Goal: Feedback & Contribution: Contribute content

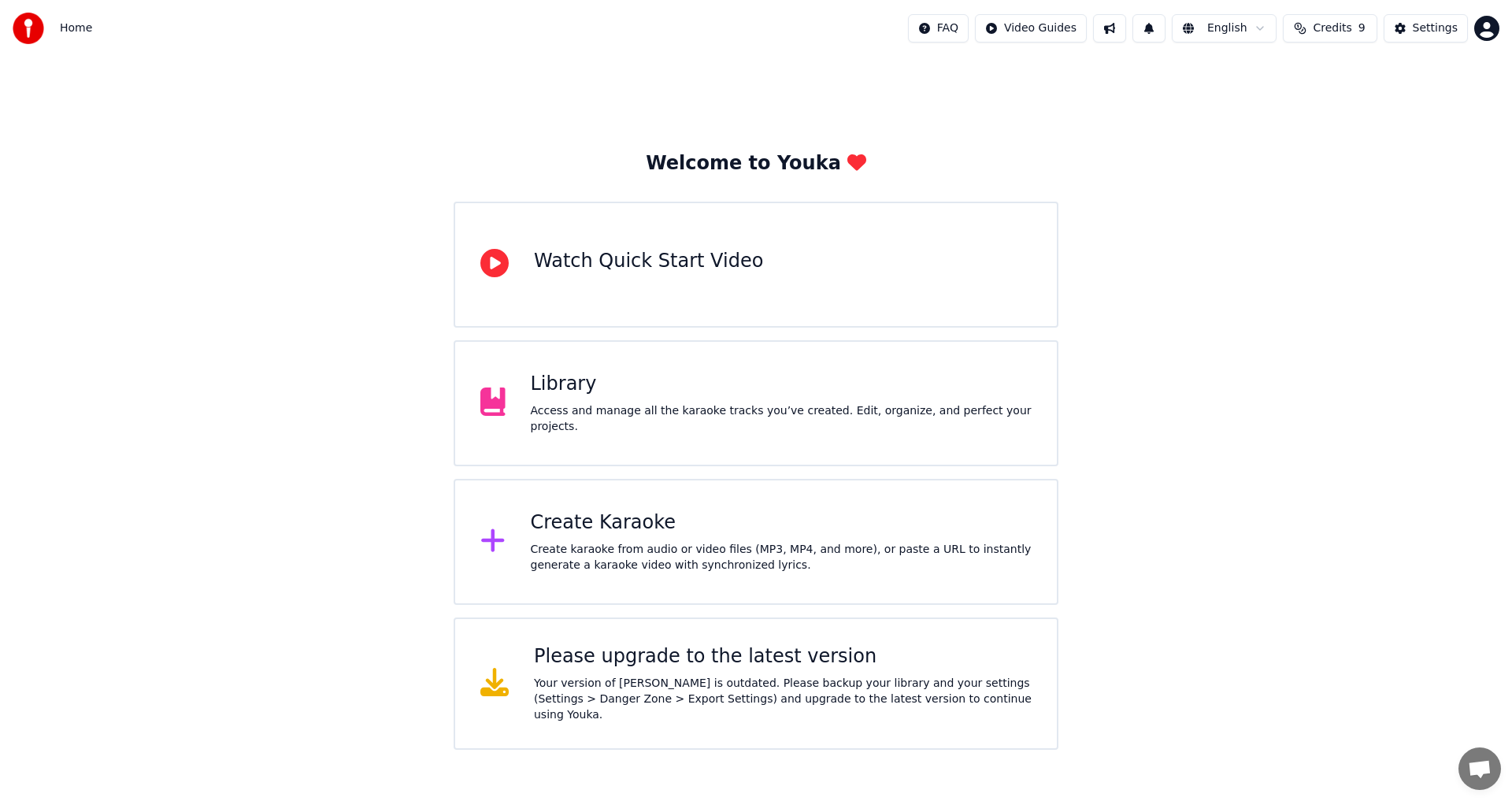
click at [608, 390] on div "Library" at bounding box center [782, 384] width 502 height 25
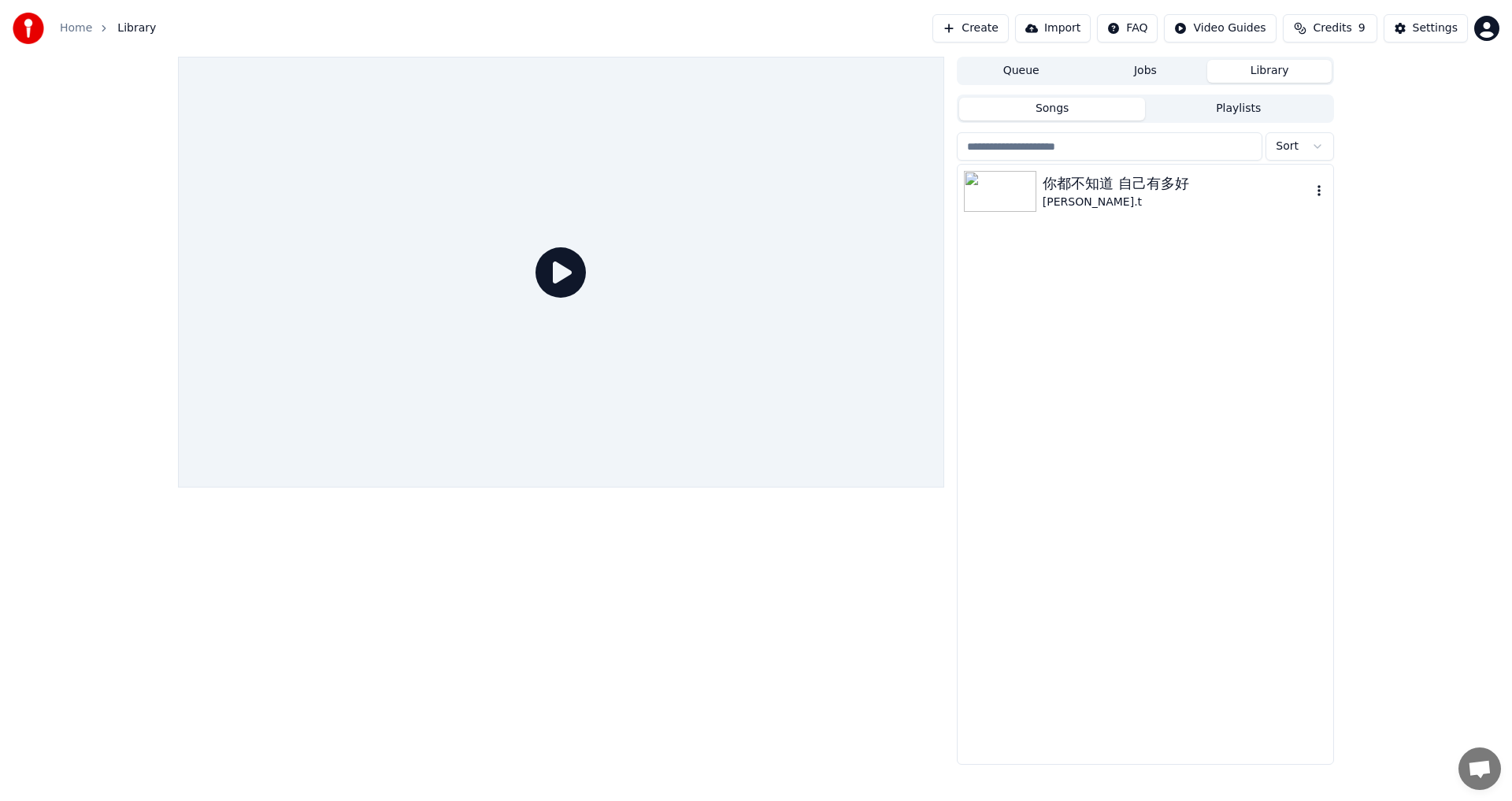
click at [616, 195] on div "[PERSON_NAME].t" at bounding box center [1177, 202] width 268 height 16
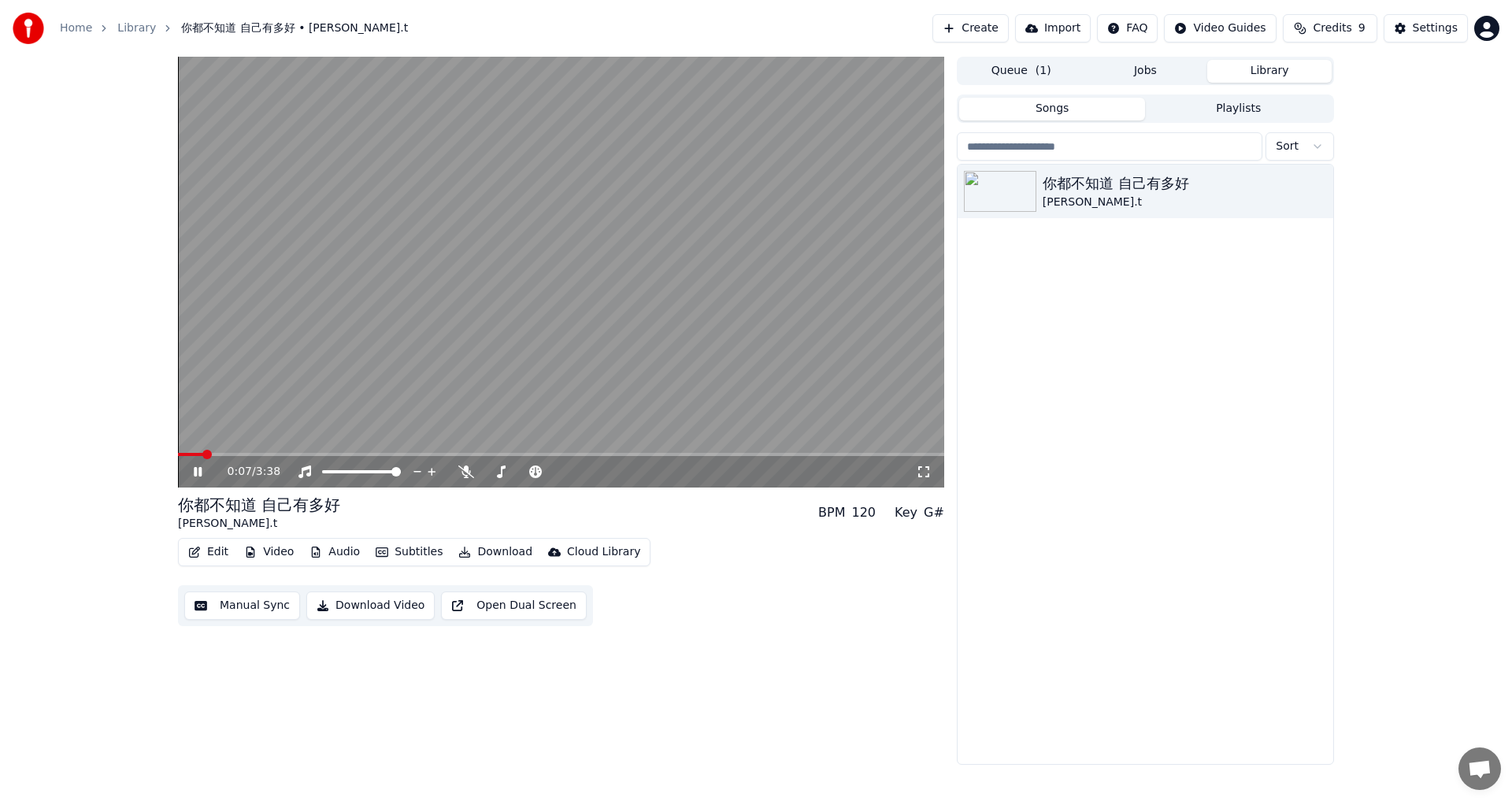
click at [186, 441] on video at bounding box center [561, 272] width 766 height 431
click at [200, 441] on icon at bounding box center [209, 471] width 37 height 12
click at [190, 441] on video at bounding box center [561, 272] width 766 height 431
click at [190, 441] on span at bounding box center [191, 455] width 27 height 3
click at [194, 441] on icon at bounding box center [197, 471] width 9 height 11
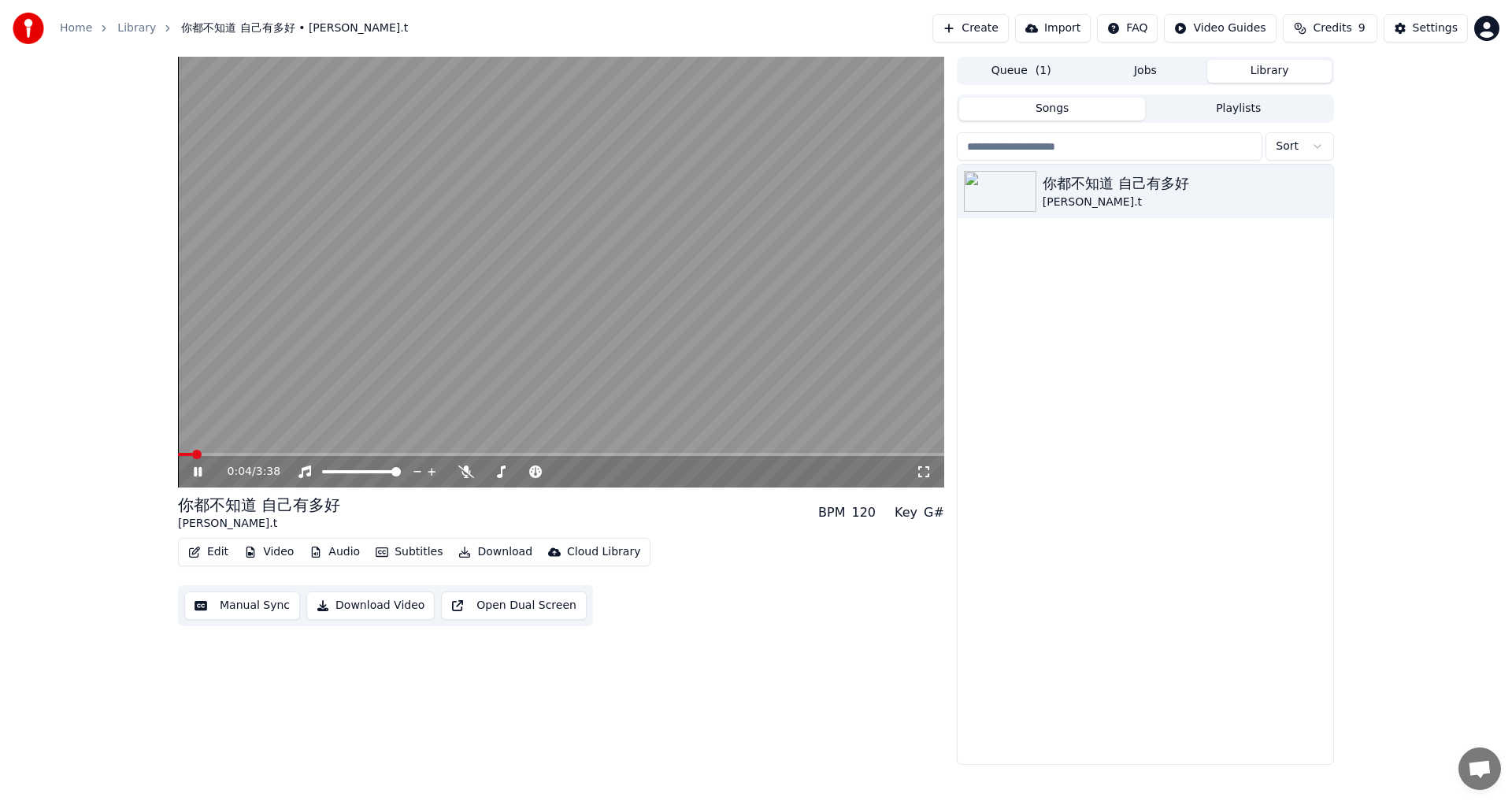
click at [218, 441] on video at bounding box center [561, 272] width 766 height 431
click at [199, 441] on icon at bounding box center [197, 471] width 9 height 11
click at [225, 441] on span at bounding box center [561, 455] width 766 height 3
click at [616, 31] on button "Settings" at bounding box center [1426, 28] width 85 height 28
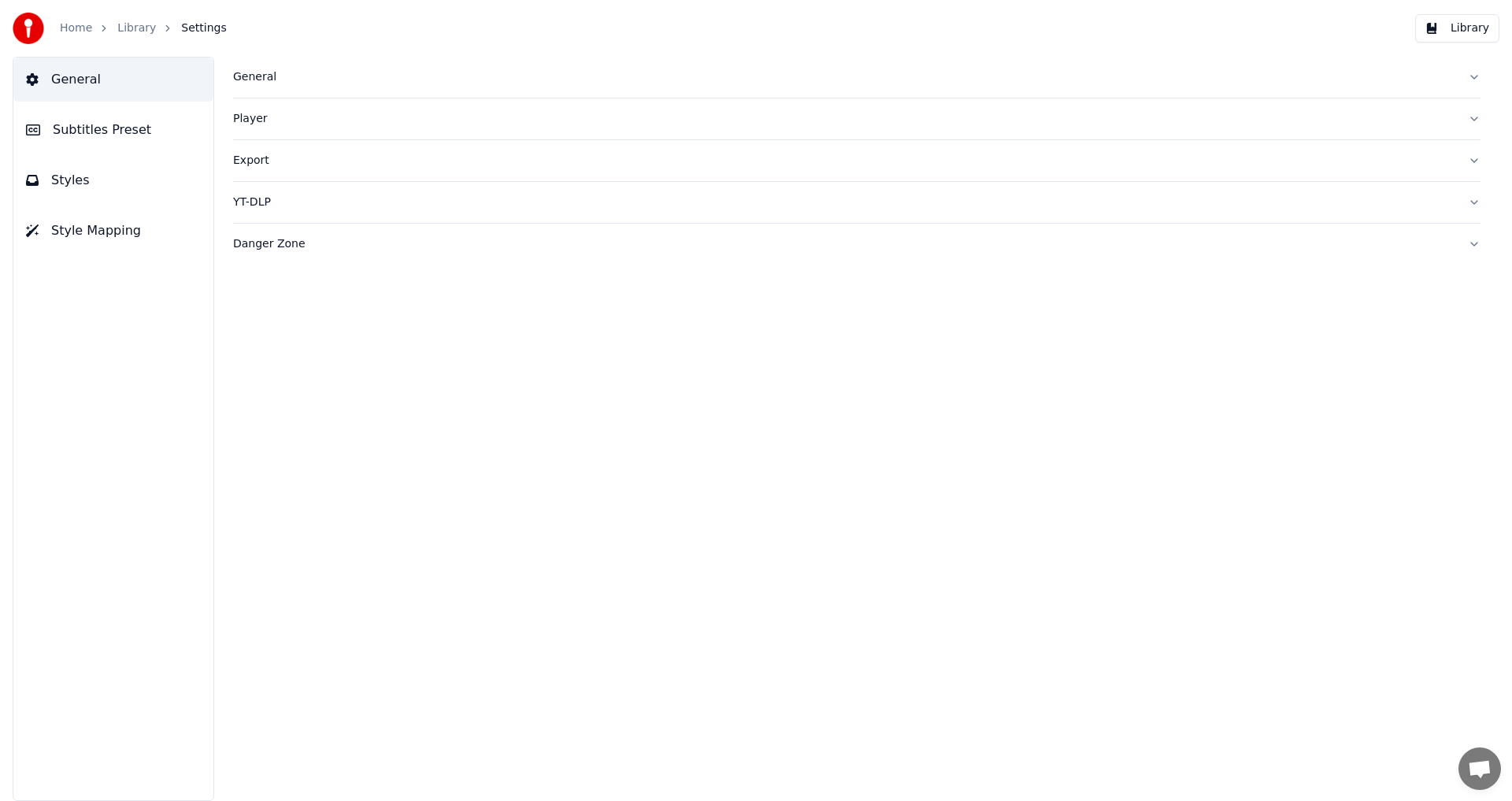
click at [273, 84] on div "General" at bounding box center [843, 77] width 1222 height 16
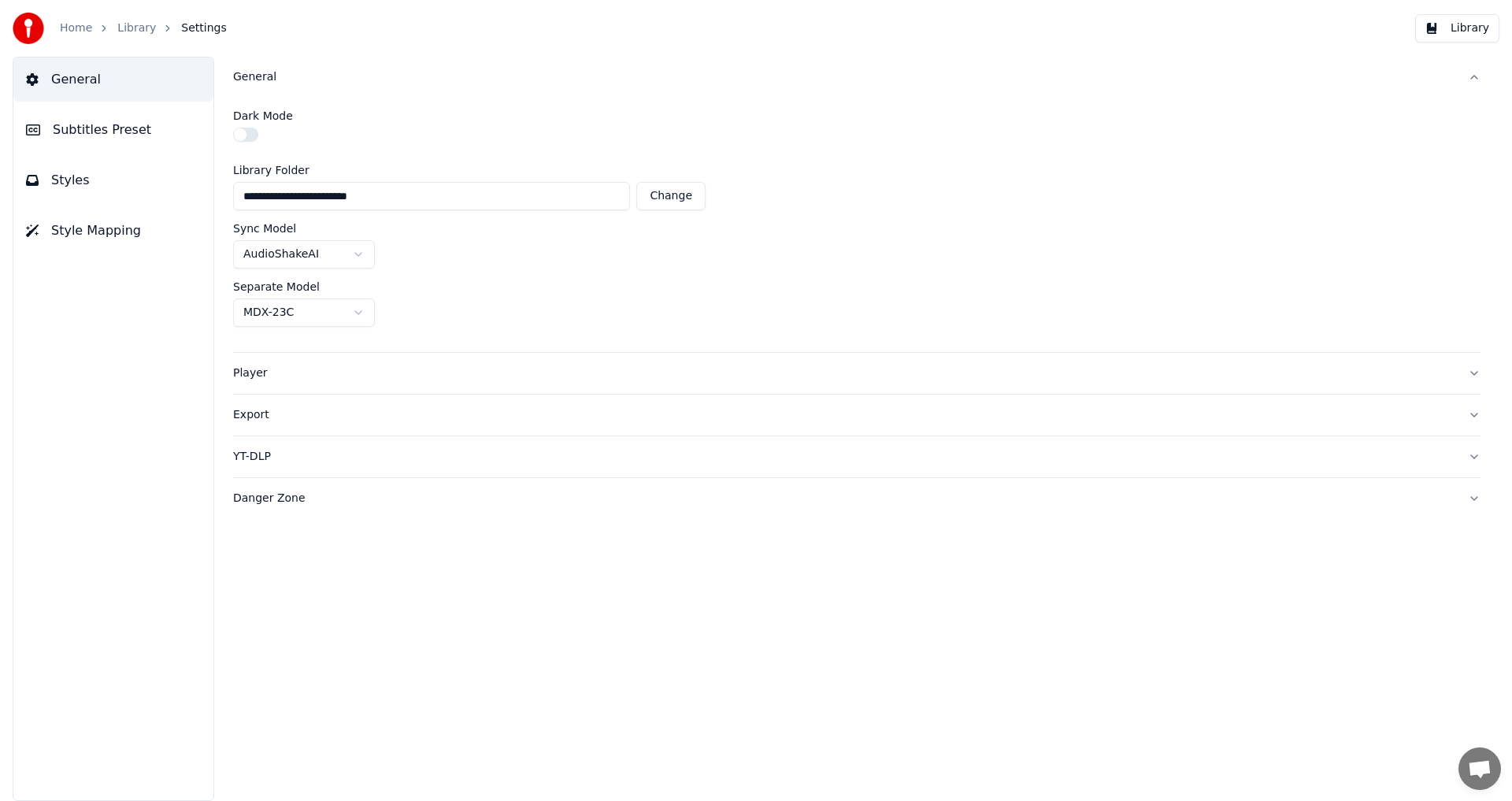
click at [100, 128] on span "Subtitles Preset" at bounding box center [102, 129] width 99 height 19
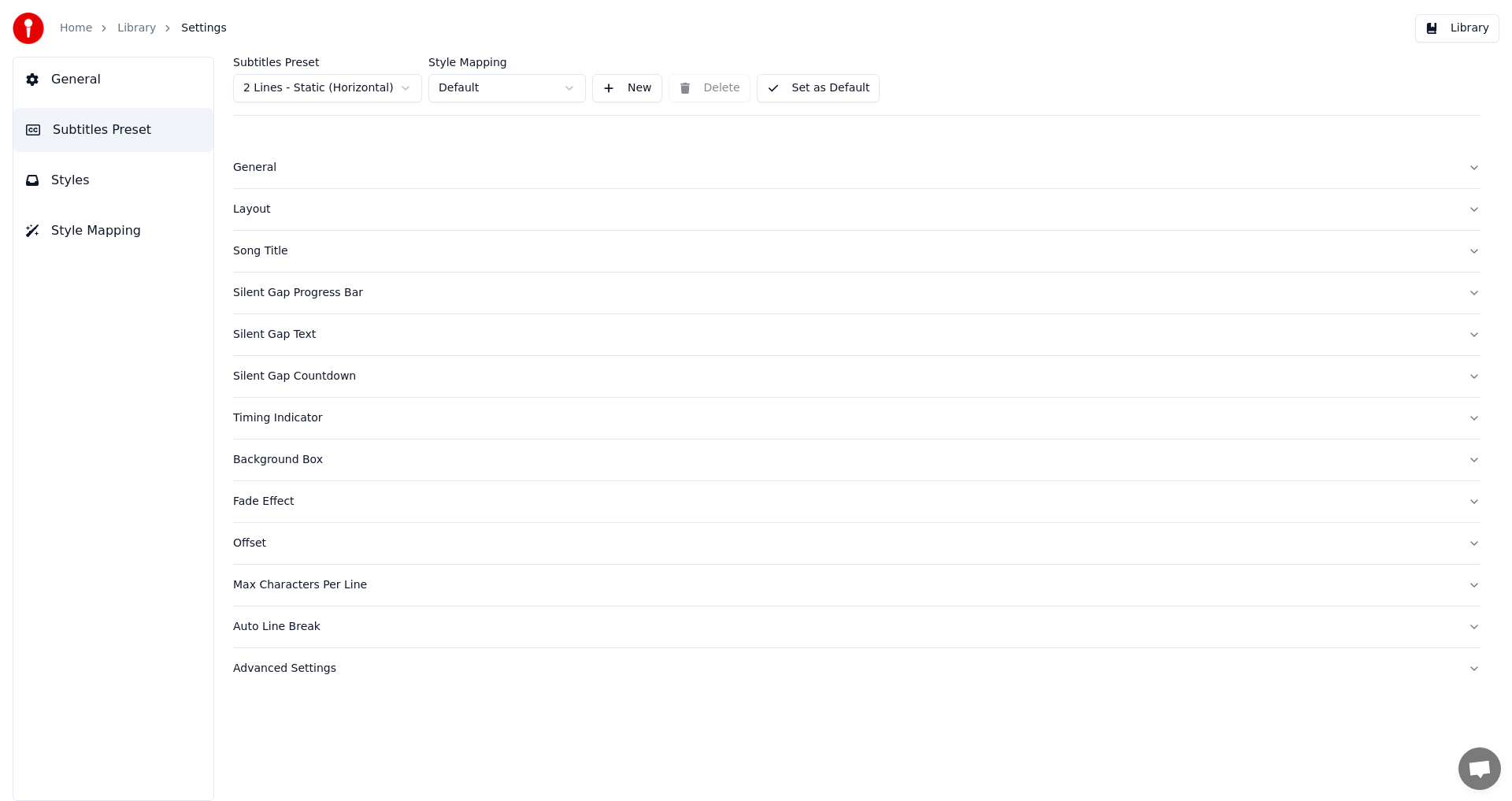
click at [274, 285] on div "Silent Gap Progress Bar" at bounding box center [843, 292] width 1222 height 16
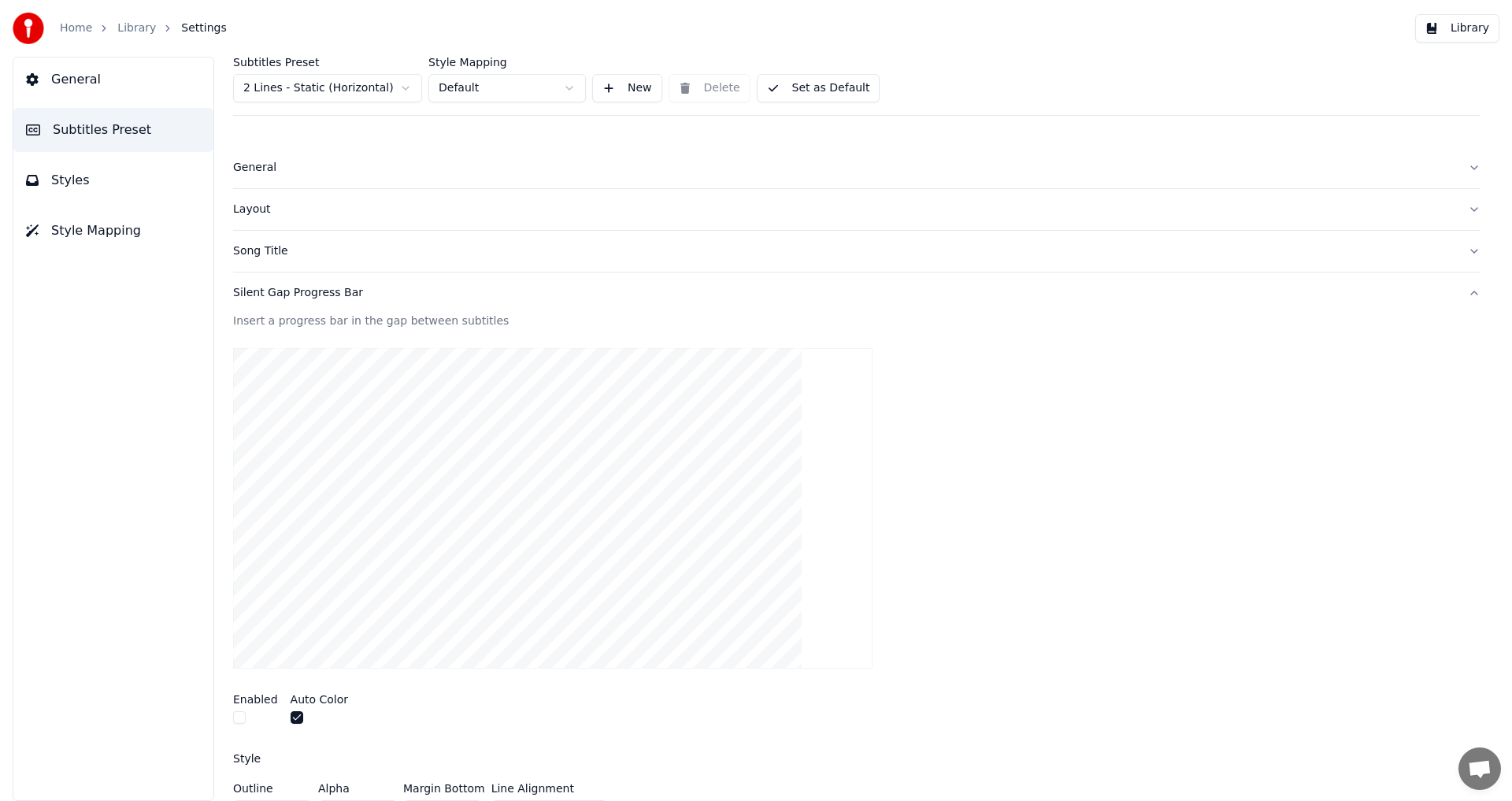
click at [259, 248] on div "Song Title" at bounding box center [843, 251] width 1222 height 16
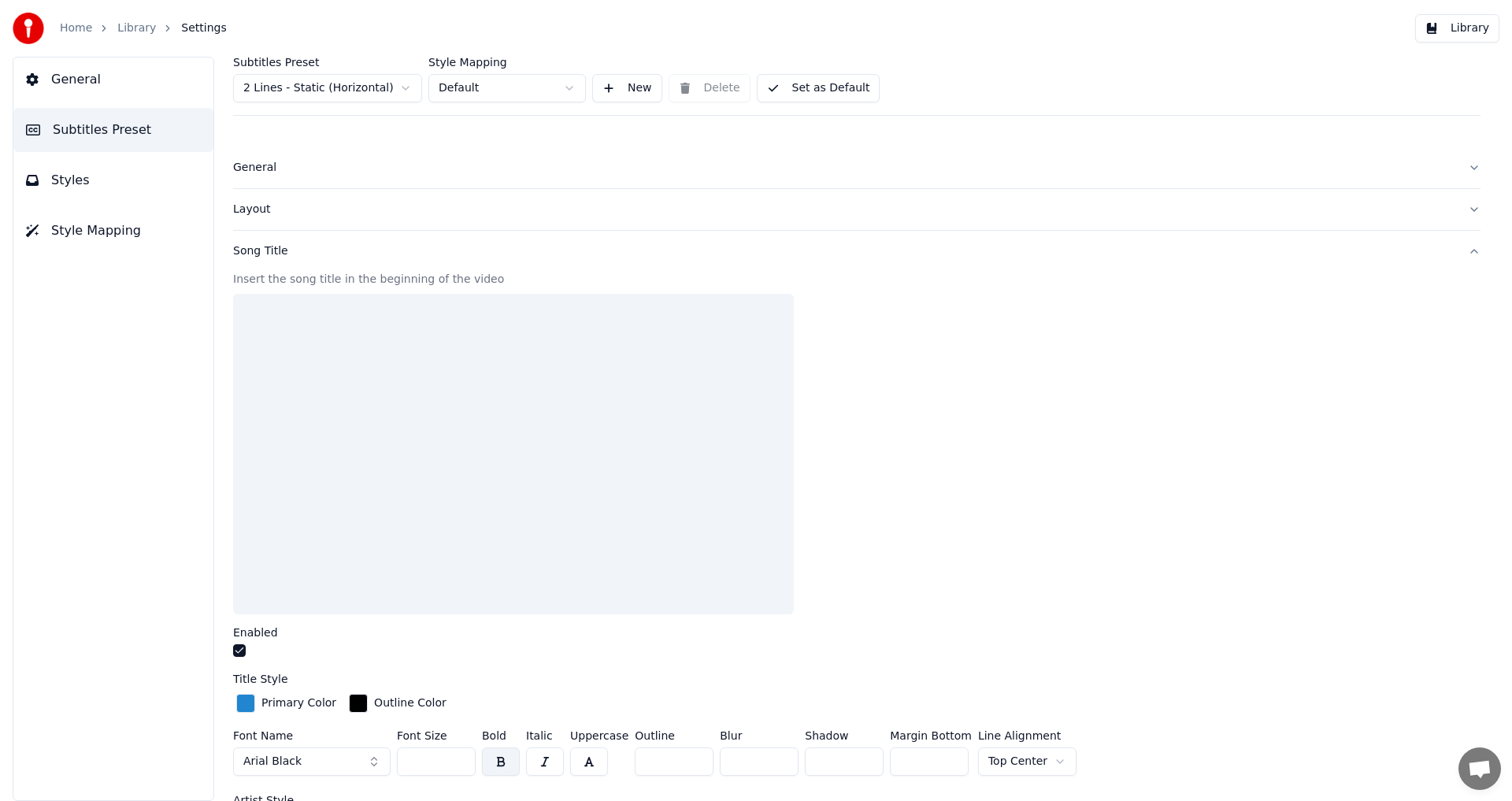
click at [253, 206] on div "Layout" at bounding box center [843, 209] width 1222 height 16
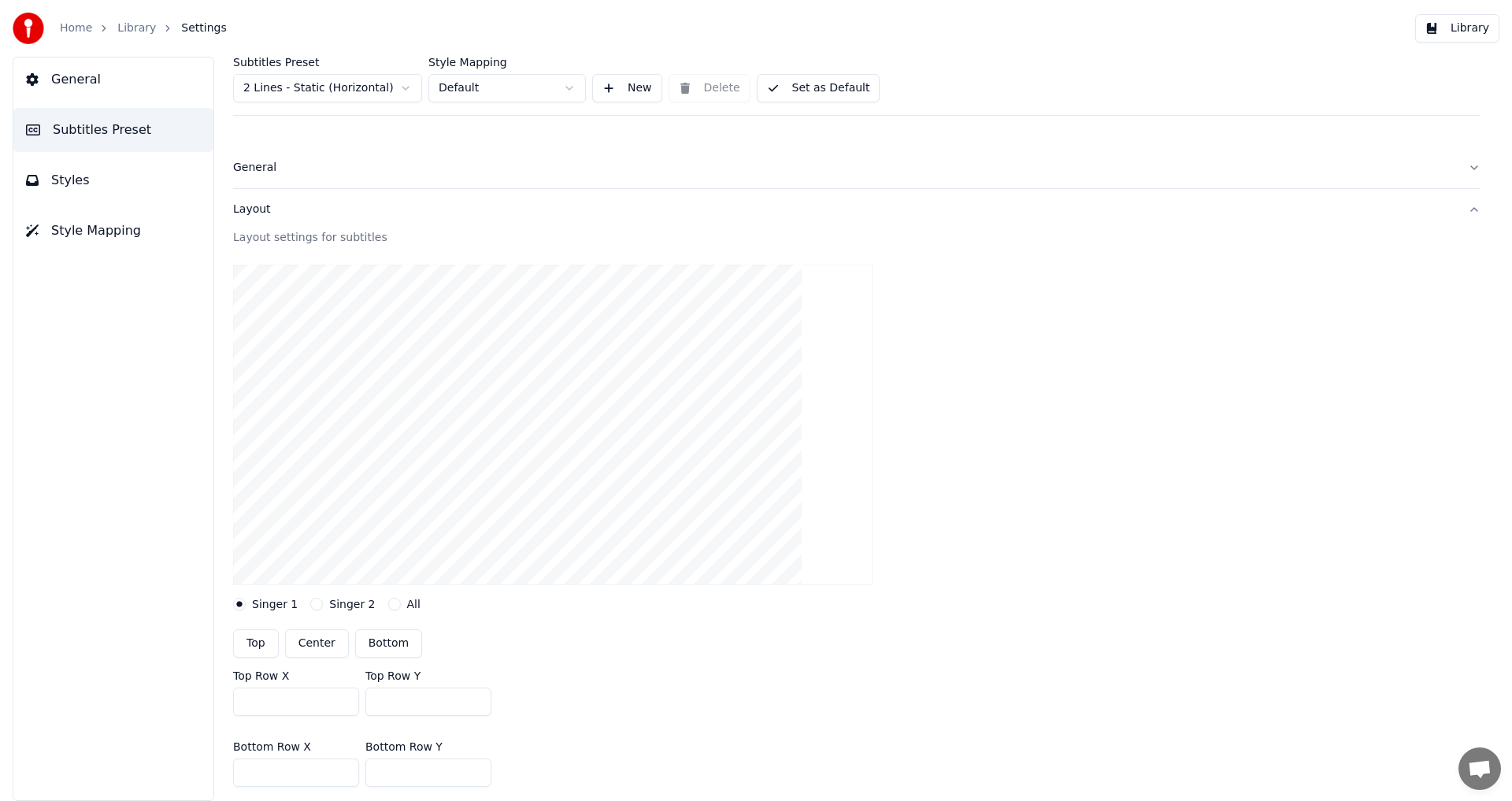
click at [403, 93] on html "Home Library Settings Library General Subtitles Preset Styles Style Mapping Sub…" at bounding box center [756, 400] width 1512 height 801
click at [404, 89] on html "Home Library Settings Library General Subtitles Preset Styles Style Mapping Sub…" at bounding box center [756, 400] width 1512 height 801
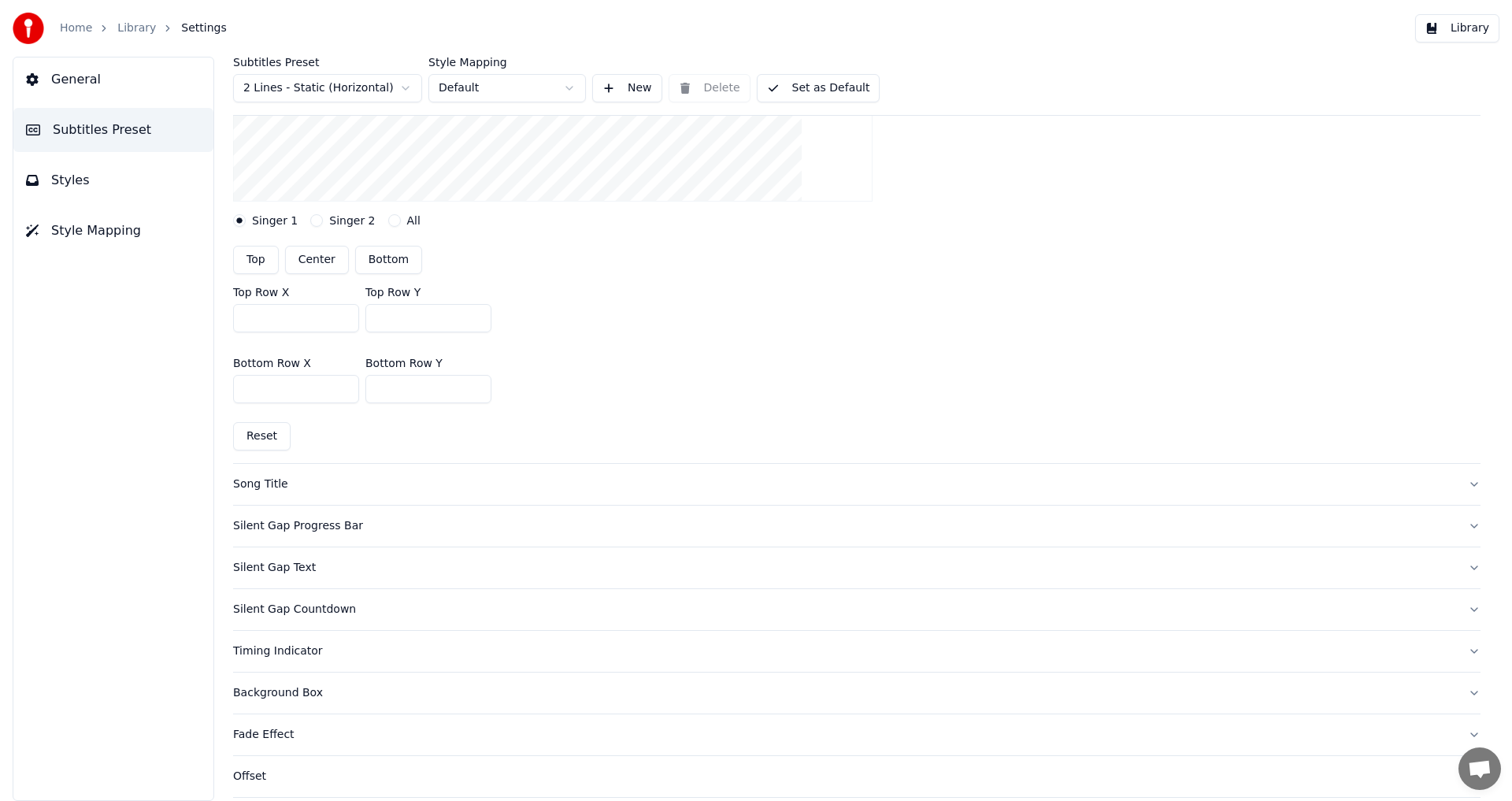
scroll to position [393, 0]
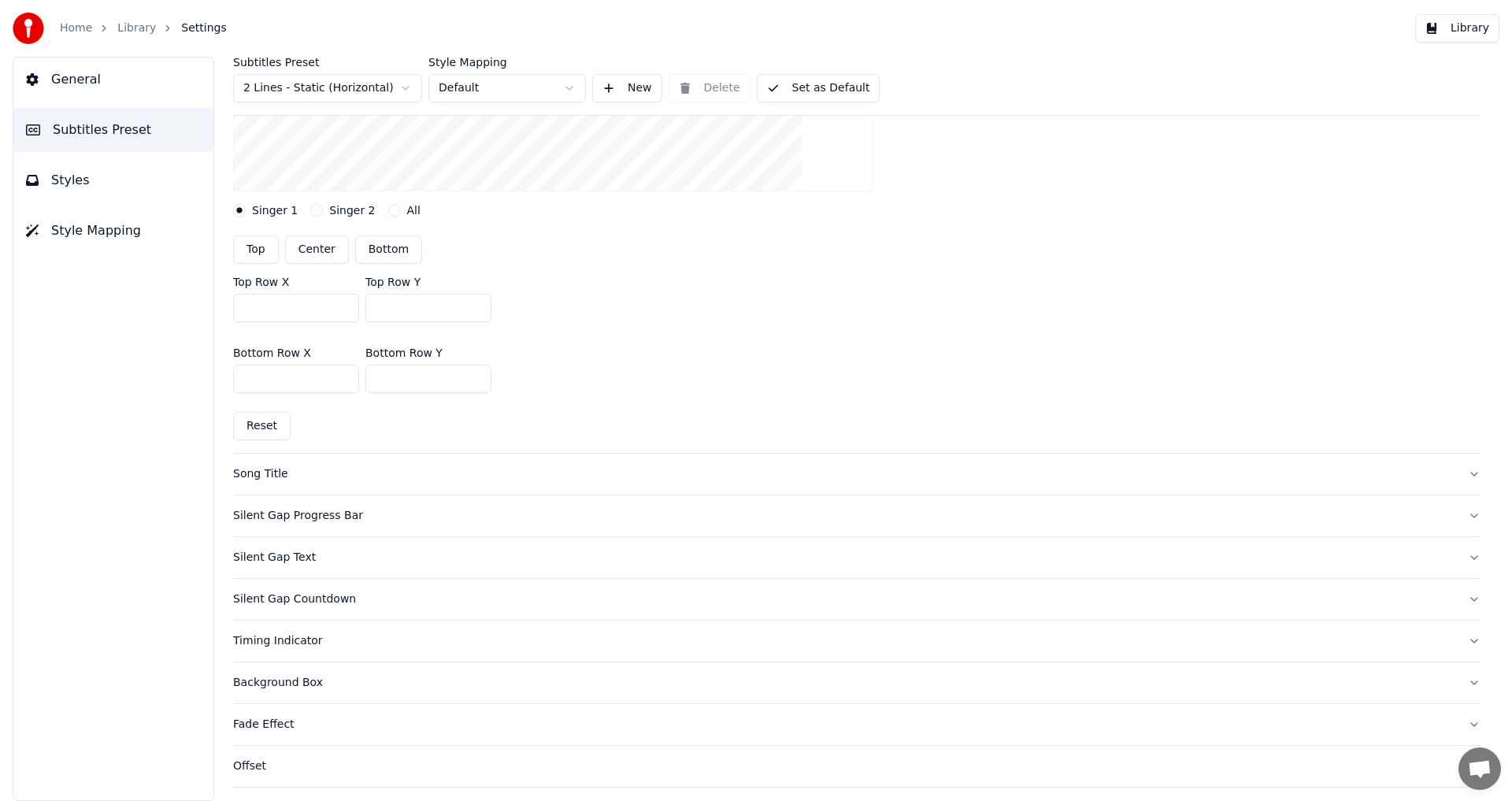
click at [288, 441] on div "Silent Gap Text" at bounding box center [843, 557] width 1222 height 16
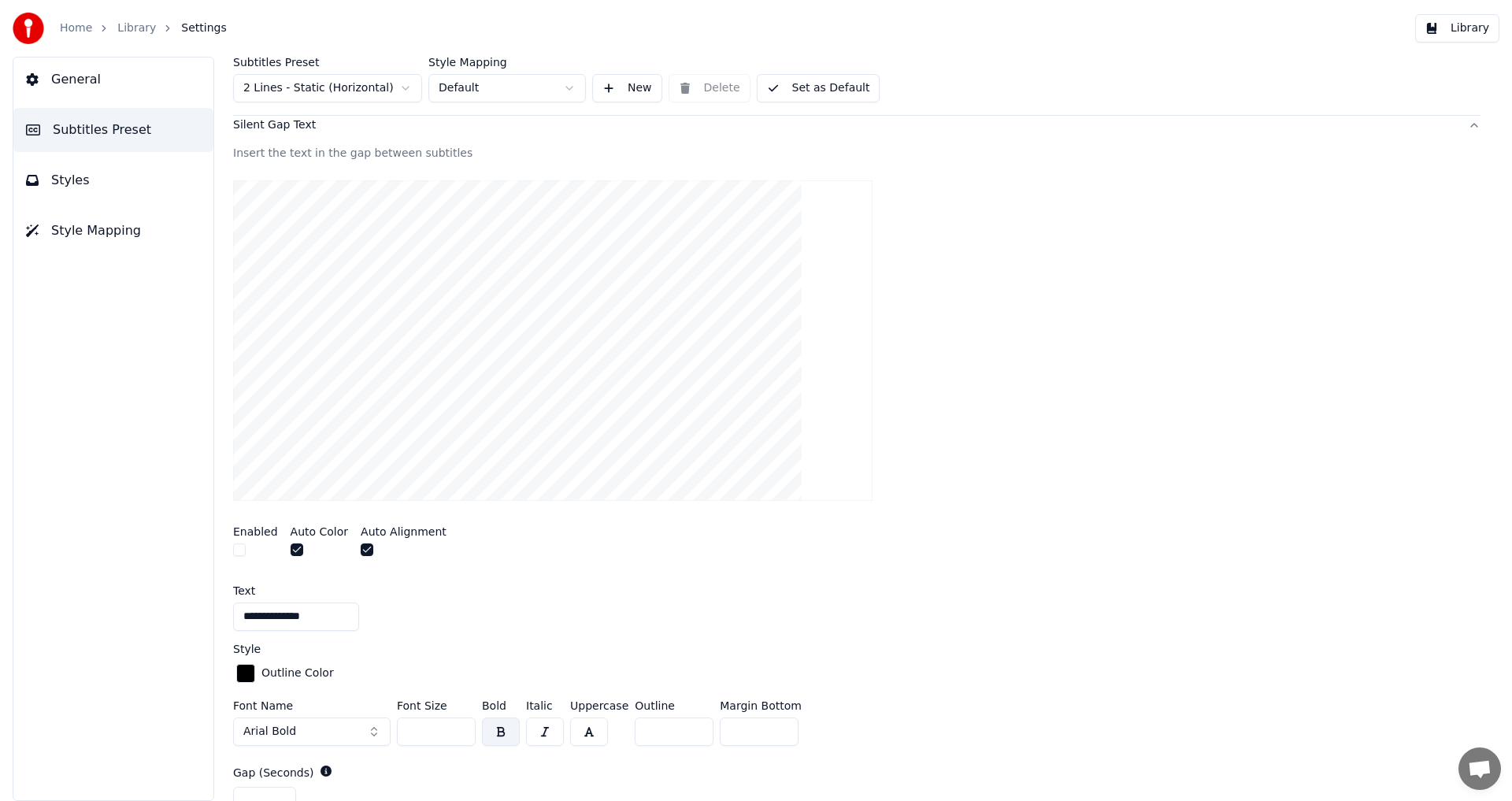
scroll to position [293, 0]
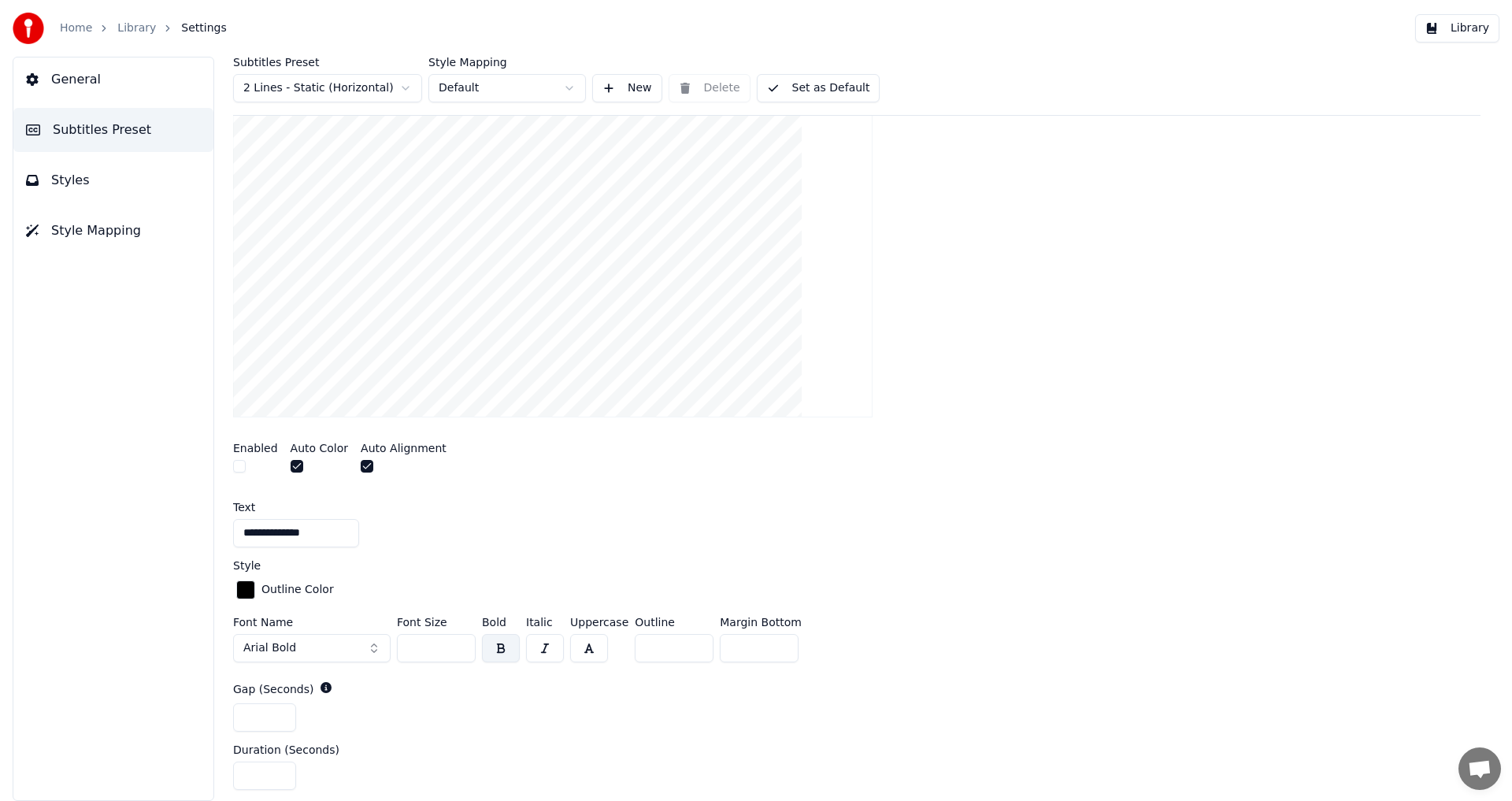
click at [515, 376] on video at bounding box center [553, 257] width 640 height 321
click at [506, 339] on video at bounding box center [553, 257] width 640 height 321
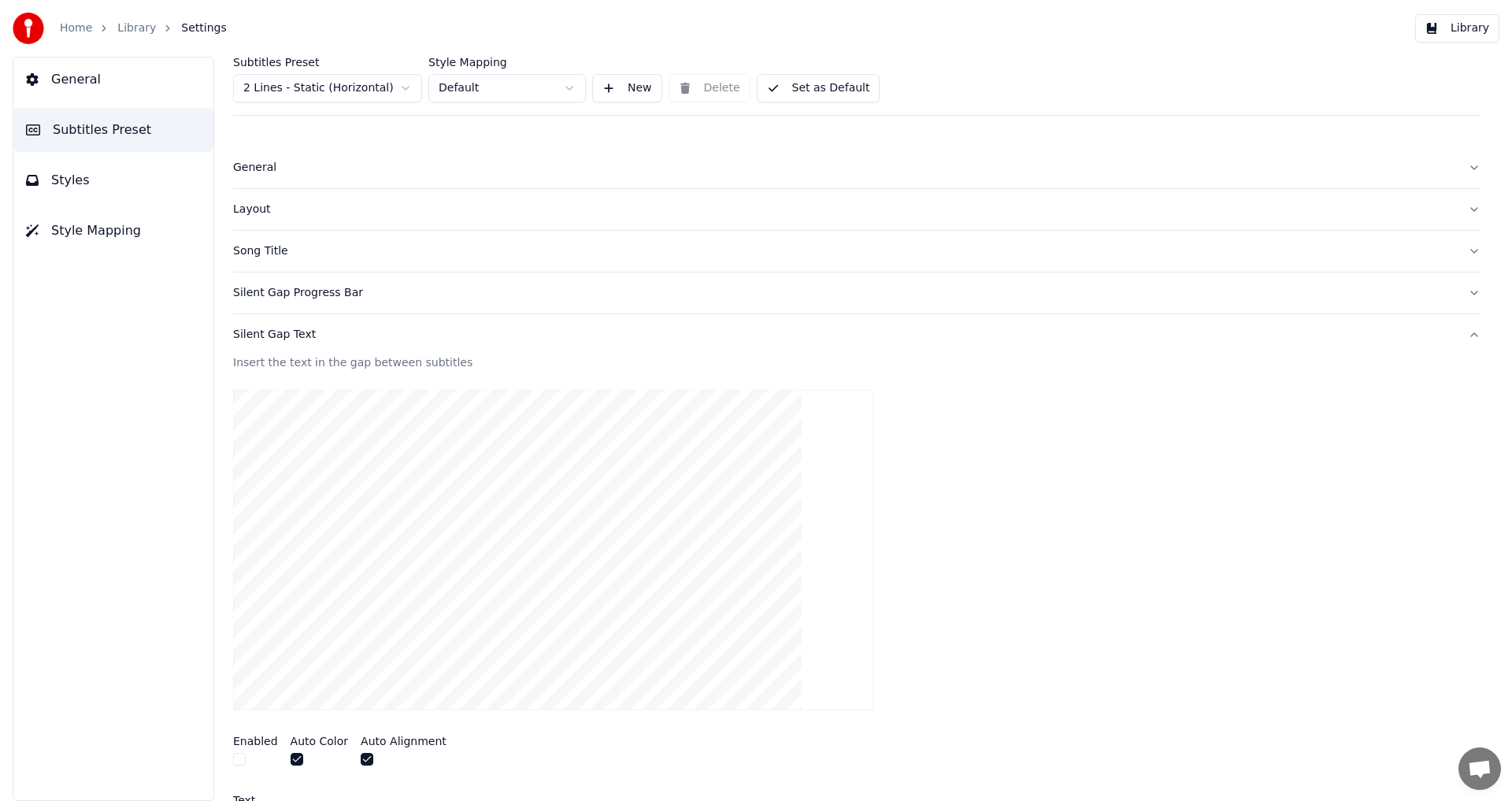
click at [128, 196] on button "Styles" at bounding box center [113, 180] width 200 height 44
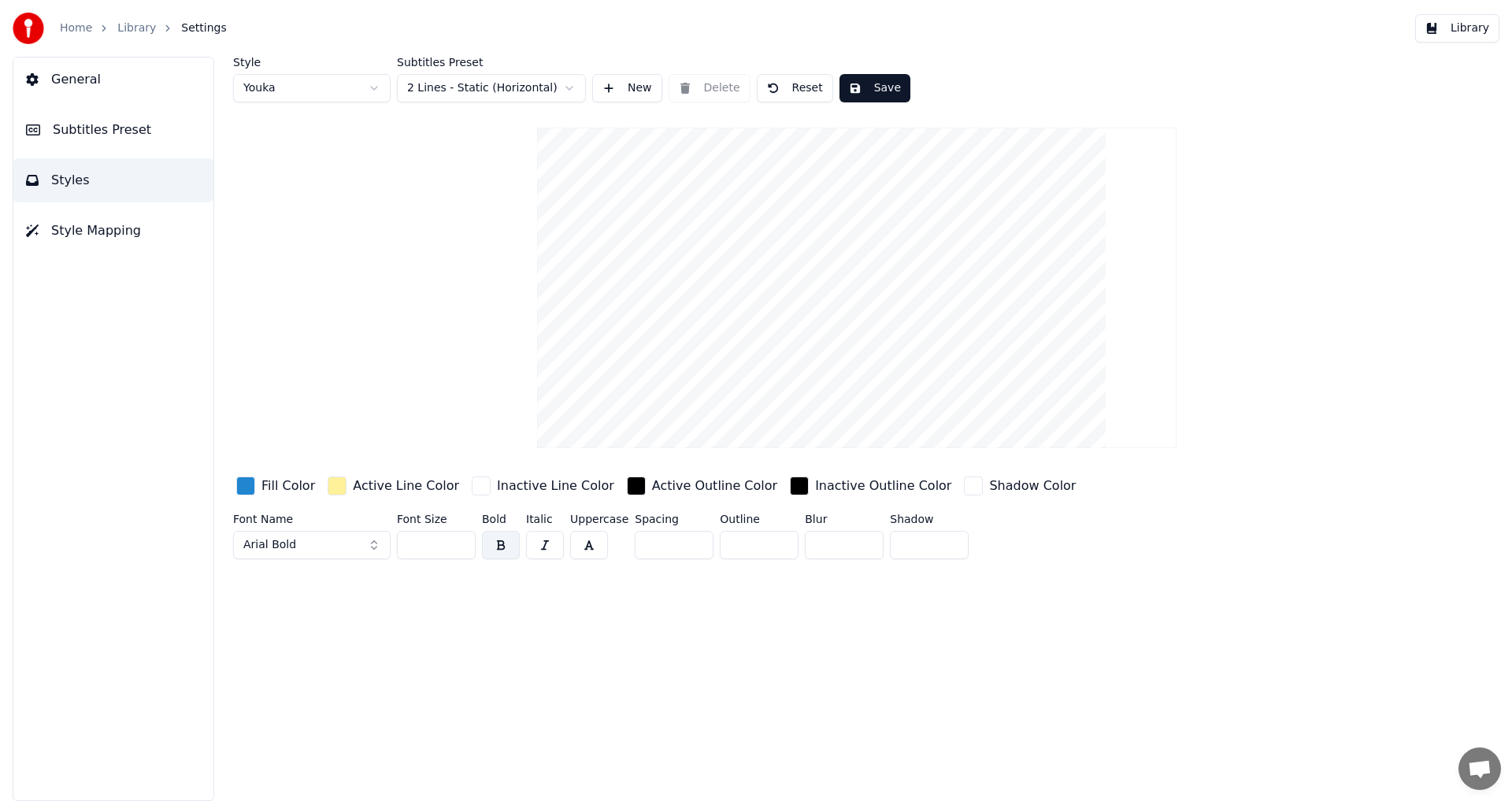
click at [336, 441] on div "button" at bounding box center [336, 485] width 19 height 19
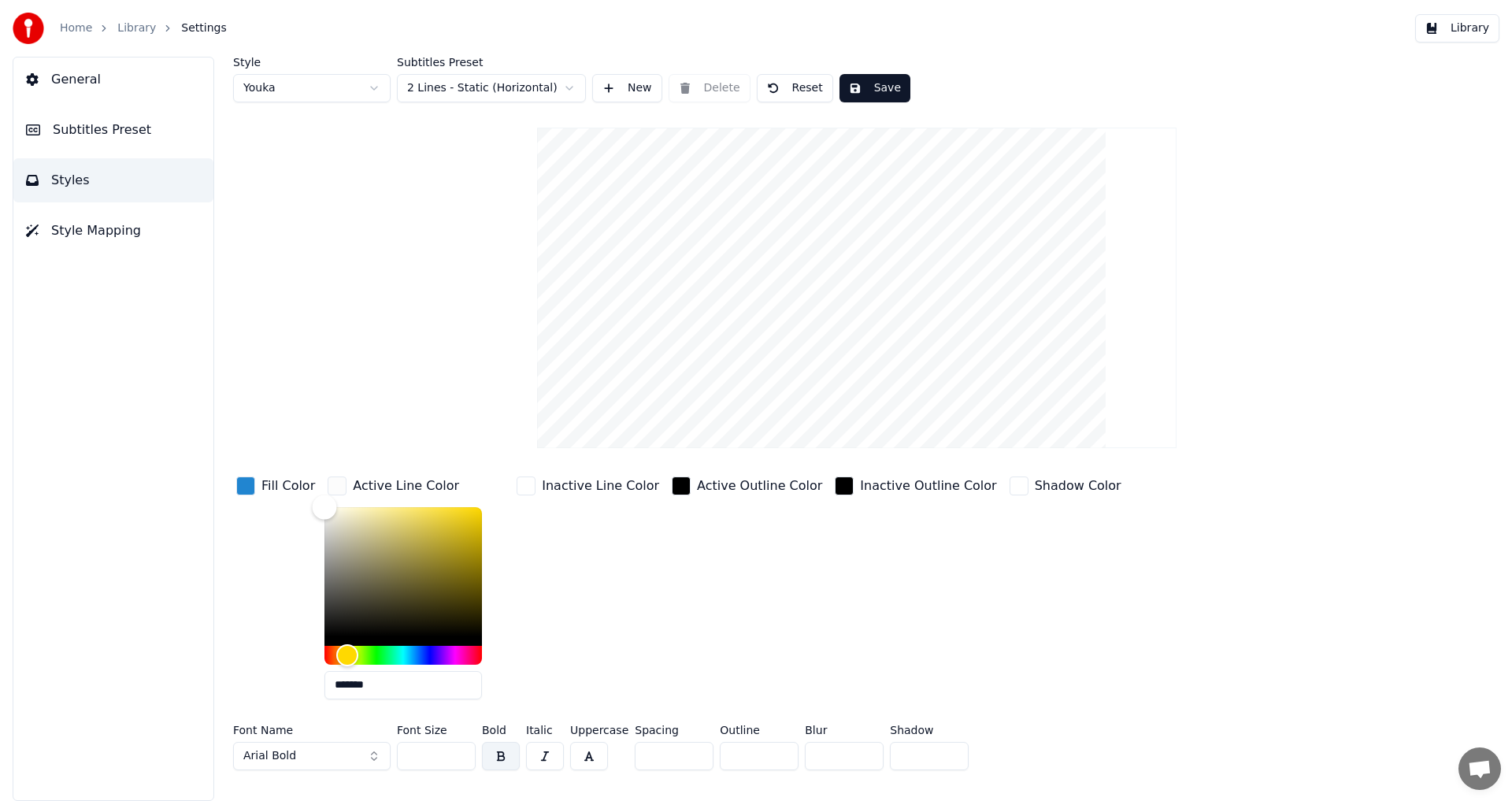
type input "*******"
drag, startPoint x: 375, startPoint y: 551, endPoint x: 254, endPoint y: 506, distance: 129.1
click at [249, 441] on div "Fill Color Active Line Color ******* Inactive Line Color Active Outline Color I…" at bounding box center [762, 592] width 1059 height 239
click at [616, 441] on div "Inactive Line Color" at bounding box center [588, 592] width 149 height 239
click at [616, 89] on button "Save" at bounding box center [875, 88] width 71 height 28
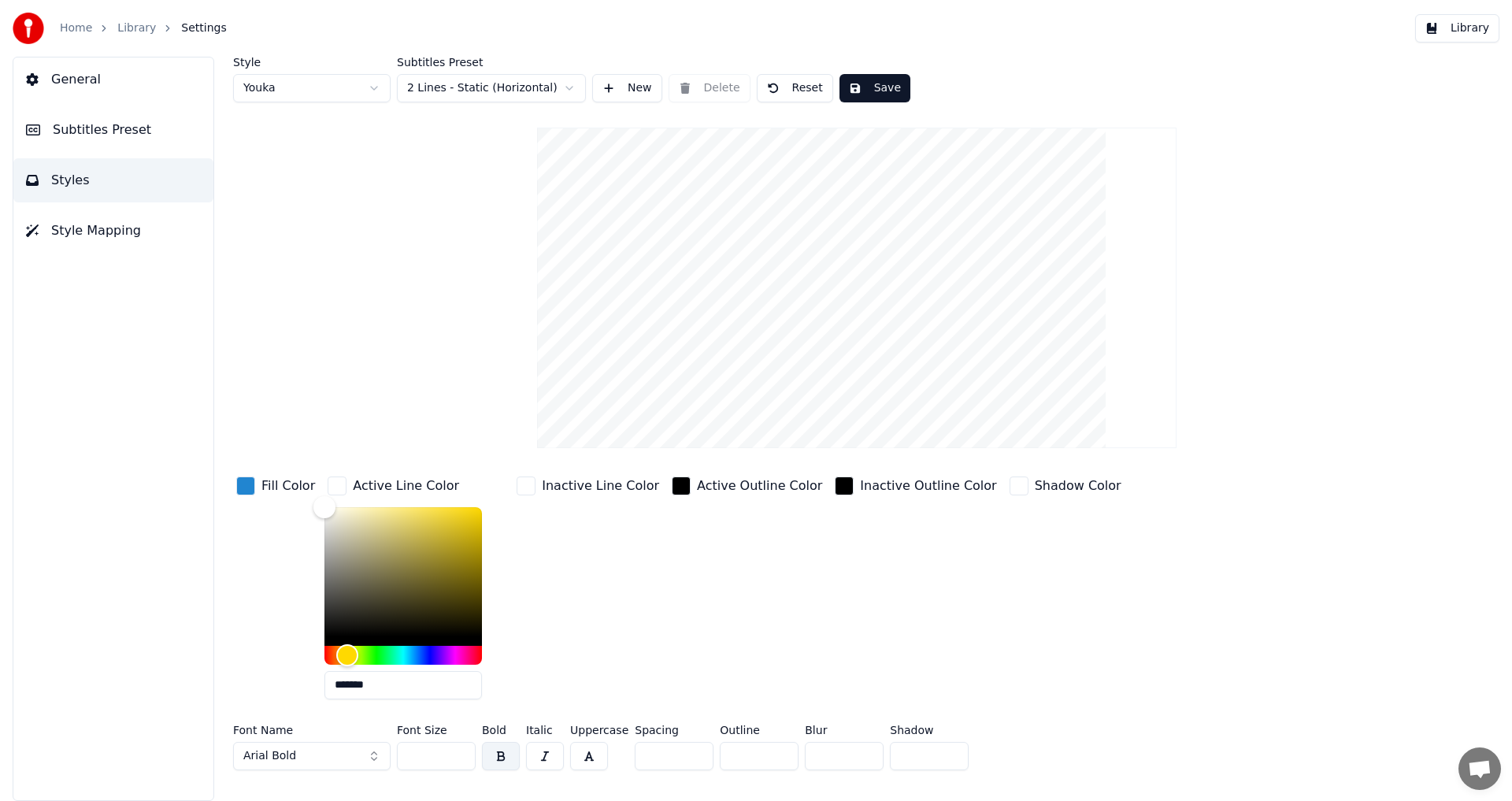
click at [114, 229] on span "Style Mapping" at bounding box center [96, 230] width 89 height 19
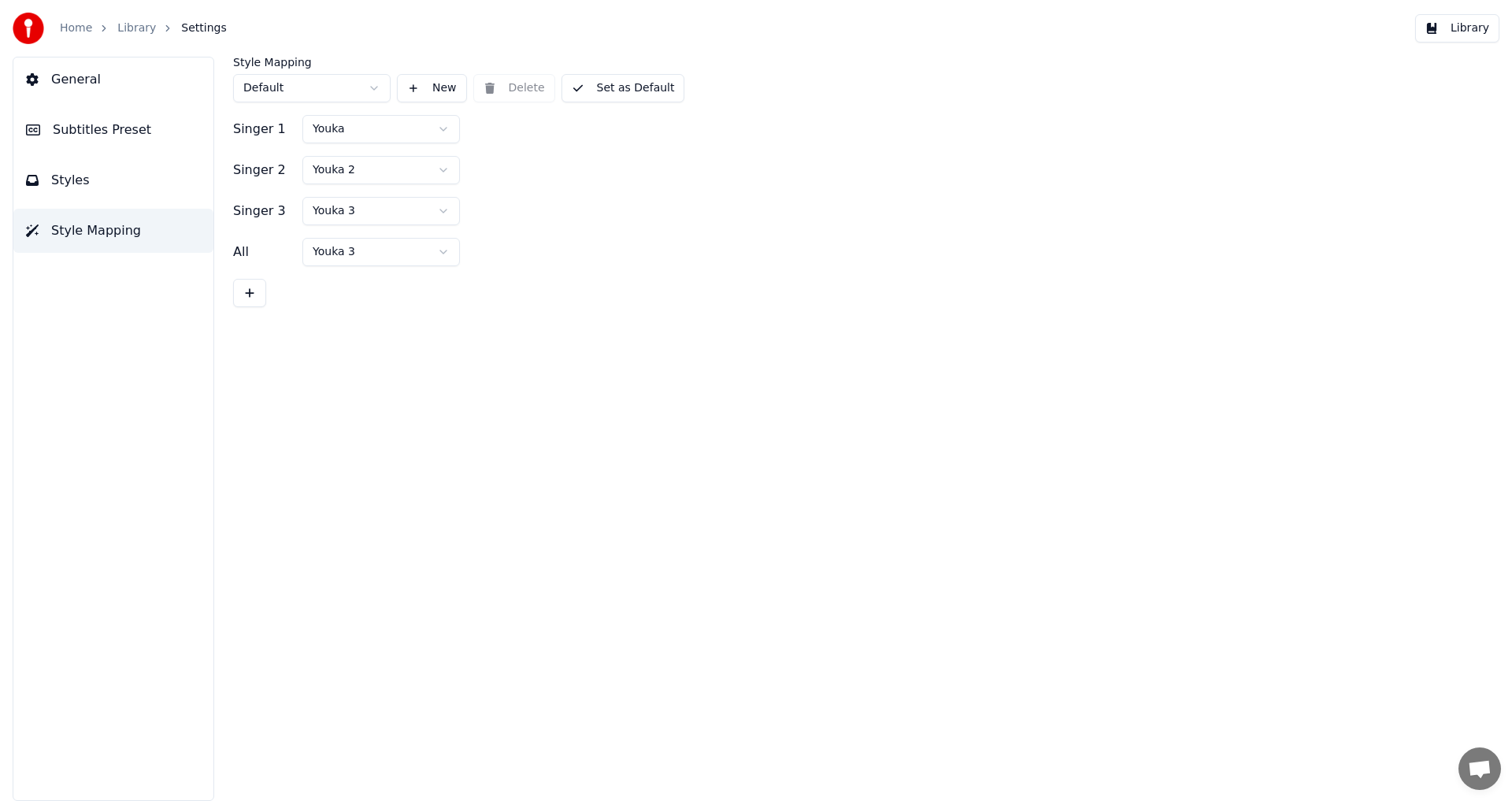
click at [121, 138] on span "Subtitles Preset" at bounding box center [102, 129] width 99 height 19
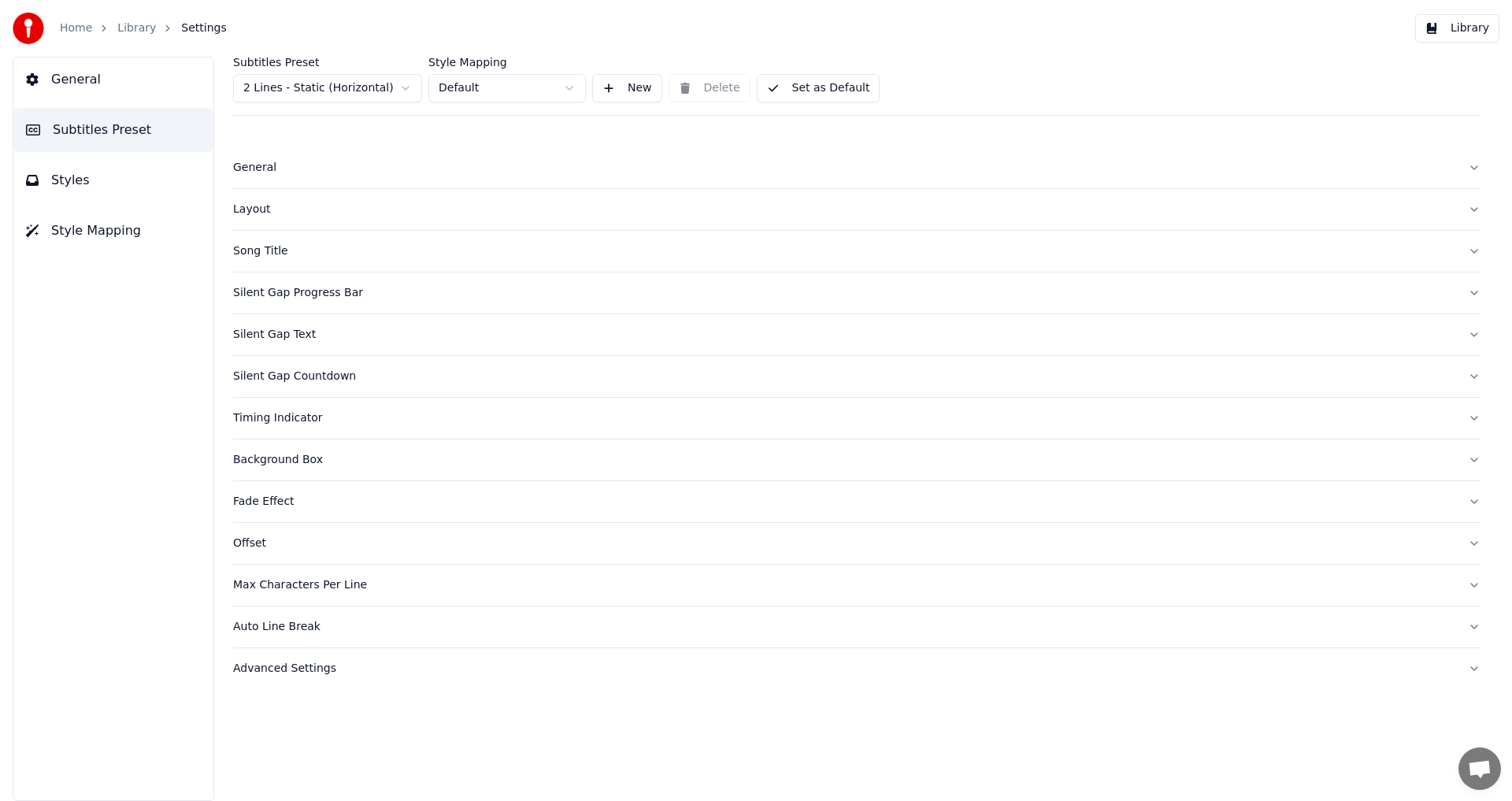
click at [294, 293] on div "Silent Gap Progress Bar" at bounding box center [843, 292] width 1222 height 16
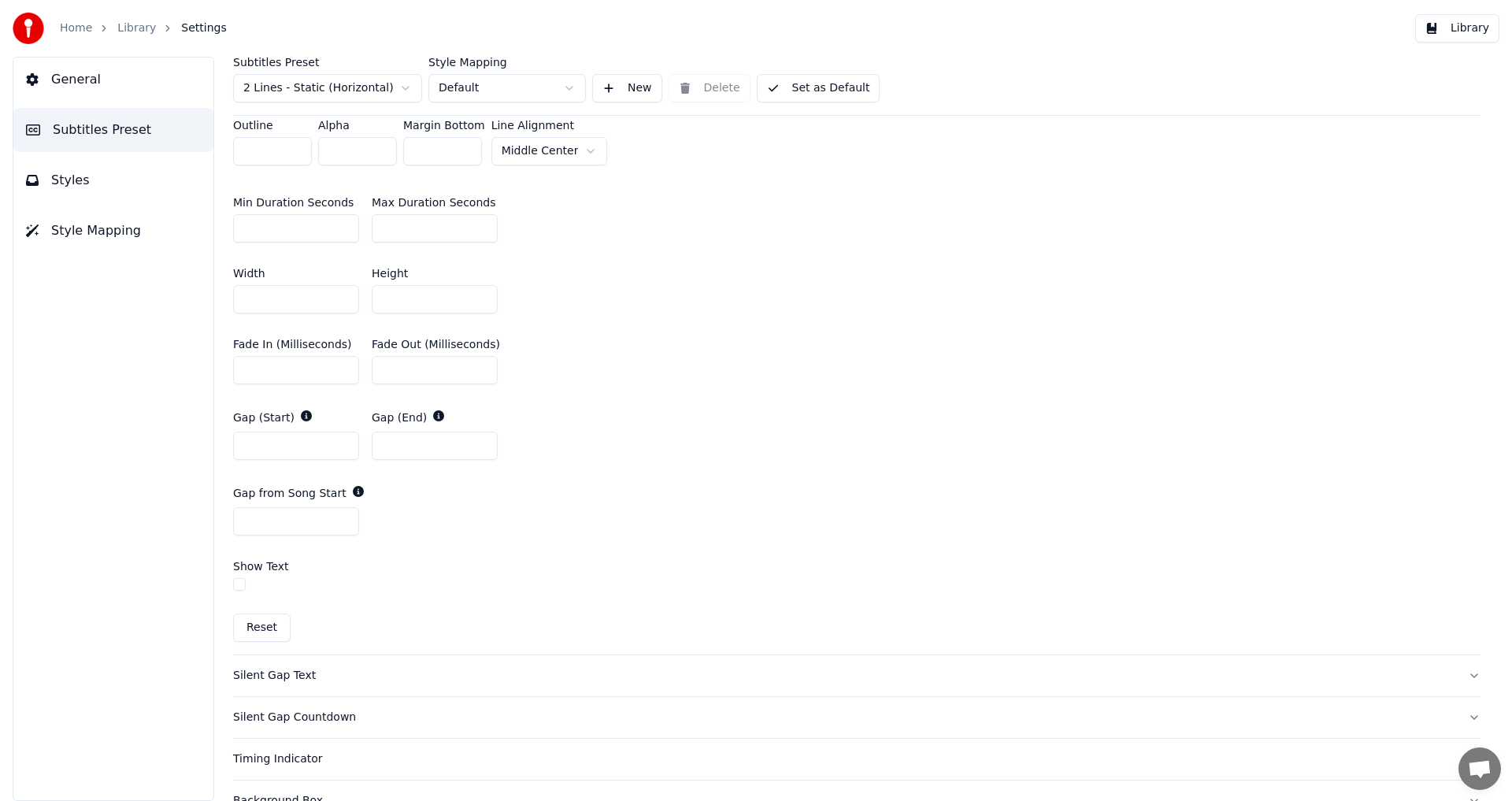
scroll to position [709, 0]
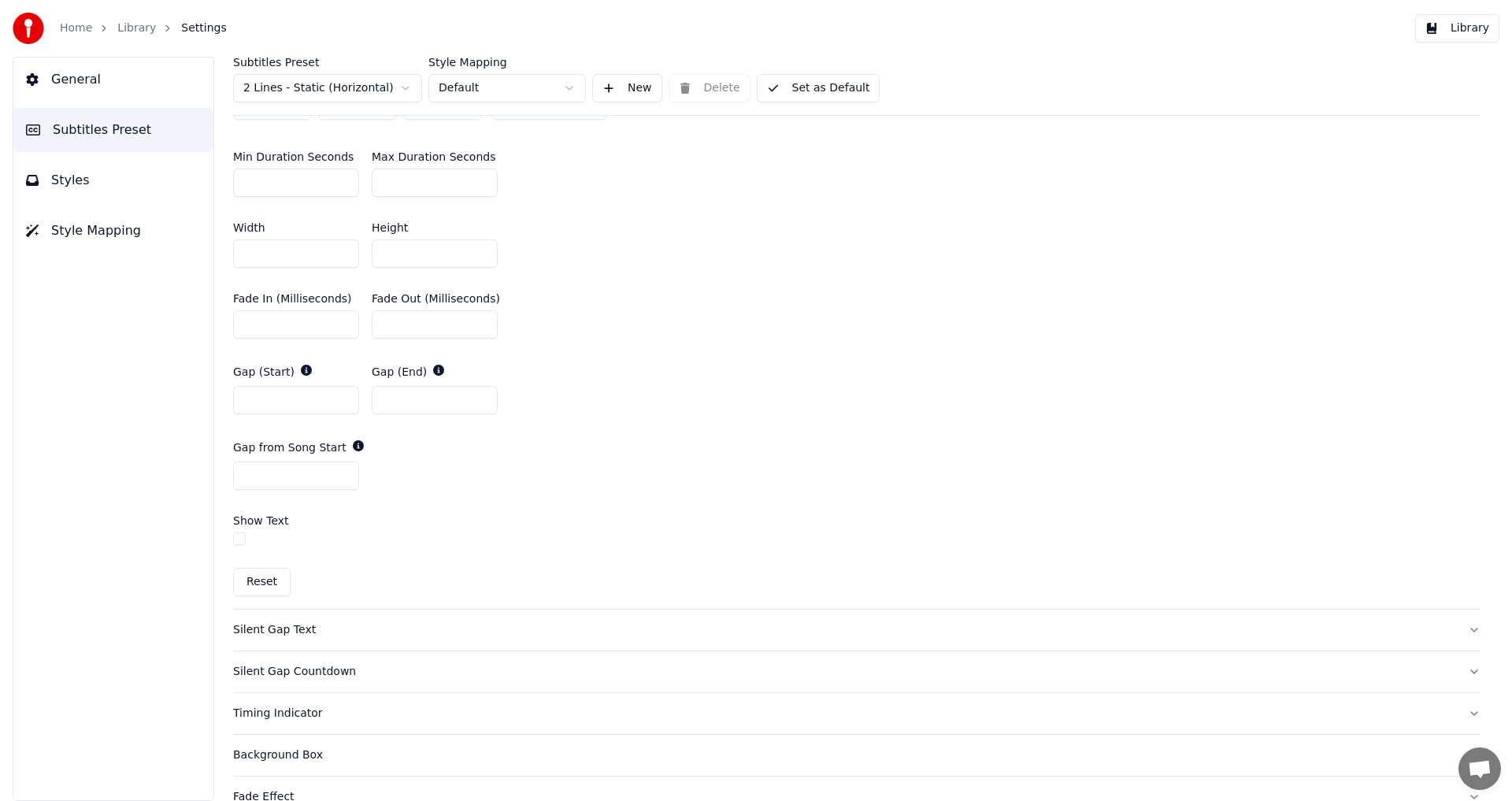
click at [300, 441] on div "Timing Indicator" at bounding box center [843, 713] width 1222 height 16
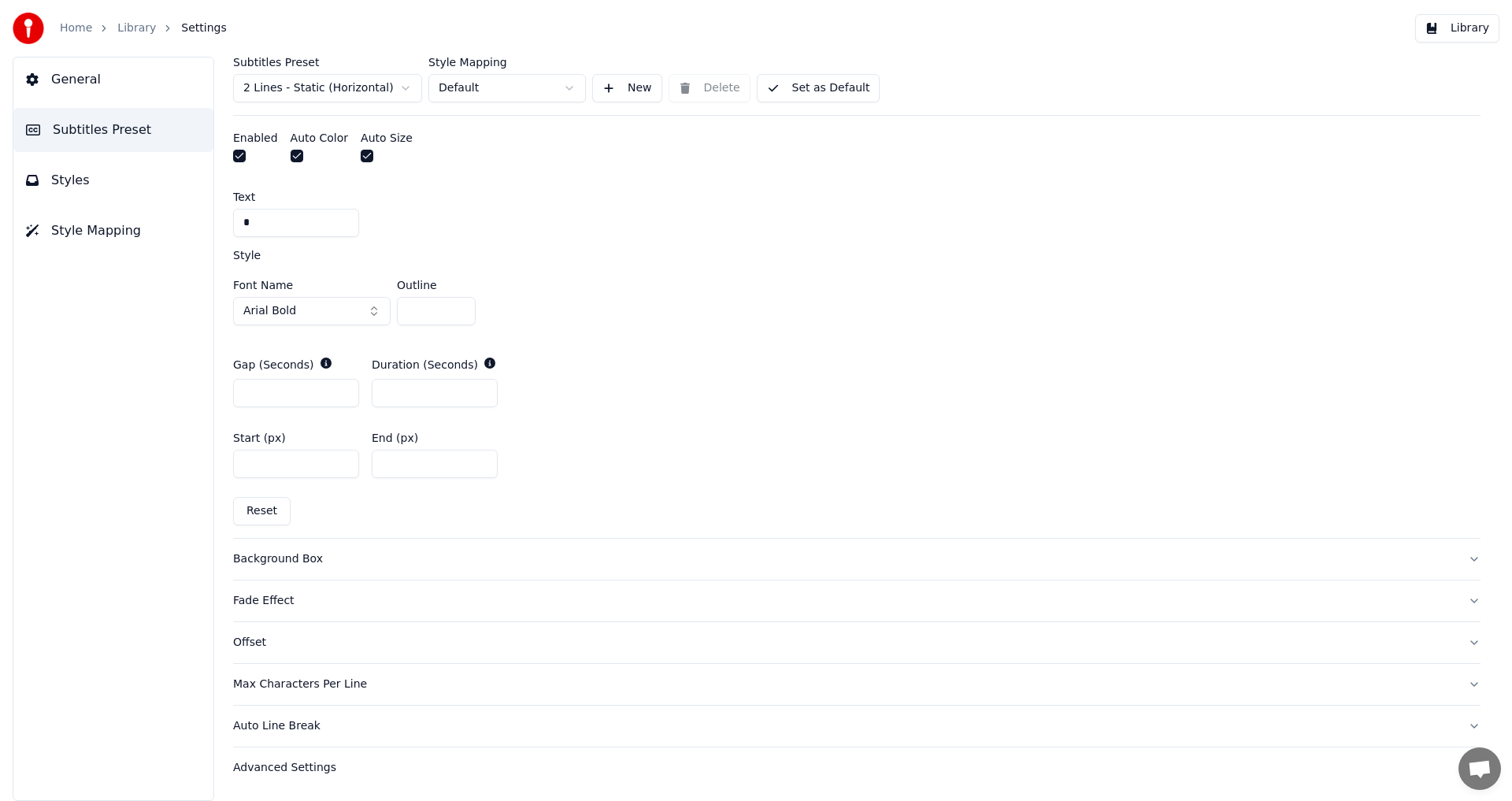
scroll to position [671, 0]
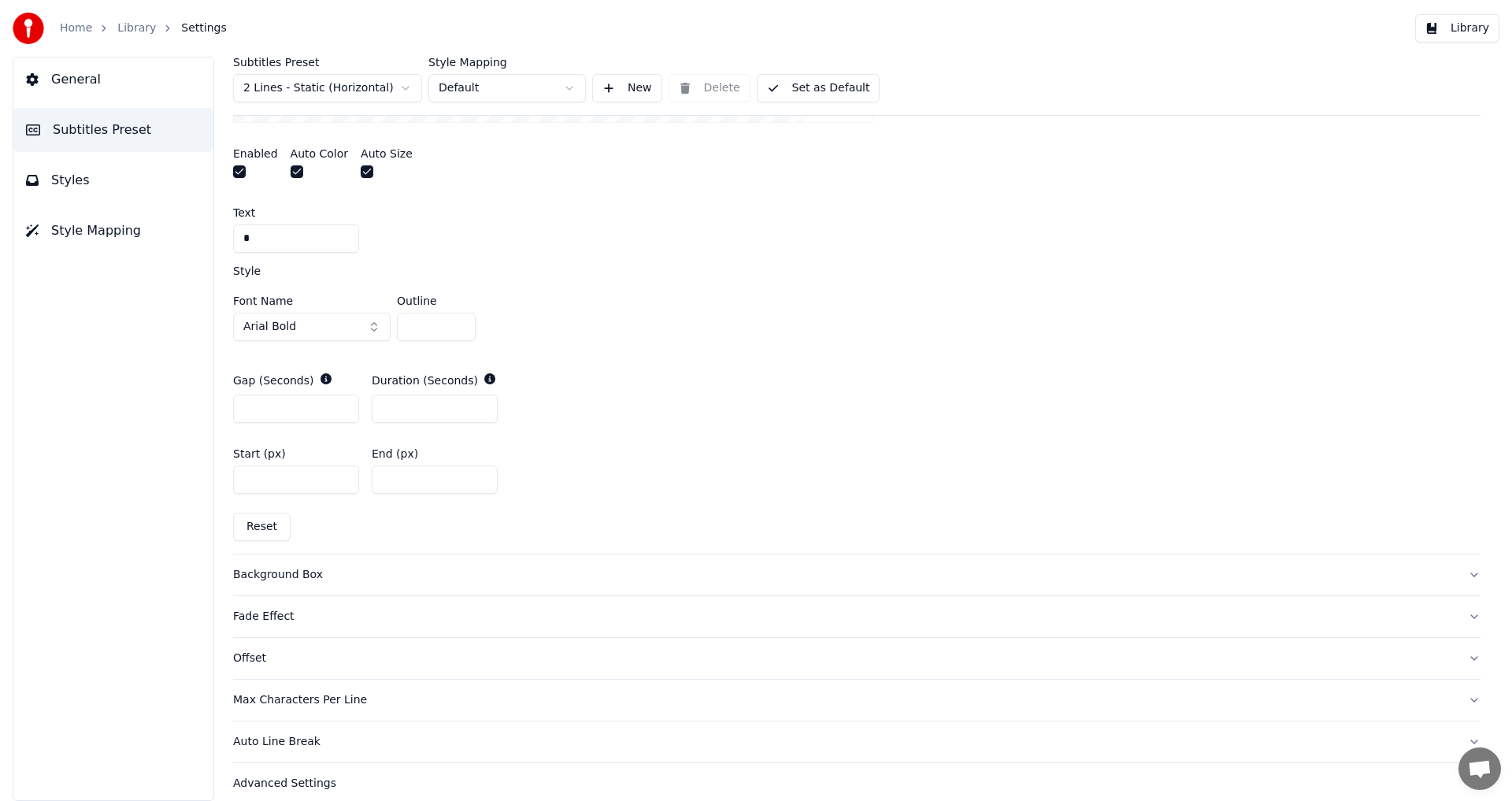
click at [234, 175] on button "button" at bounding box center [239, 171] width 12 height 12
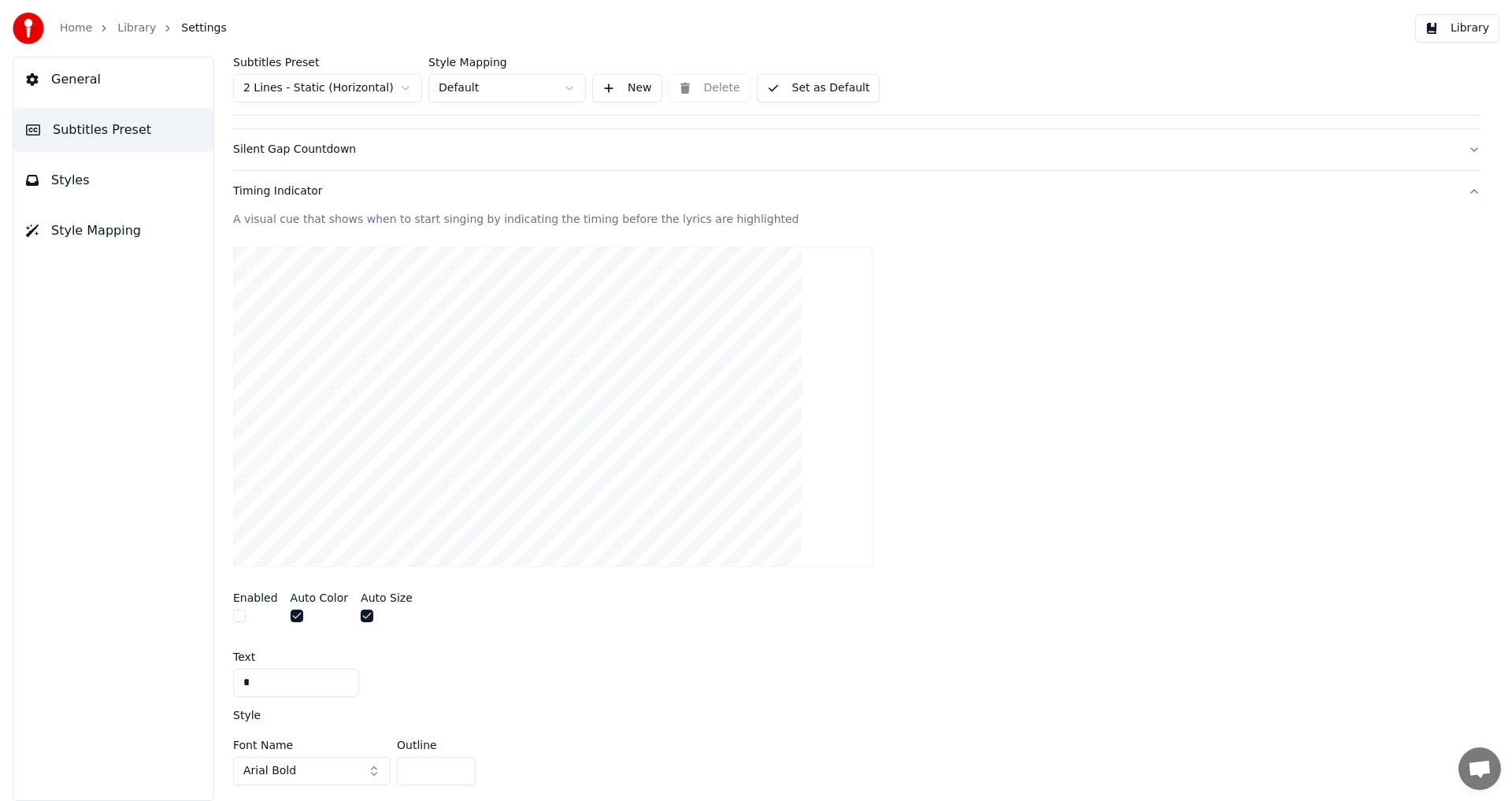
scroll to position [0, 0]
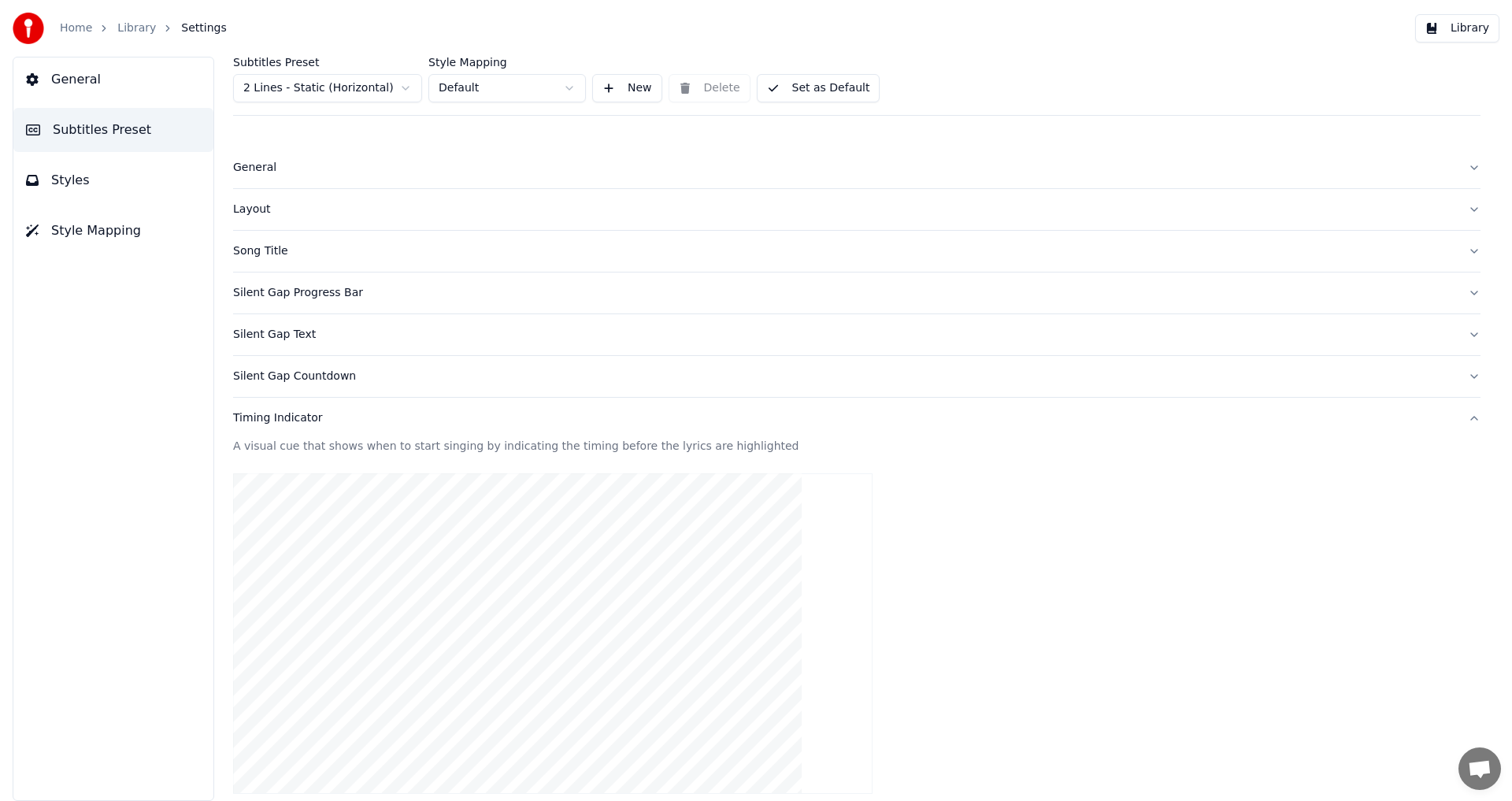
click at [616, 87] on button "Set as Default" at bounding box center [819, 88] width 123 height 28
click at [616, 30] on button "Library" at bounding box center [1457, 28] width 85 height 28
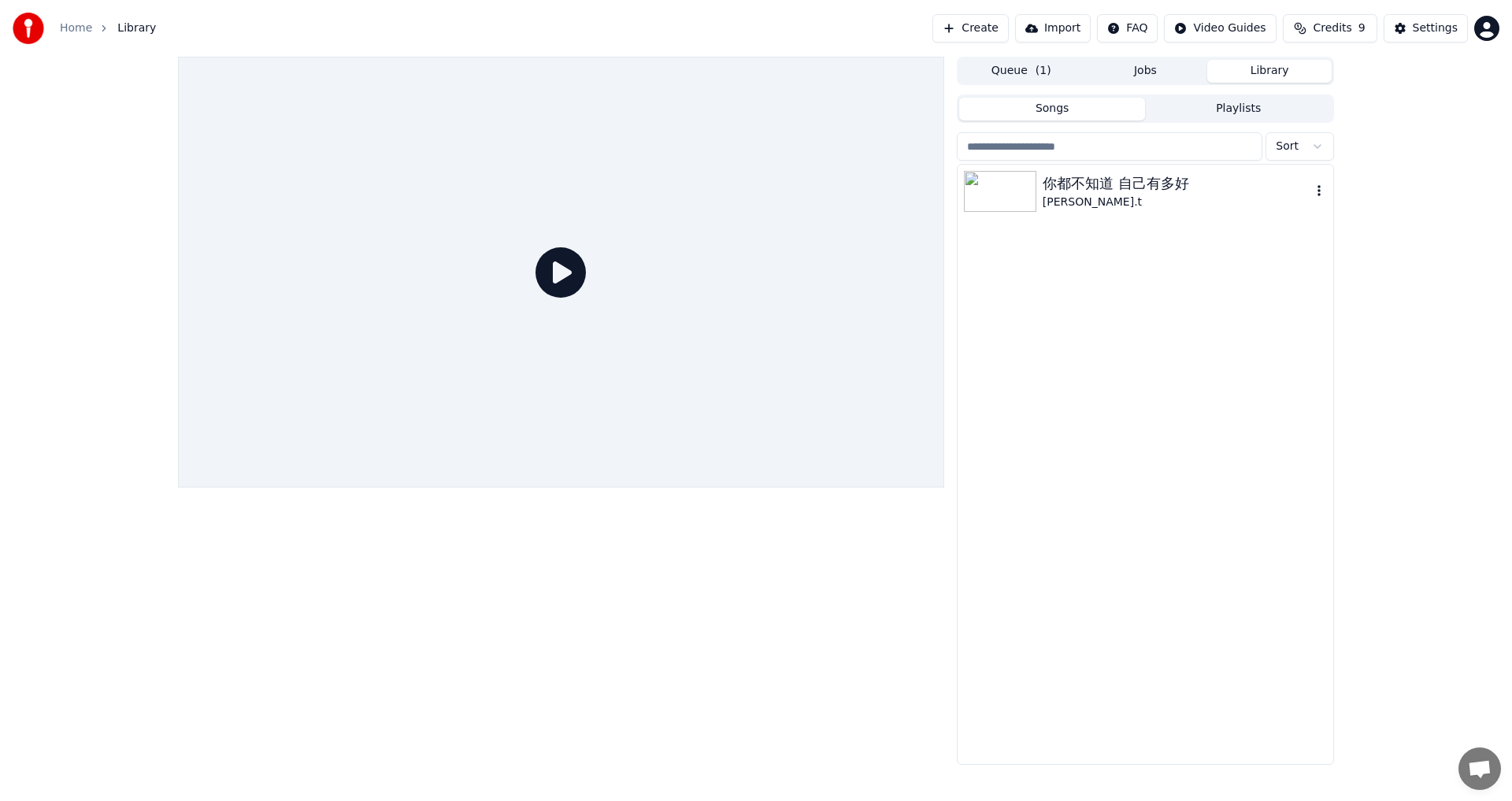
click at [616, 196] on div "[PERSON_NAME].t" at bounding box center [1177, 202] width 268 height 16
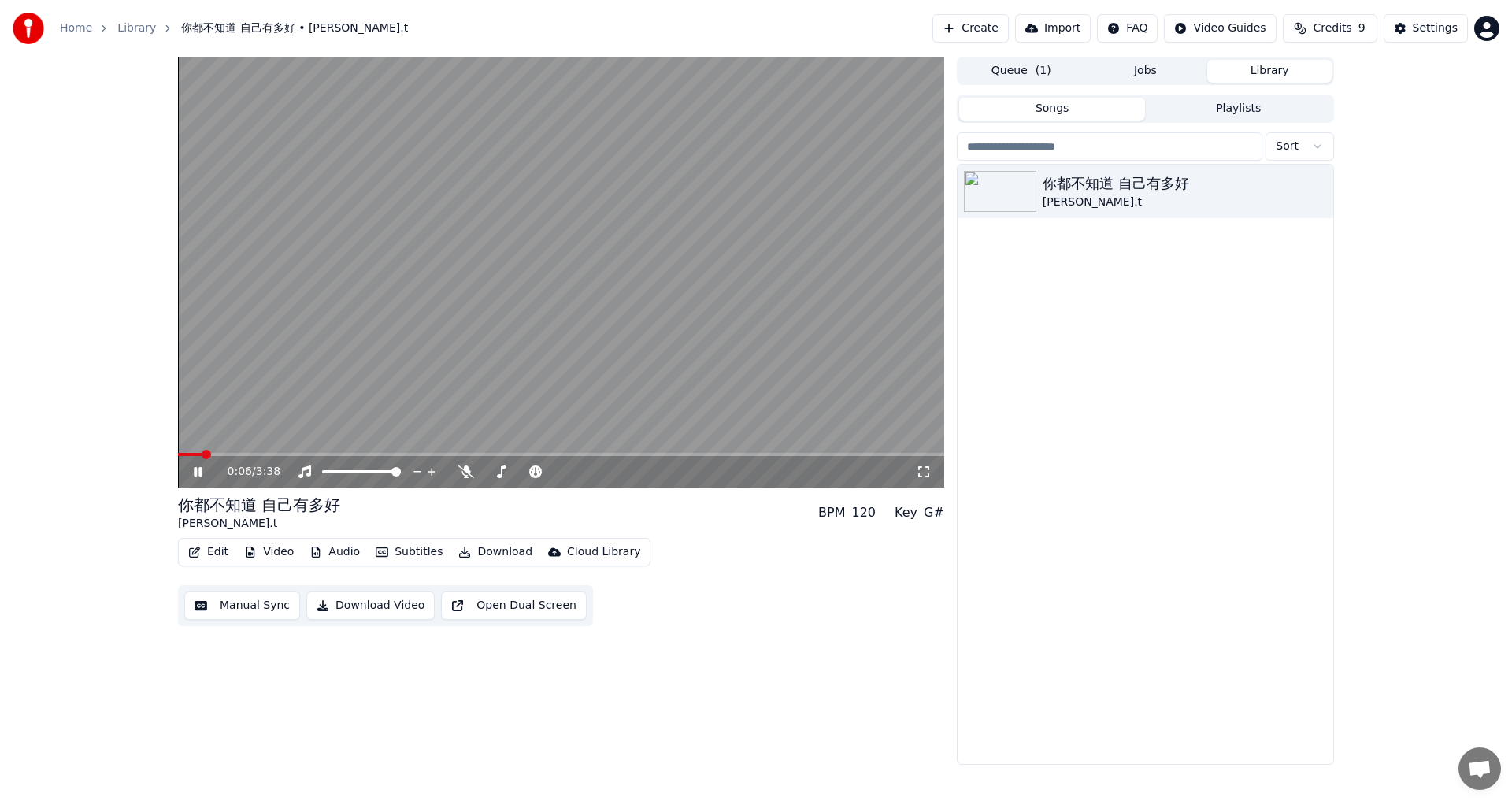
click at [227, 441] on span at bounding box center [561, 455] width 766 height 3
click at [223, 441] on span at bounding box center [205, 455] width 53 height 3
click at [217, 441] on span at bounding box center [203, 455] width 50 height 3
click at [215, 441] on div "0:11 / 3:38" at bounding box center [561, 471] width 766 height 31
click at [207, 441] on div "0:11 / 3:38" at bounding box center [561, 470] width 766 height 35
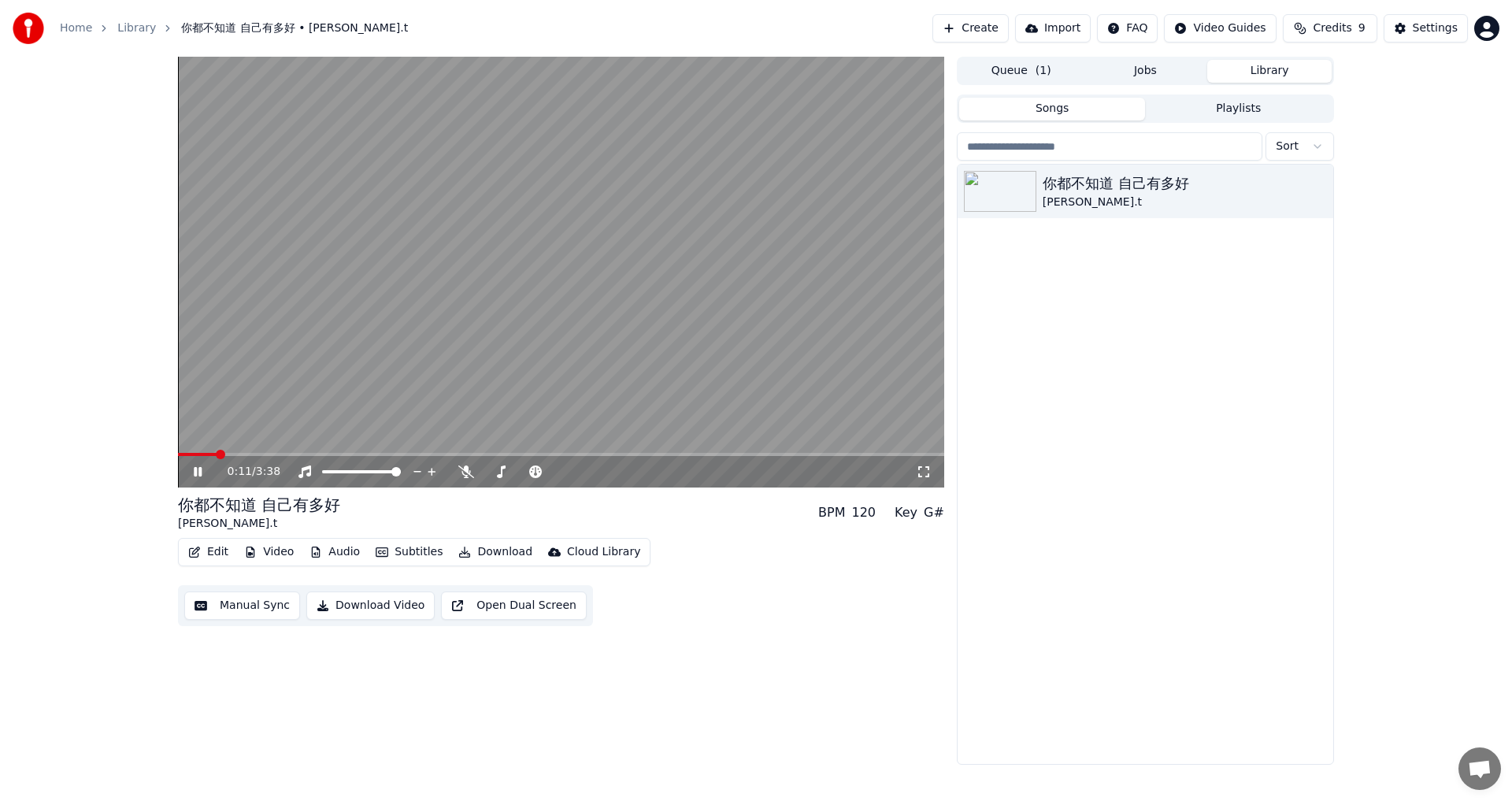
click at [205, 441] on span at bounding box center [197, 455] width 39 height 3
click at [466, 441] on icon at bounding box center [466, 471] width 16 height 12
click at [519, 441] on div at bounding box center [537, 471] width 127 height 16
click at [510, 441] on div at bounding box center [537, 471] width 127 height 16
click at [508, 441] on span at bounding box center [495, 472] width 24 height 3
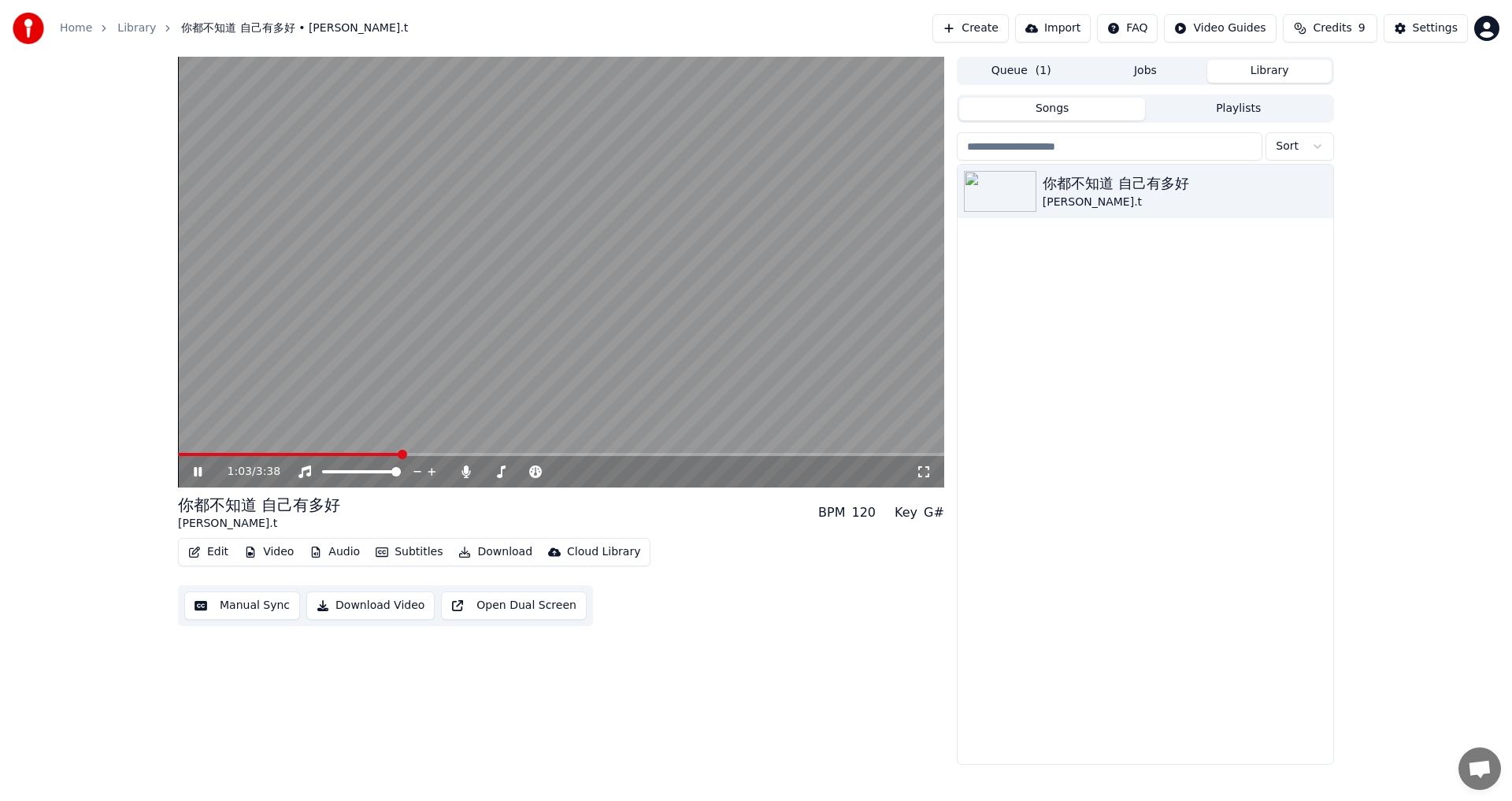
click at [199, 441] on icon at bounding box center [209, 471] width 37 height 12
click at [616, 441] on div "你都不知道 自己有多好 [PERSON_NAME].t BPM 120 Key G#" at bounding box center [561, 513] width 766 height 38
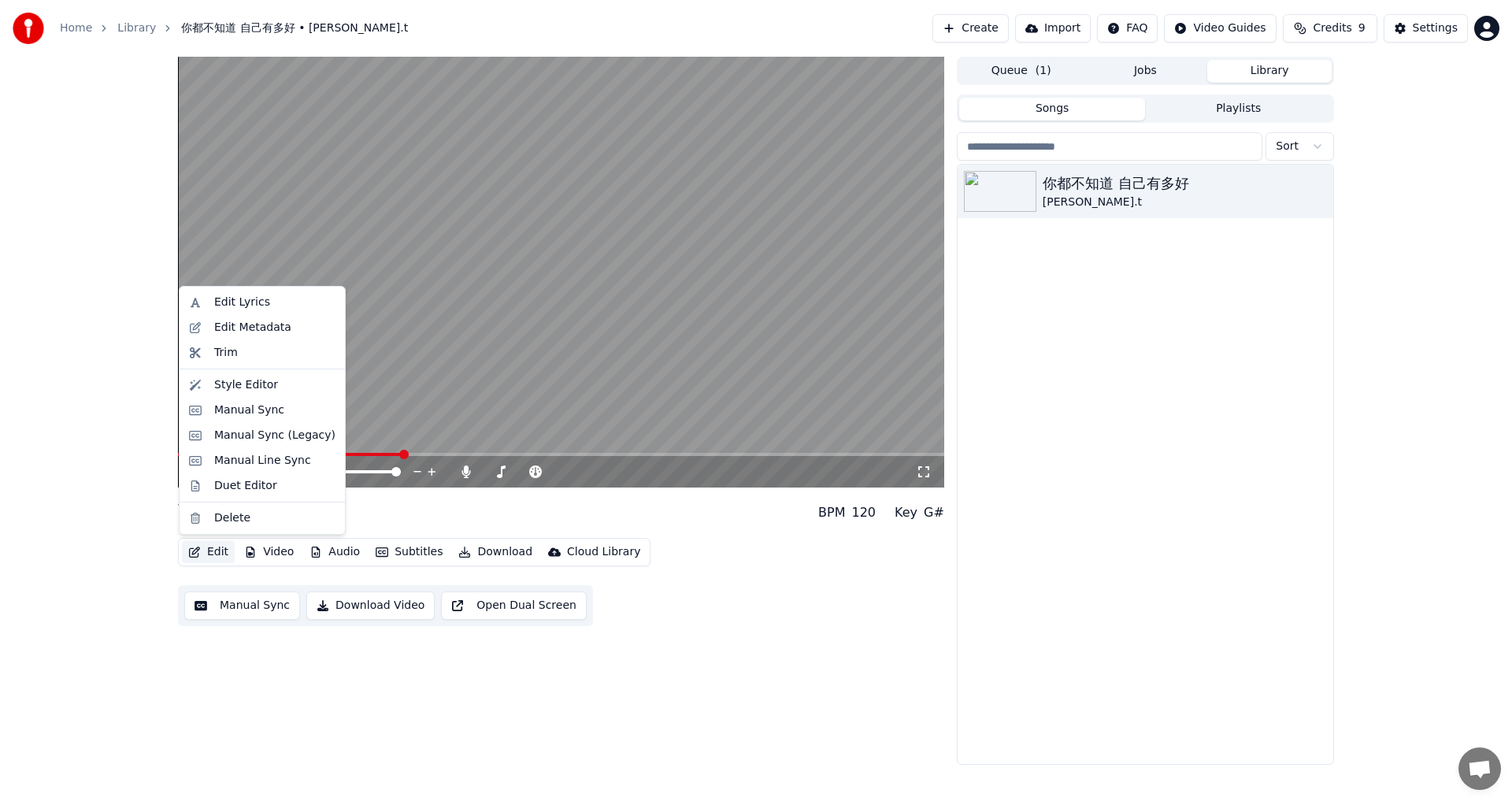
click at [205, 441] on button "Edit" at bounding box center [209, 552] width 53 height 22
click at [238, 300] on div "Edit Lyrics" at bounding box center [242, 302] width 56 height 16
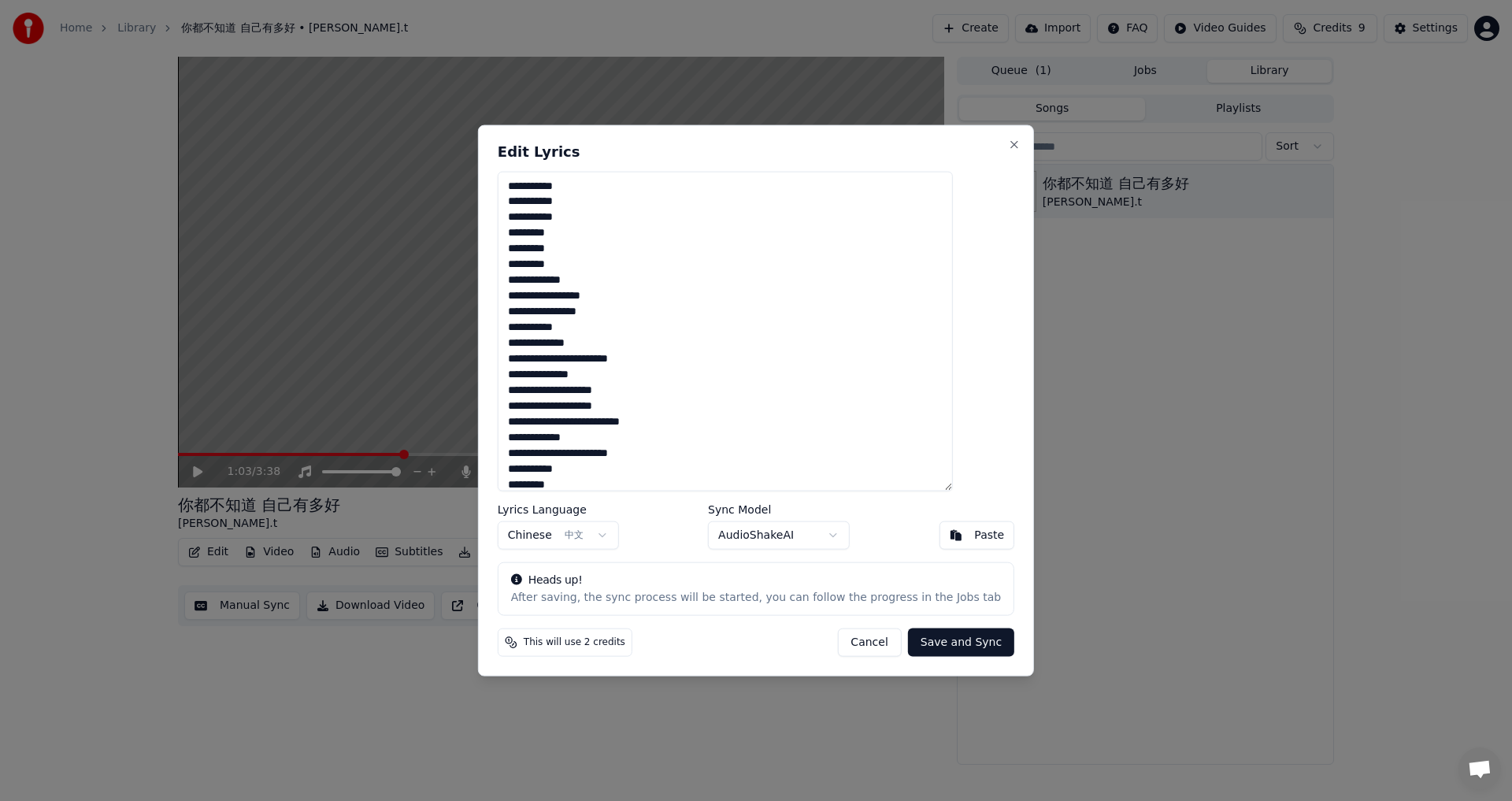
click at [616, 345] on textarea "**********" at bounding box center [725, 331] width 455 height 321
click at [616, 355] on textarea "**********" at bounding box center [725, 331] width 455 height 321
click at [611, 376] on textarea "**********" at bounding box center [725, 331] width 455 height 321
click at [616, 390] on textarea "**********" at bounding box center [725, 331] width 455 height 321
click at [616, 422] on textarea "**********" at bounding box center [725, 331] width 455 height 321
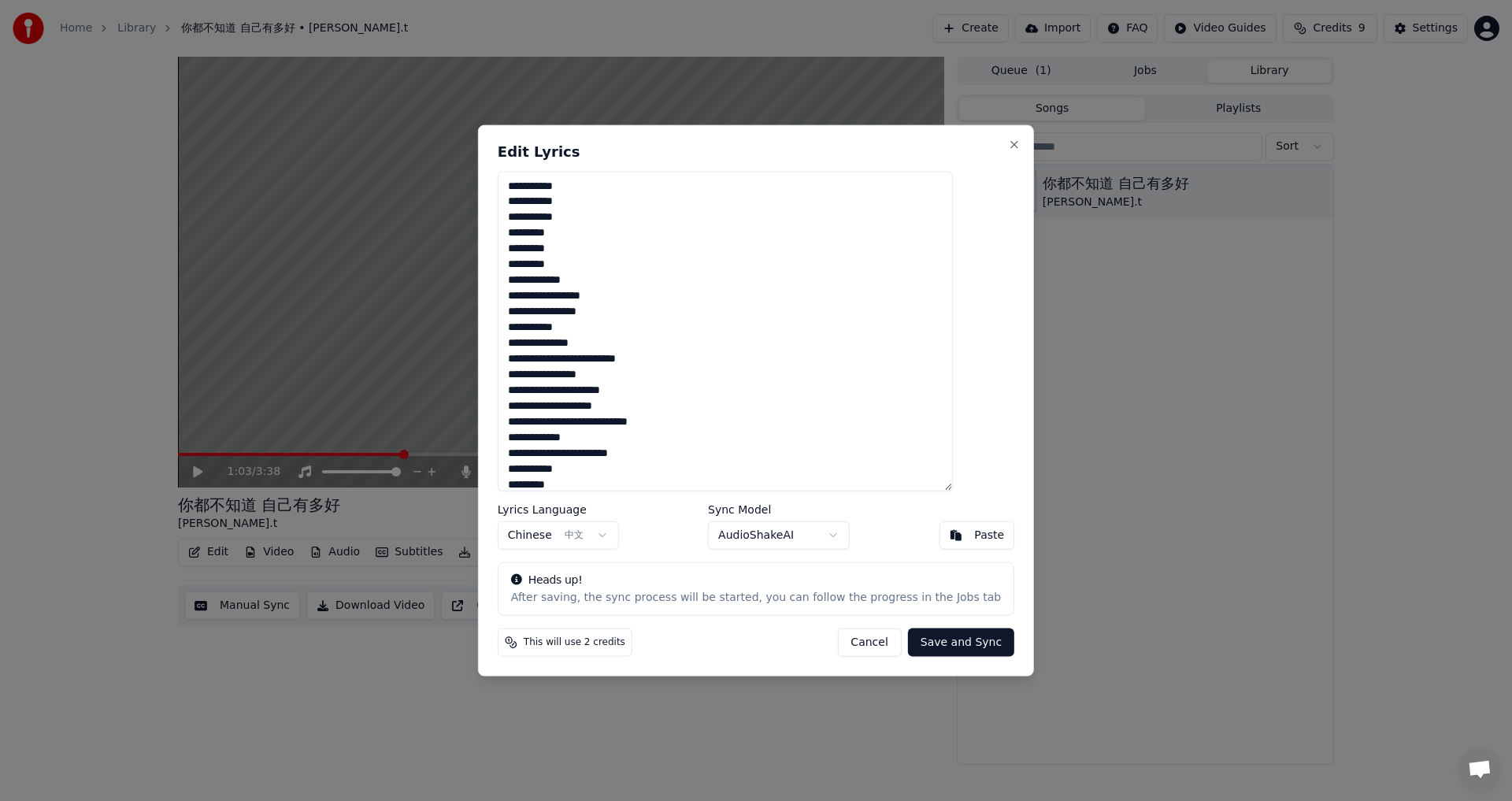
click at [610, 437] on textarea "**********" at bounding box center [725, 331] width 455 height 321
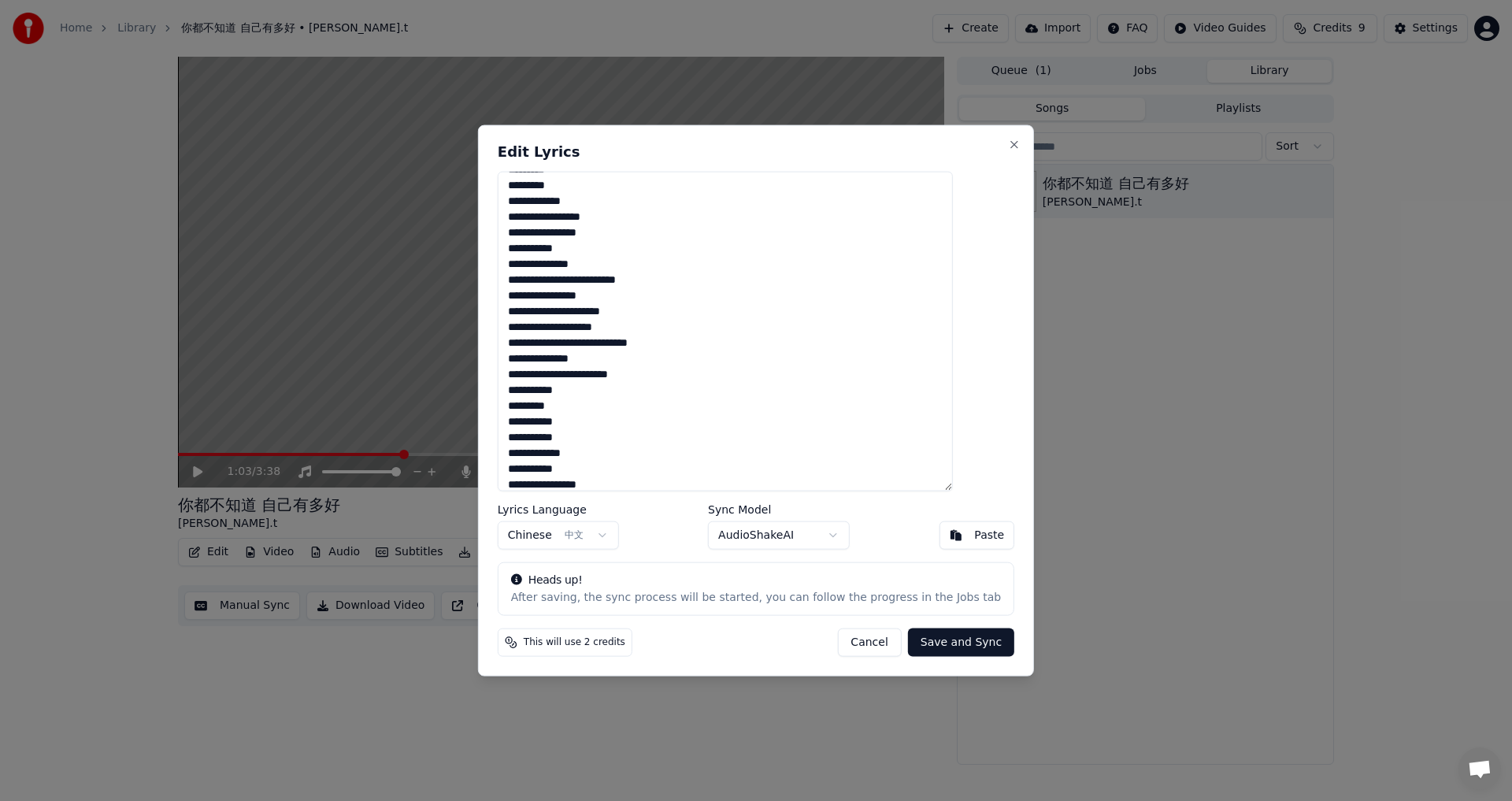
type textarea "**********"
click at [616, 441] on button "Save and Sync" at bounding box center [961, 643] width 106 height 28
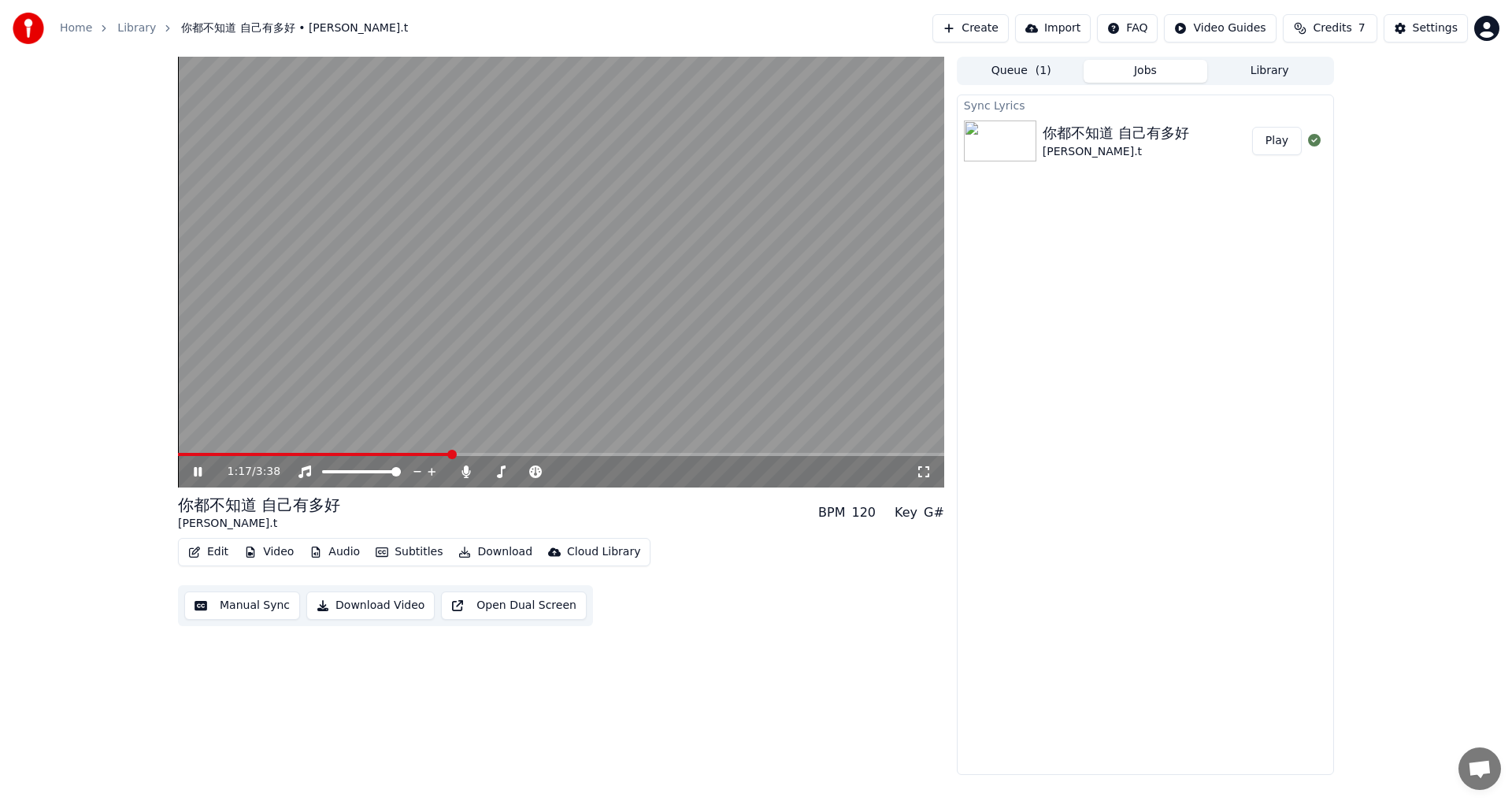
drag, startPoint x: 203, startPoint y: 452, endPoint x: 166, endPoint y: 462, distance: 38.3
click at [166, 441] on div "1:17 / 3:38 你都不知道 自己有多好 [PERSON_NAME].t BPM 120 Key G# Edit Video Audio Subtitl…" at bounding box center [756, 415] width 1181 height 718
click at [185, 441] on span at bounding box center [181, 455] width 7 height 3
click at [178, 441] on span at bounding box center [182, 454] width 9 height 9
click at [456, 381] on video at bounding box center [561, 272] width 766 height 431
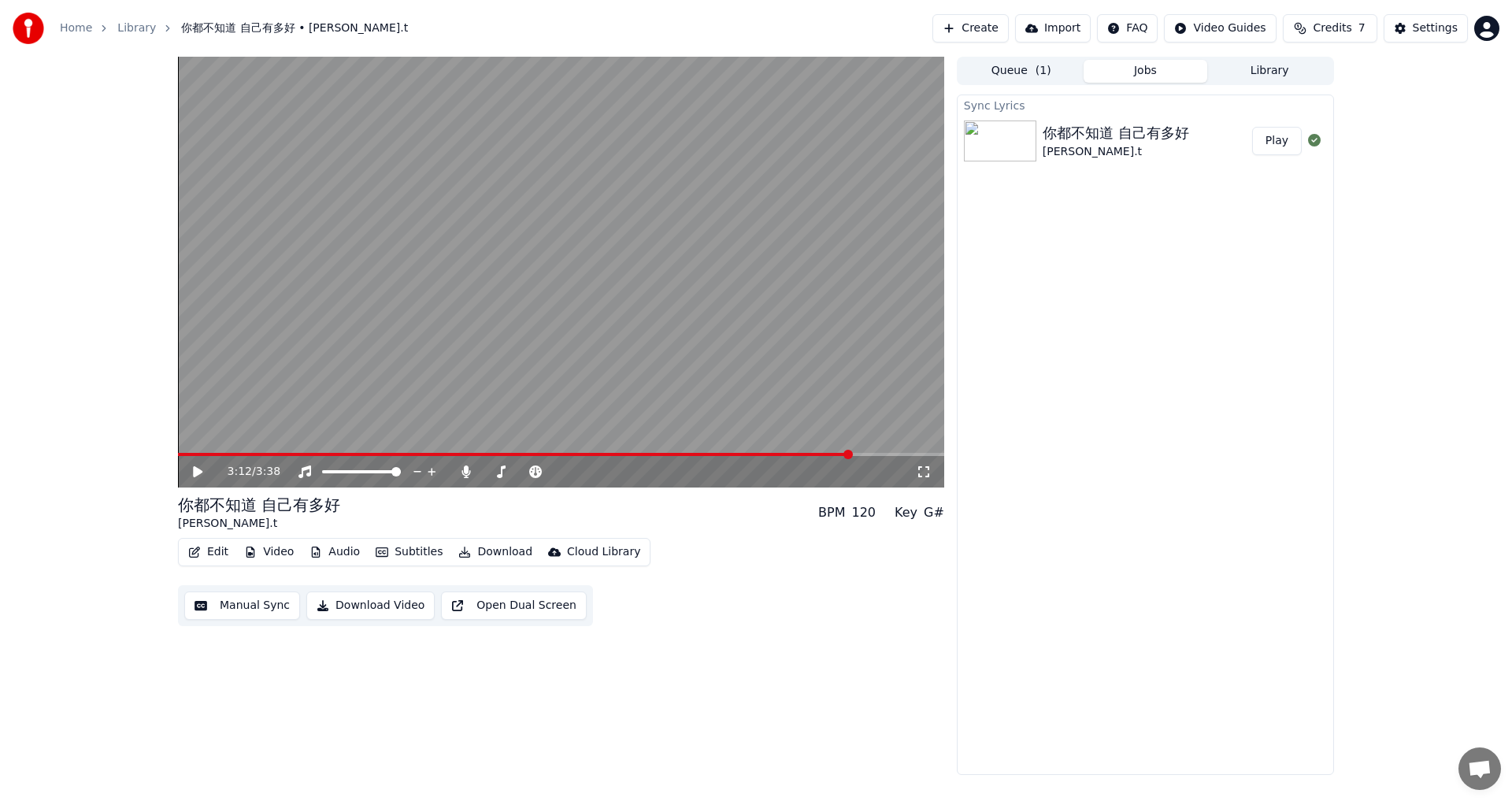
click at [215, 441] on button "Edit" at bounding box center [209, 552] width 53 height 22
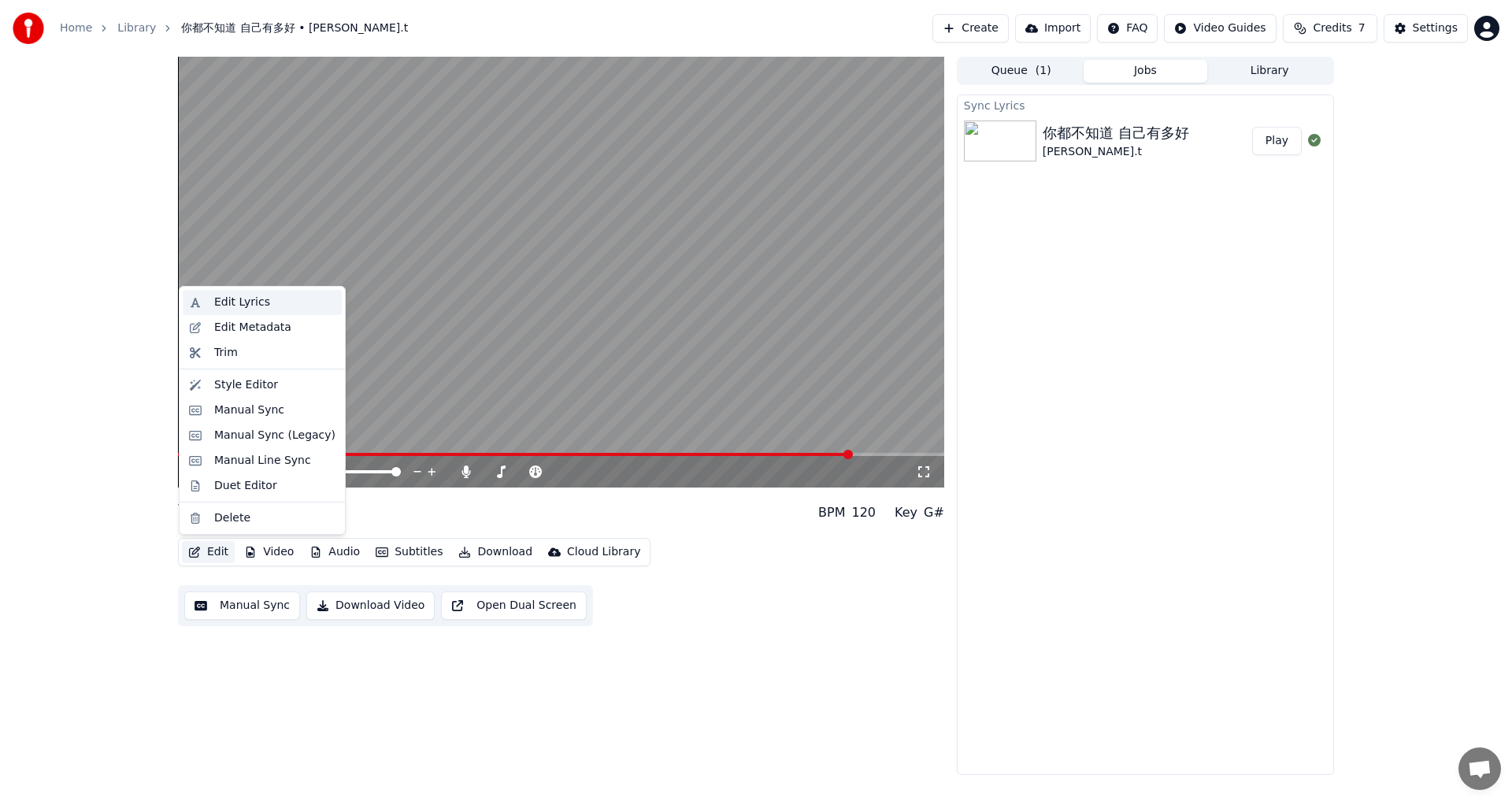
click at [235, 305] on div "Edit Lyrics" at bounding box center [242, 302] width 56 height 16
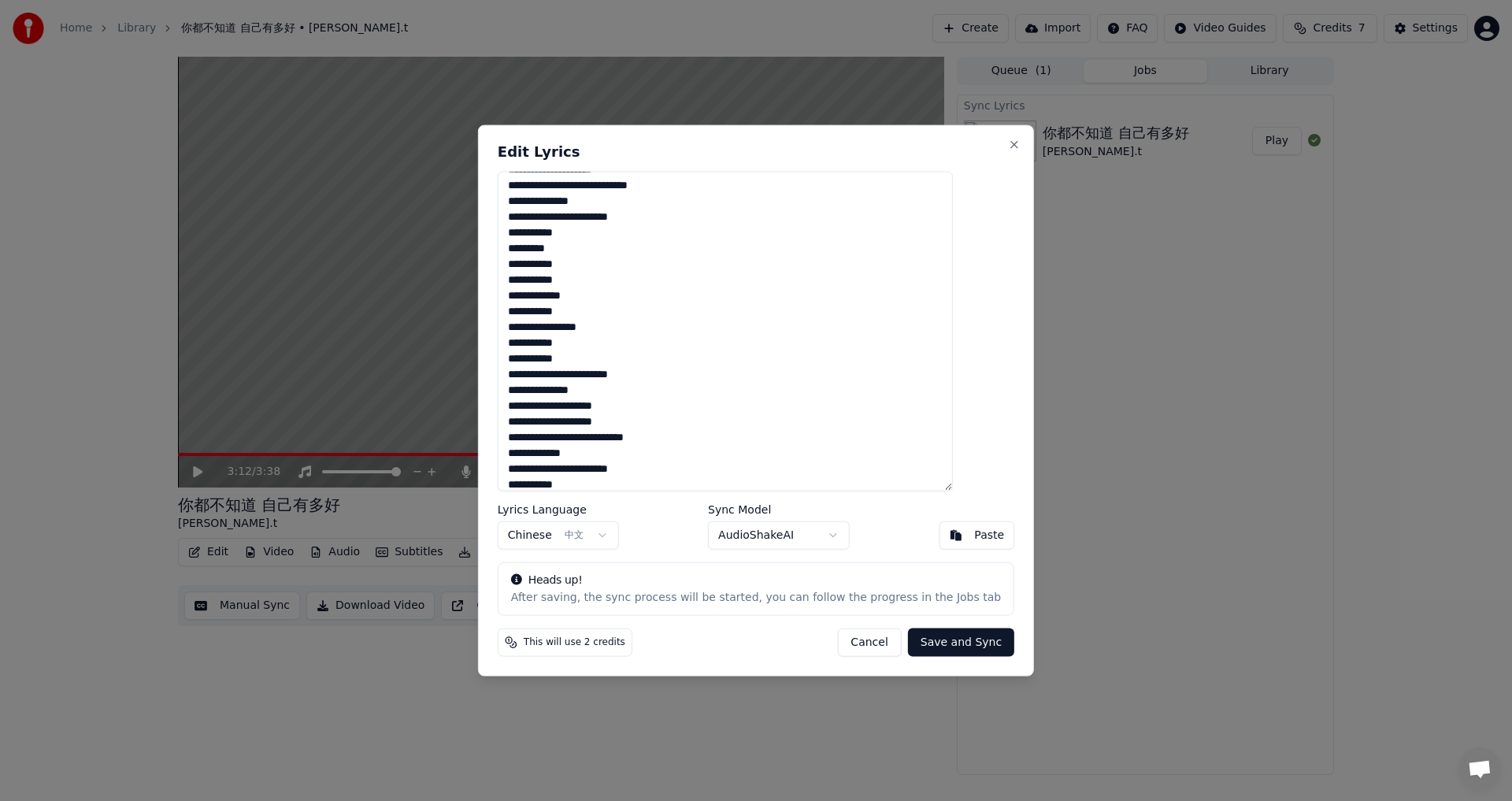
scroll to position [315, 0]
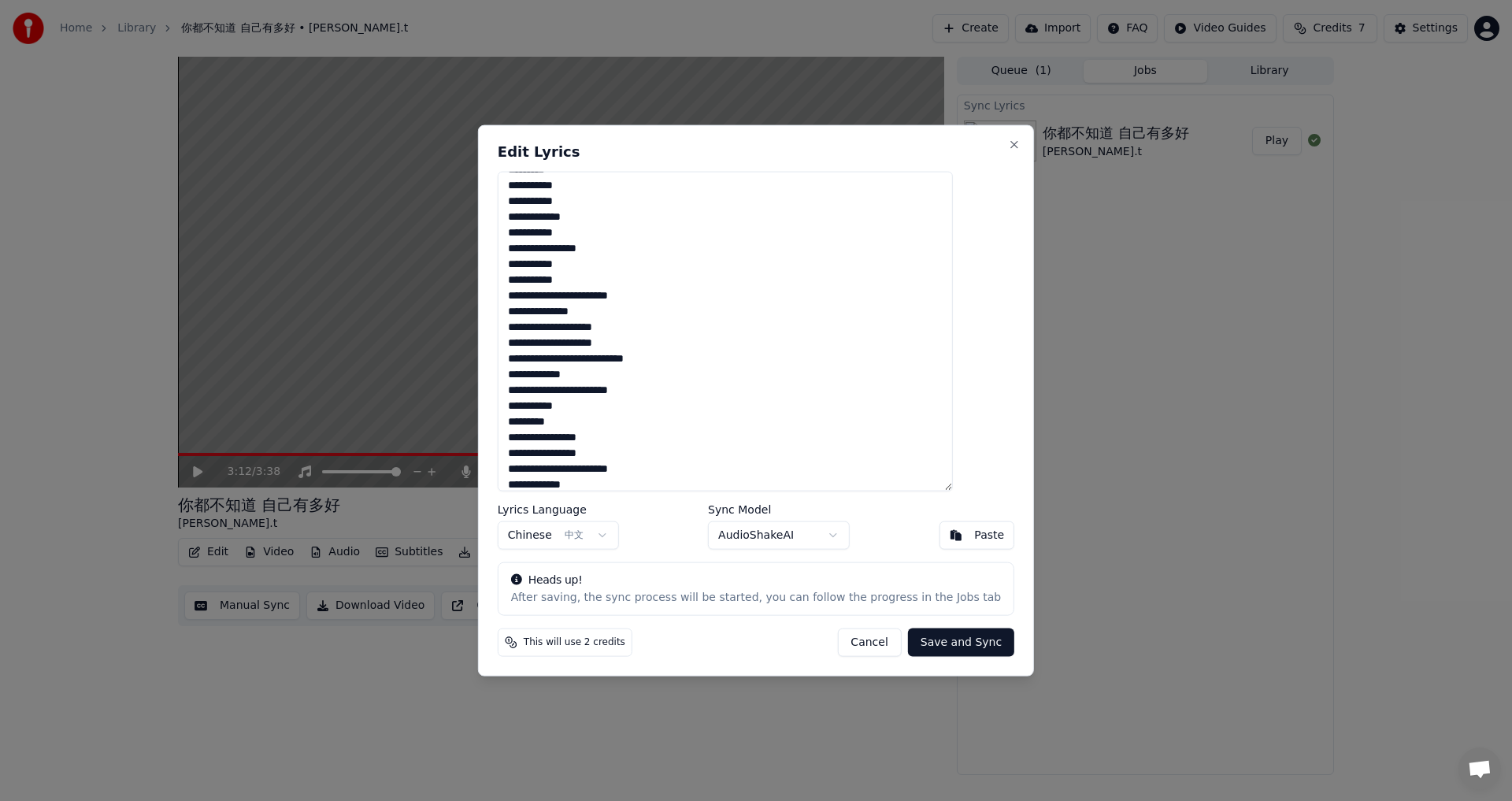
click at [616, 294] on textarea "**********" at bounding box center [725, 331] width 455 height 321
click at [614, 311] on textarea "**********" at bounding box center [725, 331] width 455 height 321
drag, startPoint x: 650, startPoint y: 328, endPoint x: 662, endPoint y: 326, distance: 12.2
click at [616, 328] on textarea "**********" at bounding box center [725, 331] width 455 height 321
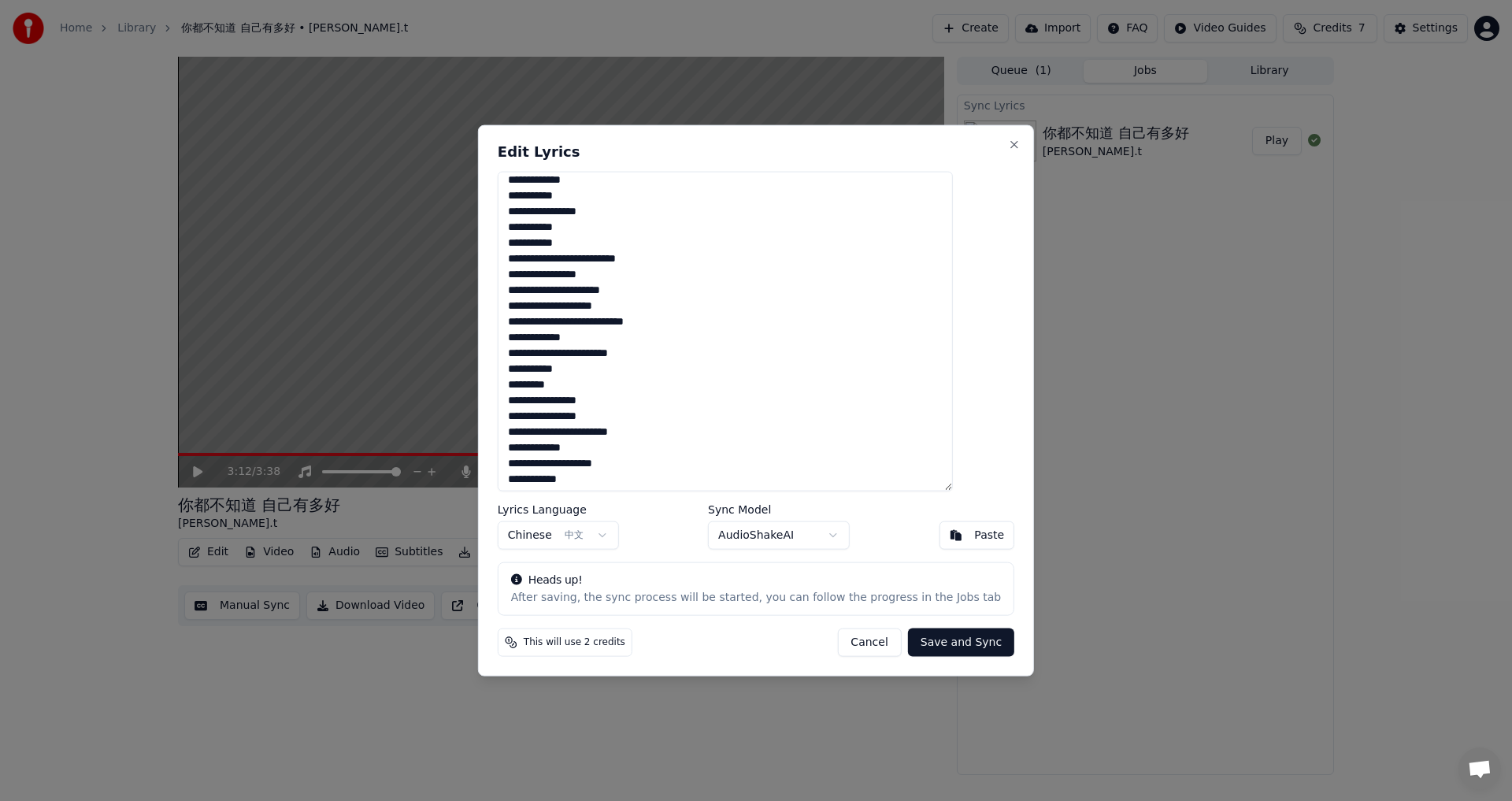
scroll to position [393, 0]
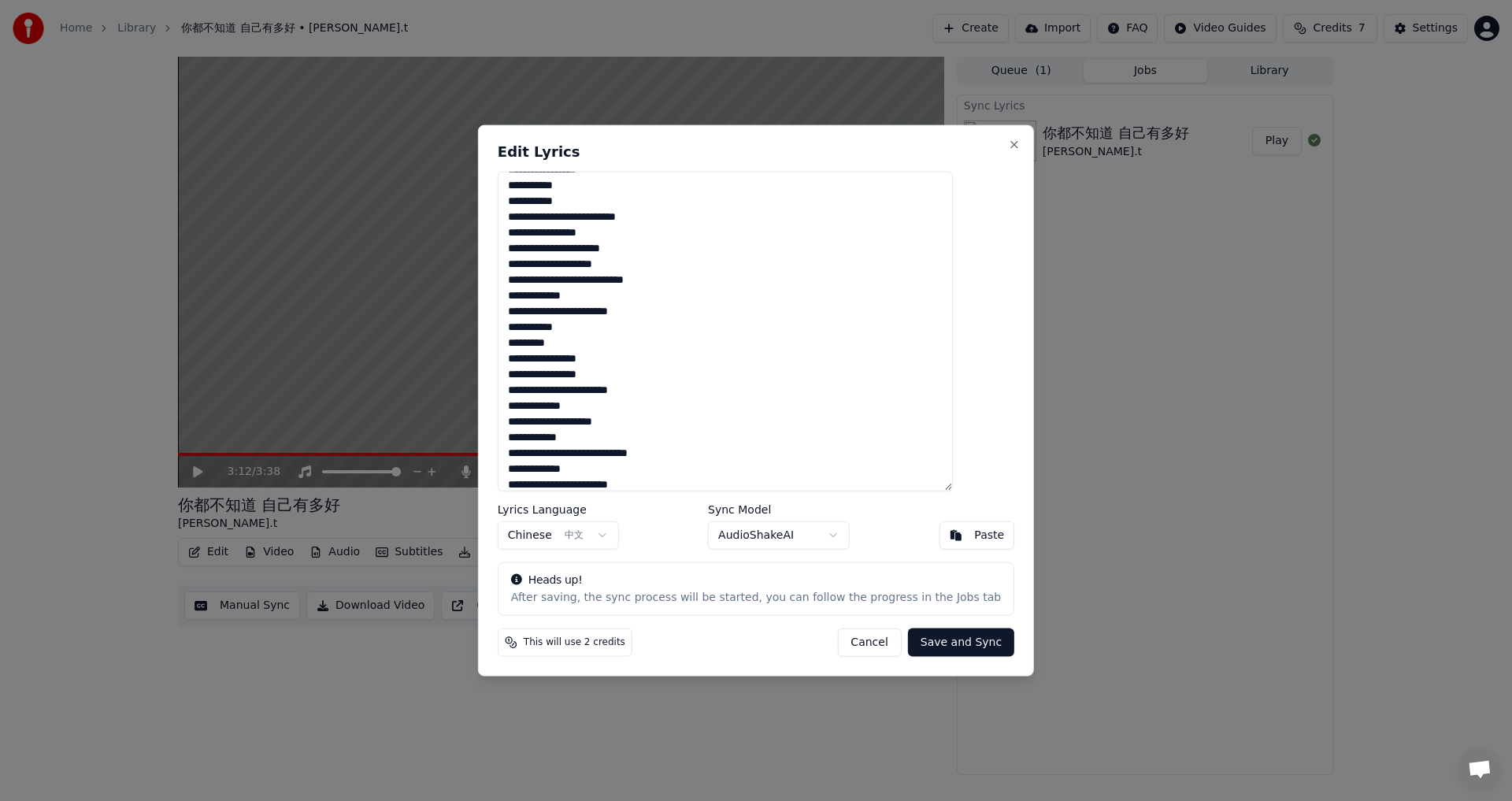
click at [616, 285] on textarea "**********" at bounding box center [725, 331] width 455 height 321
click at [610, 298] on textarea "**********" at bounding box center [725, 331] width 455 height 321
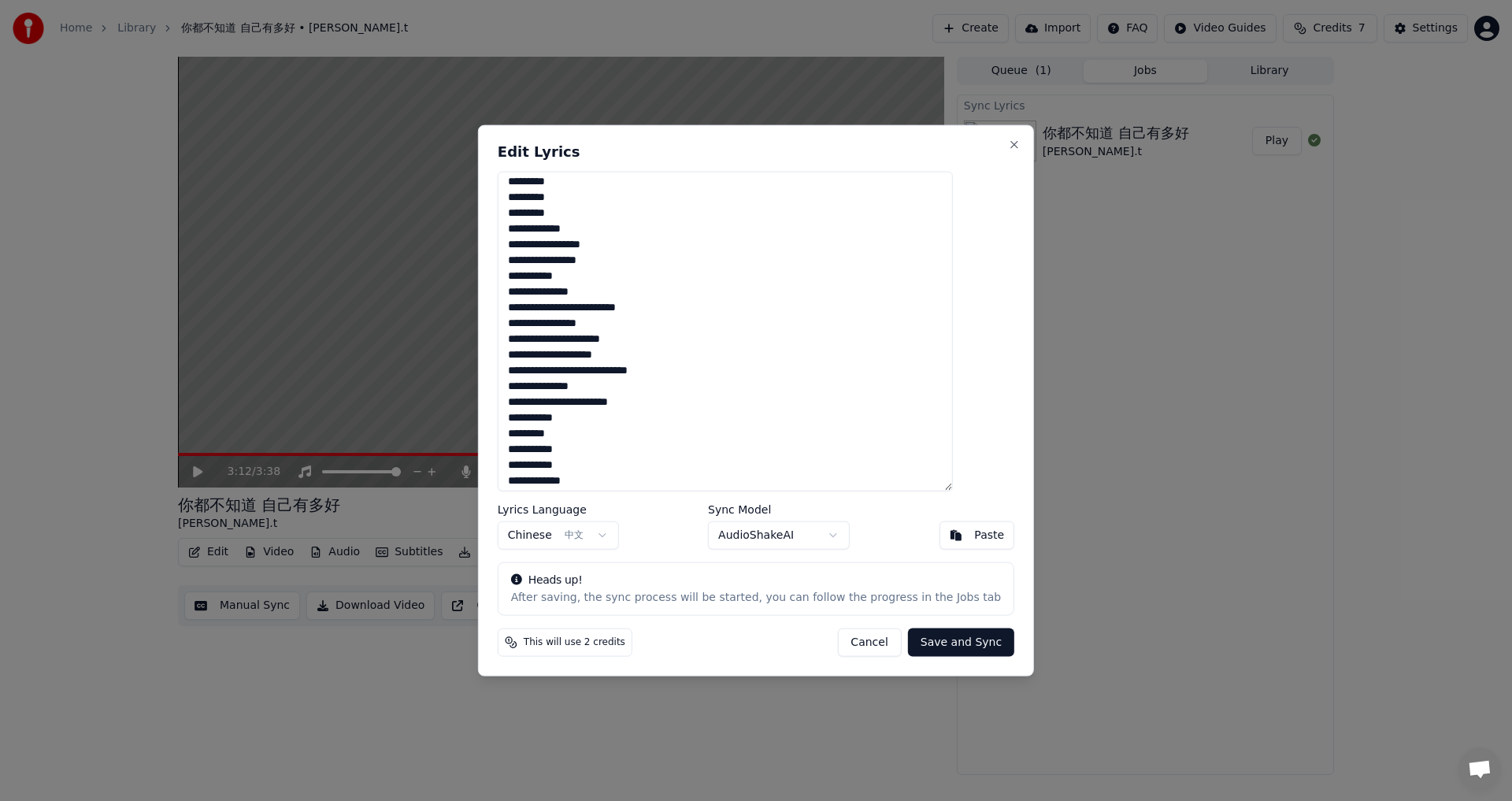
scroll to position [0, 0]
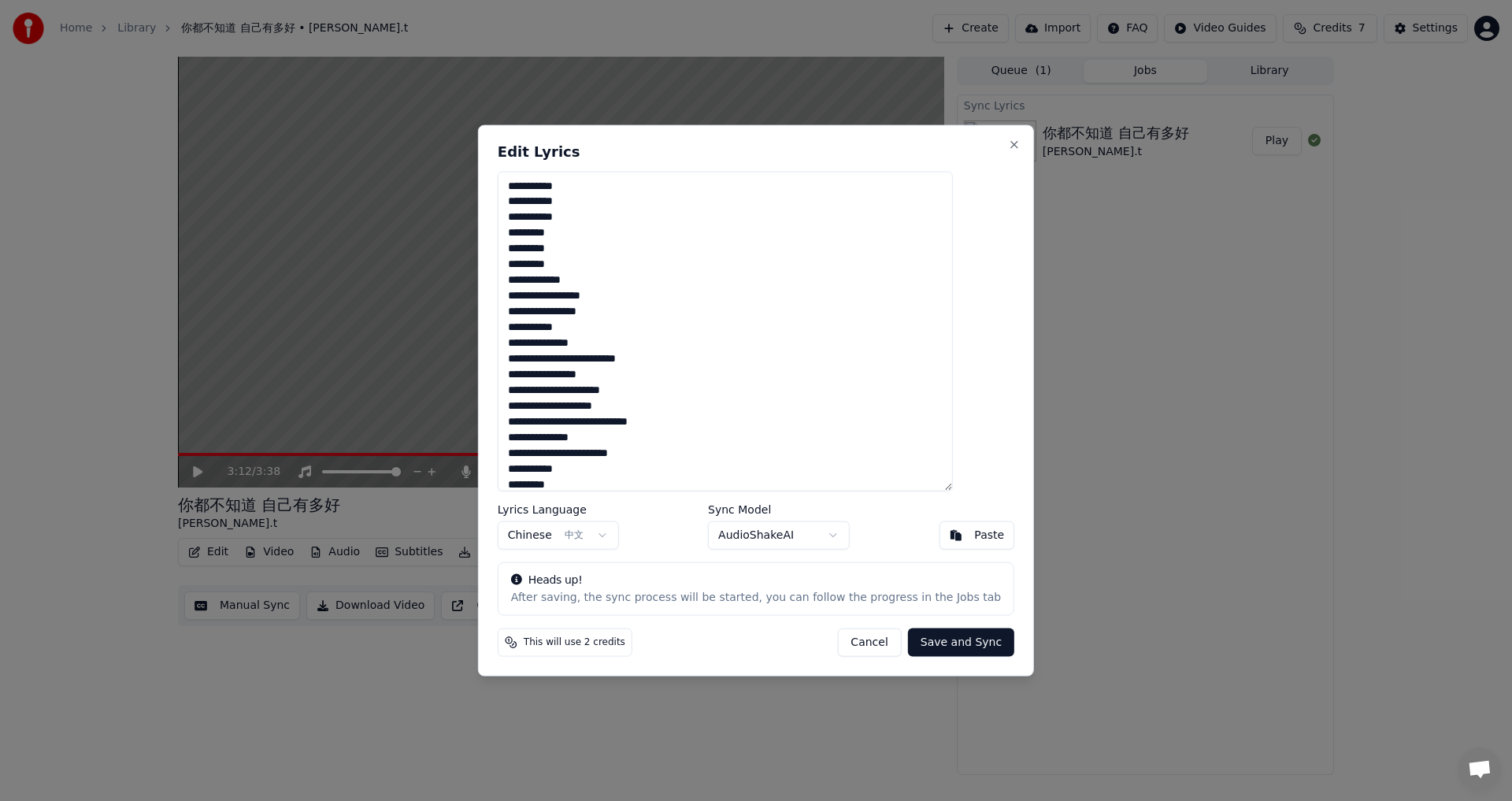
click at [616, 345] on textarea "**********" at bounding box center [725, 331] width 455 height 321
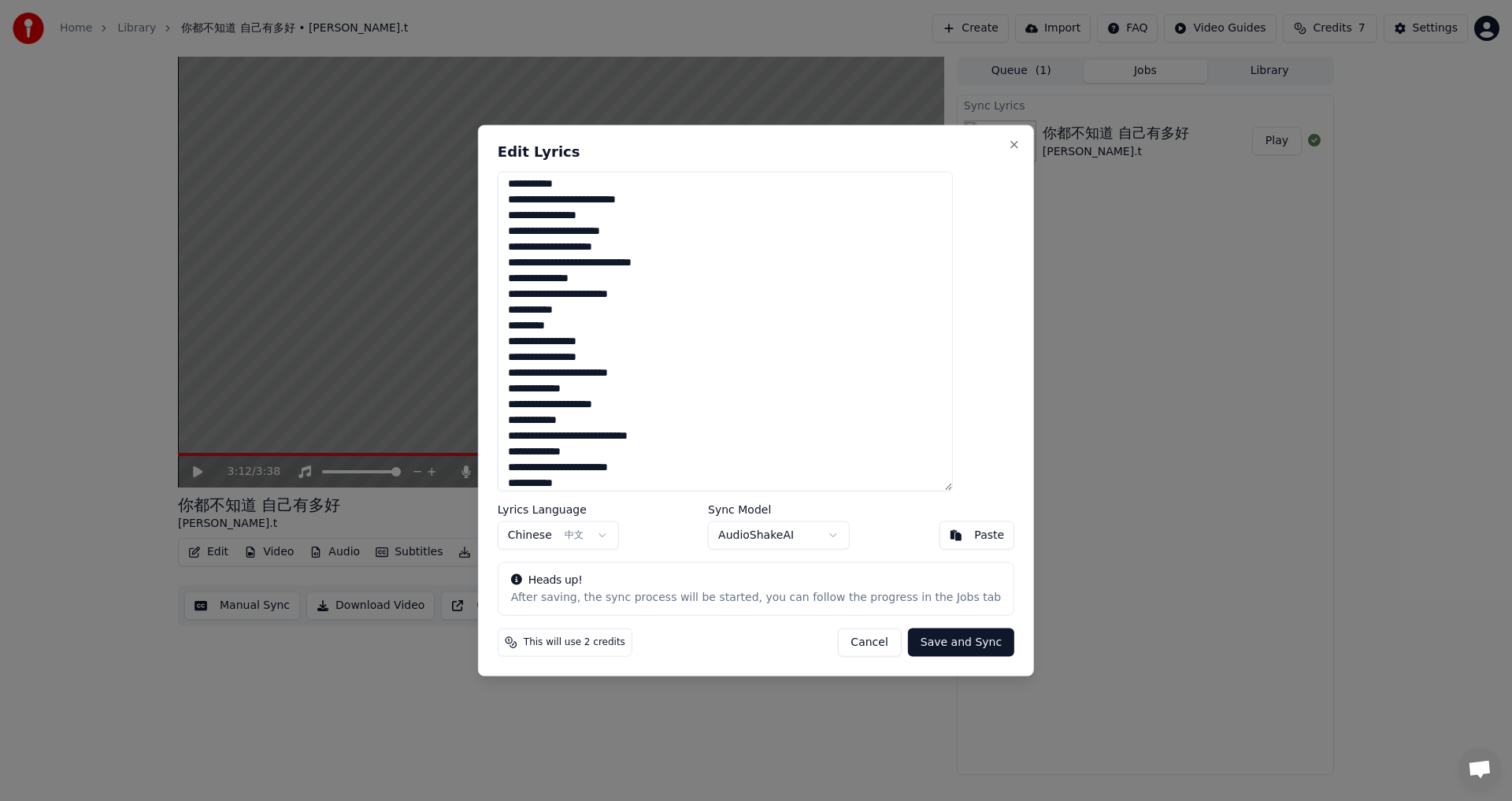
scroll to position [417, 0]
click at [616, 368] on textarea "**********" at bounding box center [725, 331] width 455 height 321
drag, startPoint x: 612, startPoint y: 383, endPoint x: 639, endPoint y: 378, distance: 27.5
click at [612, 382] on textarea "**********" at bounding box center [725, 331] width 455 height 321
drag, startPoint x: 654, startPoint y: 398, endPoint x: 674, endPoint y: 395, distance: 20.2
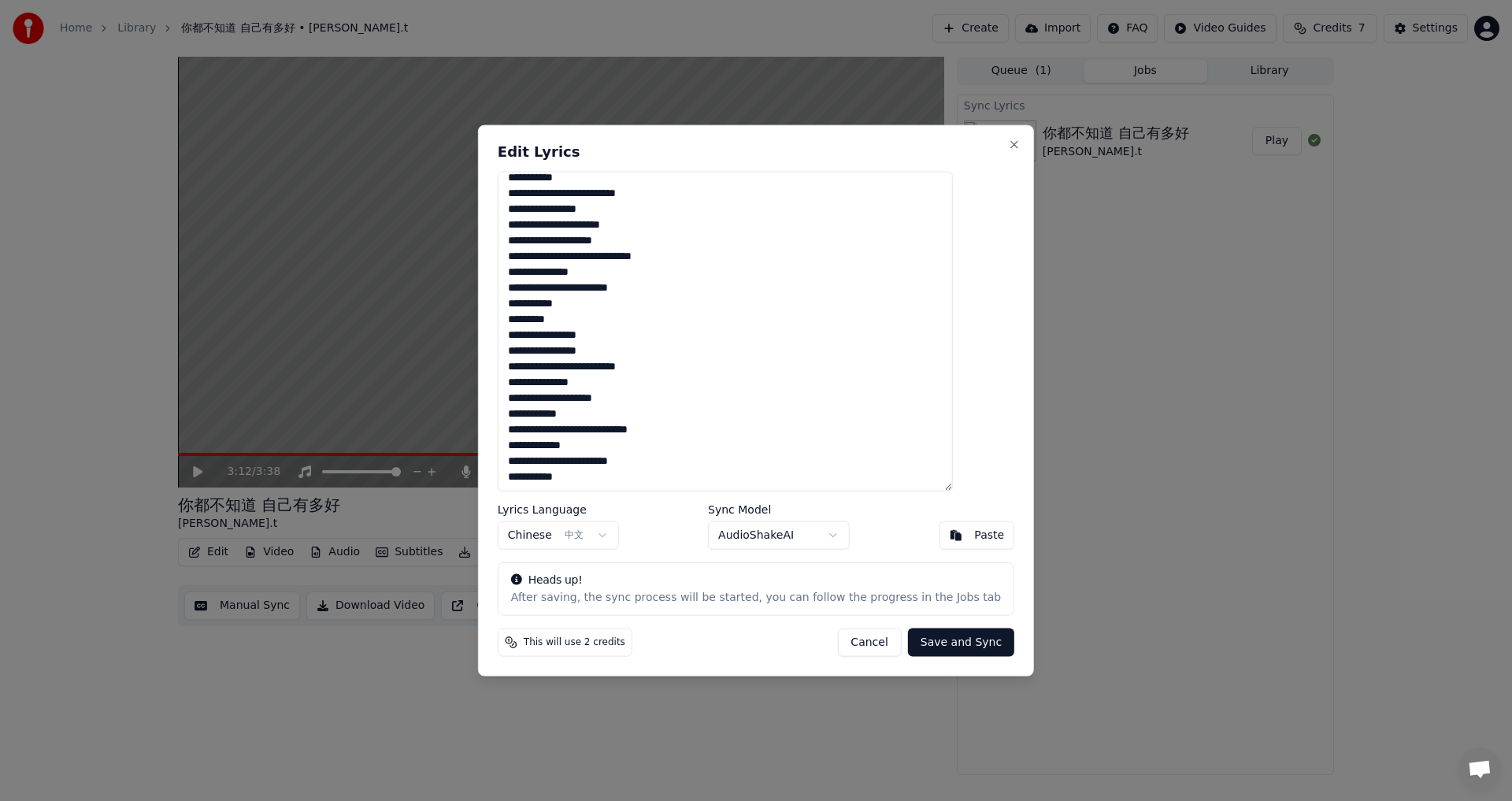
click at [616, 397] on textarea "**********" at bounding box center [725, 331] width 455 height 321
click at [616, 427] on textarea "**********" at bounding box center [725, 331] width 455 height 321
type textarea "**********"
click at [616, 441] on button "Save and Sync" at bounding box center [961, 643] width 106 height 28
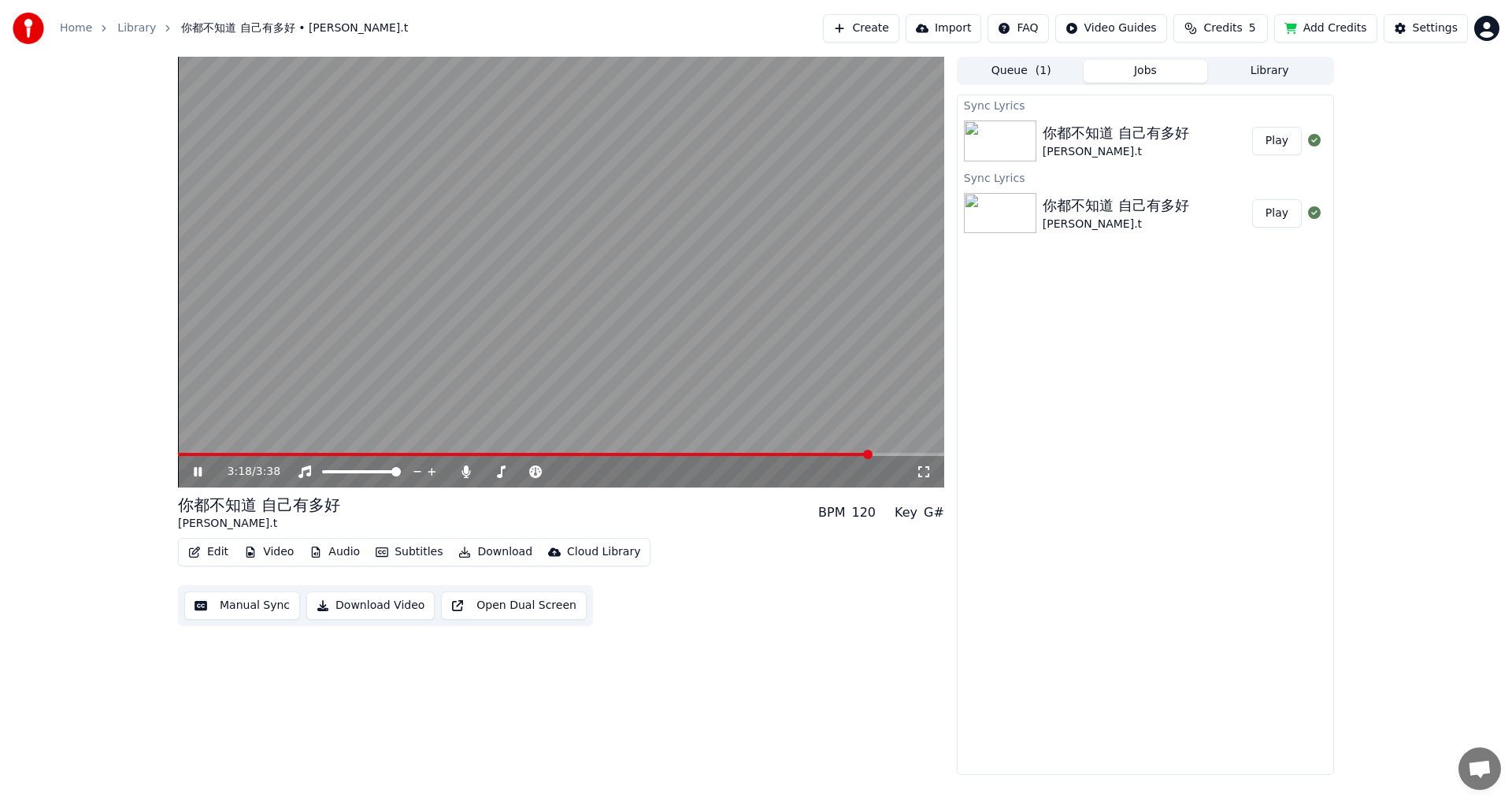
click at [486, 441] on span at bounding box center [524, 455] width 693 height 3
click at [510, 441] on span at bounding box center [561, 455] width 766 height 3
click at [536, 441] on video at bounding box center [561, 272] width 766 height 431
click at [545, 417] on video at bounding box center [561, 272] width 766 height 431
click at [553, 441] on span at bounding box center [561, 455] width 766 height 3
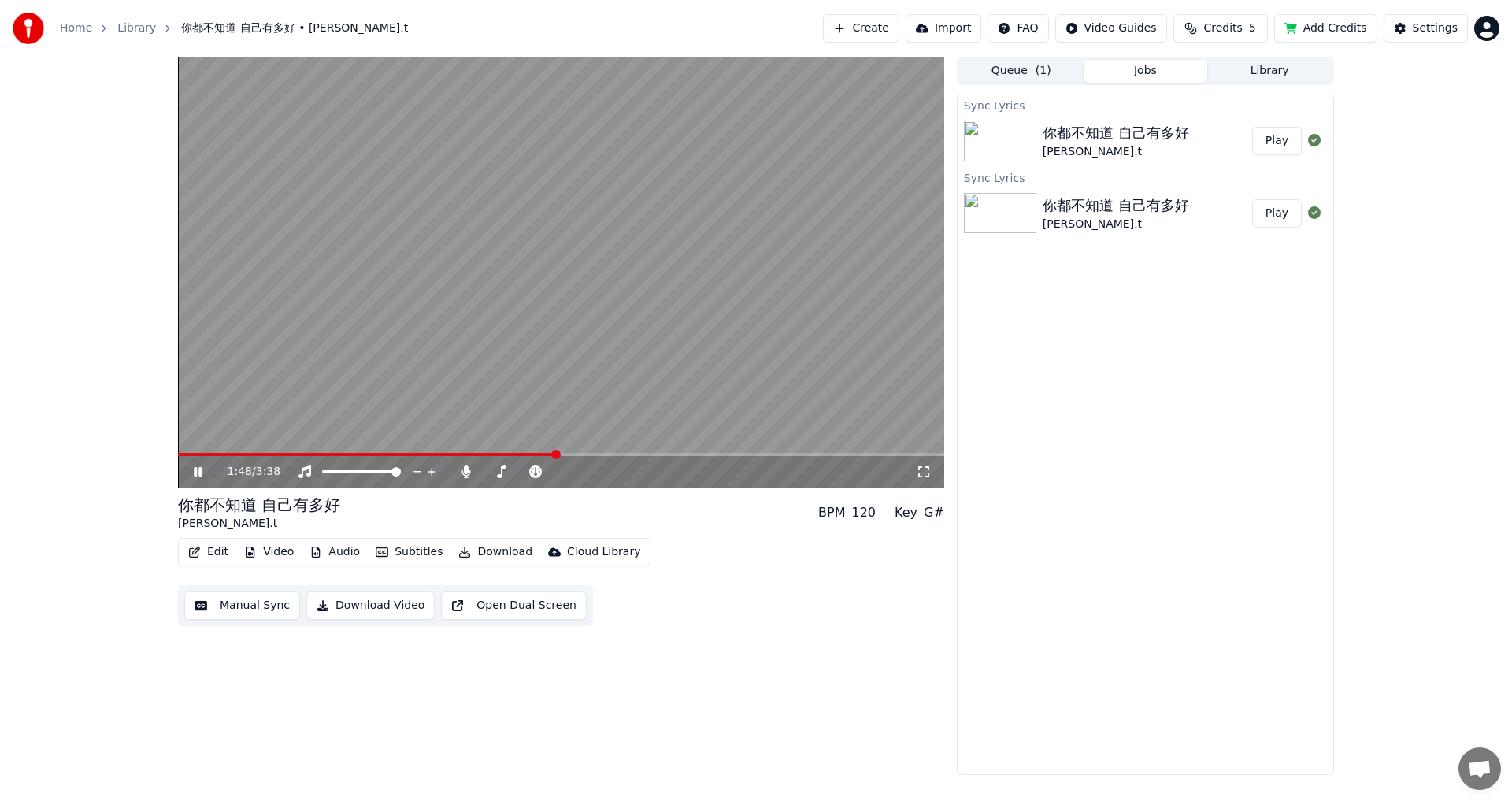
click at [585, 441] on span at bounding box center [561, 455] width 766 height 3
click at [602, 441] on span at bounding box center [561, 455] width 766 height 3
click at [616, 441] on span at bounding box center [561, 455] width 766 height 3
click at [616, 441] on span at bounding box center [408, 455] width 461 height 3
click at [563, 441] on span at bounding box center [557, 471] width 9 height 9
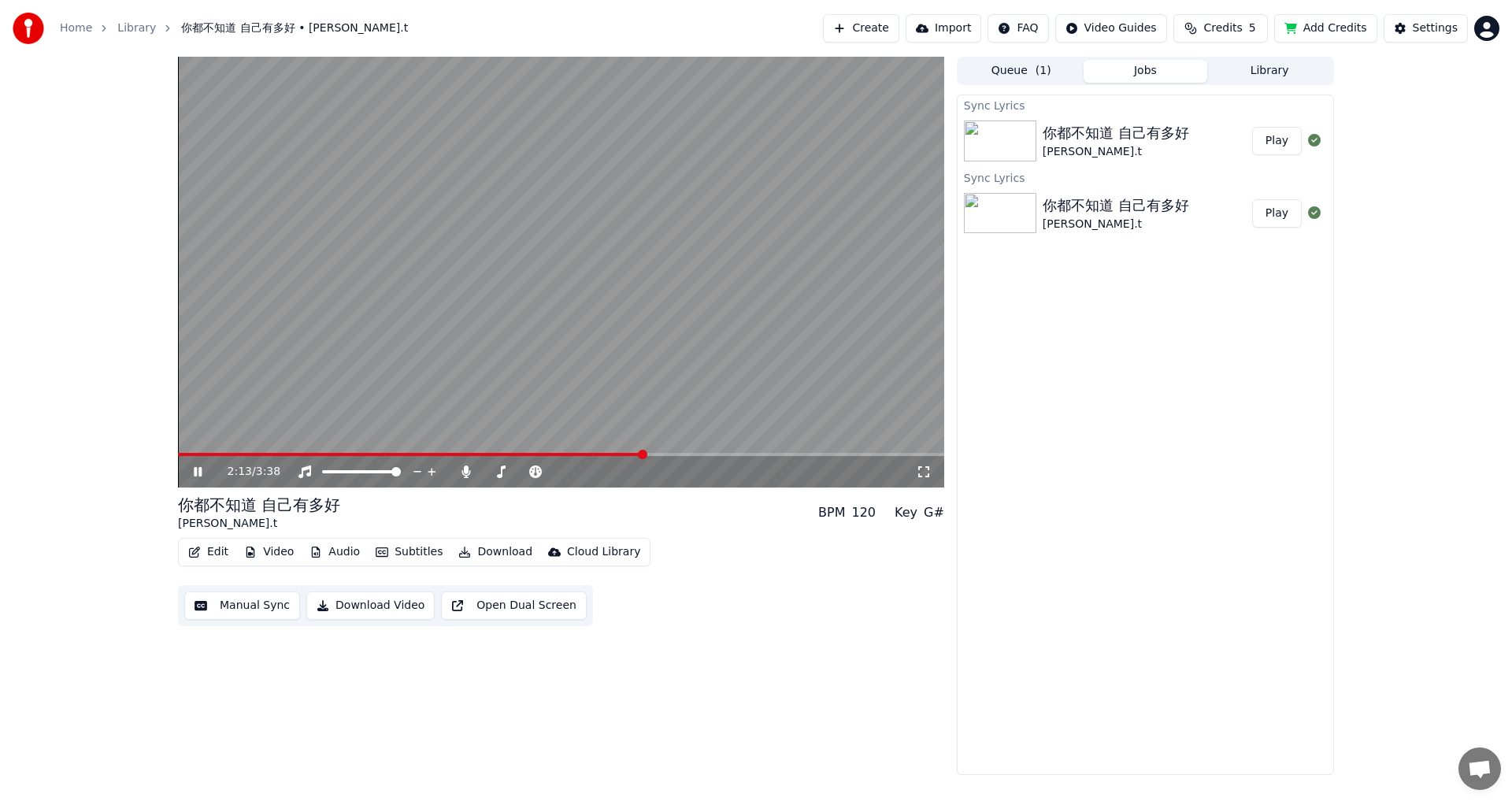
click at [616, 441] on span at bounding box center [411, 455] width 466 height 3
click at [616, 441] on span at bounding box center [418, 455] width 481 height 3
click at [616, 441] on span at bounding box center [423, 455] width 490 height 3
click at [598, 441] on div "2:10 / 3:38" at bounding box center [561, 471] width 766 height 31
click at [300, 441] on span at bounding box center [409, 455] width 463 height 3
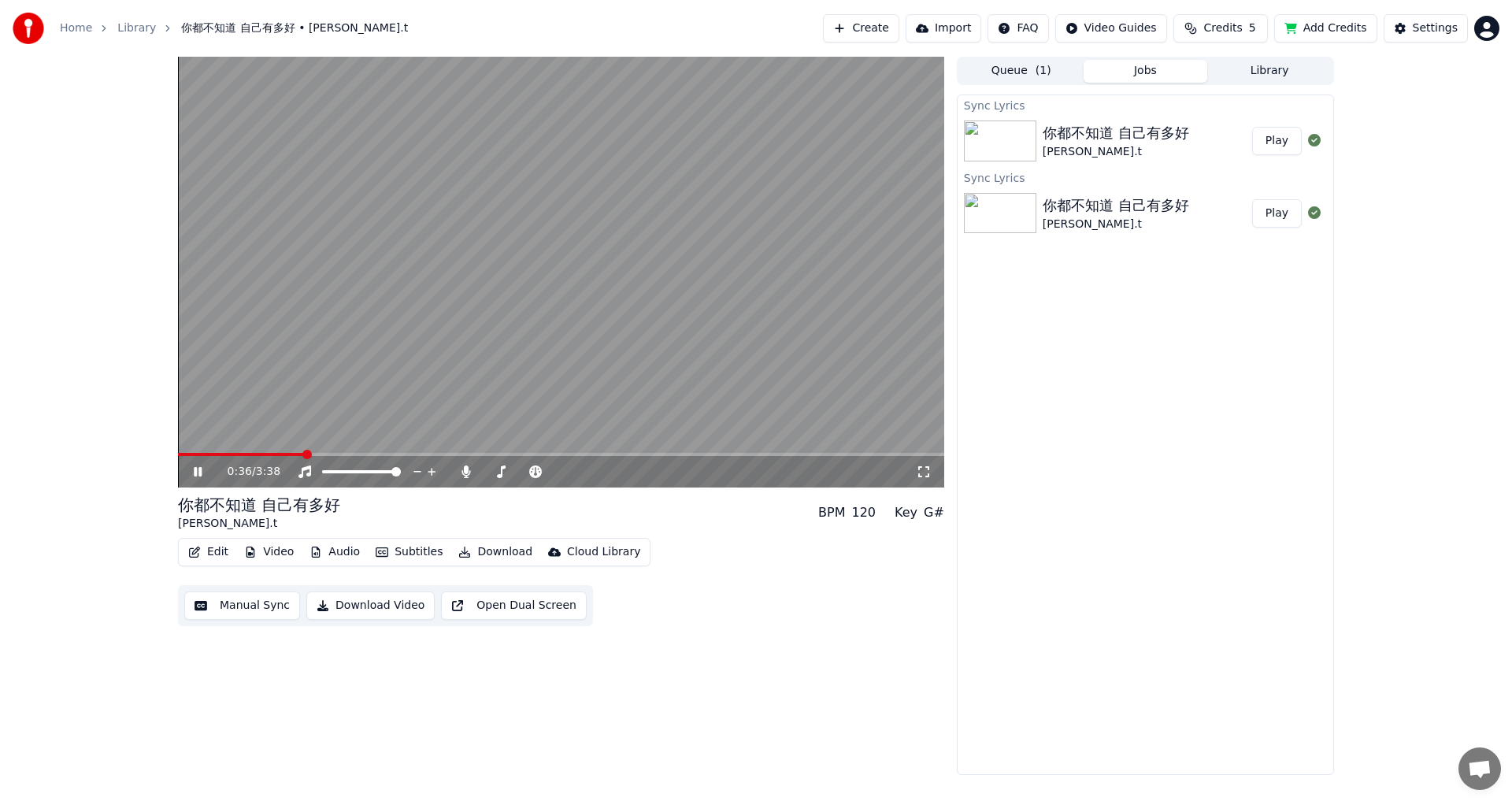
click at [320, 441] on div "0:36 / 3:38" at bounding box center [561, 471] width 766 height 31
click at [333, 441] on span at bounding box center [561, 455] width 766 height 3
click at [357, 441] on video at bounding box center [561, 272] width 766 height 431
click at [365, 441] on span at bounding box center [561, 455] width 766 height 3
click at [393, 426] on video at bounding box center [561, 272] width 766 height 431
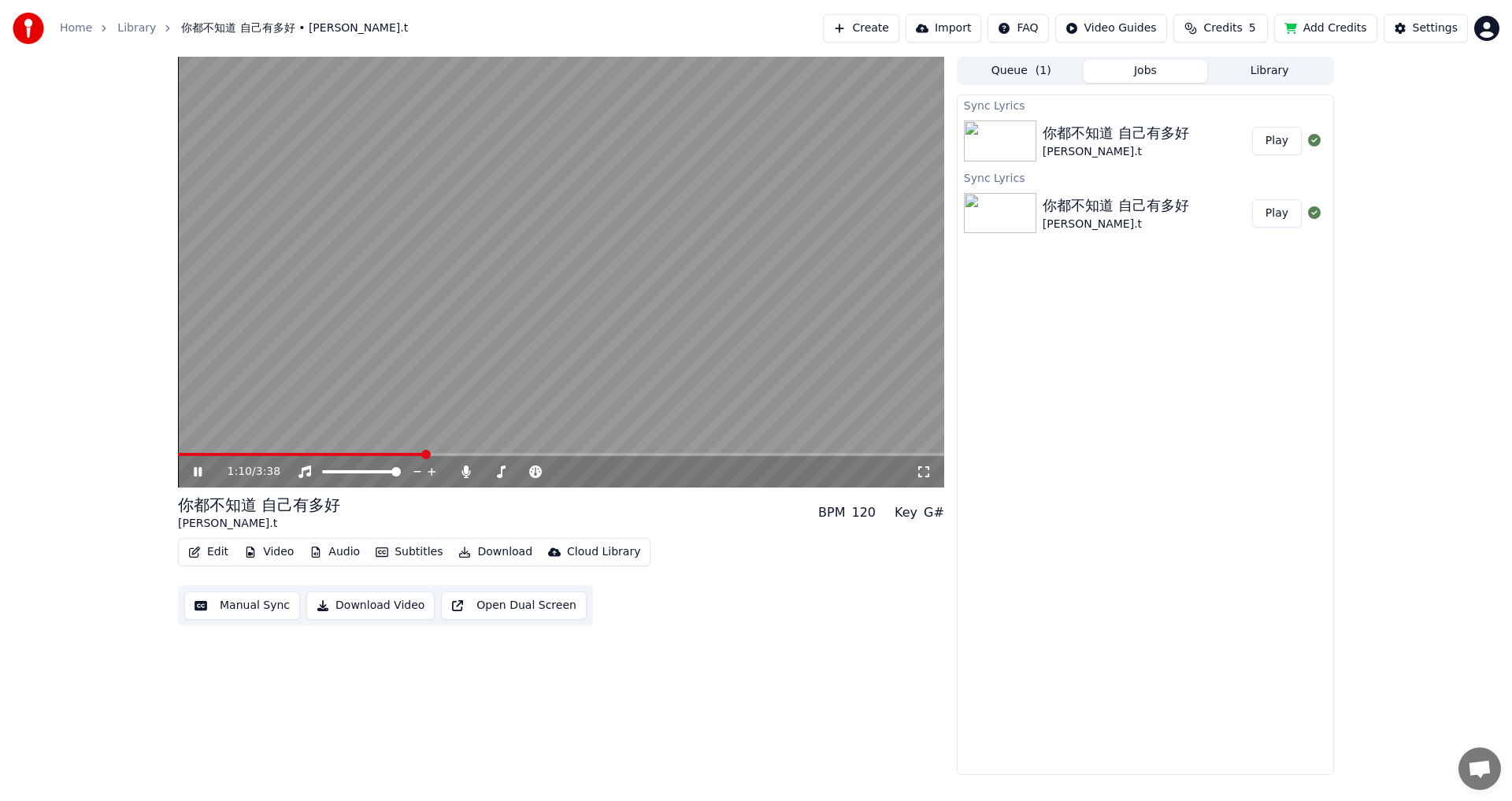
click at [198, 441] on icon at bounding box center [209, 471] width 37 height 12
click at [616, 441] on span at bounding box center [561, 455] width 766 height 3
click at [616, 400] on video at bounding box center [561, 272] width 766 height 431
click at [616, 441] on span at bounding box center [561, 455] width 766 height 3
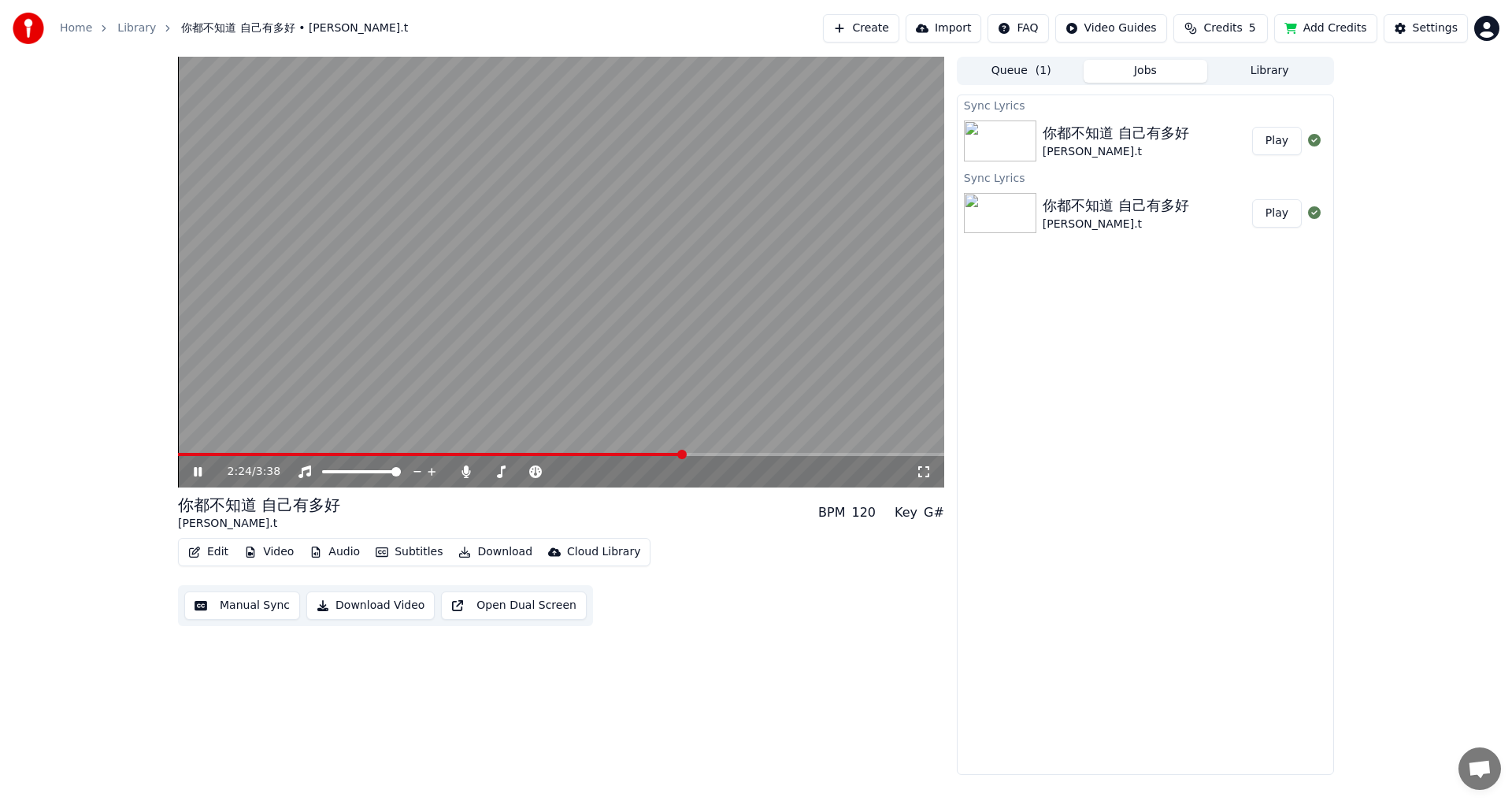
click at [616, 441] on span at bounding box center [561, 455] width 766 height 3
click at [616, 441] on video at bounding box center [561, 272] width 766 height 431
click at [616, 411] on video at bounding box center [561, 272] width 766 height 431
click at [616, 441] on span at bounding box center [561, 455] width 766 height 3
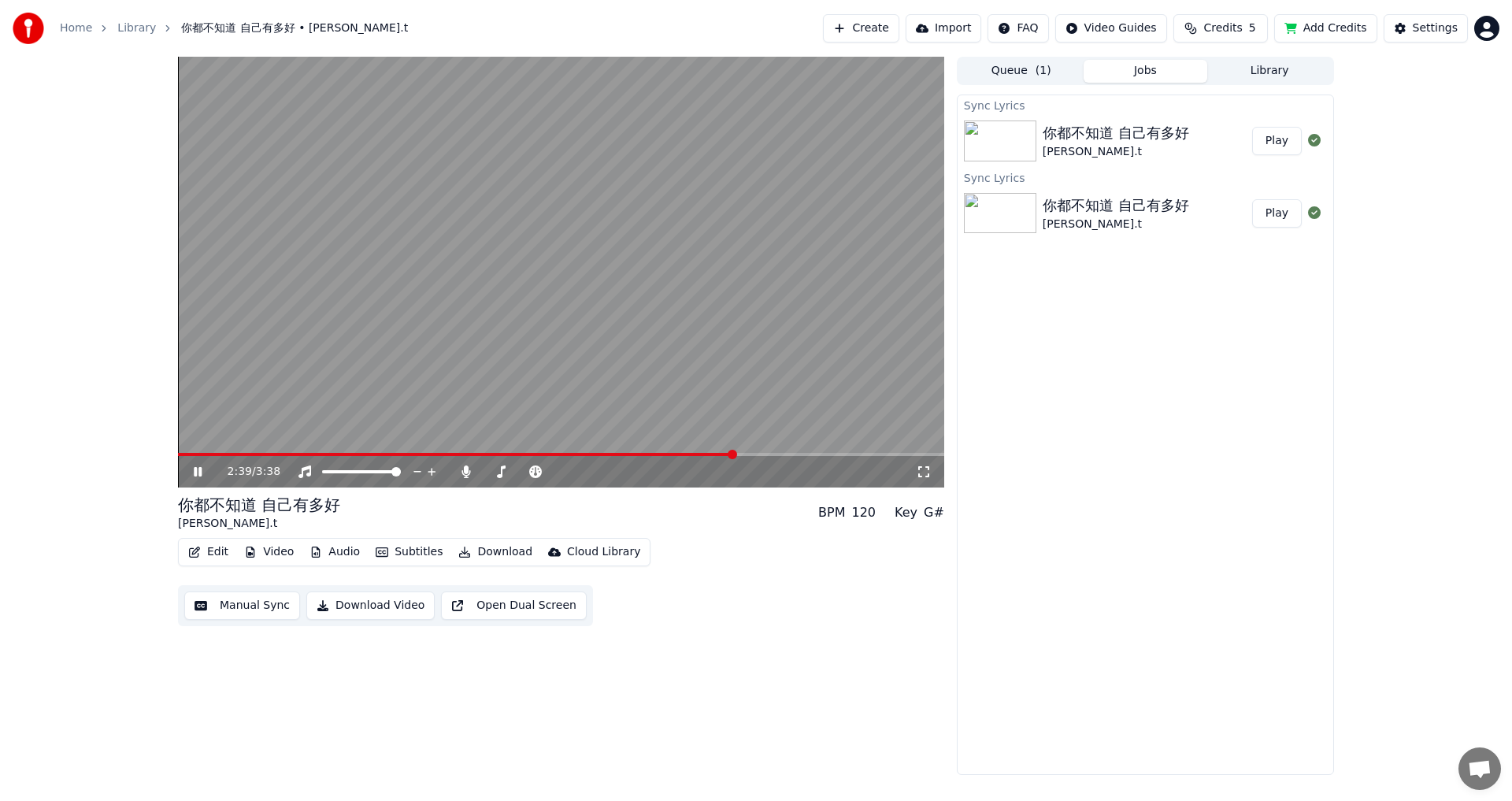
click at [616, 441] on span at bounding box center [561, 455] width 766 height 3
click at [616, 441] on span at bounding box center [476, 455] width 595 height 3
click at [616, 441] on span at bounding box center [561, 455] width 766 height 3
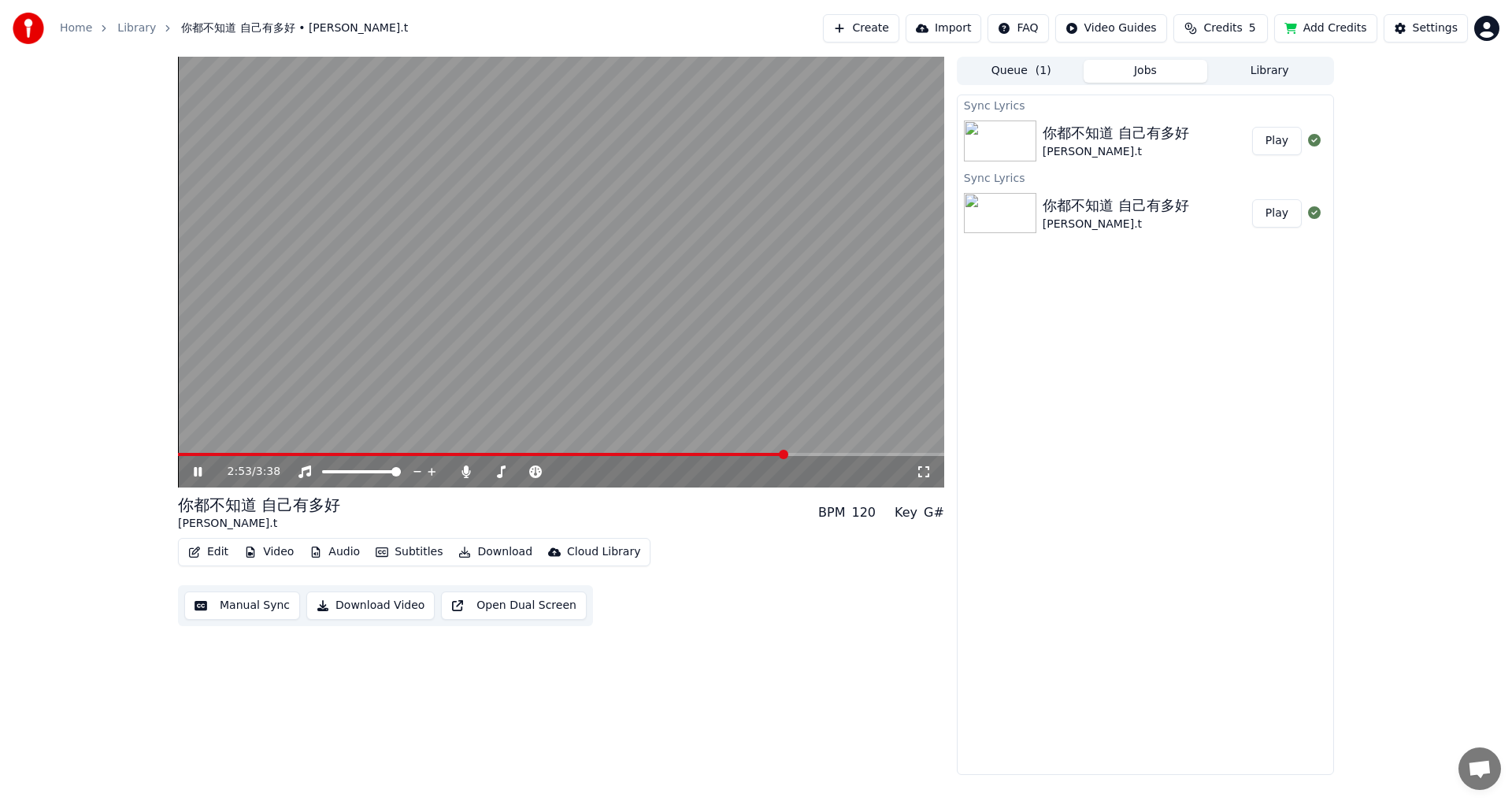
click at [616, 441] on span at bounding box center [561, 455] width 766 height 3
click at [499, 441] on span at bounding box center [500, 455] width 645 height 3
click at [220, 441] on button "Edit" at bounding box center [209, 552] width 53 height 22
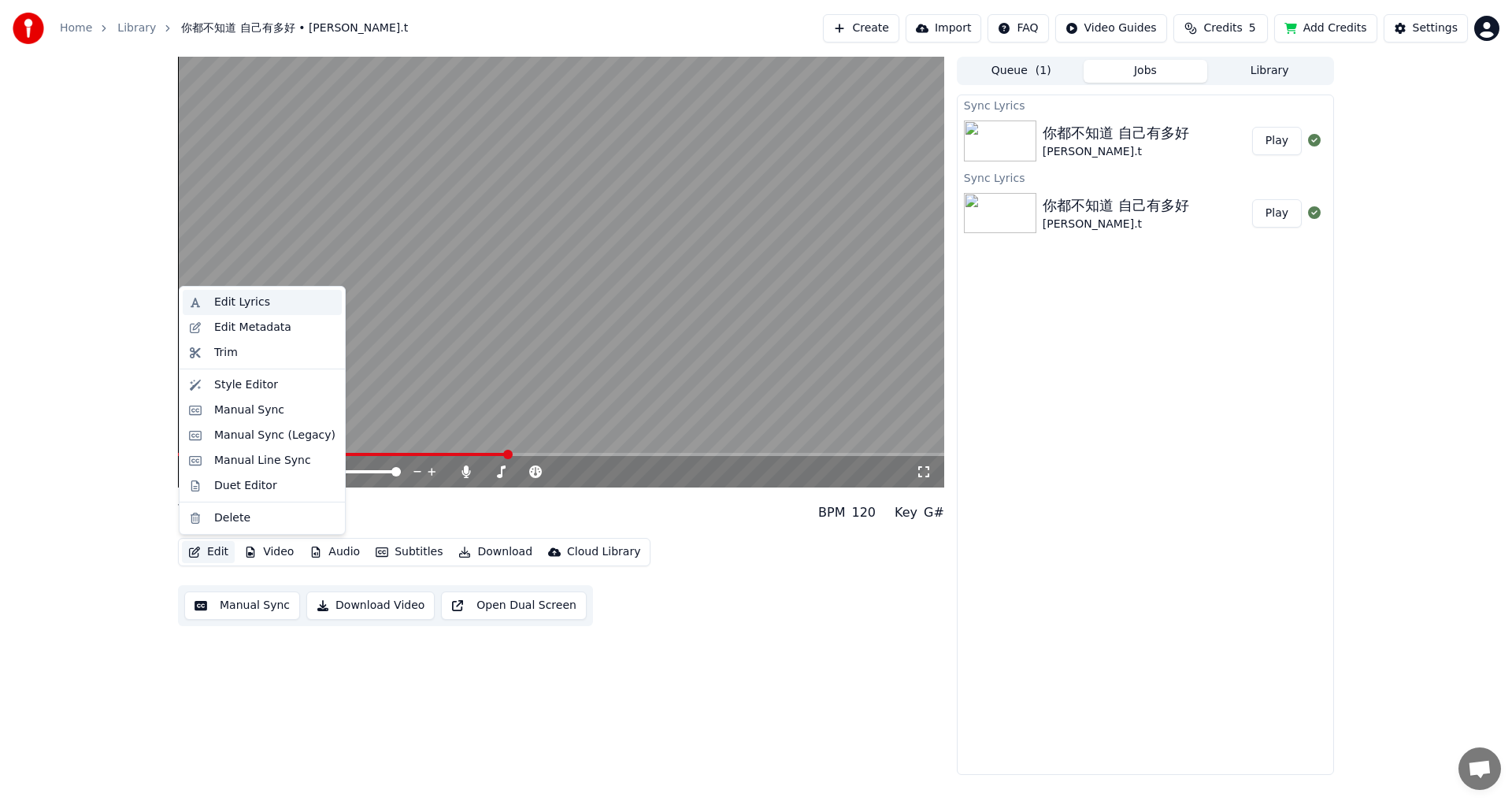
click at [221, 309] on div "Edit Lyrics" at bounding box center [242, 302] width 56 height 16
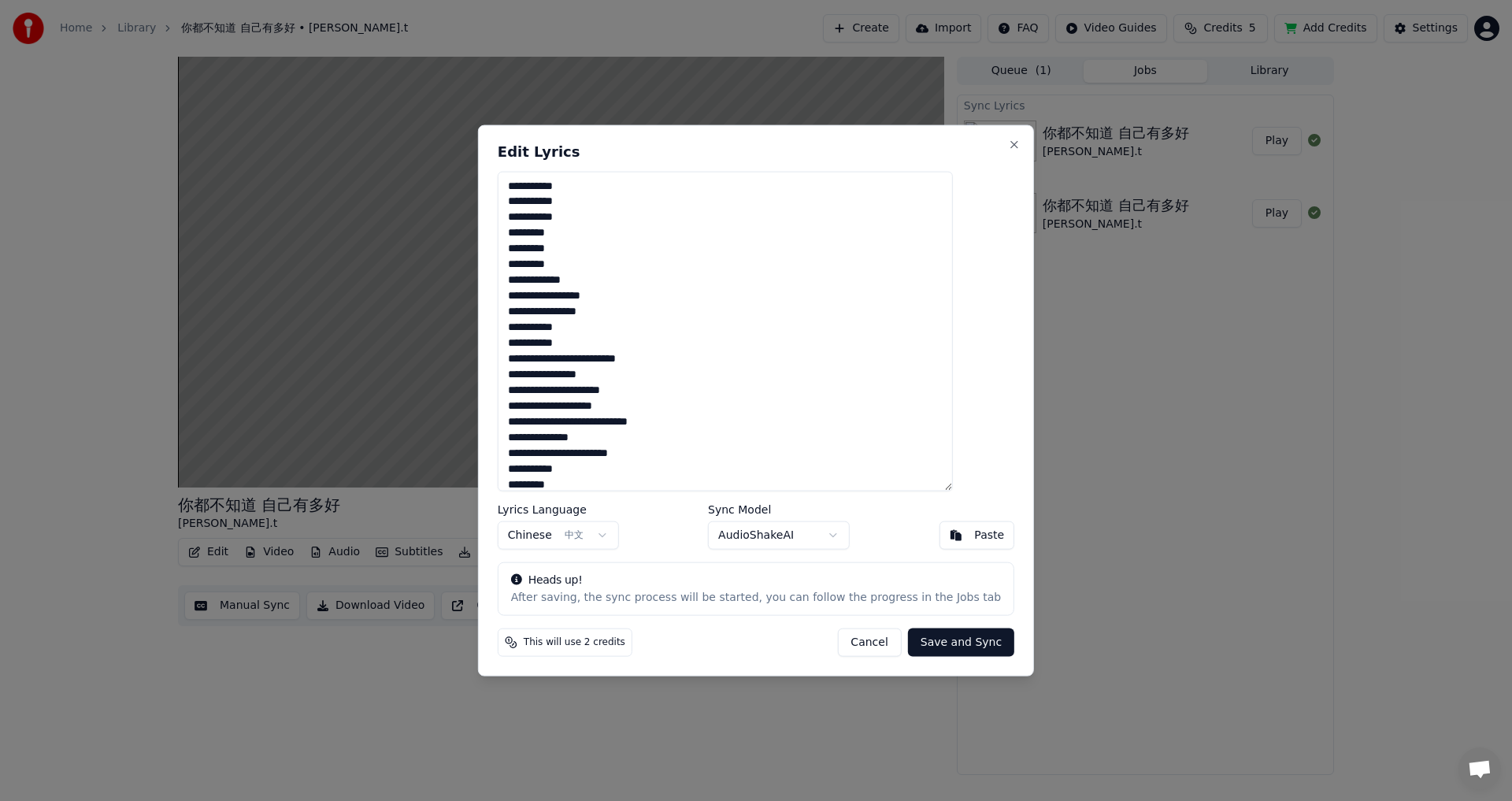
click at [616, 390] on textarea "**********" at bounding box center [725, 331] width 455 height 321
click at [616, 389] on textarea "**********" at bounding box center [725, 331] width 455 height 321
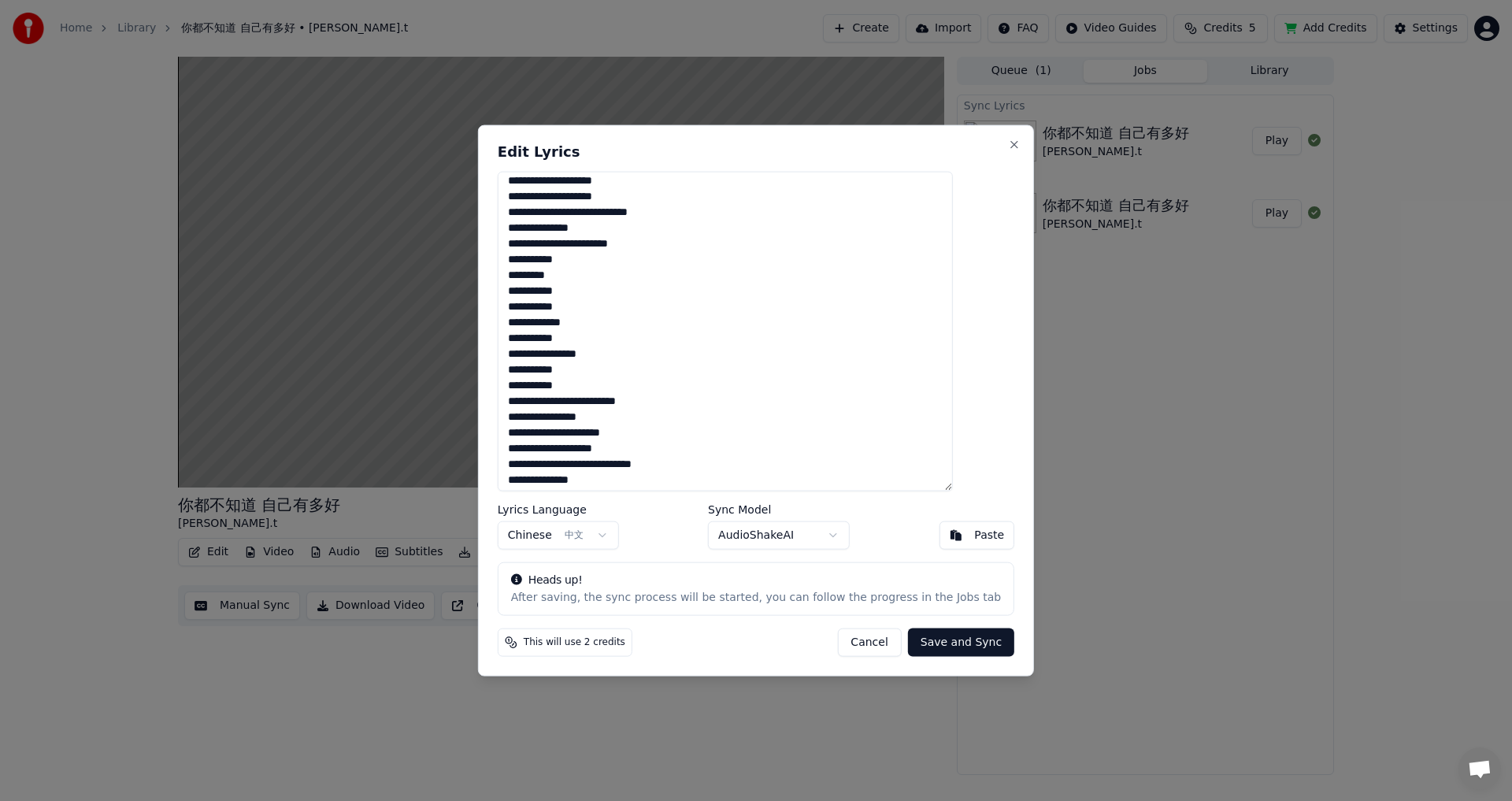
scroll to position [236, 0]
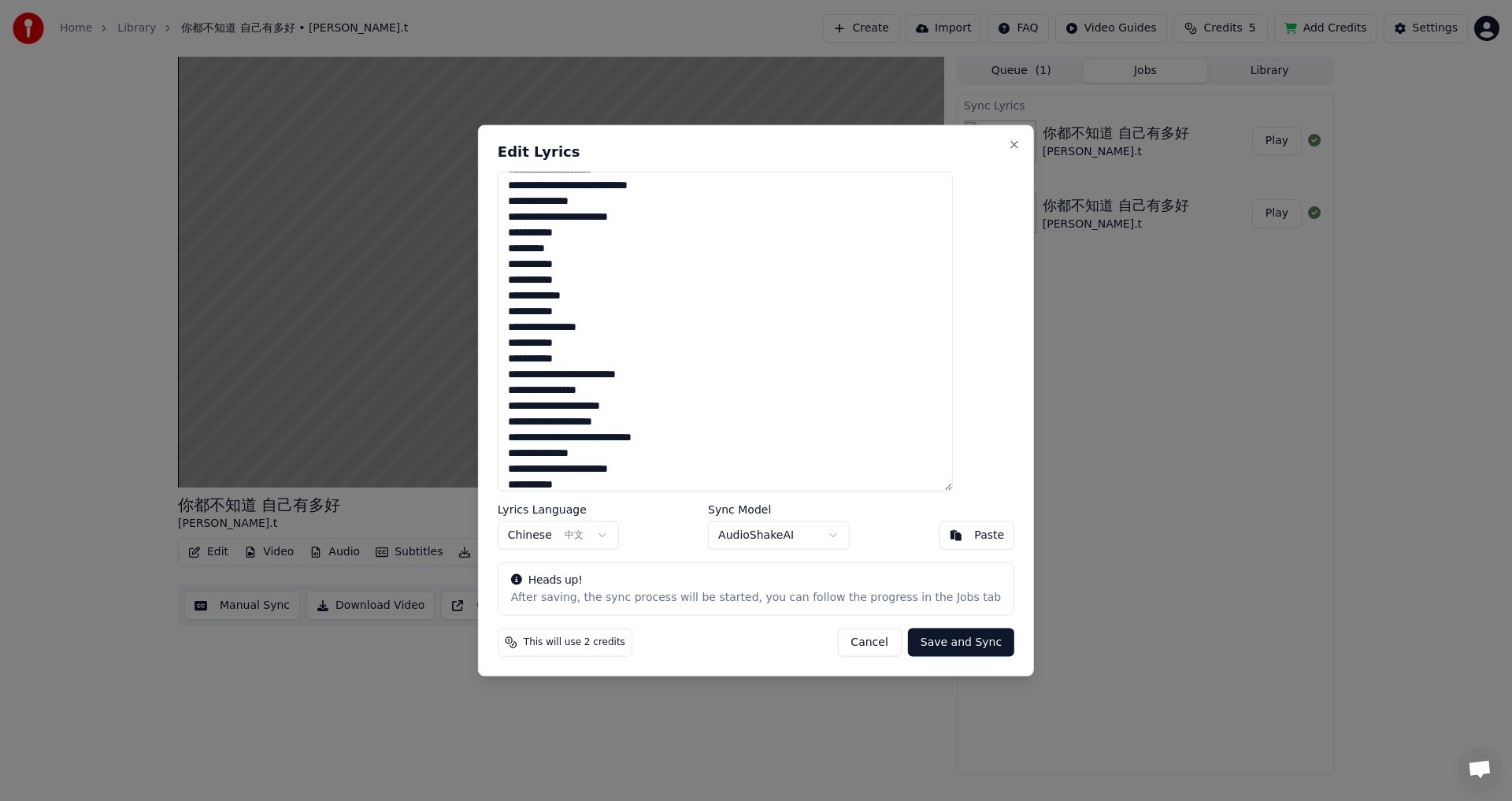
click at [616, 407] on textarea "**********" at bounding box center [725, 331] width 455 height 321
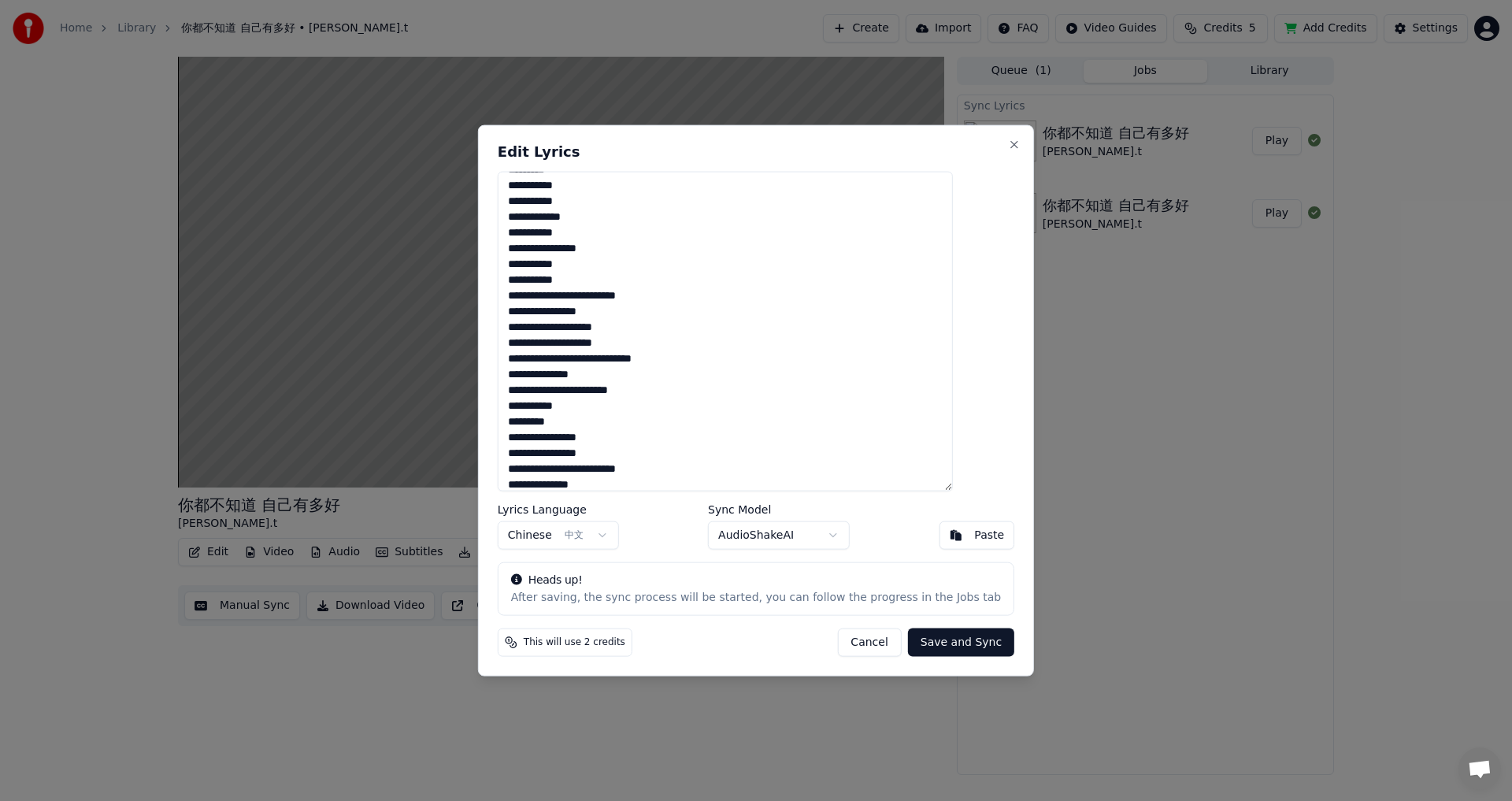
scroll to position [393, 0]
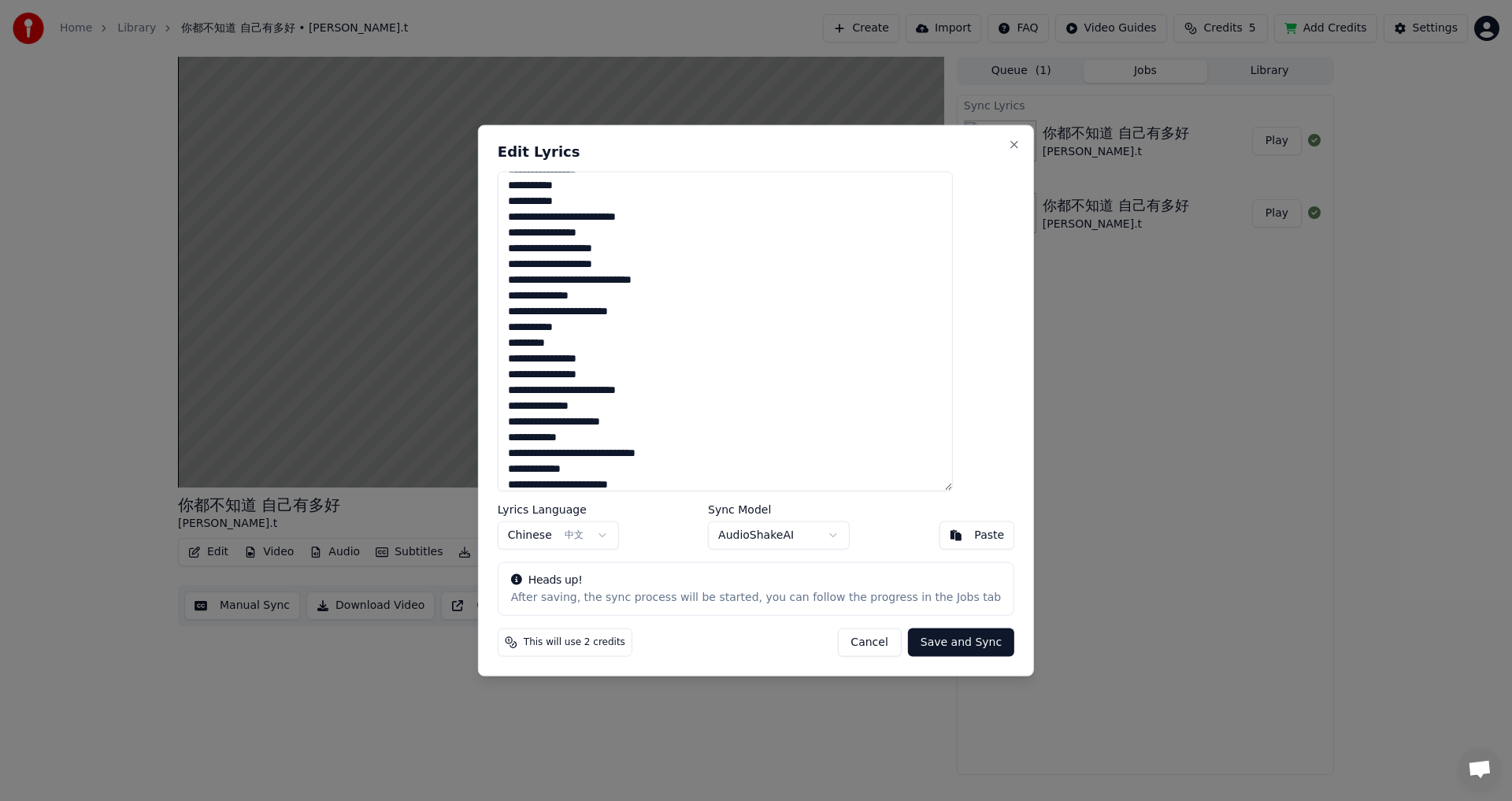
click at [616, 421] on textarea "**********" at bounding box center [725, 331] width 455 height 321
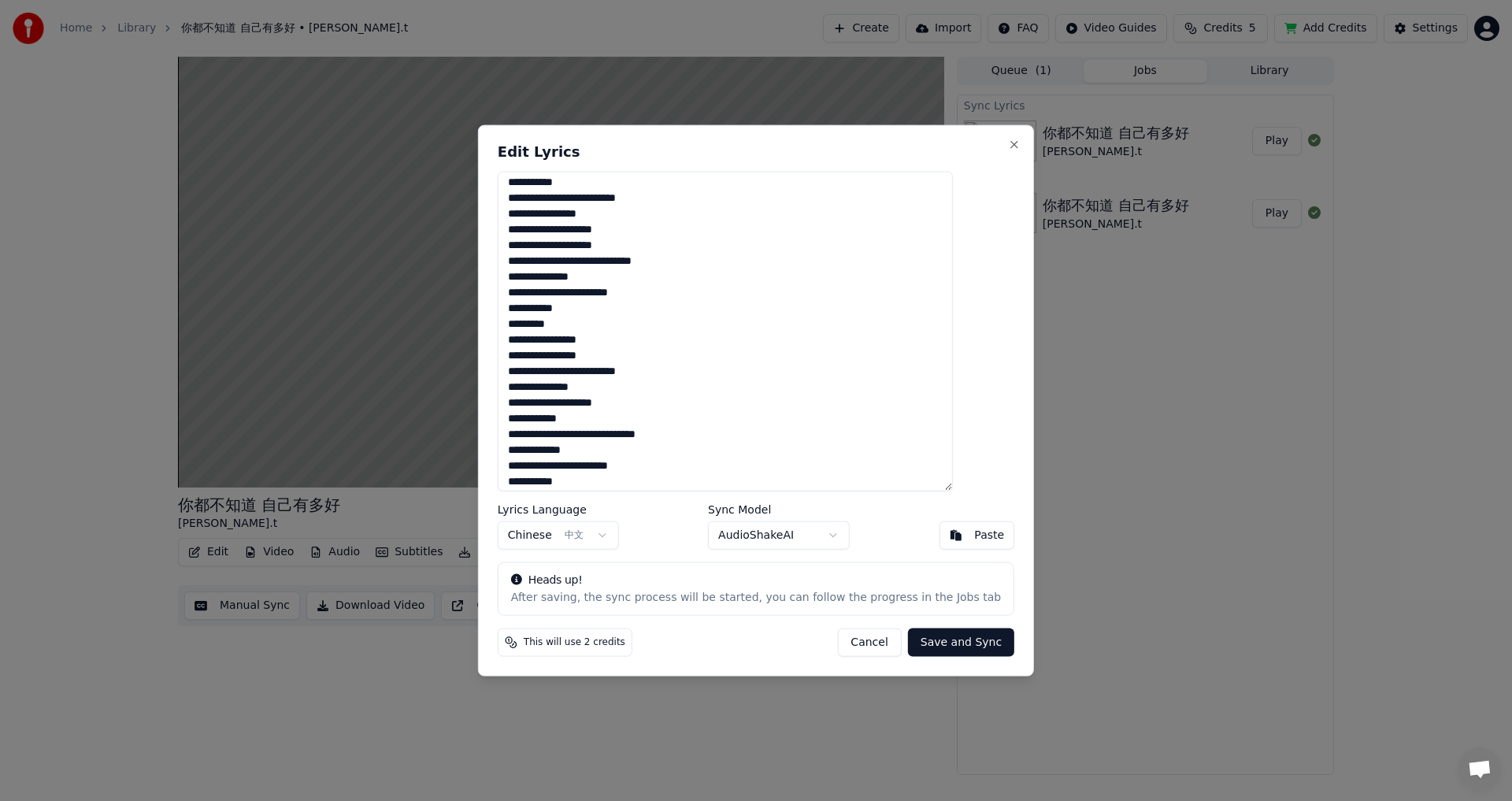
scroll to position [417, 0]
click at [616, 441] on textarea "**********" at bounding box center [725, 331] width 455 height 321
type textarea "**********"
click at [616, 441] on button "Save and Sync" at bounding box center [961, 643] width 106 height 28
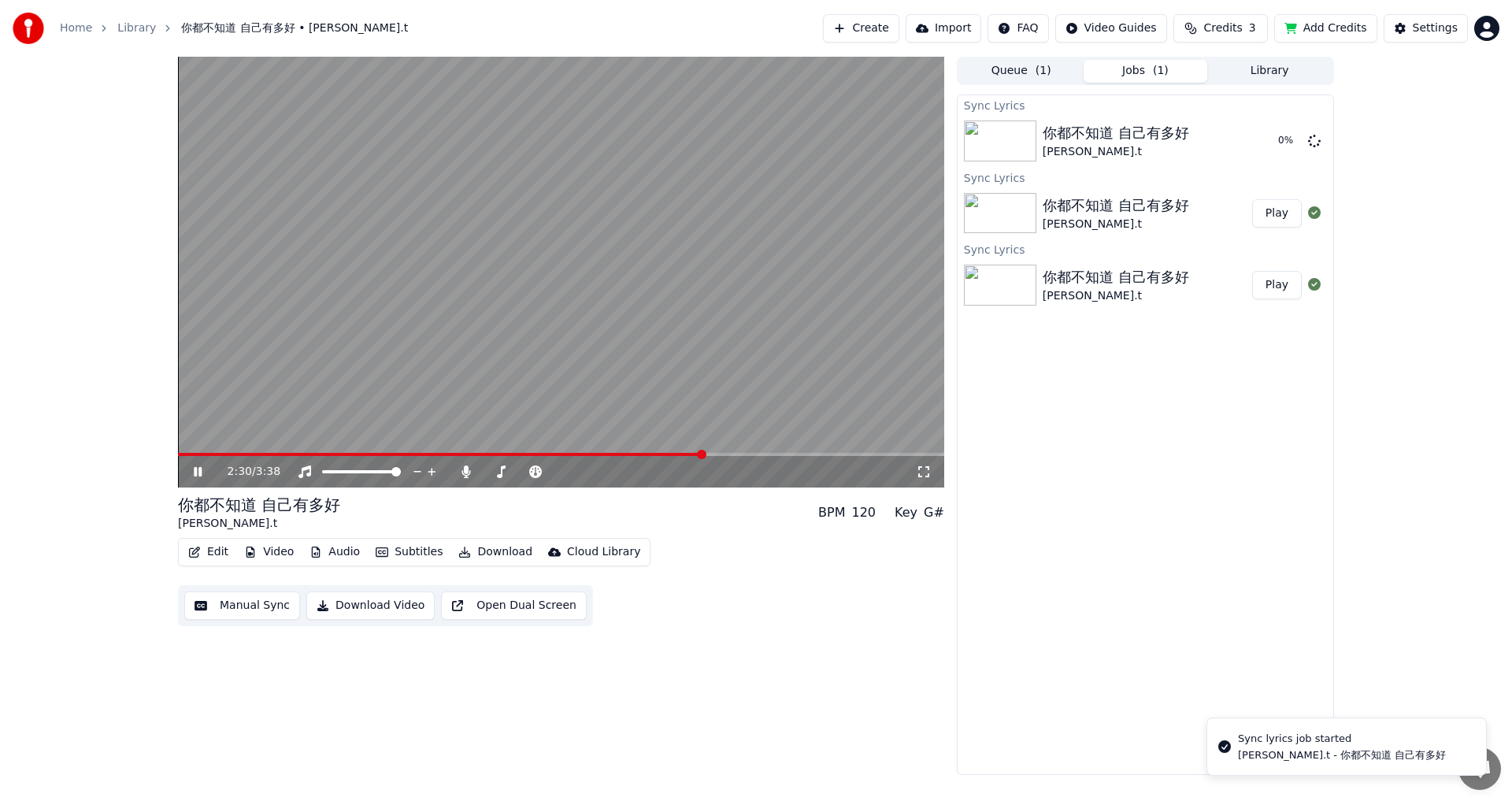
click at [199, 441] on icon at bounding box center [209, 471] width 37 height 12
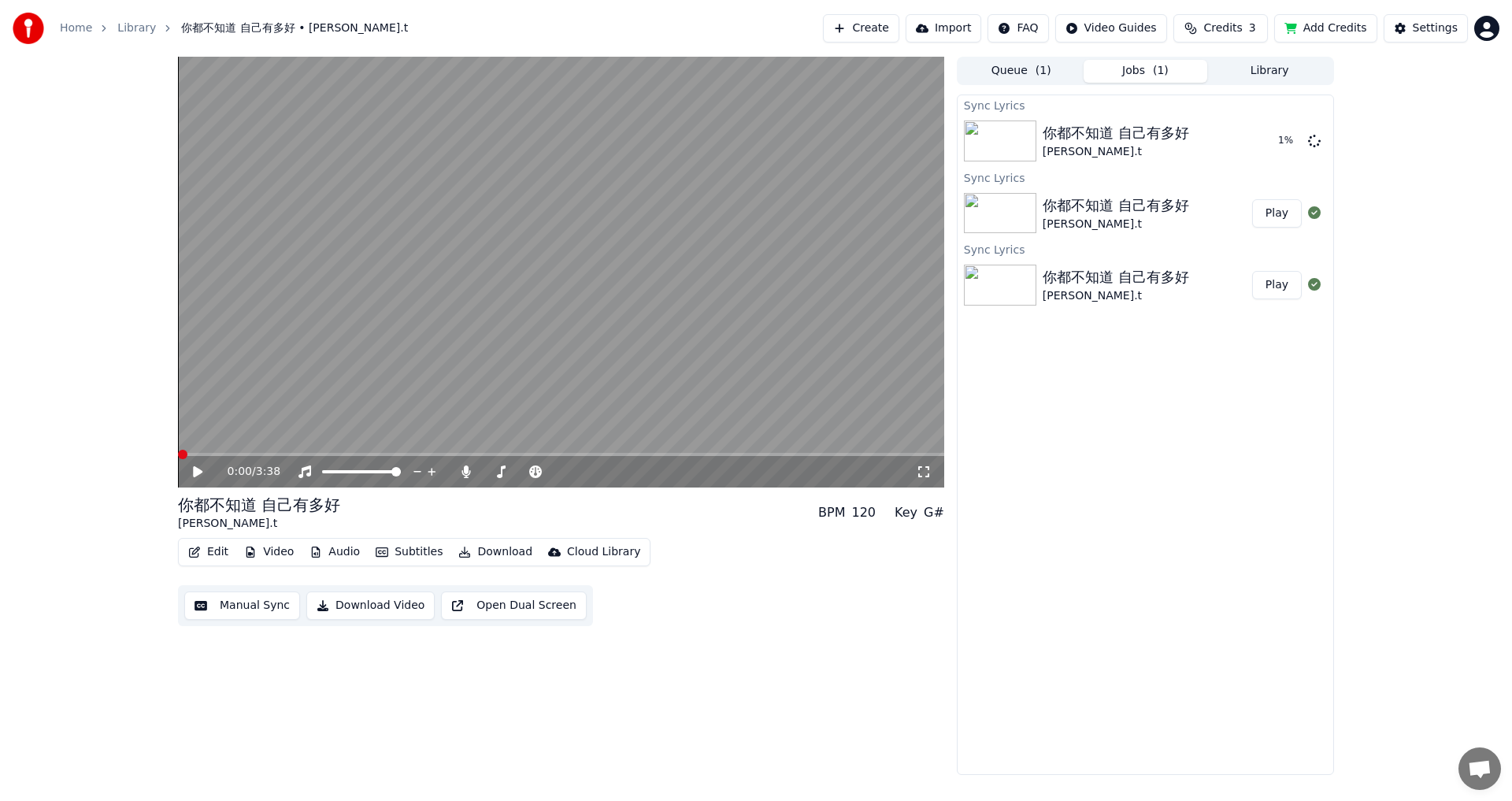
click at [178, 441] on span at bounding box center [182, 454] width 9 height 9
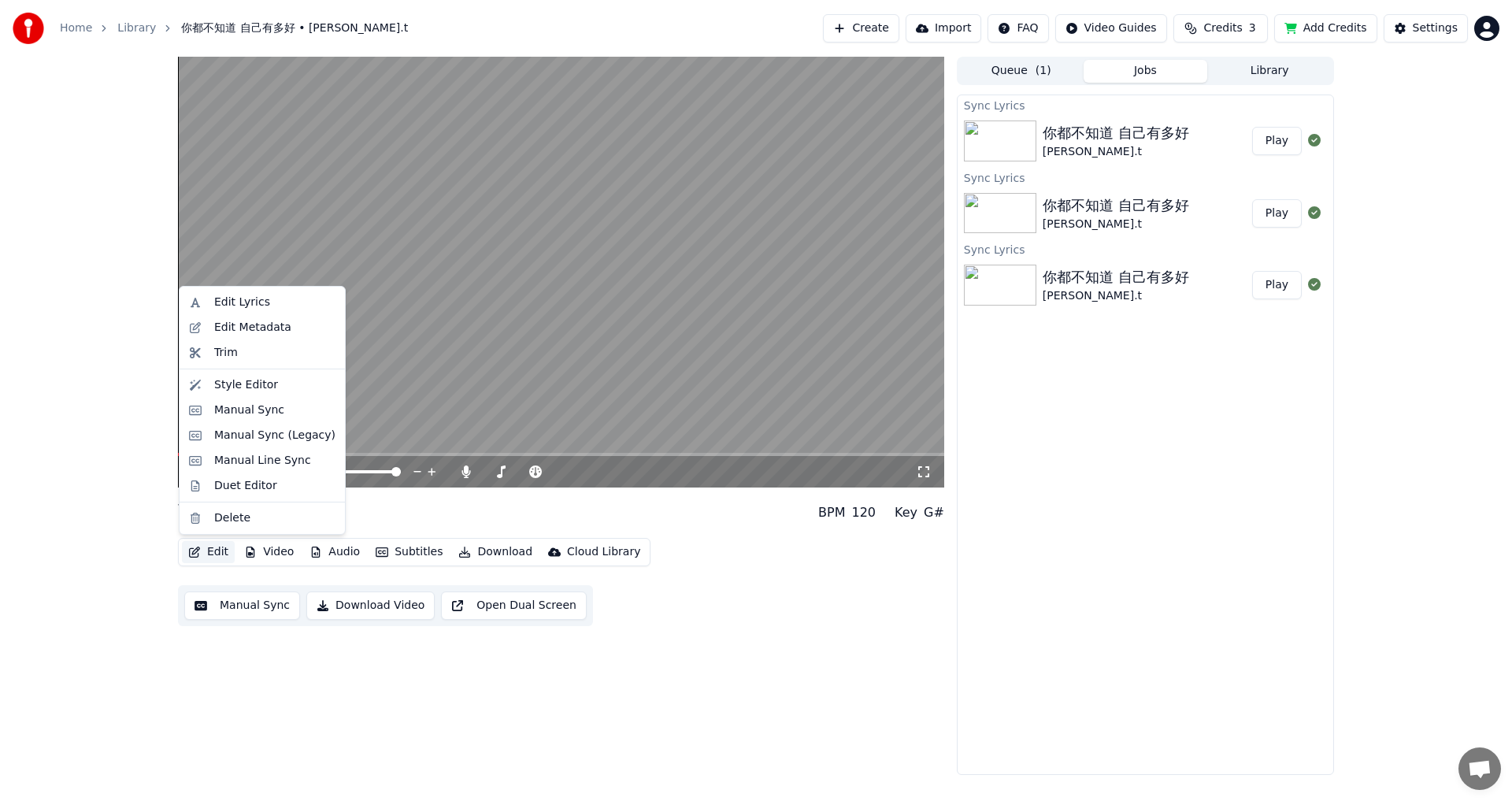
click at [202, 441] on button "Edit" at bounding box center [209, 552] width 53 height 22
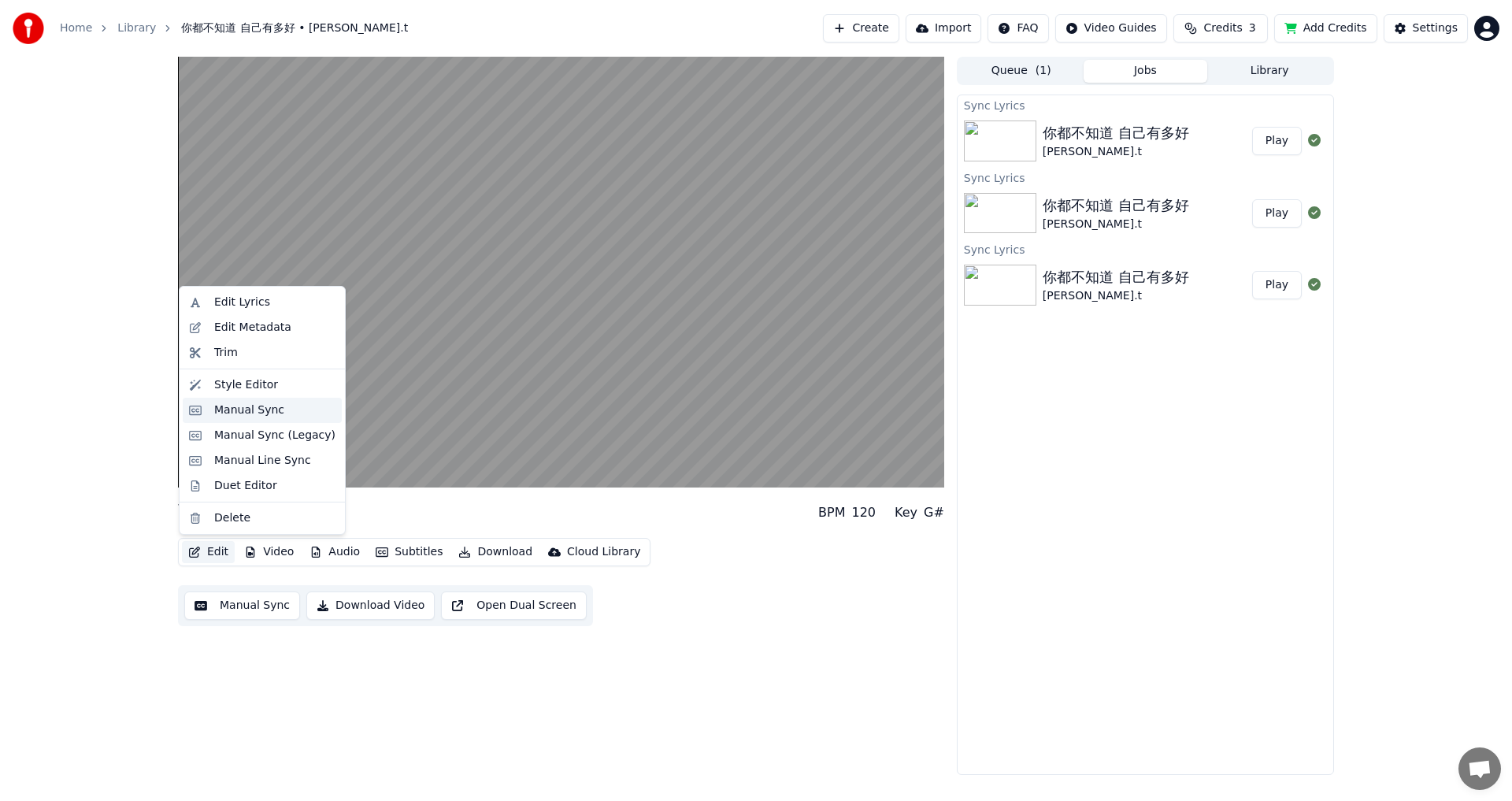
click at [253, 412] on div "Manual Sync" at bounding box center [249, 410] width 70 height 16
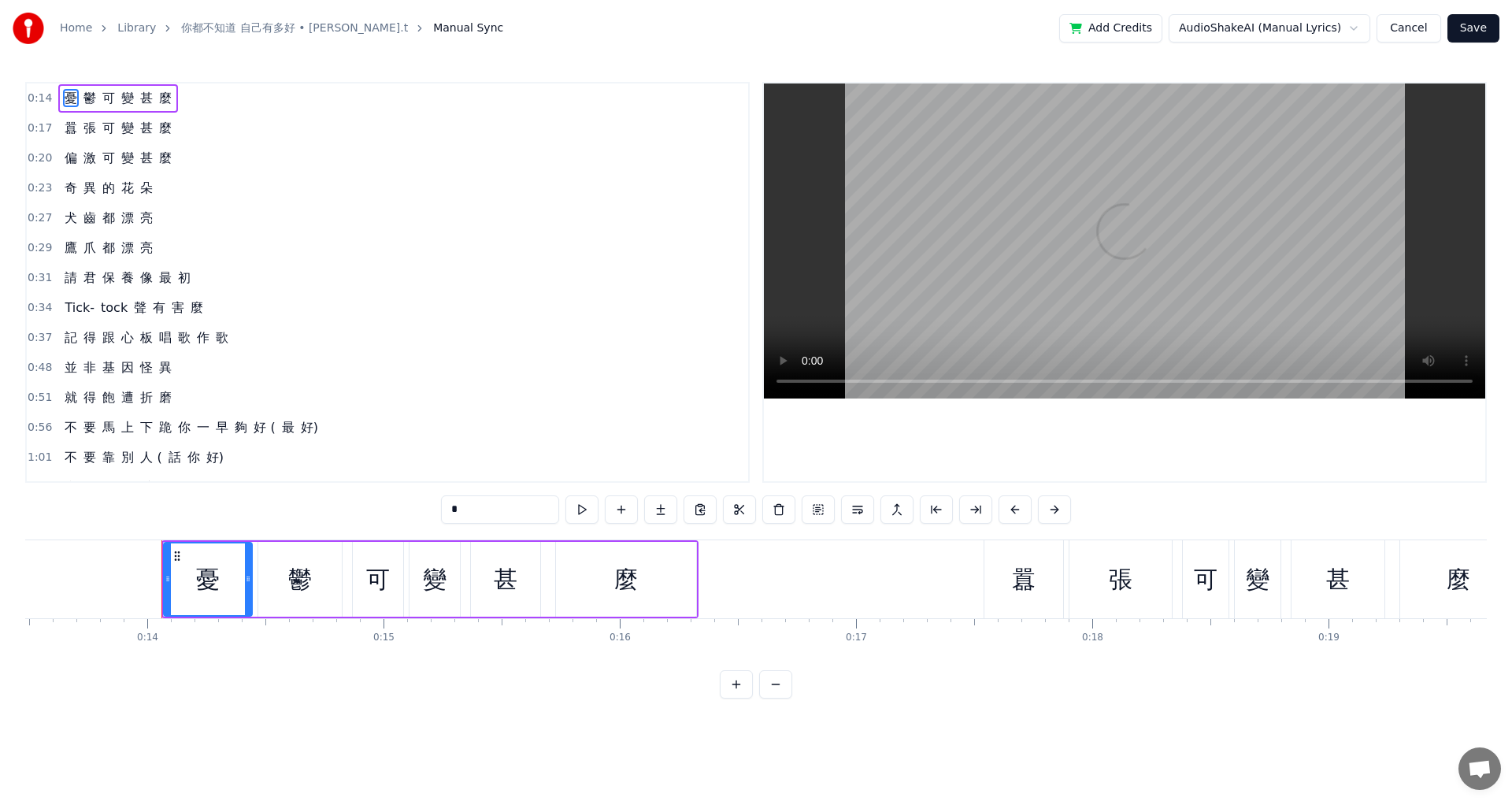
scroll to position [0, 3243]
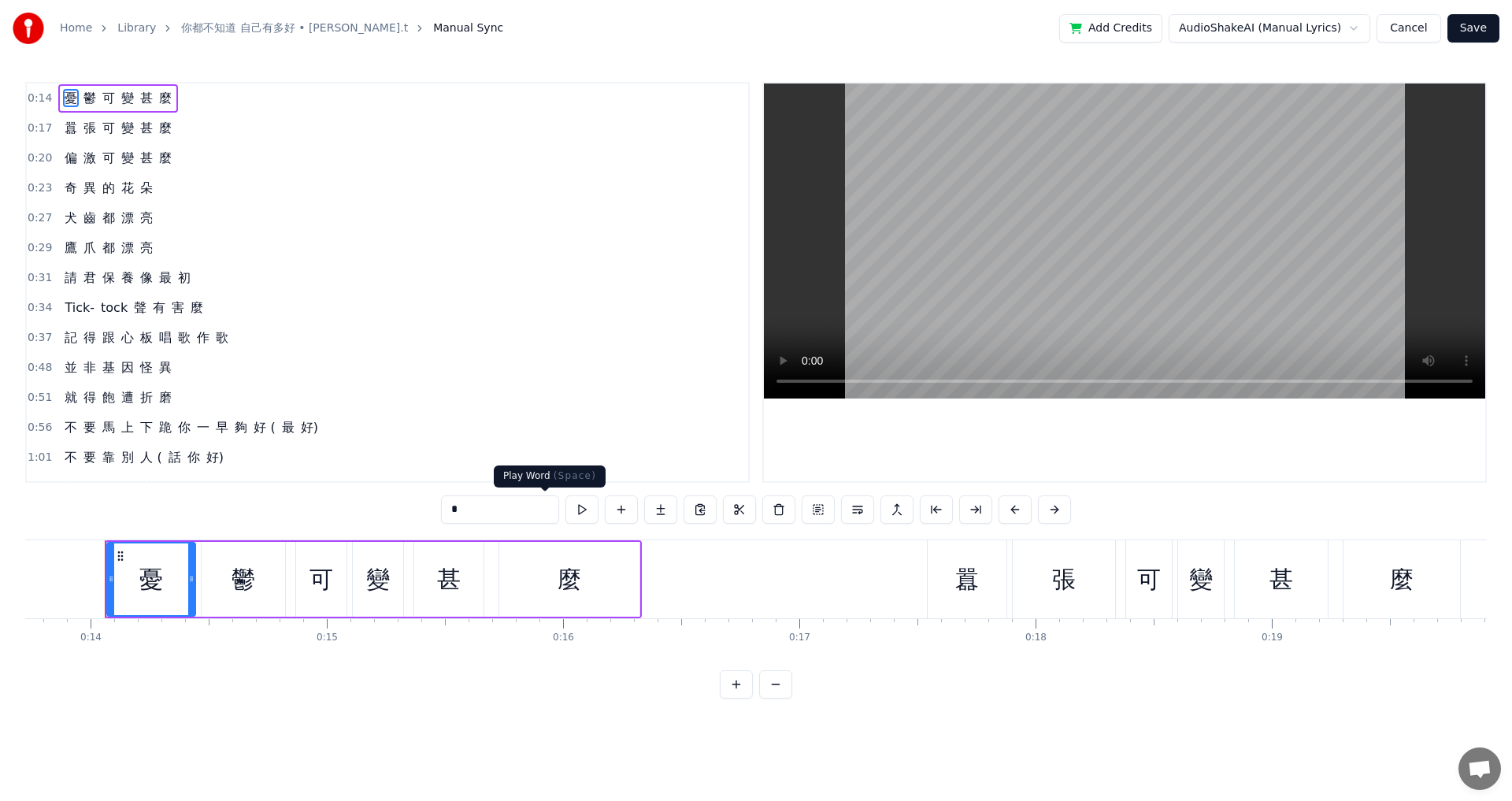
click at [566, 441] on button at bounding box center [582, 509] width 33 height 28
click at [152, 441] on div "憂" at bounding box center [151, 579] width 24 height 36
click at [566, 441] on button at bounding box center [582, 509] width 33 height 28
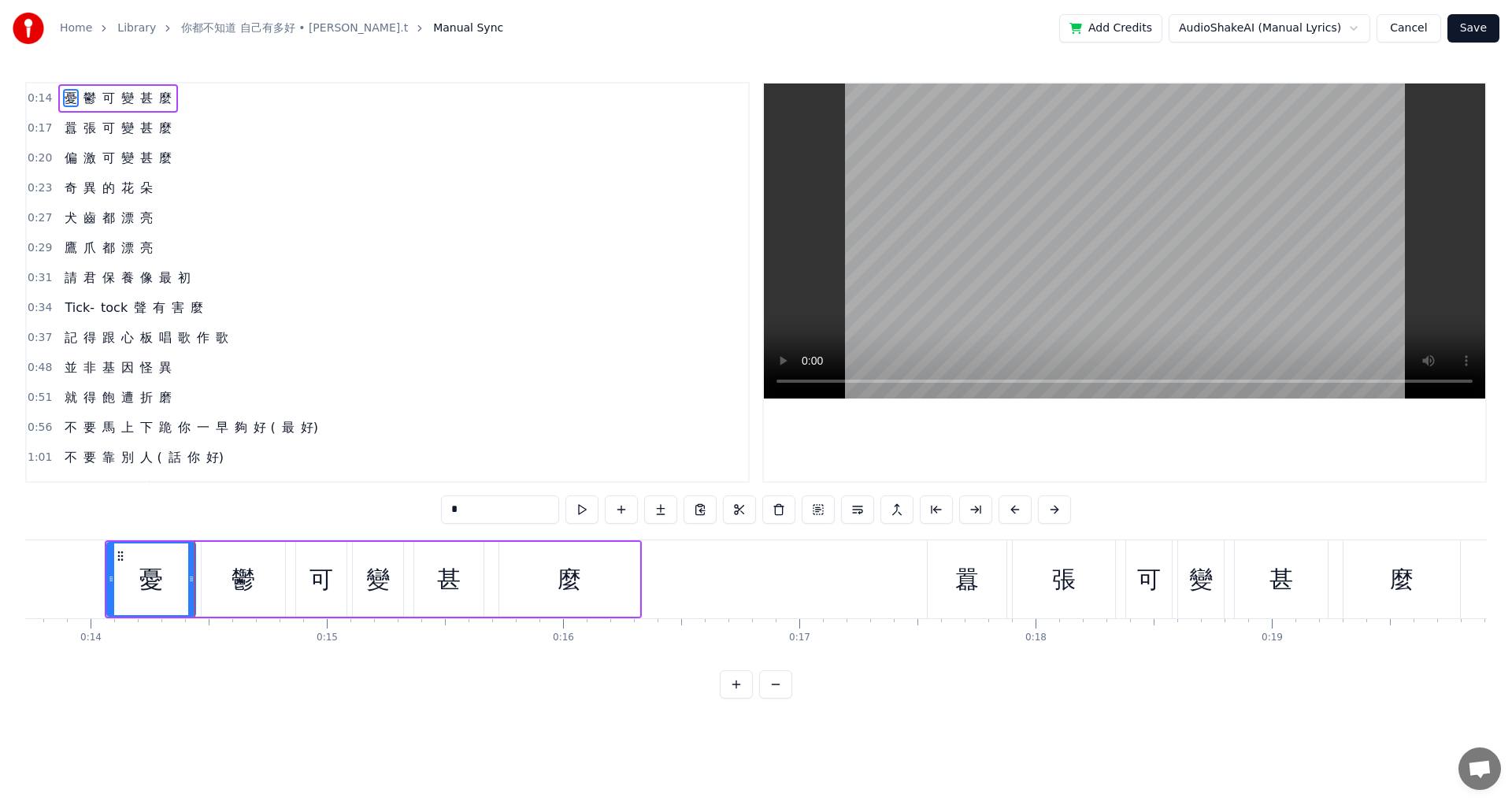
click at [566, 441] on button at bounding box center [582, 509] width 33 height 28
click at [616, 31] on button "Cancel" at bounding box center [1408, 28] width 64 height 28
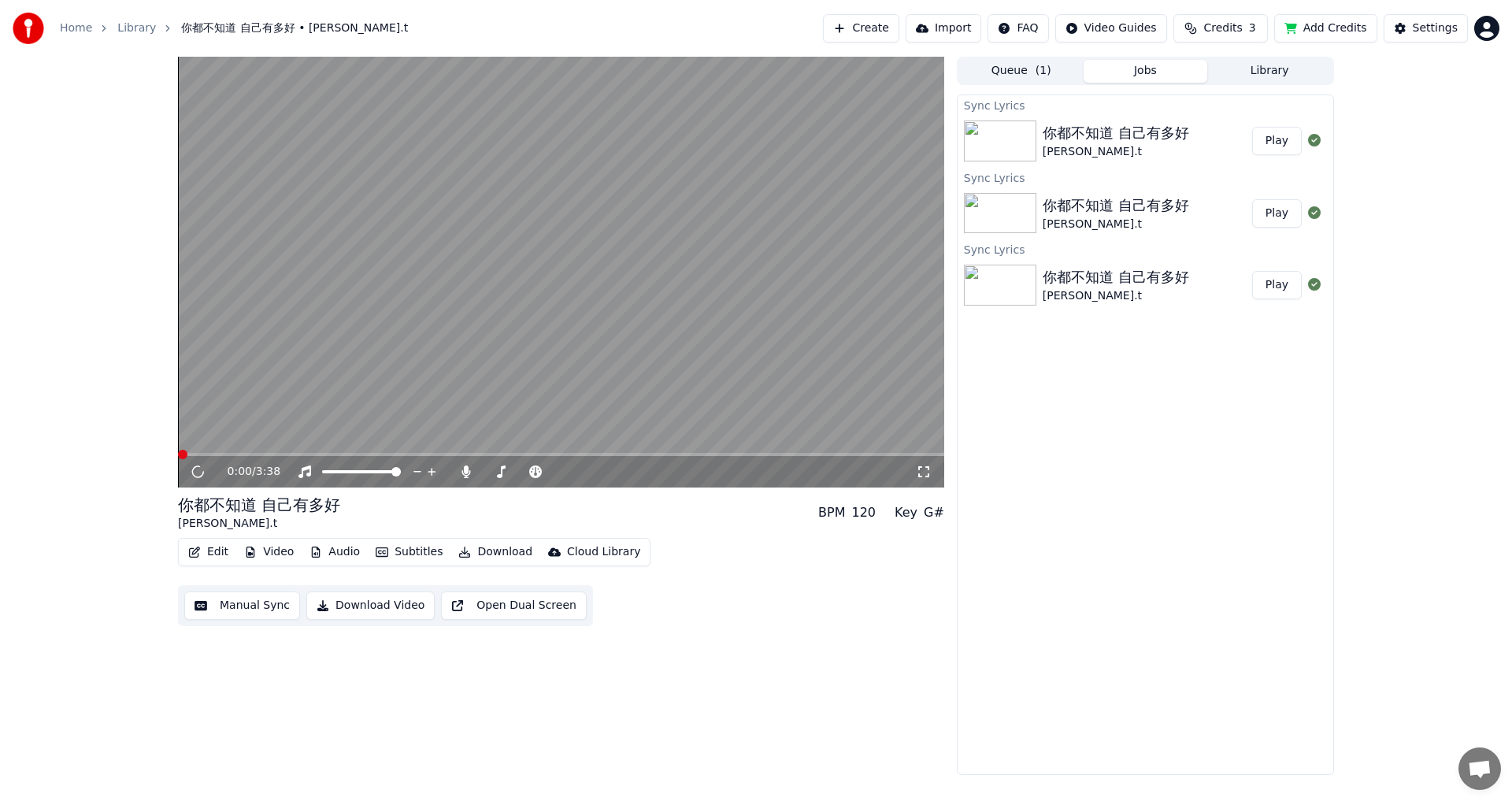
click at [210, 441] on button "Edit" at bounding box center [209, 552] width 53 height 22
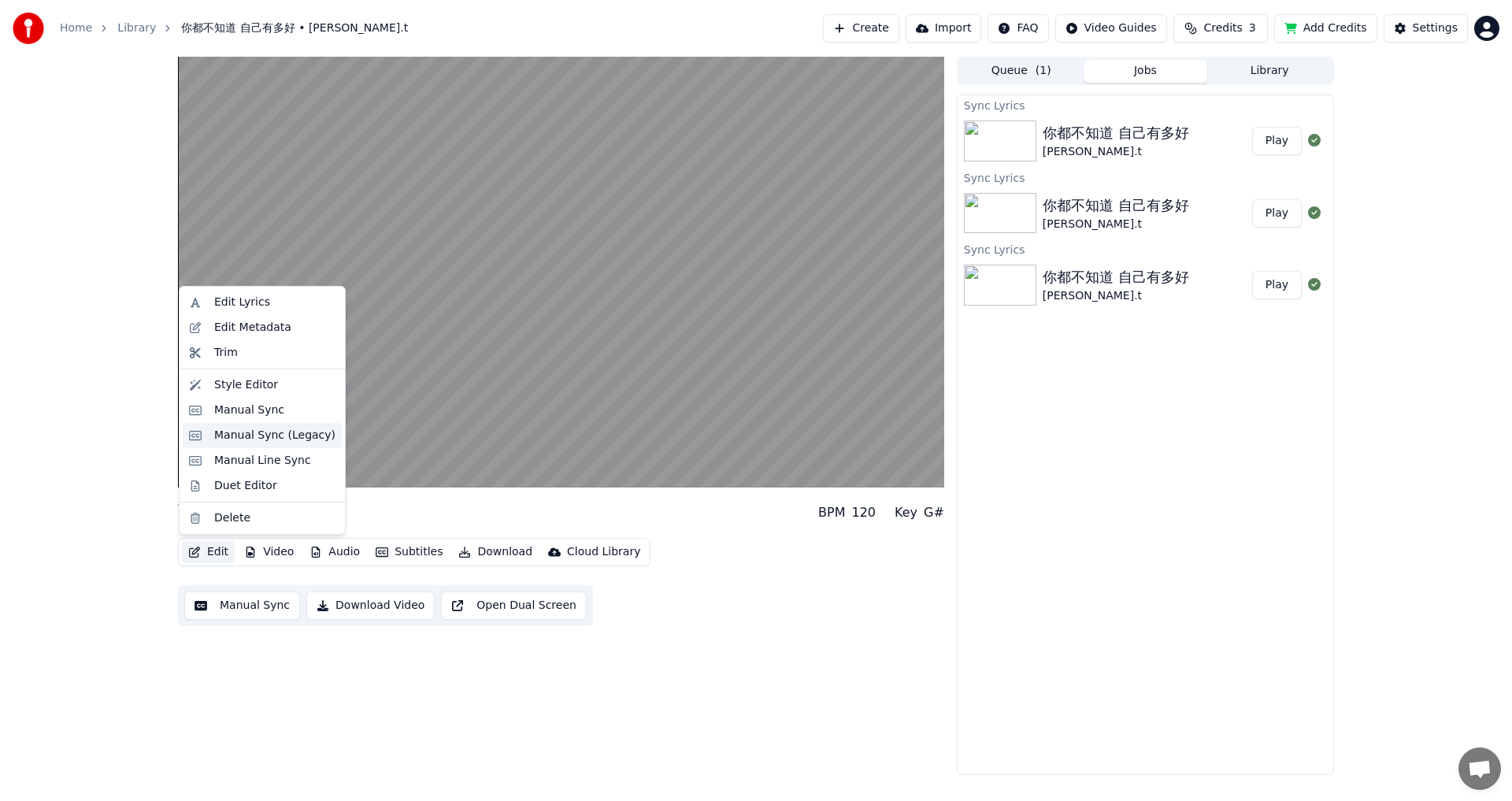
click at [249, 438] on div "Manual Sync (Legacy)" at bounding box center [275, 435] width 121 height 16
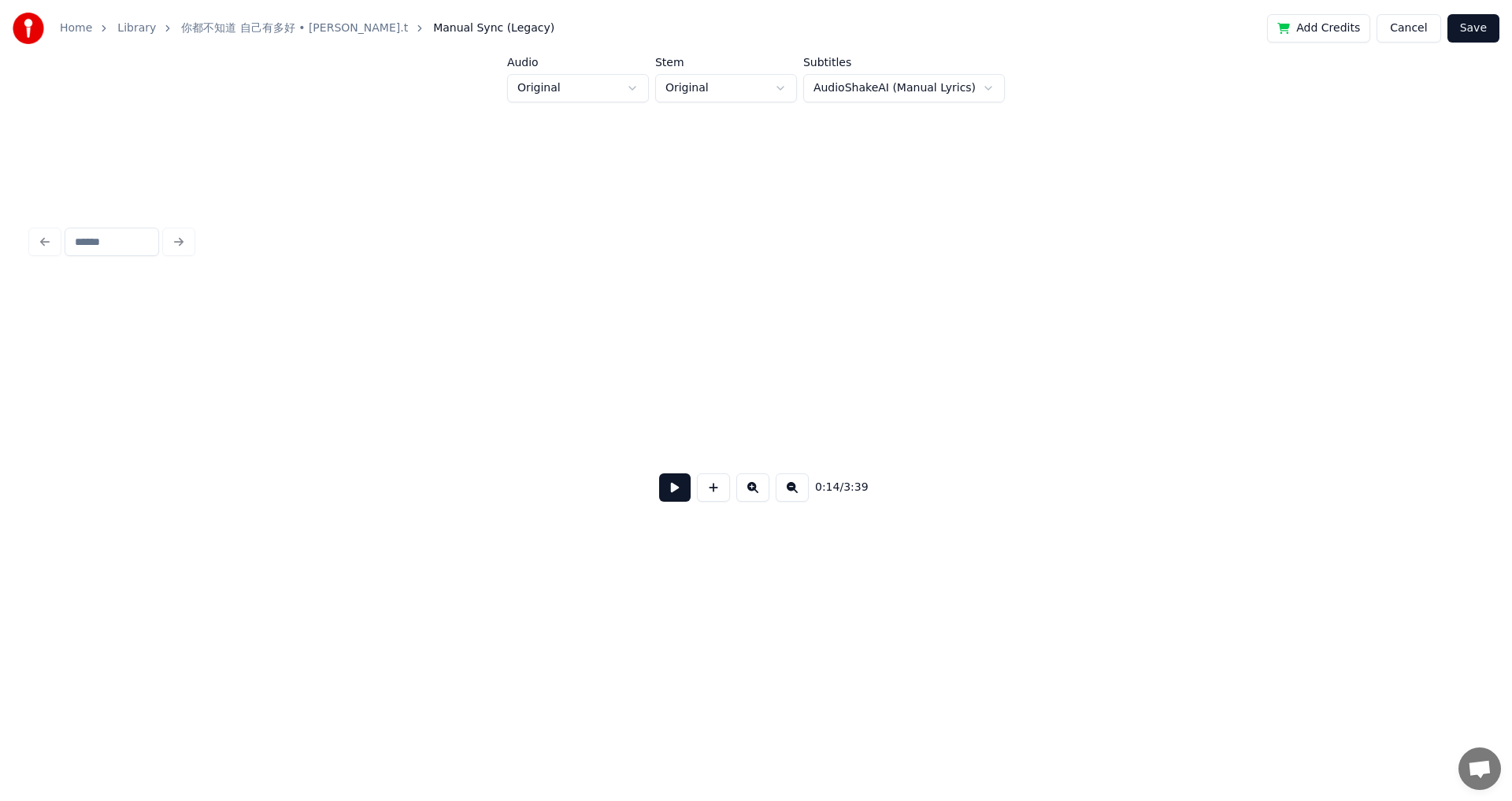
scroll to position [0, 2214]
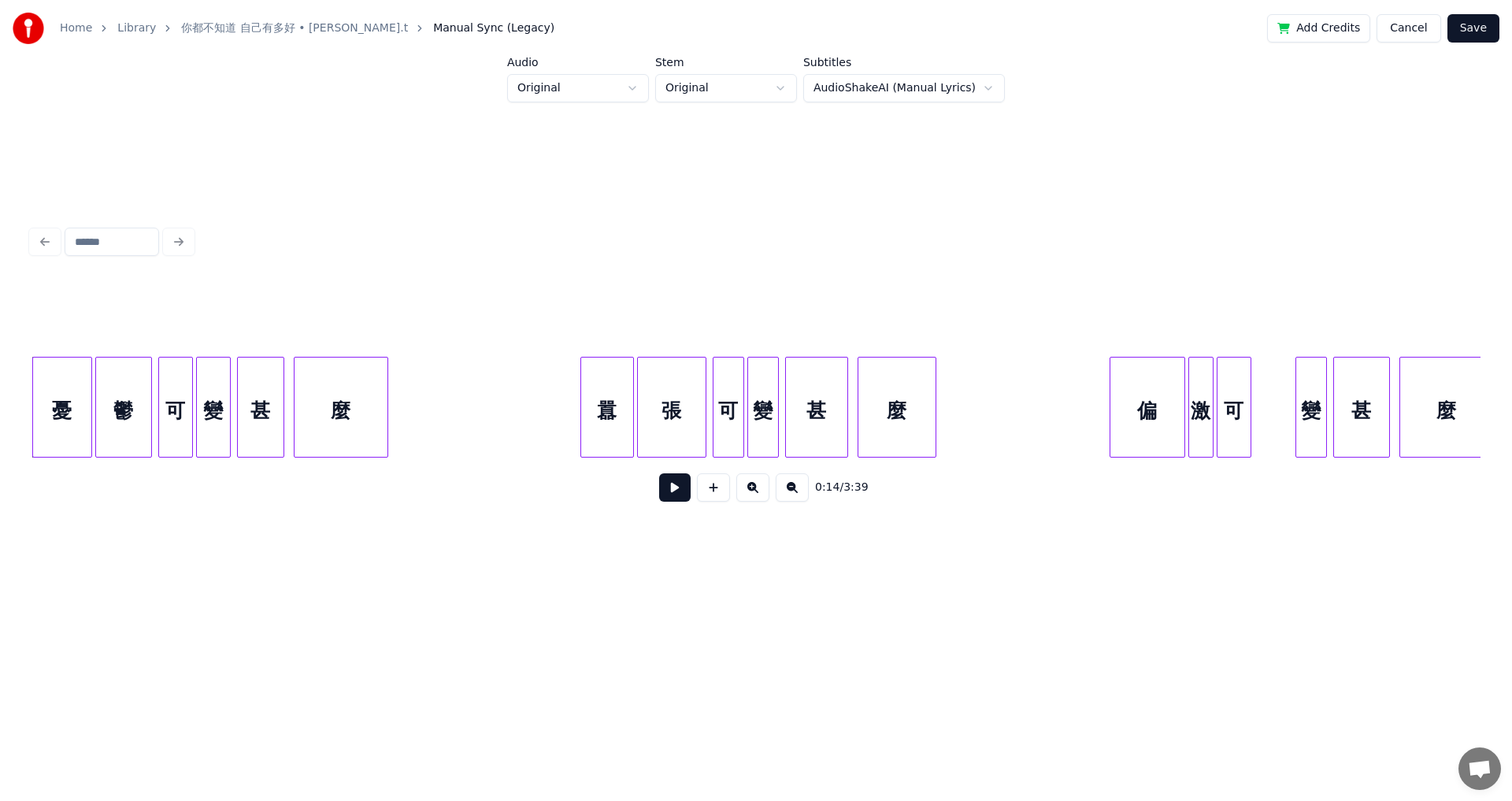
click at [63, 423] on div "憂" at bounding box center [62, 411] width 58 height 107
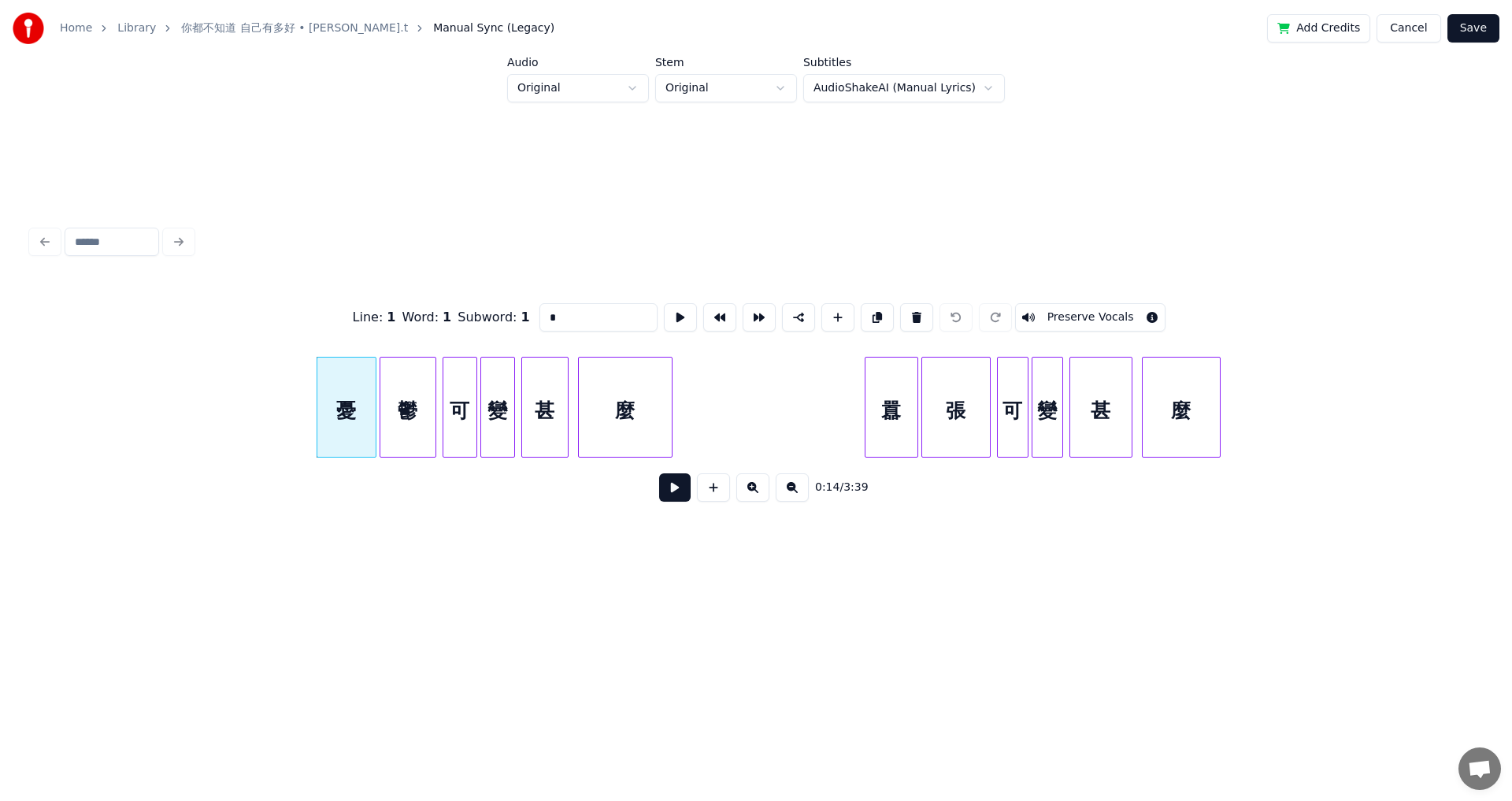
scroll to position [0, 1986]
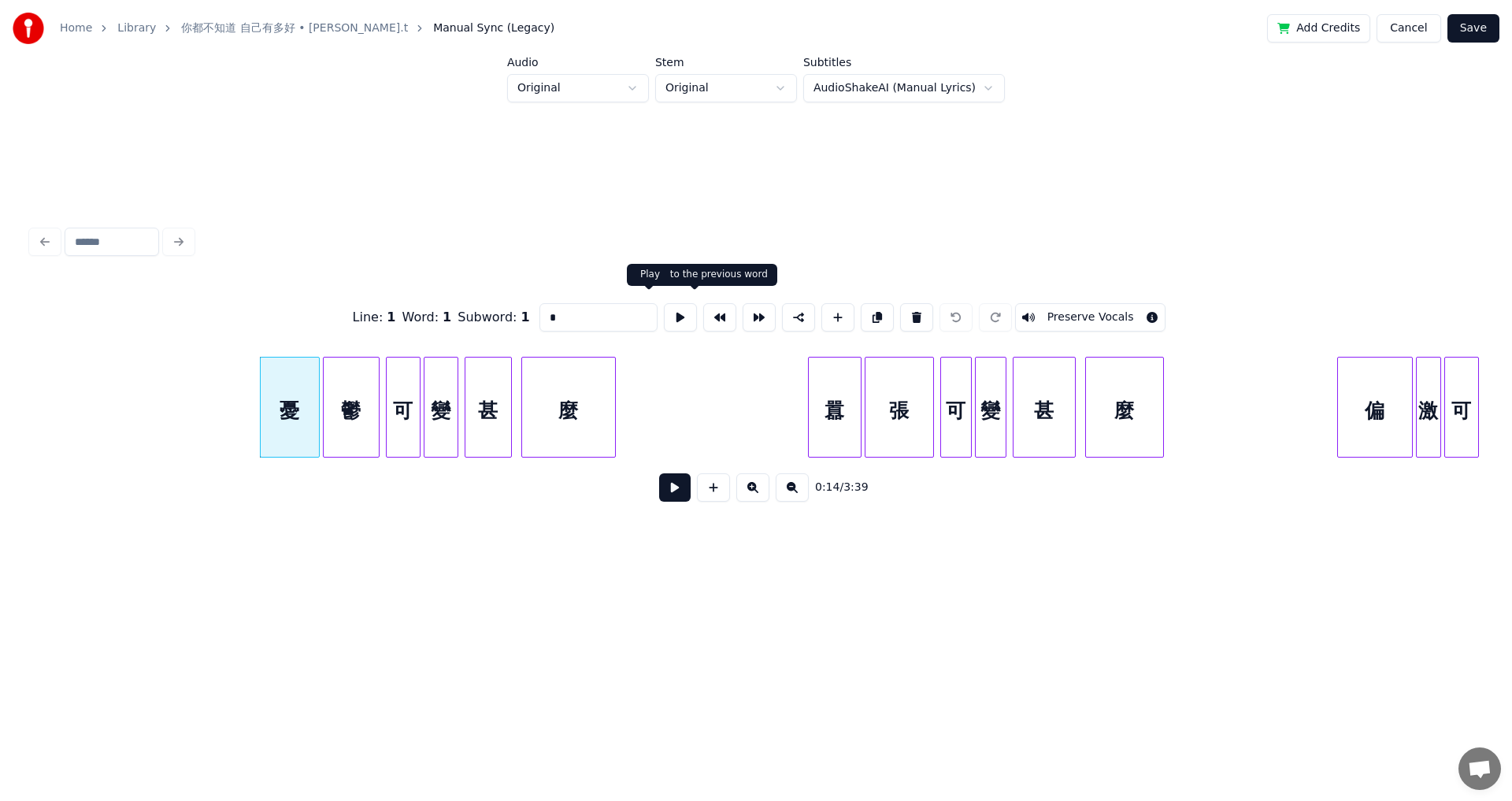
click at [616, 318] on button at bounding box center [680, 317] width 33 height 28
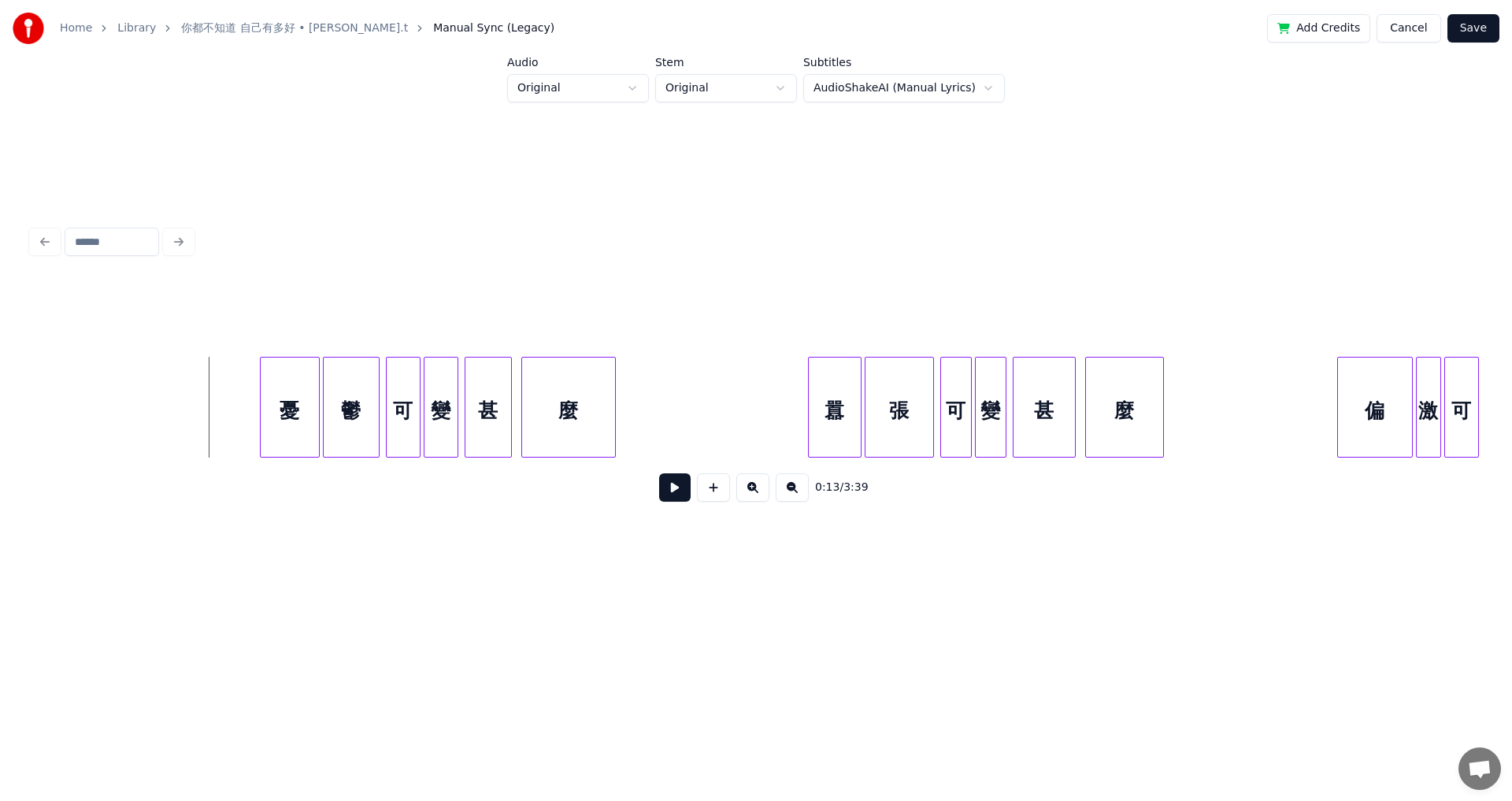
click at [616, 441] on button at bounding box center [675, 487] width 31 height 28
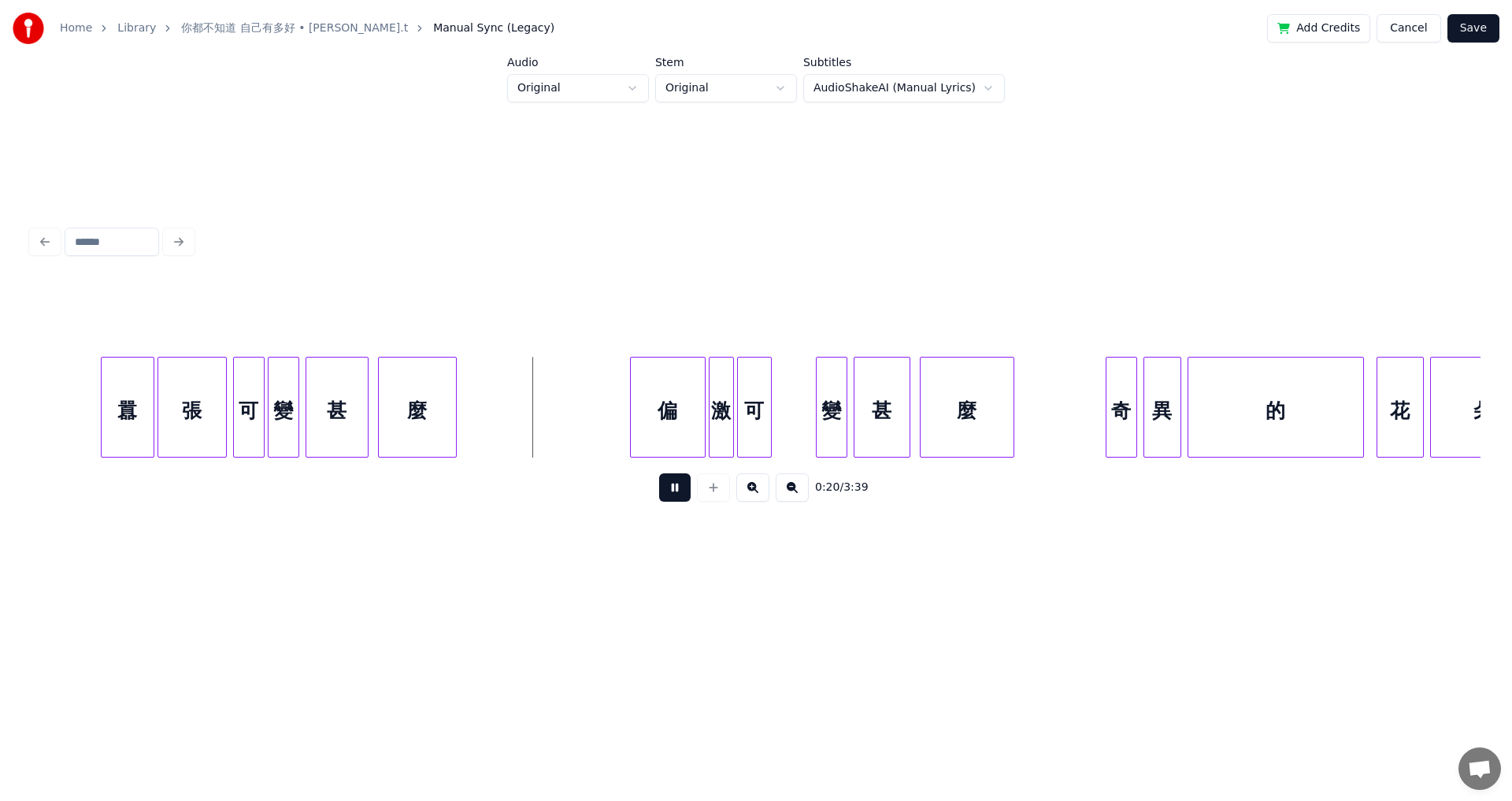
scroll to position [0, 2865]
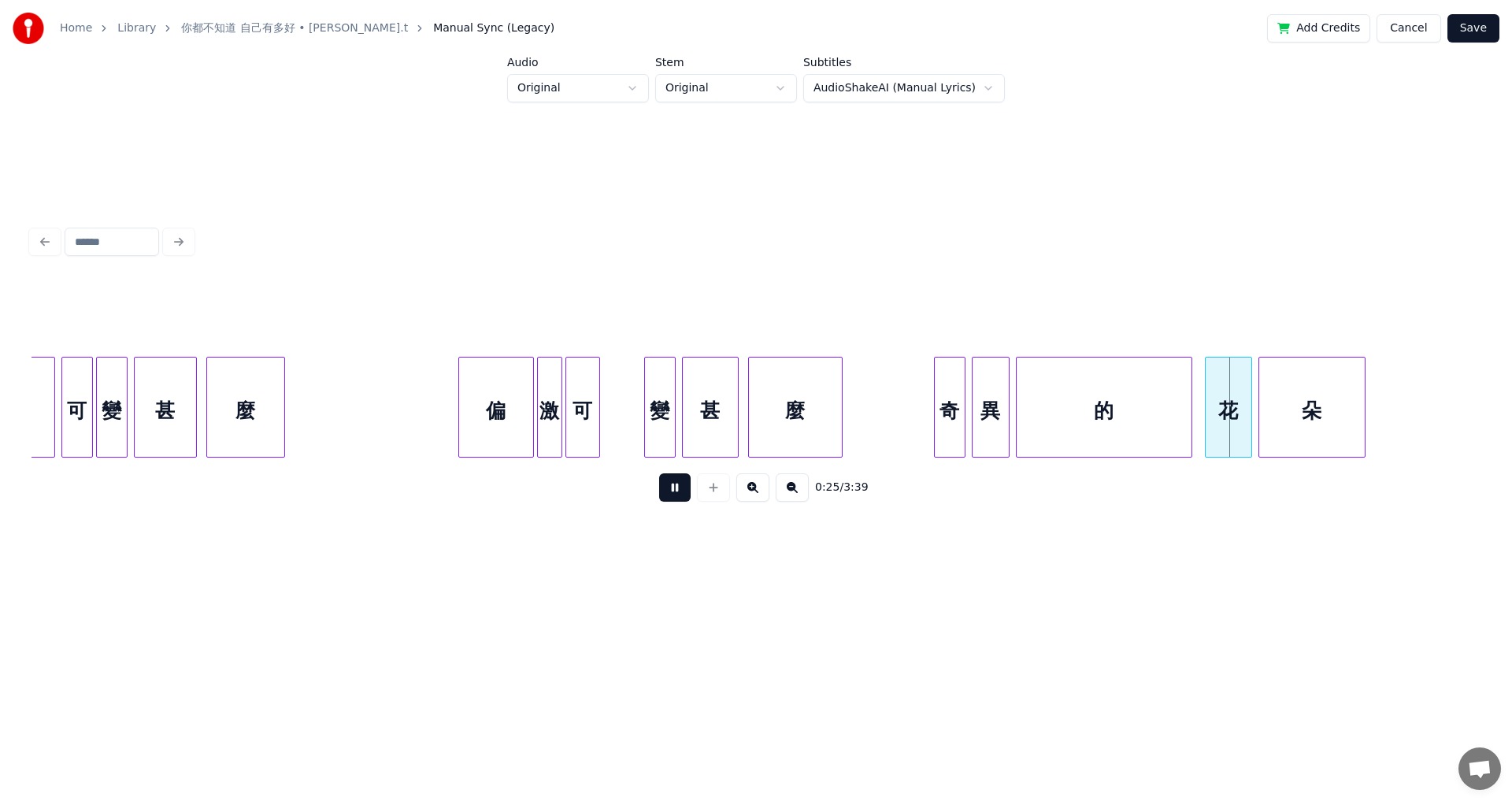
drag, startPoint x: 658, startPoint y: 490, endPoint x: 601, endPoint y: 458, distance: 65.4
click at [616, 441] on button at bounding box center [675, 487] width 31 height 28
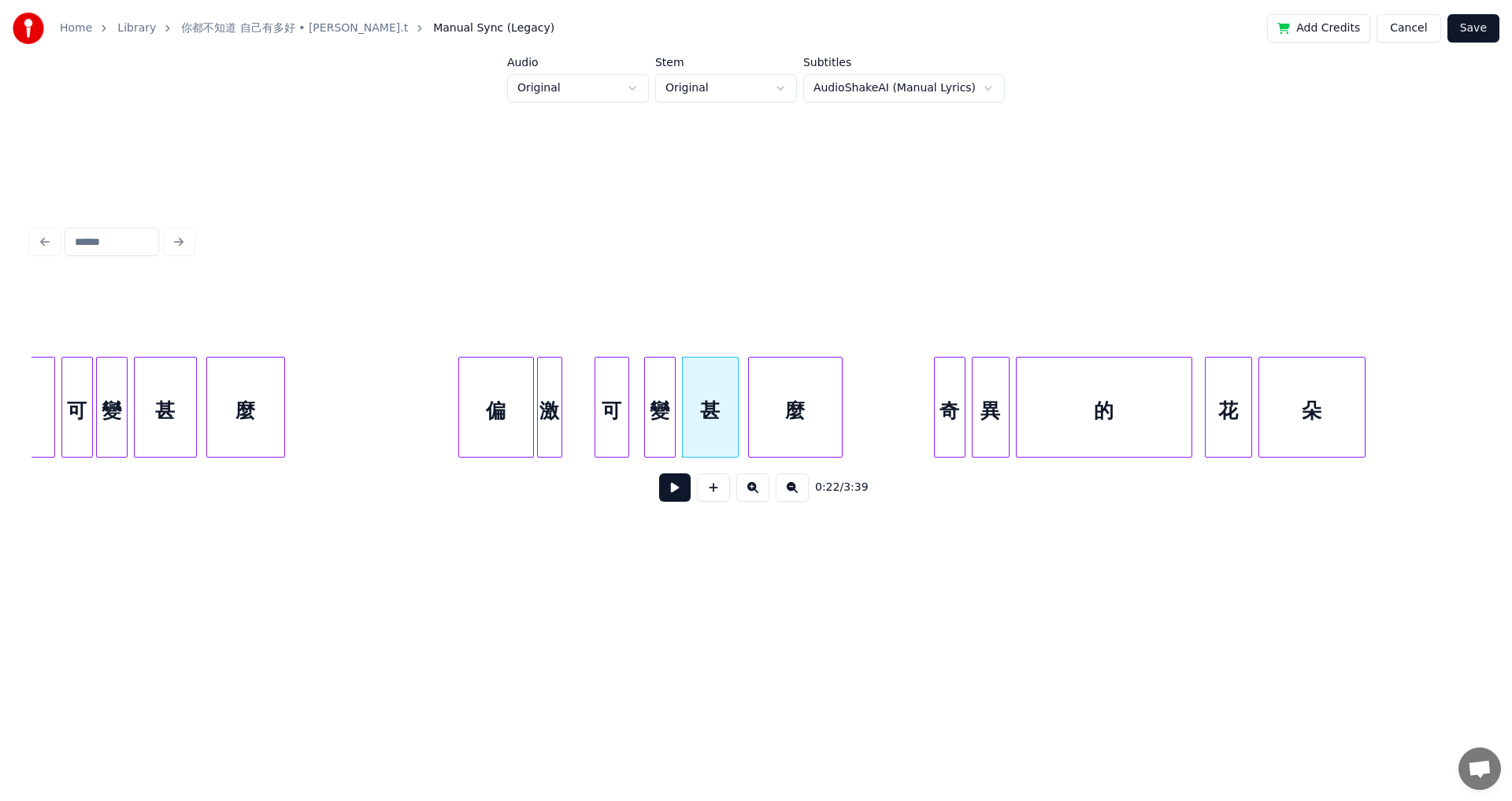
click at [613, 425] on div "可" at bounding box center [612, 411] width 33 height 107
click at [476, 412] on div "偏" at bounding box center [495, 411] width 74 height 107
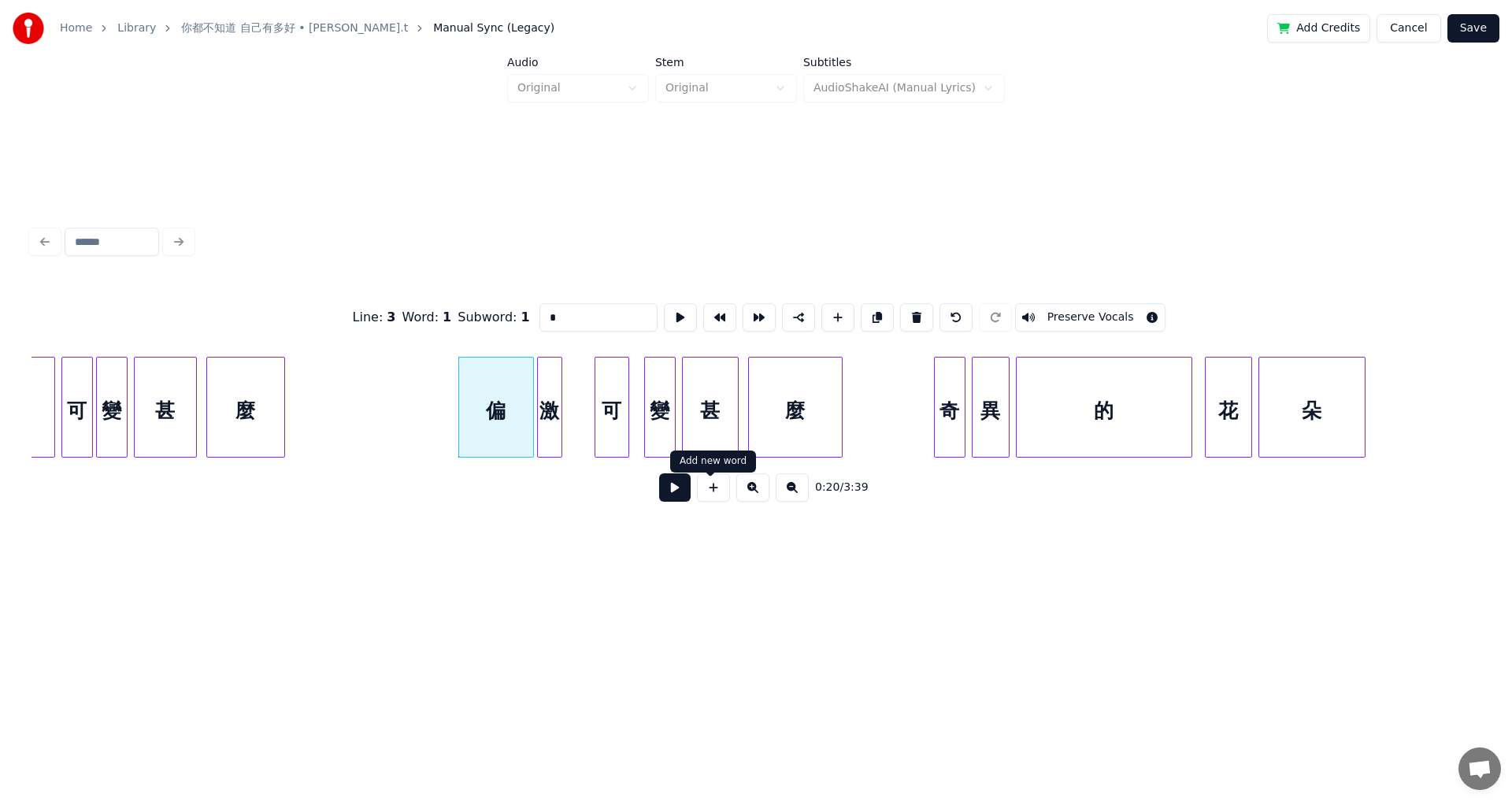
click at [616, 441] on button at bounding box center [675, 487] width 31 height 28
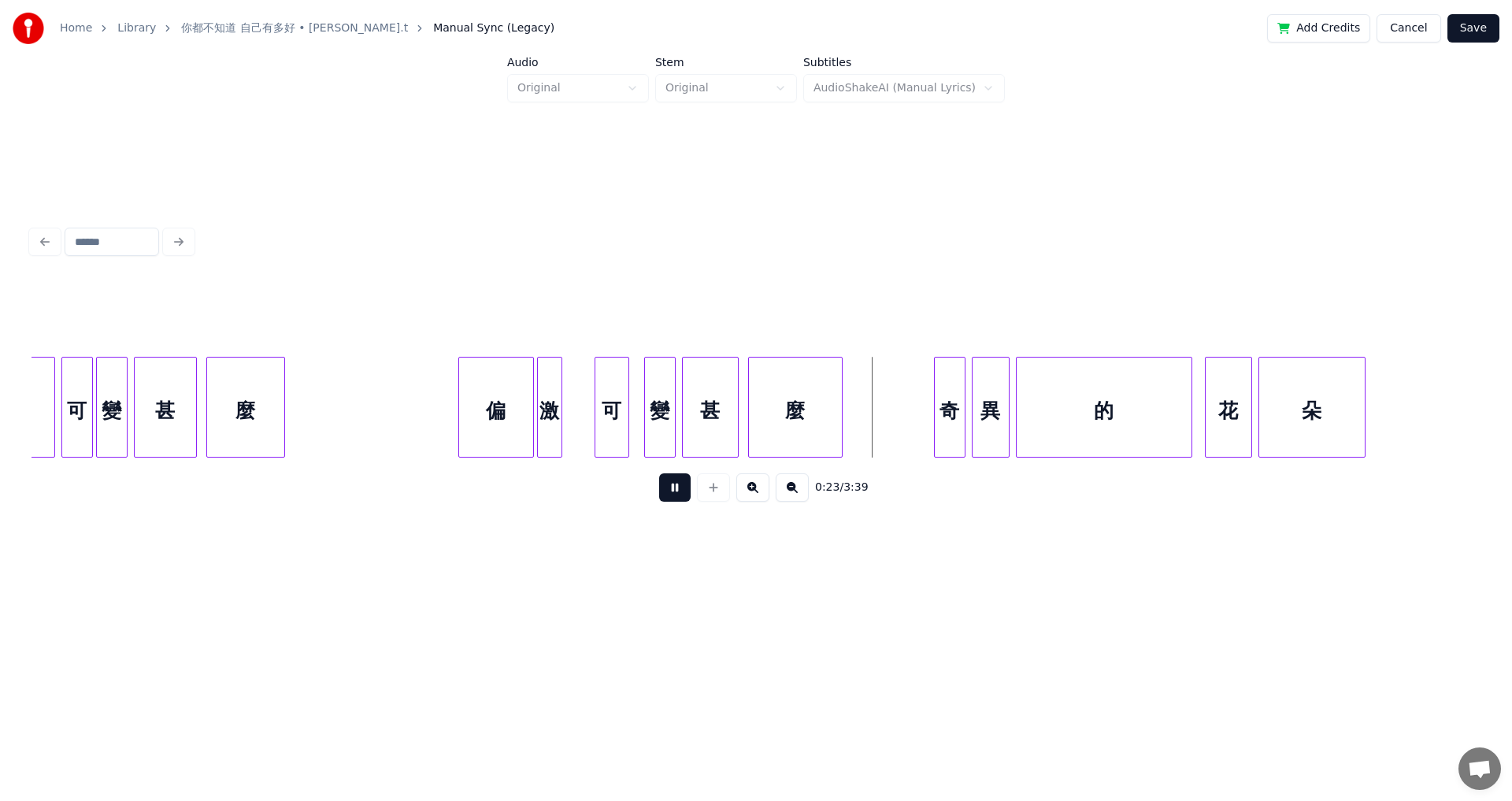
click at [616, 441] on button at bounding box center [675, 487] width 31 height 28
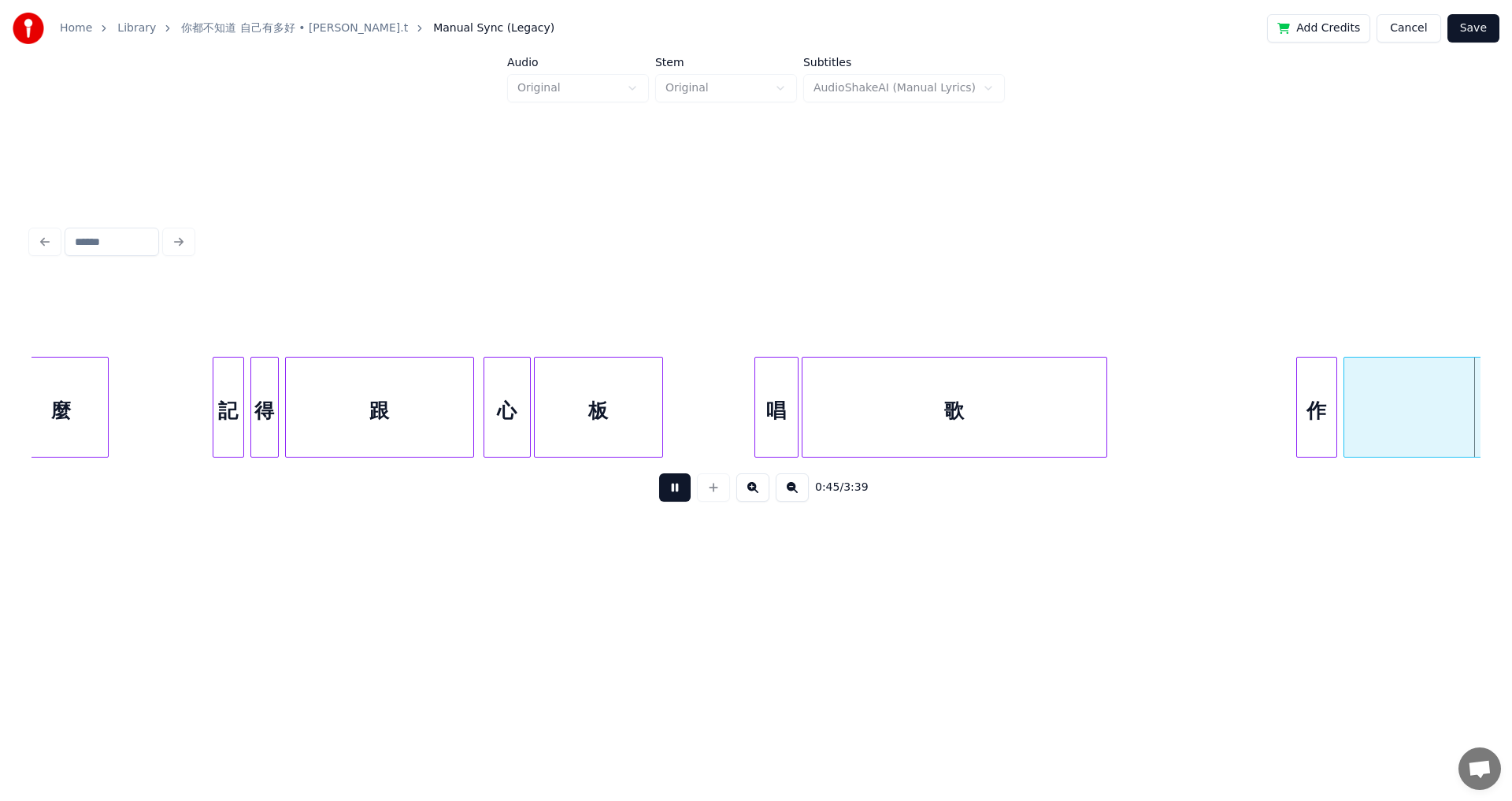
scroll to position [0, 7215]
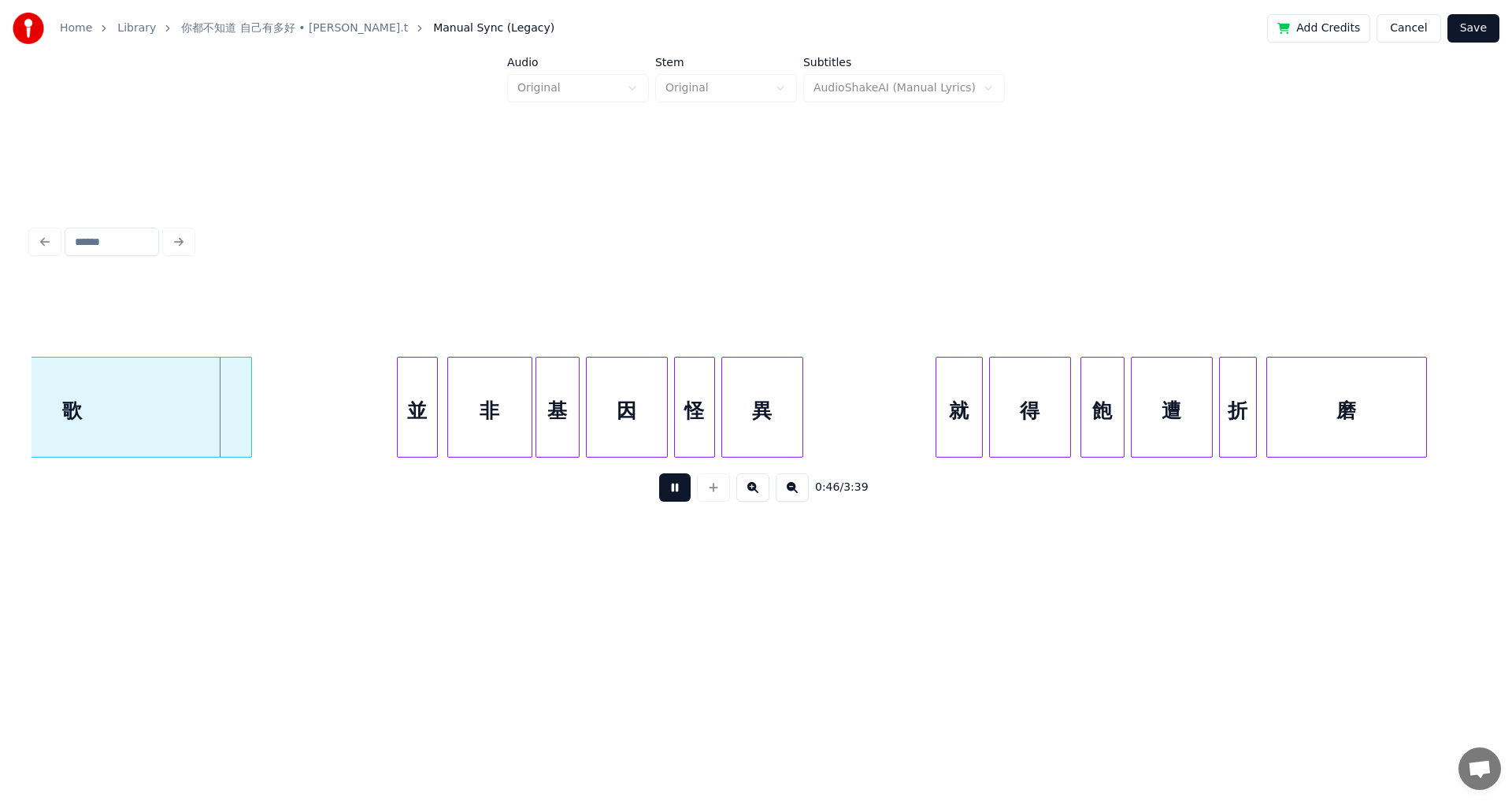
click at [616, 441] on button at bounding box center [675, 487] width 31 height 28
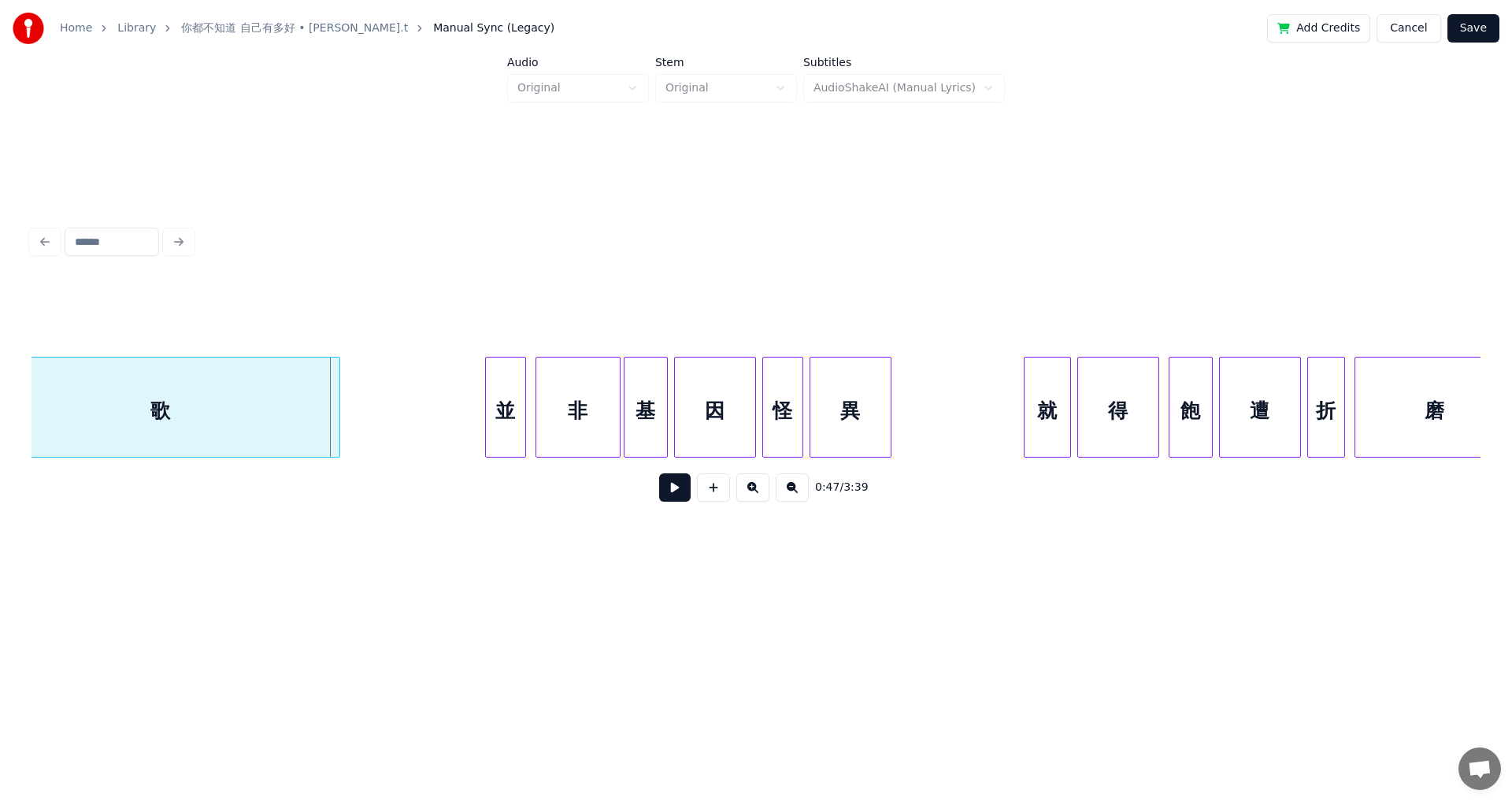
scroll to position [0, 7183]
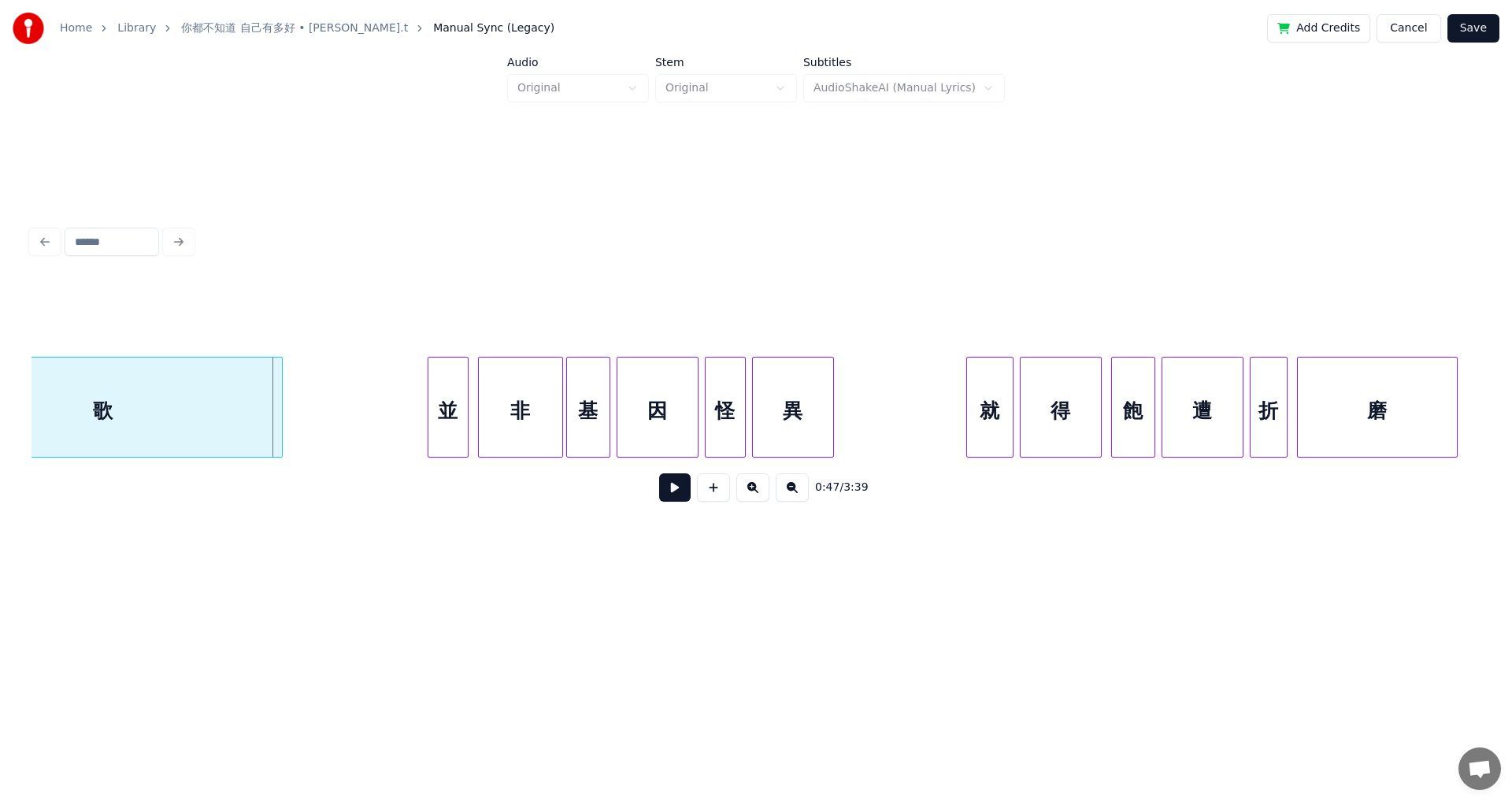
click at [616, 441] on button at bounding box center [675, 487] width 31 height 28
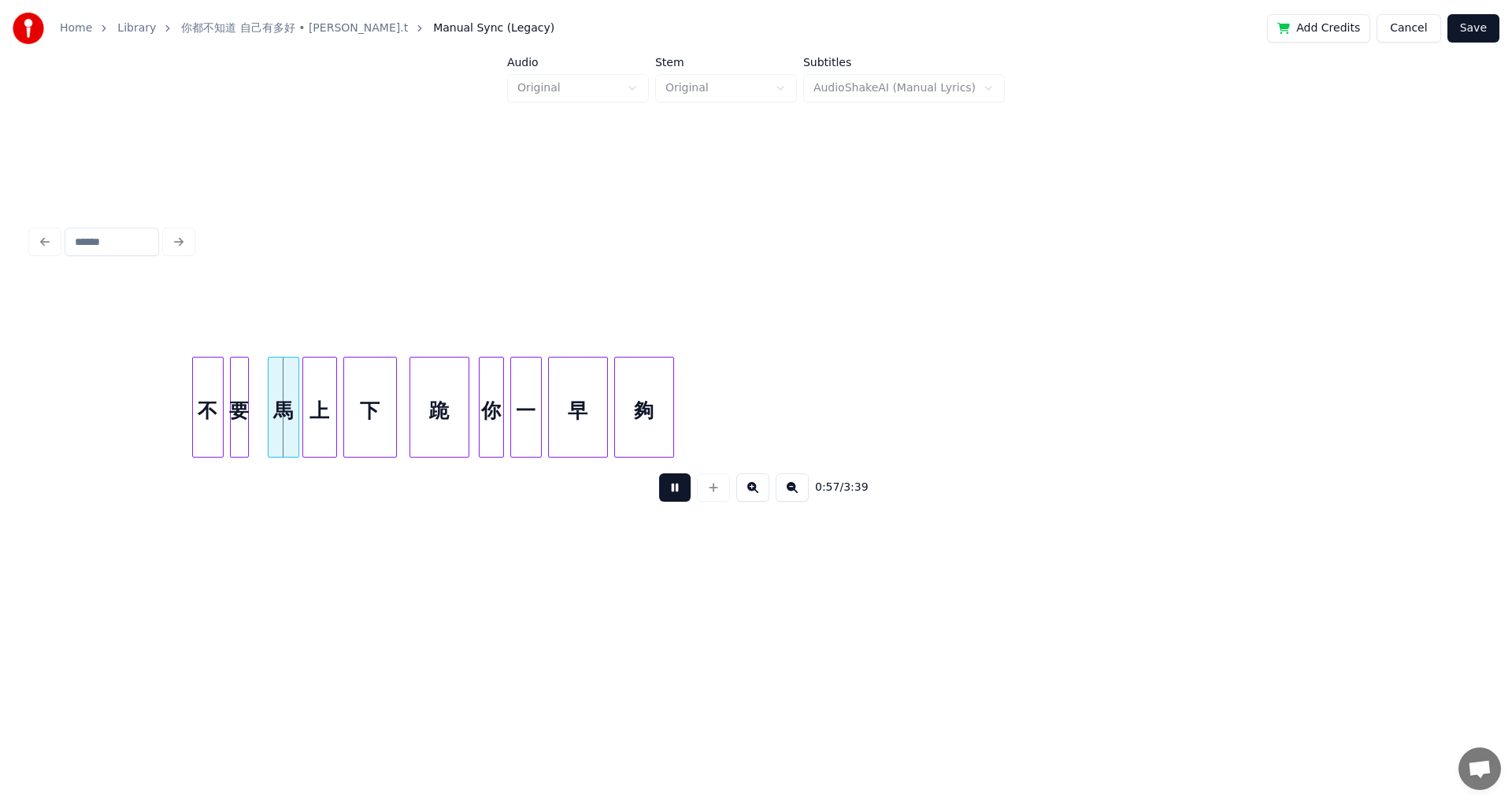
scroll to position [0, 7729]
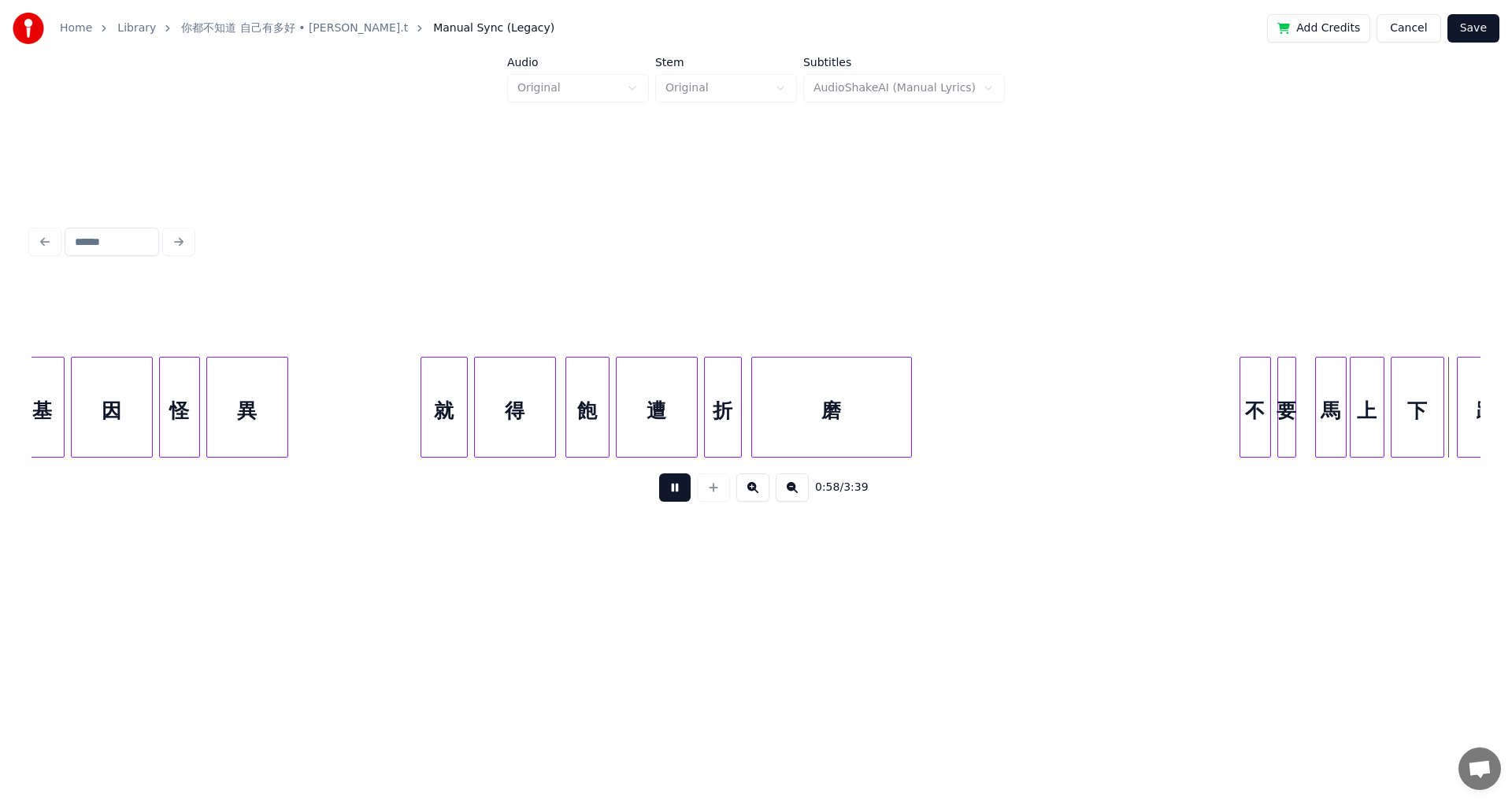
drag, startPoint x: 642, startPoint y: 494, endPoint x: 659, endPoint y: 494, distance: 17.0
click at [616, 441] on div "0:58 / 3:39" at bounding box center [756, 488] width 1424 height 35
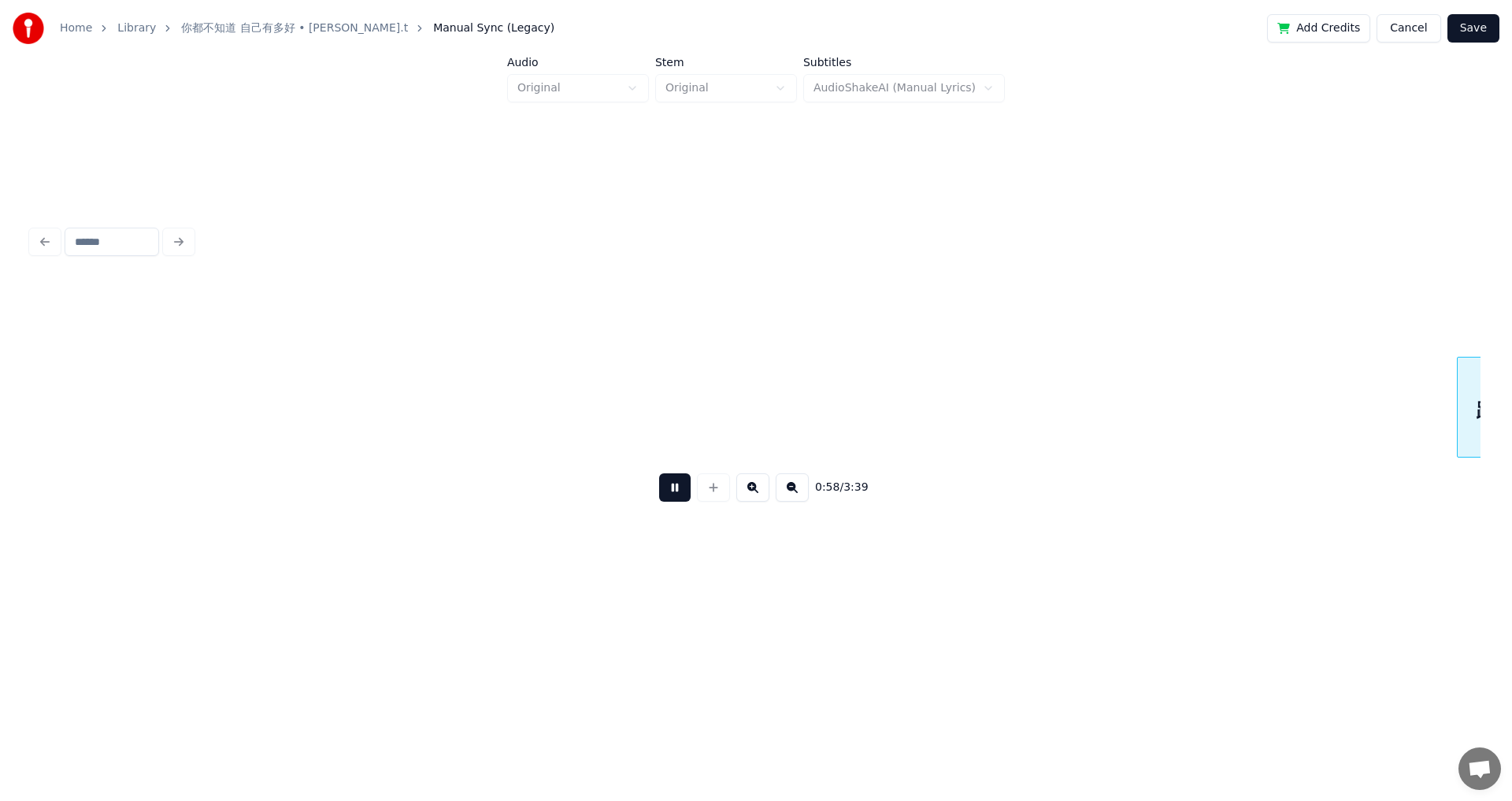
scroll to position [0, 9181]
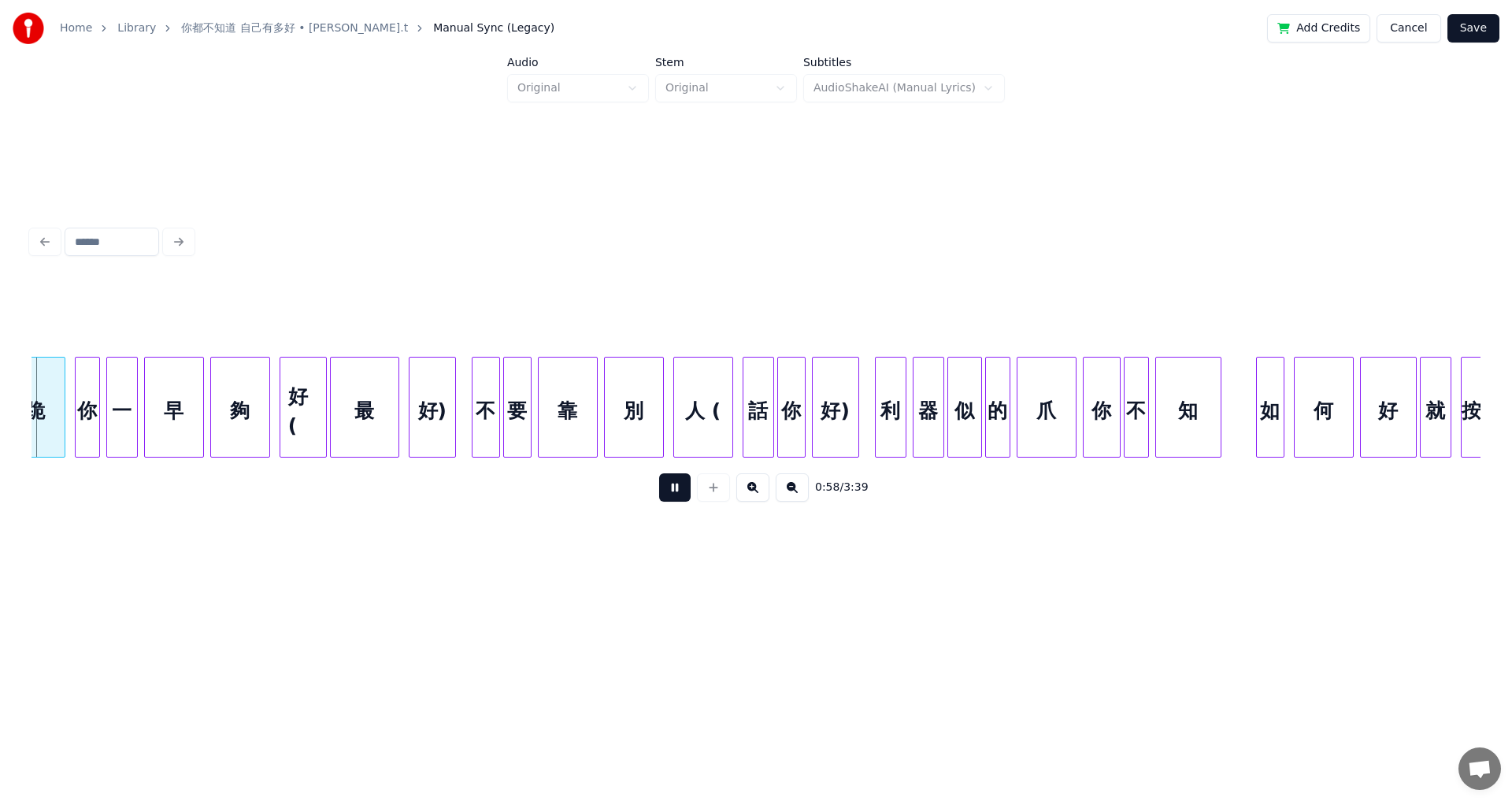
click at [616, 441] on button at bounding box center [675, 487] width 31 height 28
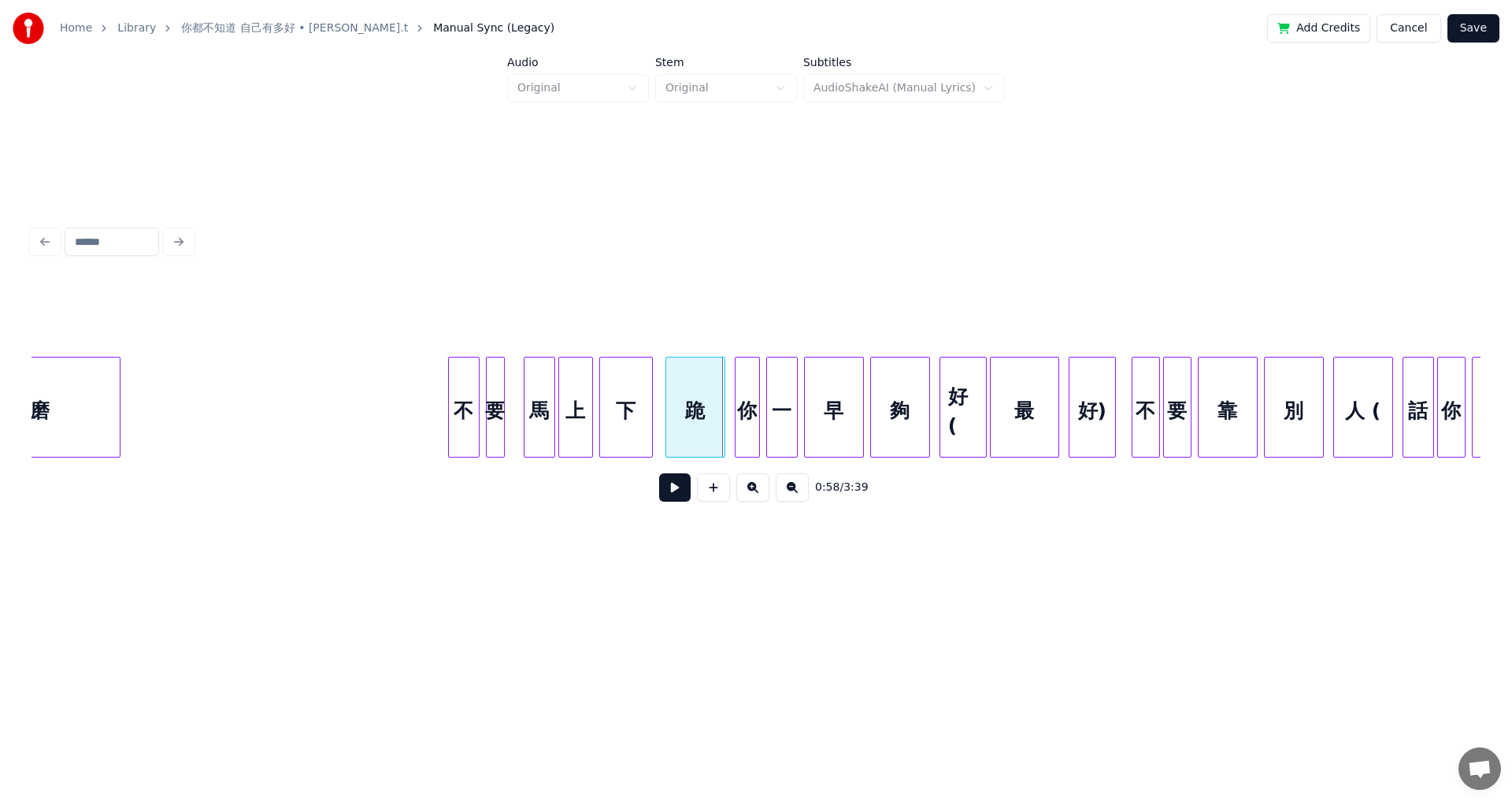
scroll to position [0, 8558]
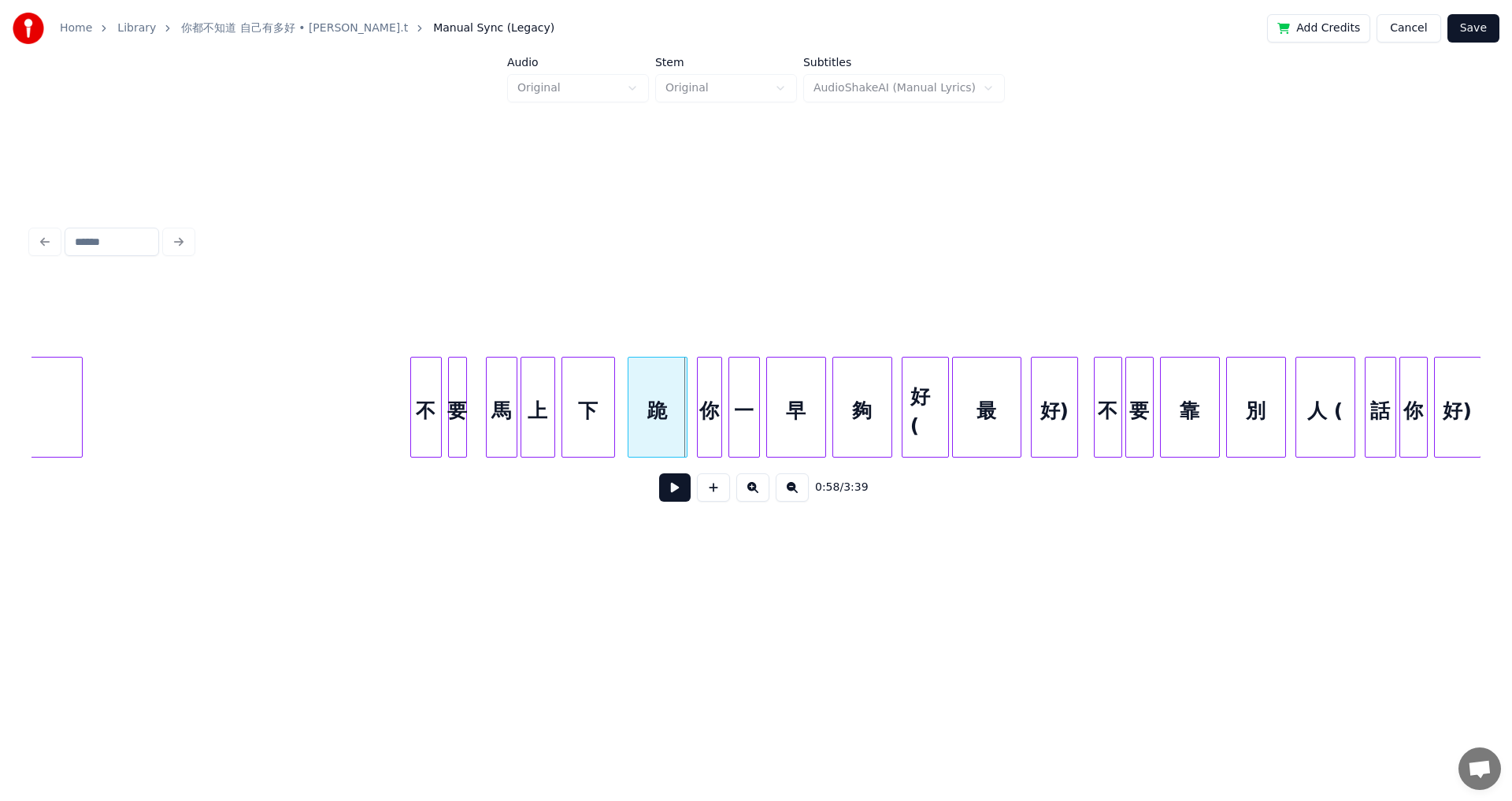
click at [616, 441] on button at bounding box center [675, 487] width 31 height 28
click at [616, 418] on div "好 (" at bounding box center [925, 411] width 46 height 107
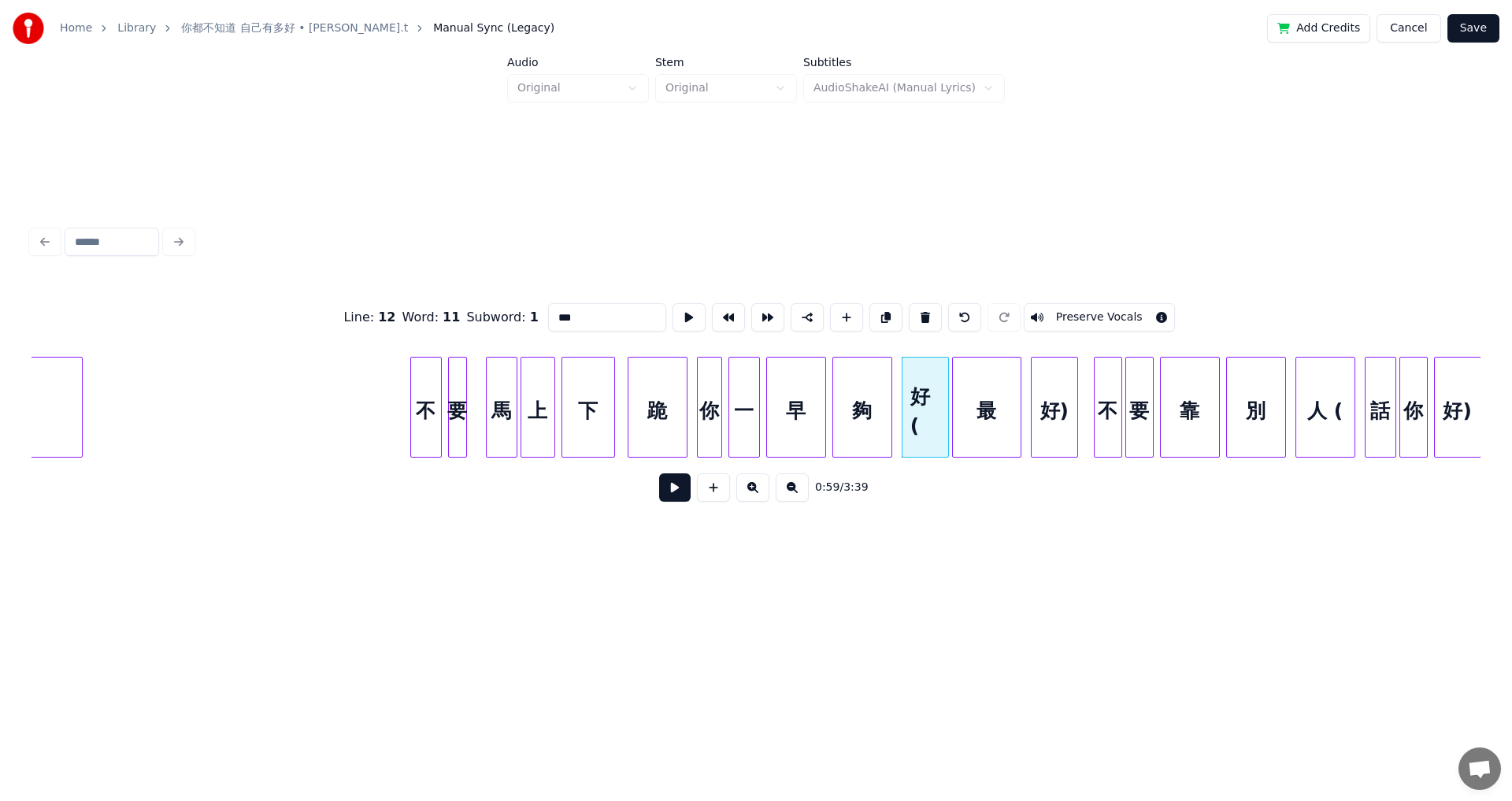
click at [548, 311] on input "***" at bounding box center [607, 317] width 118 height 28
click at [616, 417] on div "最" at bounding box center [987, 411] width 68 height 107
click at [548, 307] on input "*" at bounding box center [607, 317] width 118 height 28
click at [616, 418] on div "好" at bounding box center [925, 411] width 46 height 107
type input "*"
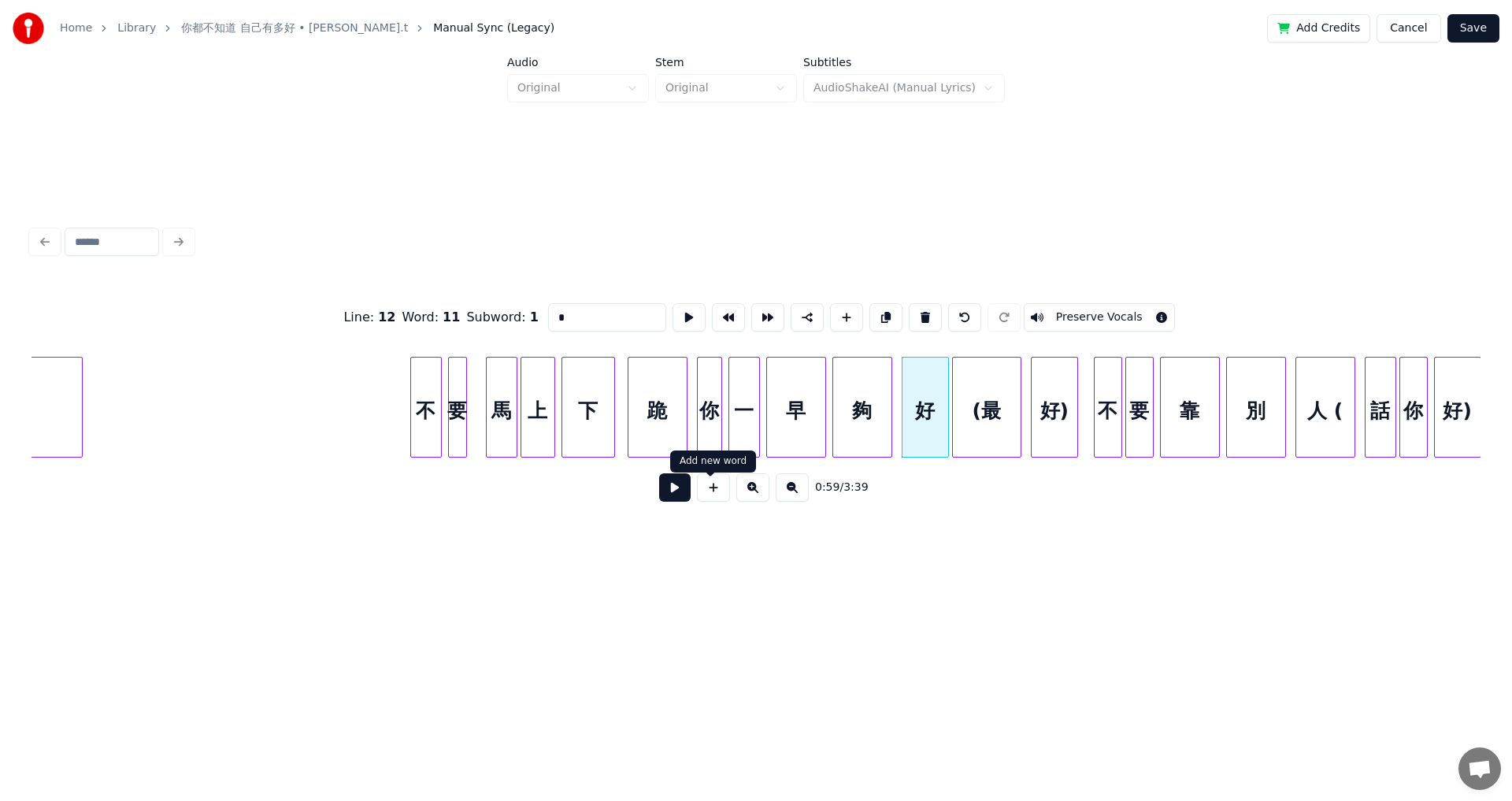
click at [616, 441] on button at bounding box center [675, 487] width 31 height 28
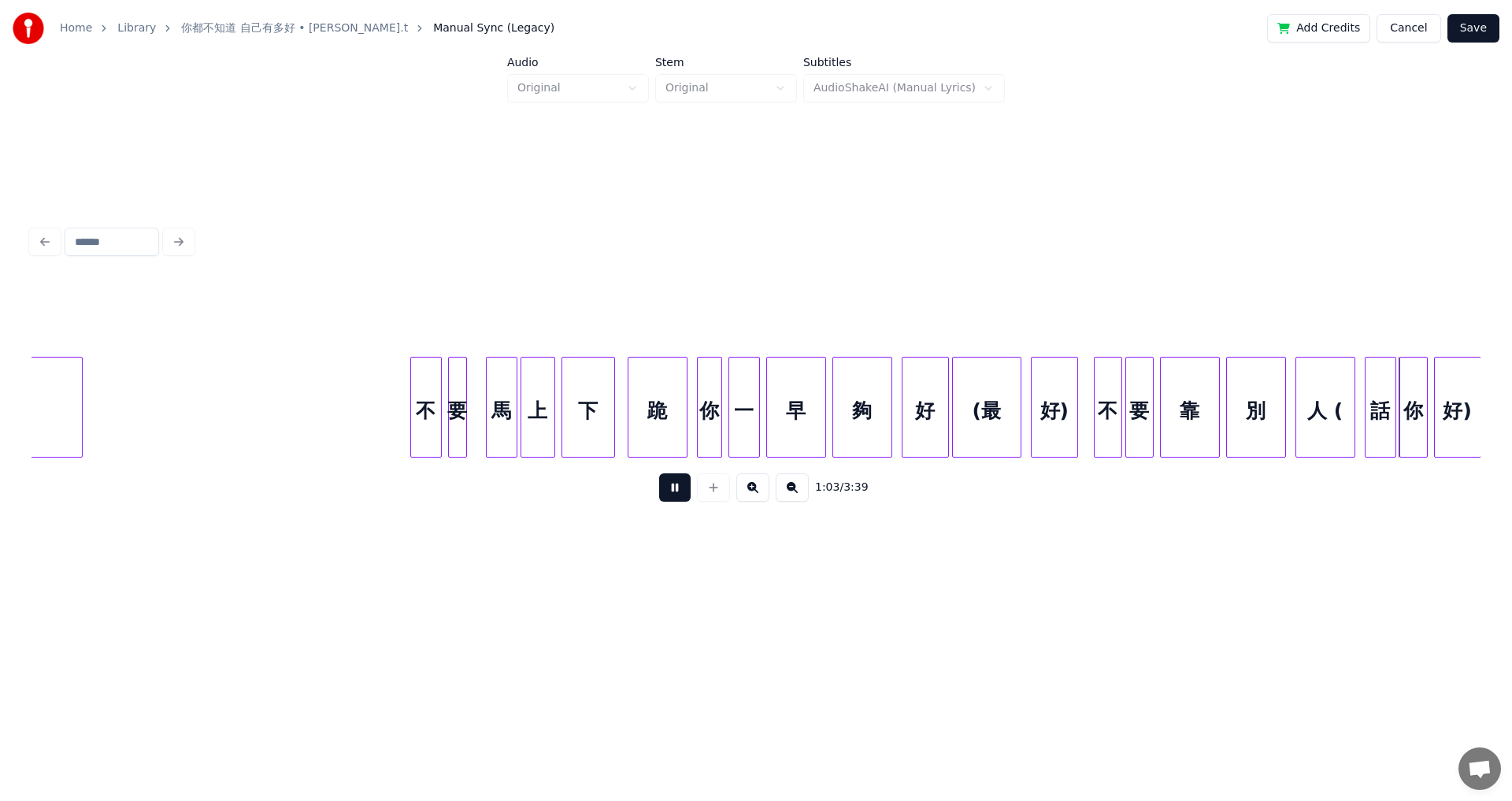
click at [616, 441] on button at bounding box center [675, 487] width 31 height 28
click at [616, 413] on div "好" at bounding box center [925, 411] width 46 height 107
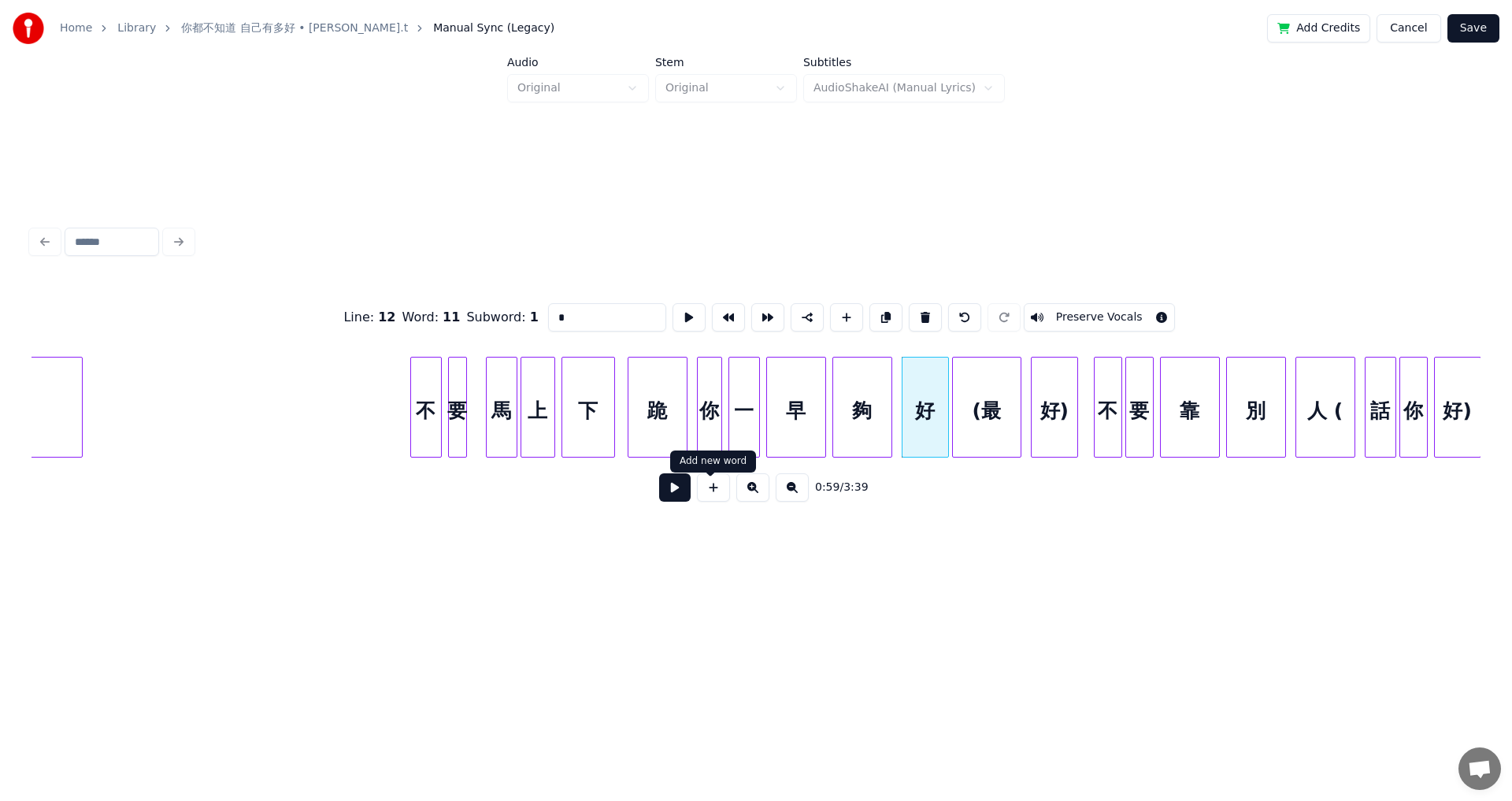
click at [616, 441] on button at bounding box center [675, 487] width 31 height 28
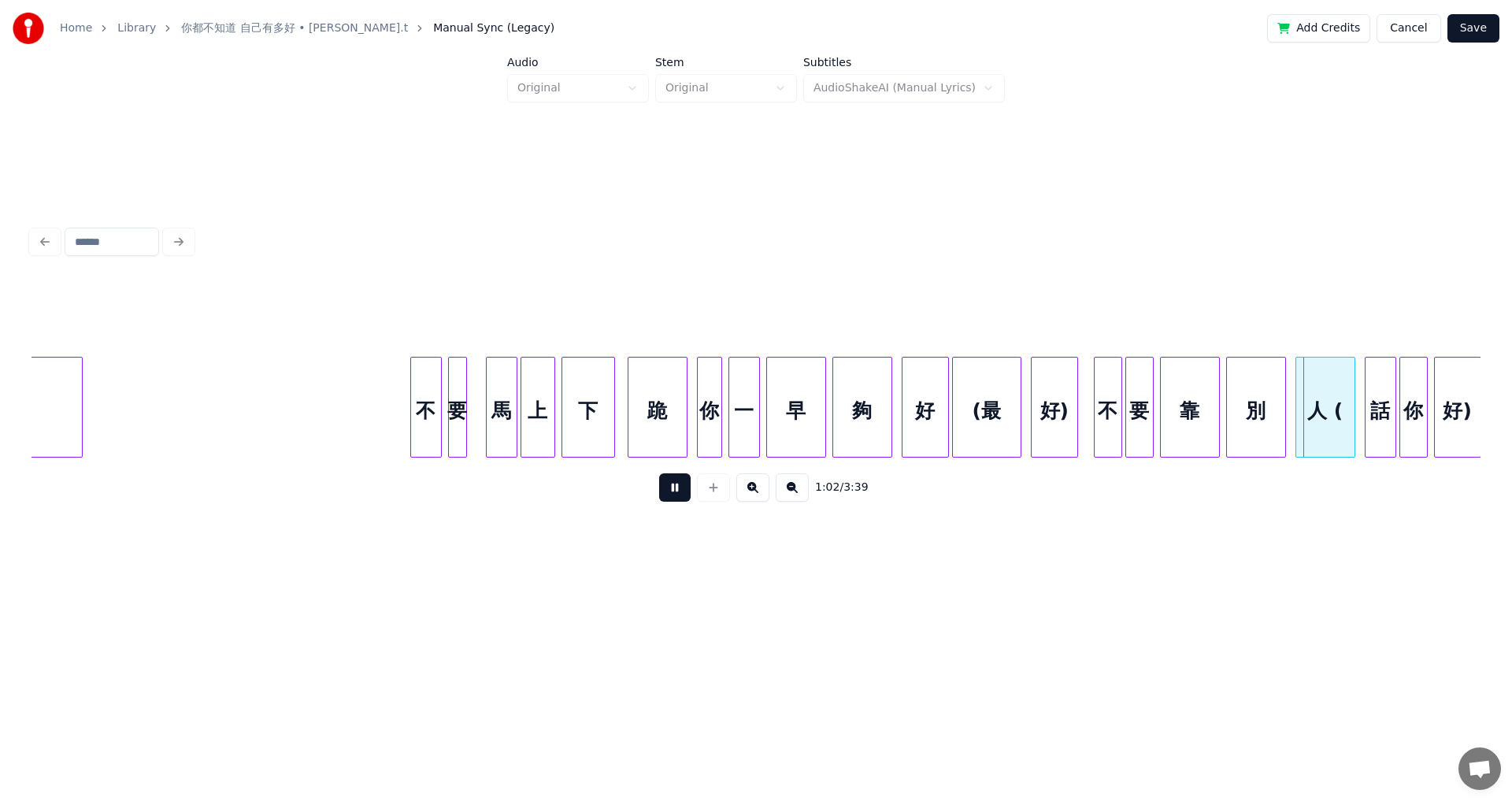
click at [616, 441] on button at bounding box center [675, 487] width 31 height 28
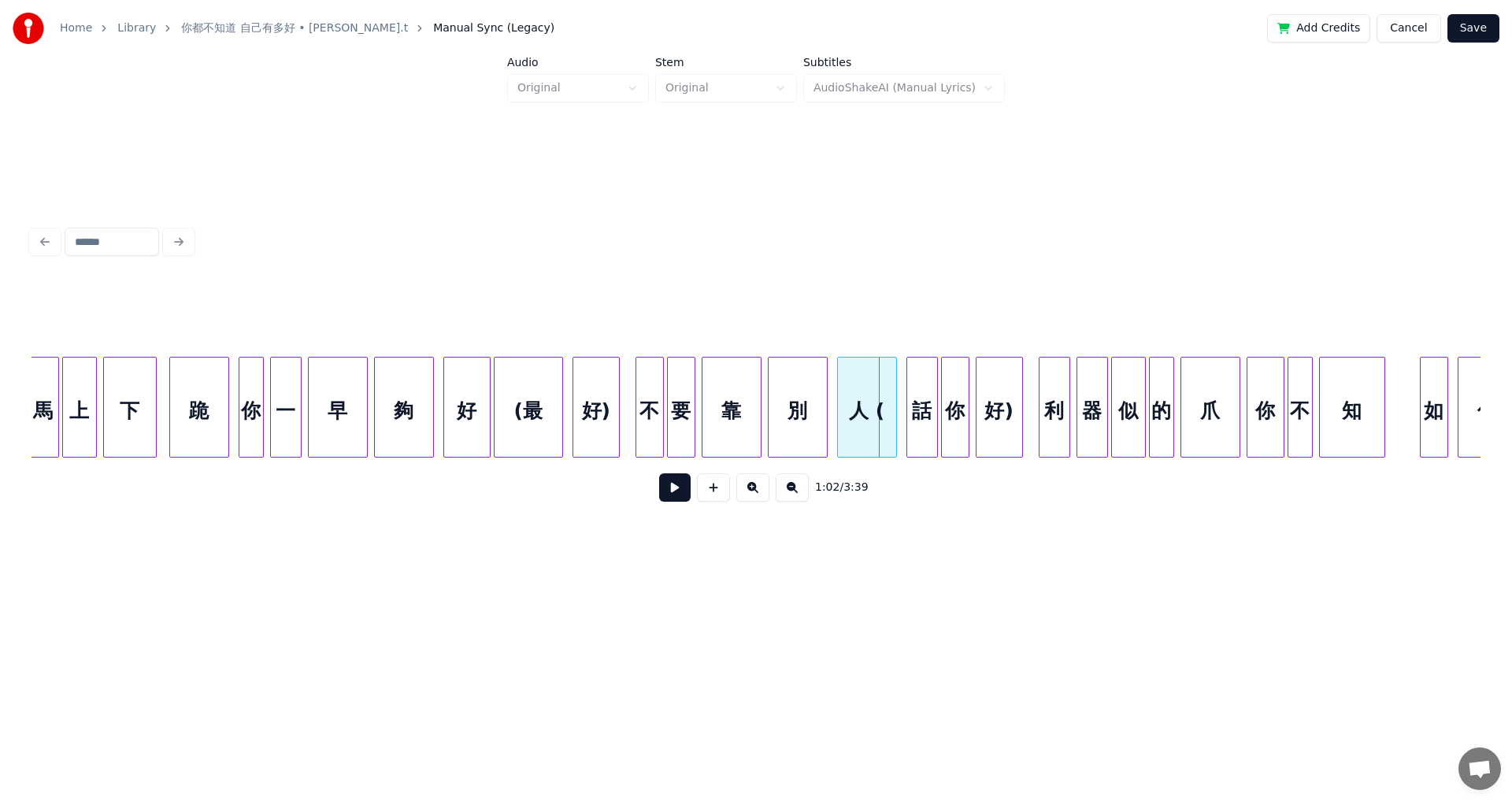
scroll to position [0, 9055]
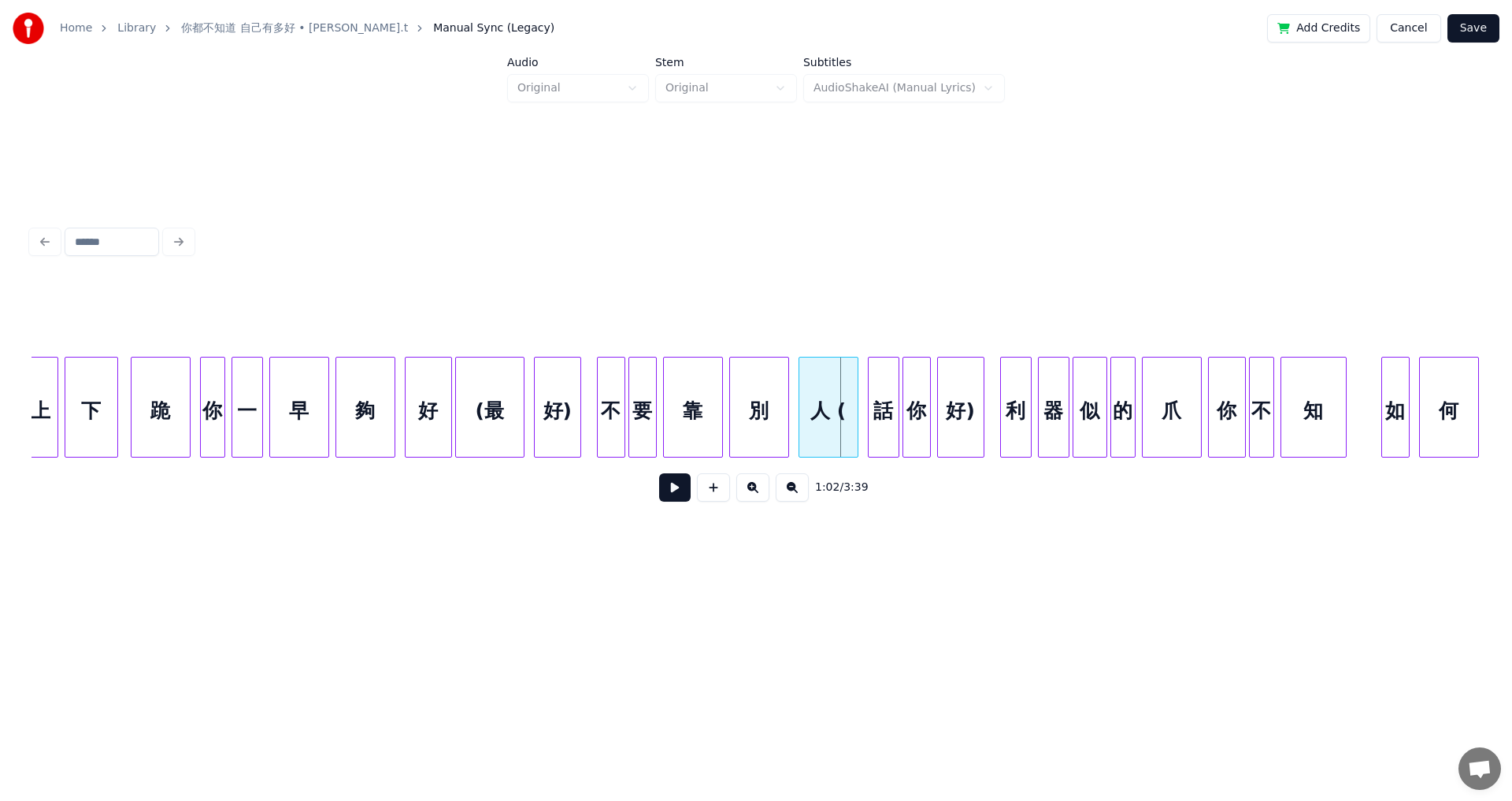
click at [616, 416] on div "人 (" at bounding box center [828, 411] width 58 height 107
click at [555, 314] on input "***" at bounding box center [602, 317] width 118 height 28
click at [616, 415] on div "話" at bounding box center [884, 411] width 30 height 107
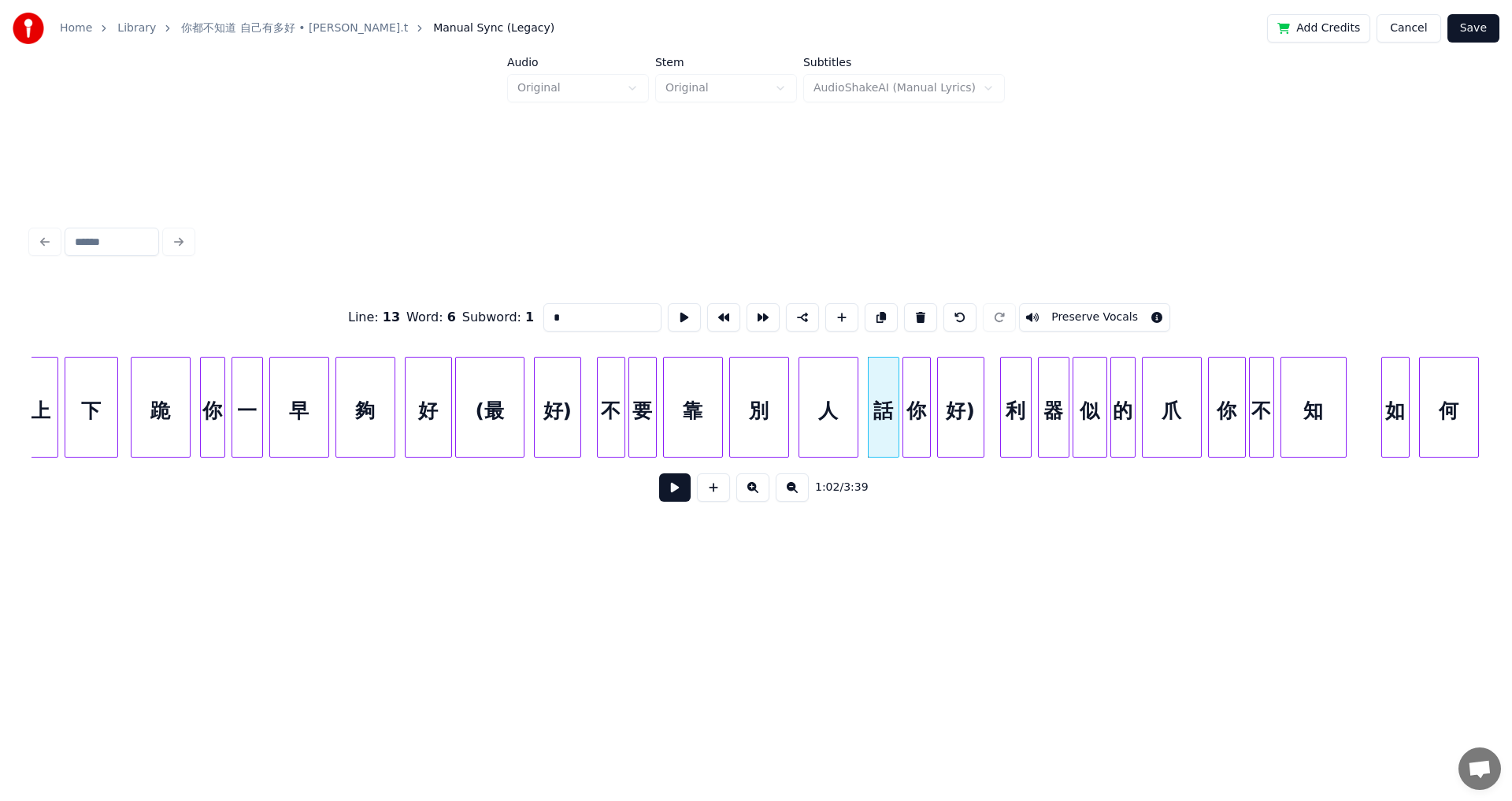
click at [543, 311] on input "*" at bounding box center [602, 317] width 118 height 28
click at [616, 414] on div "人" at bounding box center [828, 411] width 58 height 107
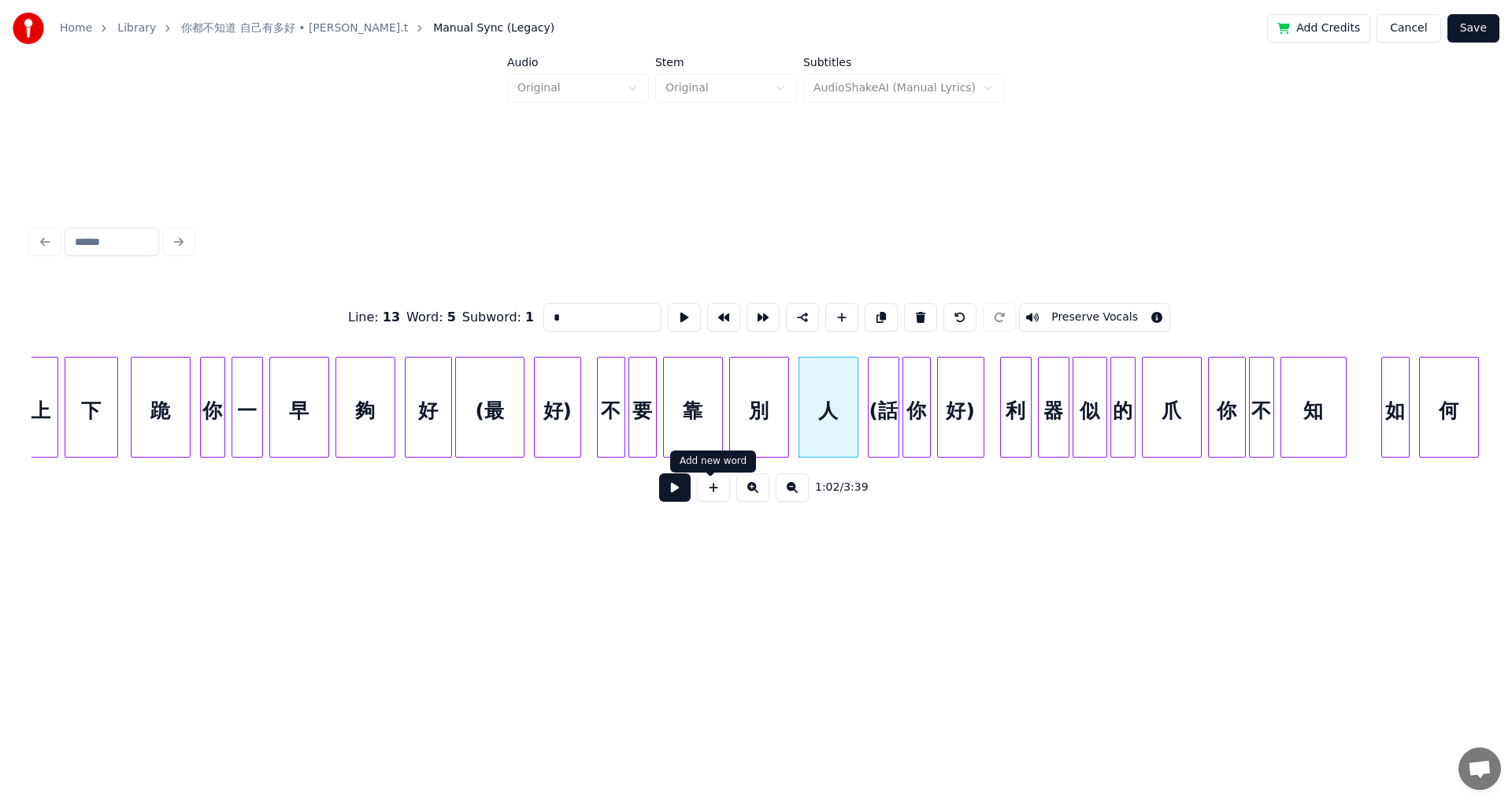
type input "*"
click at [616, 441] on button at bounding box center [675, 487] width 31 height 28
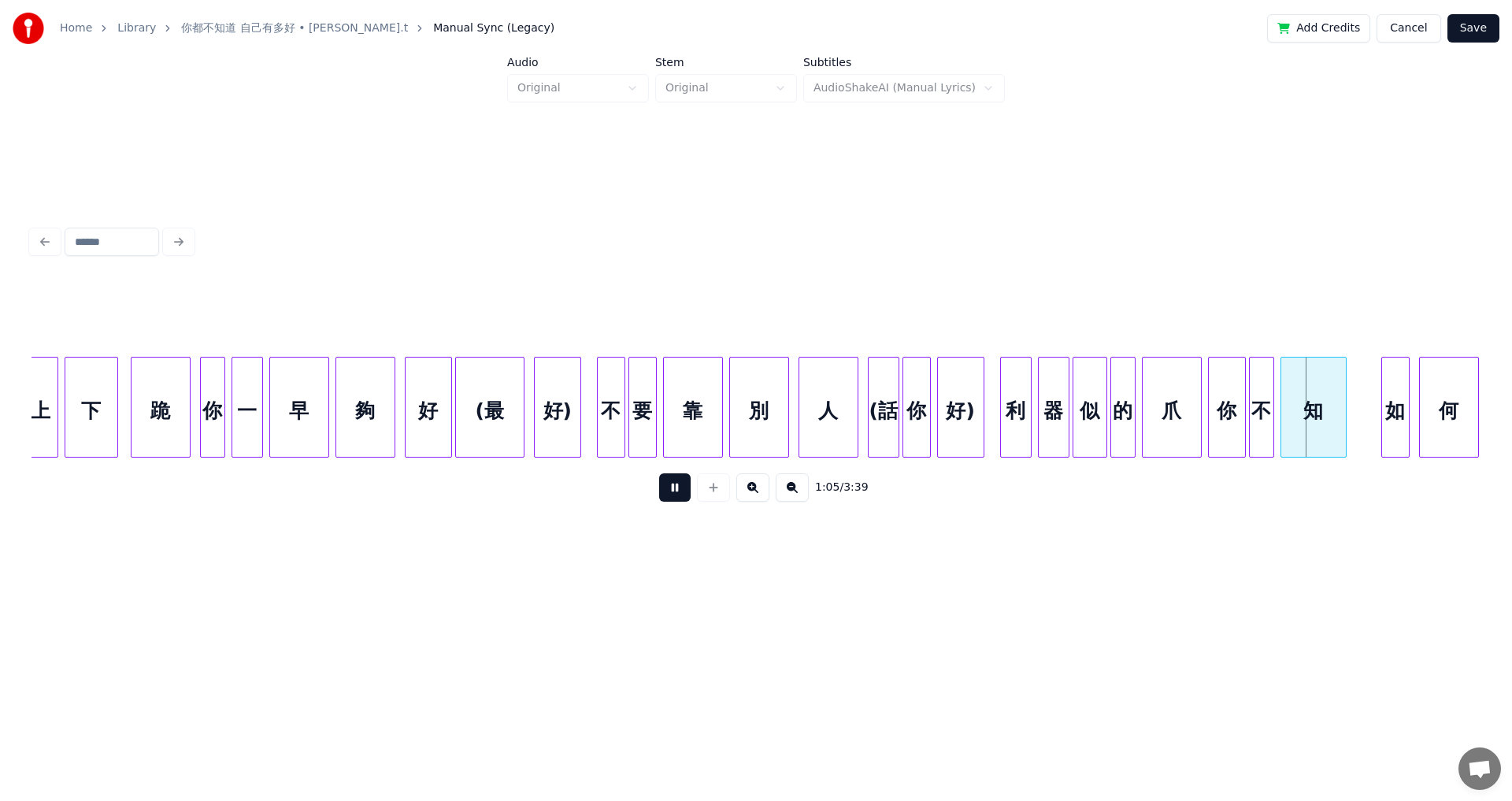
click at [616, 441] on button at bounding box center [675, 487] width 31 height 28
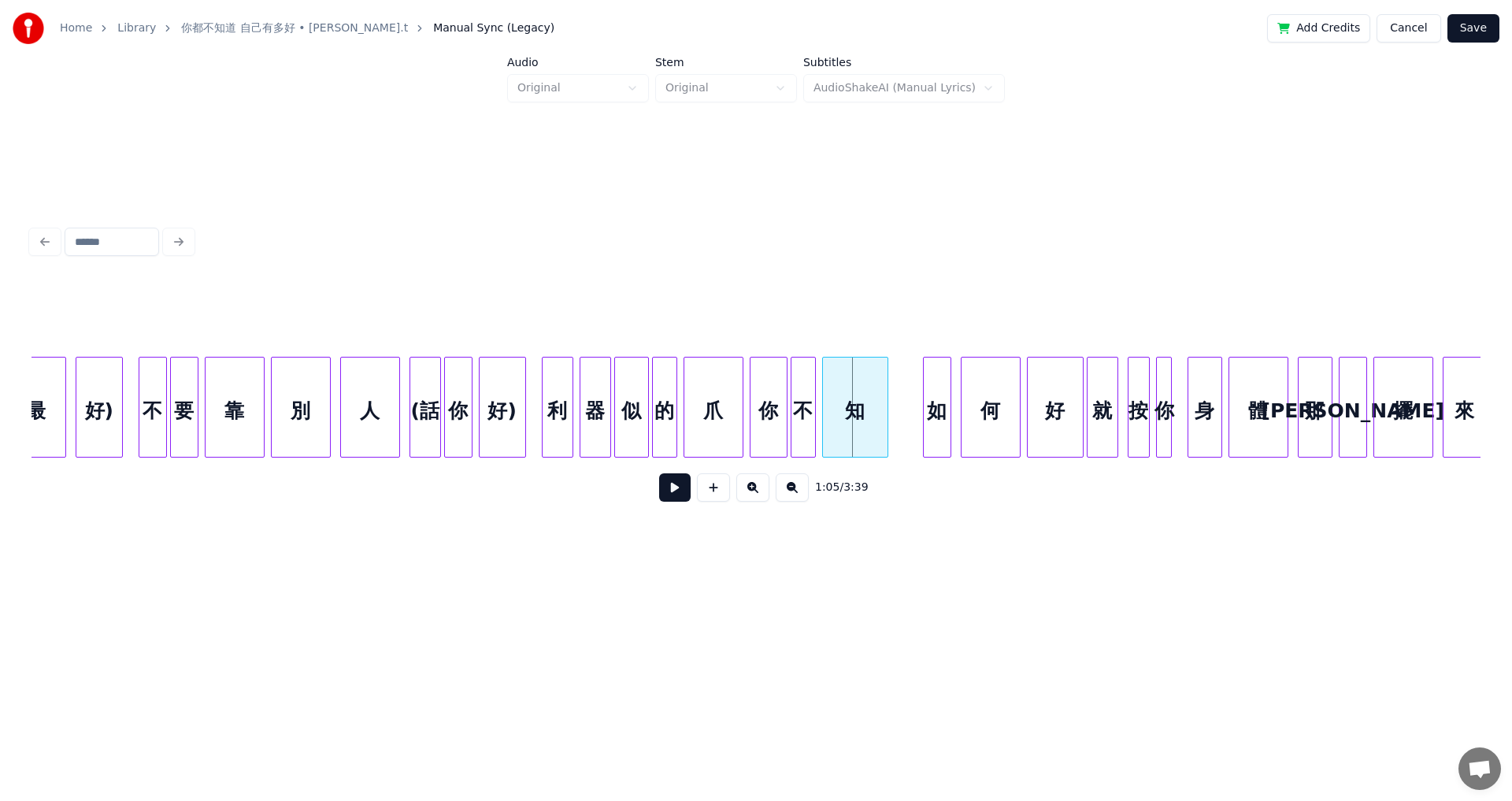
scroll to position [0, 9648]
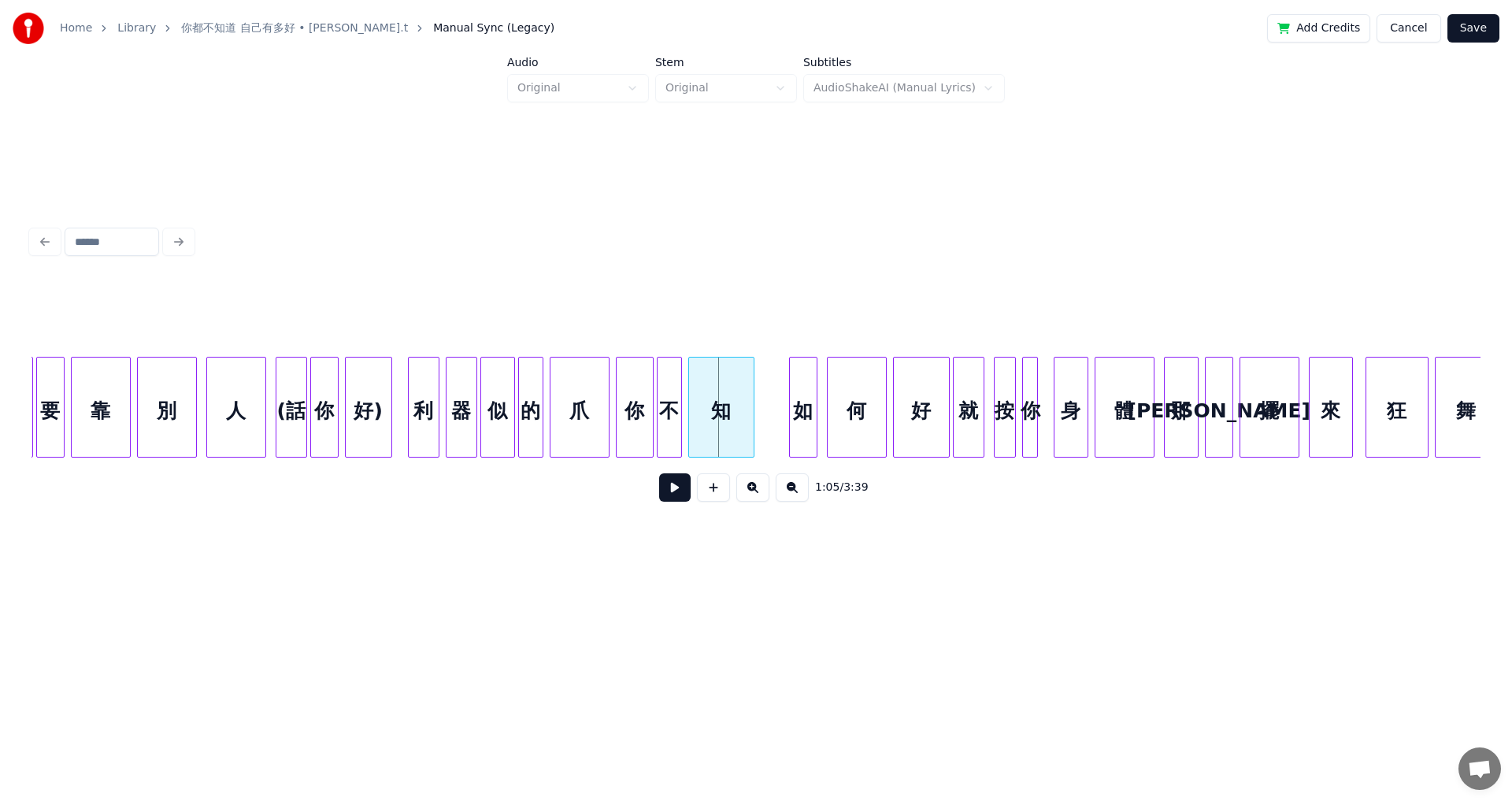
click at [616, 441] on button at bounding box center [675, 487] width 31 height 28
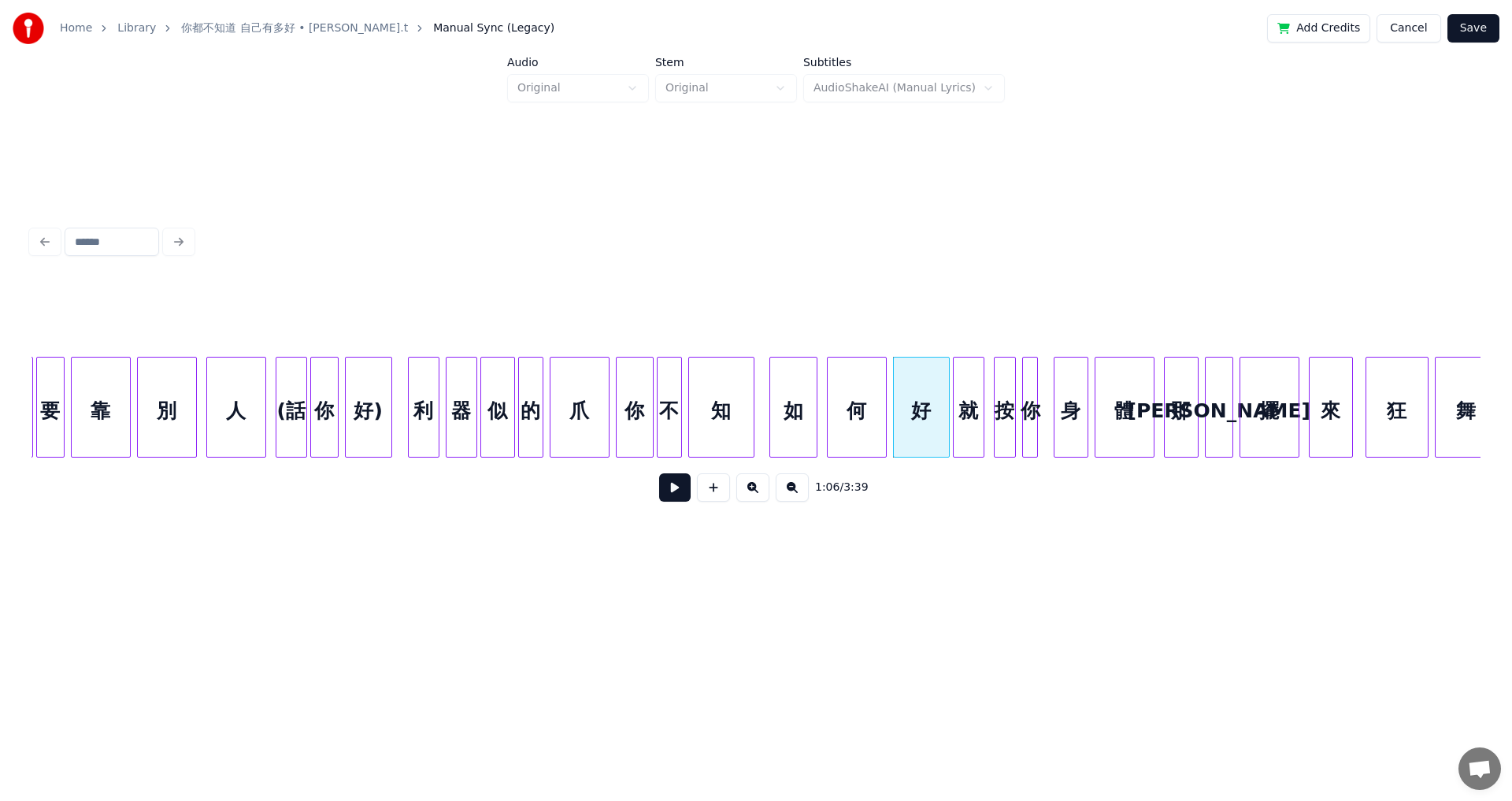
click at [616, 409] on div at bounding box center [773, 408] width 5 height 99
click at [616, 410] on div "知" at bounding box center [722, 411] width 65 height 107
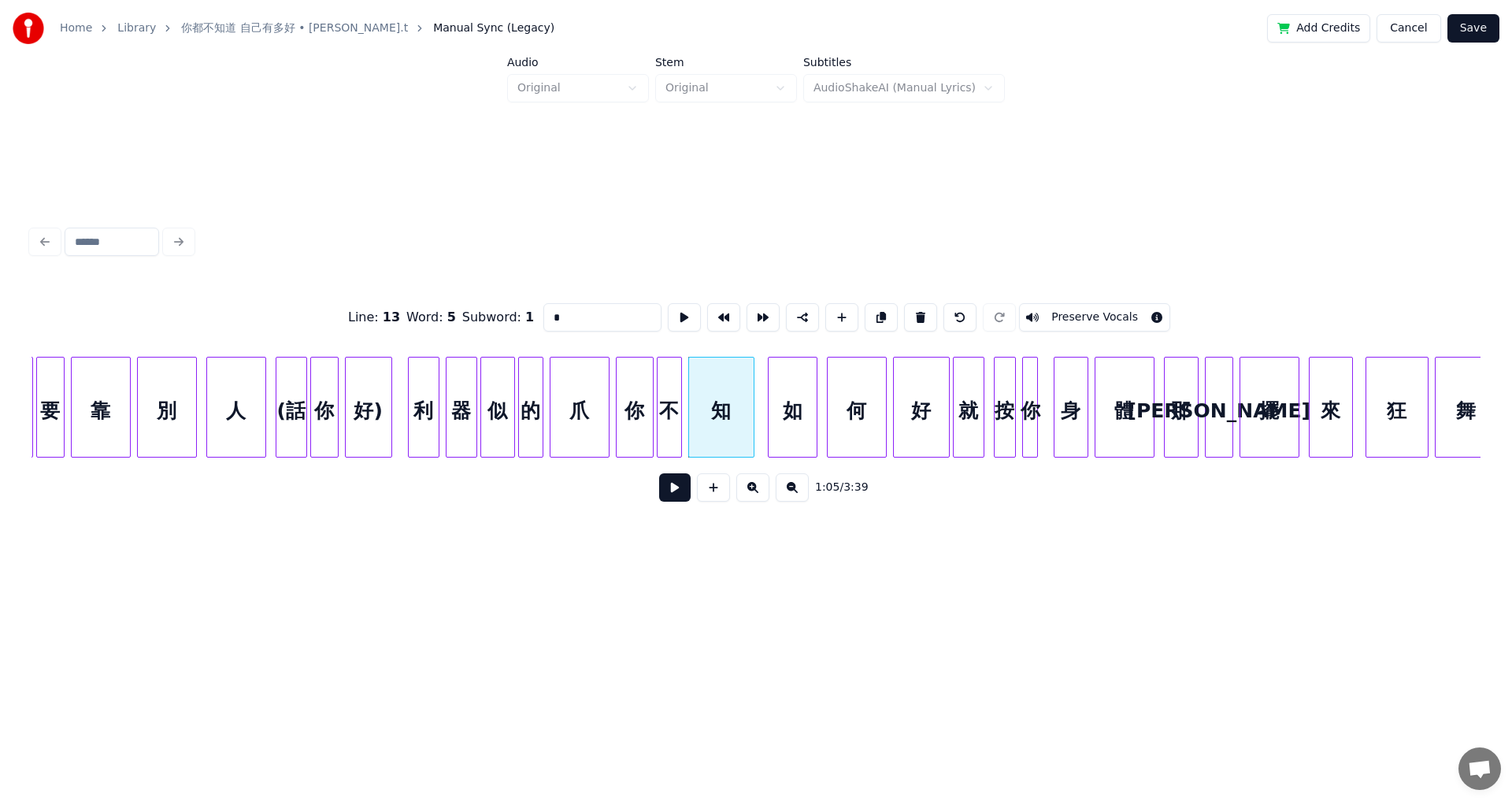
type input "*"
click at [616, 441] on button at bounding box center [675, 487] width 31 height 28
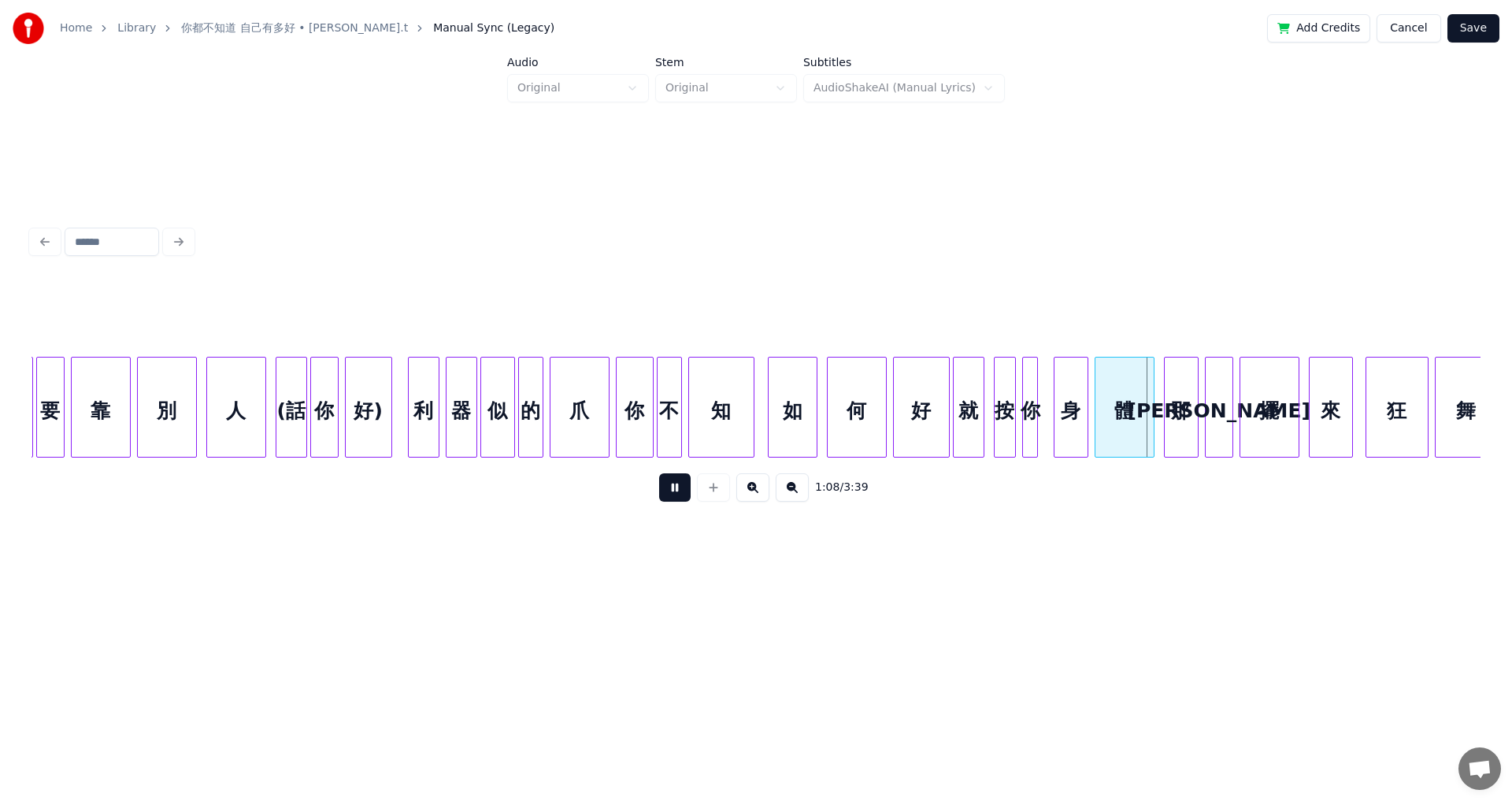
click at [616, 441] on button at bounding box center [675, 487] width 31 height 28
click at [616, 424] on div "就" at bounding box center [969, 411] width 30 height 107
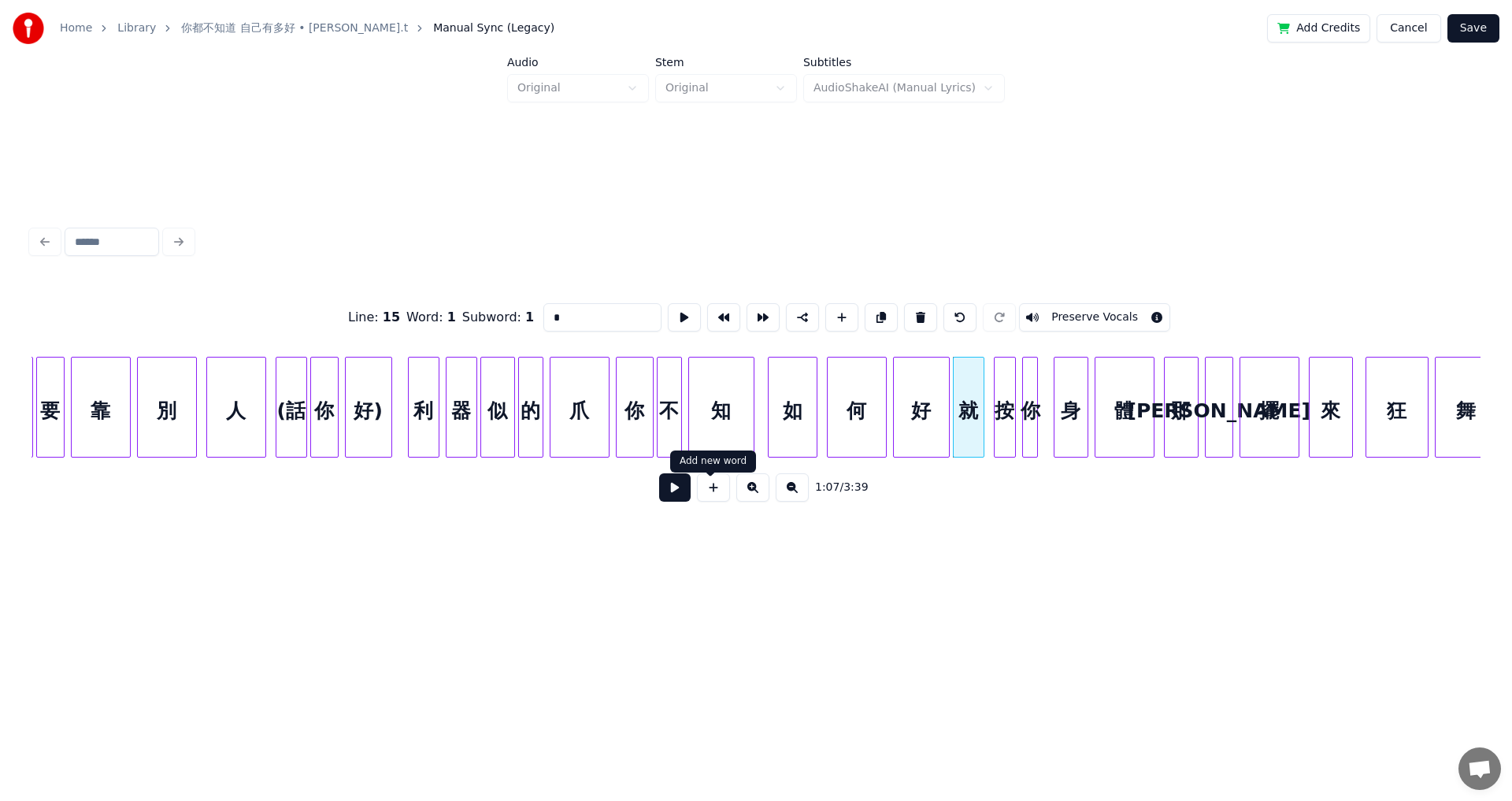
click at [616, 441] on button at bounding box center [675, 487] width 31 height 28
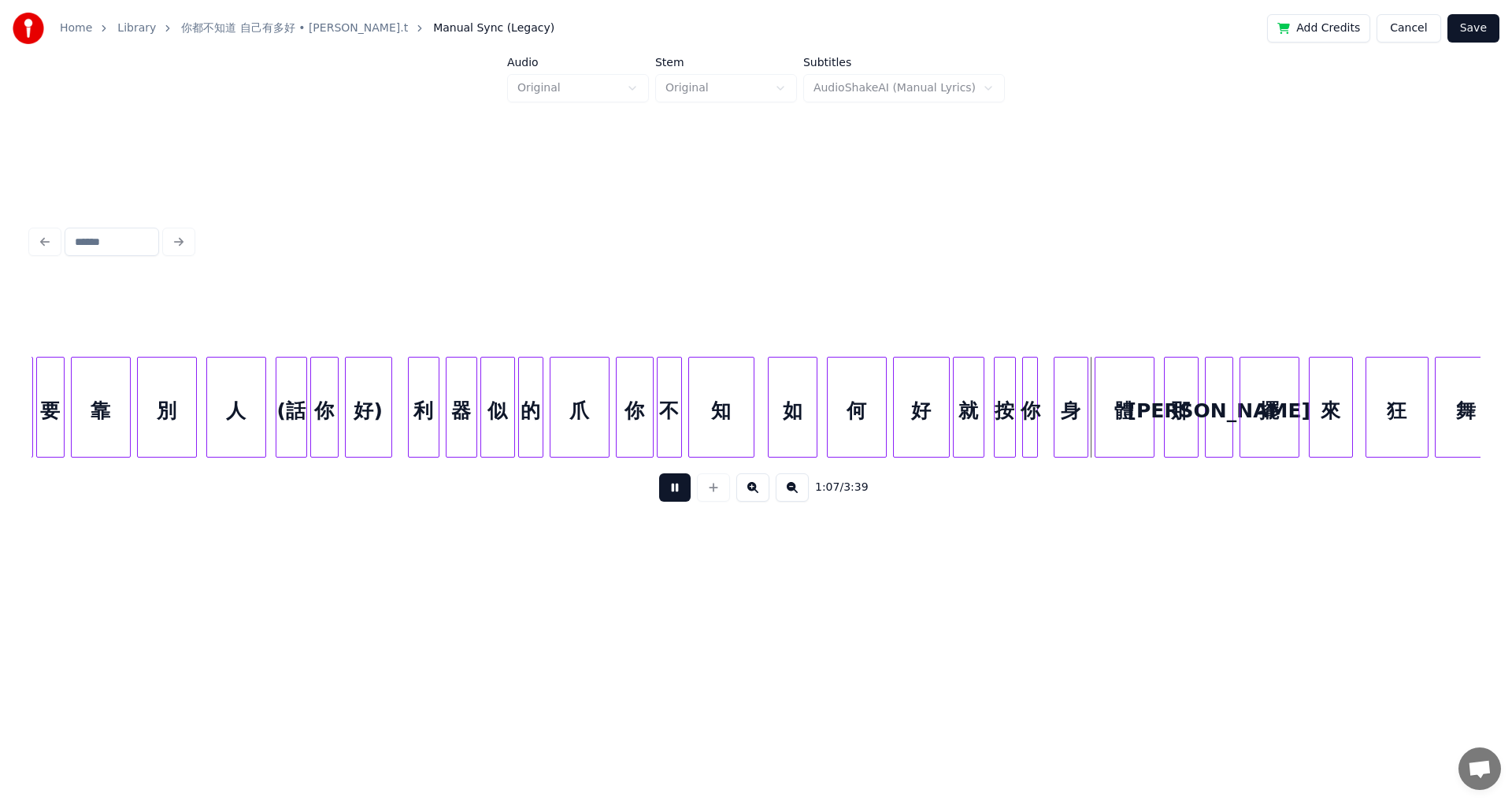
click at [616, 441] on button at bounding box center [675, 487] width 31 height 28
click at [616, 410] on div at bounding box center [1046, 408] width 5 height 99
click at [616, 441] on button at bounding box center [675, 487] width 31 height 28
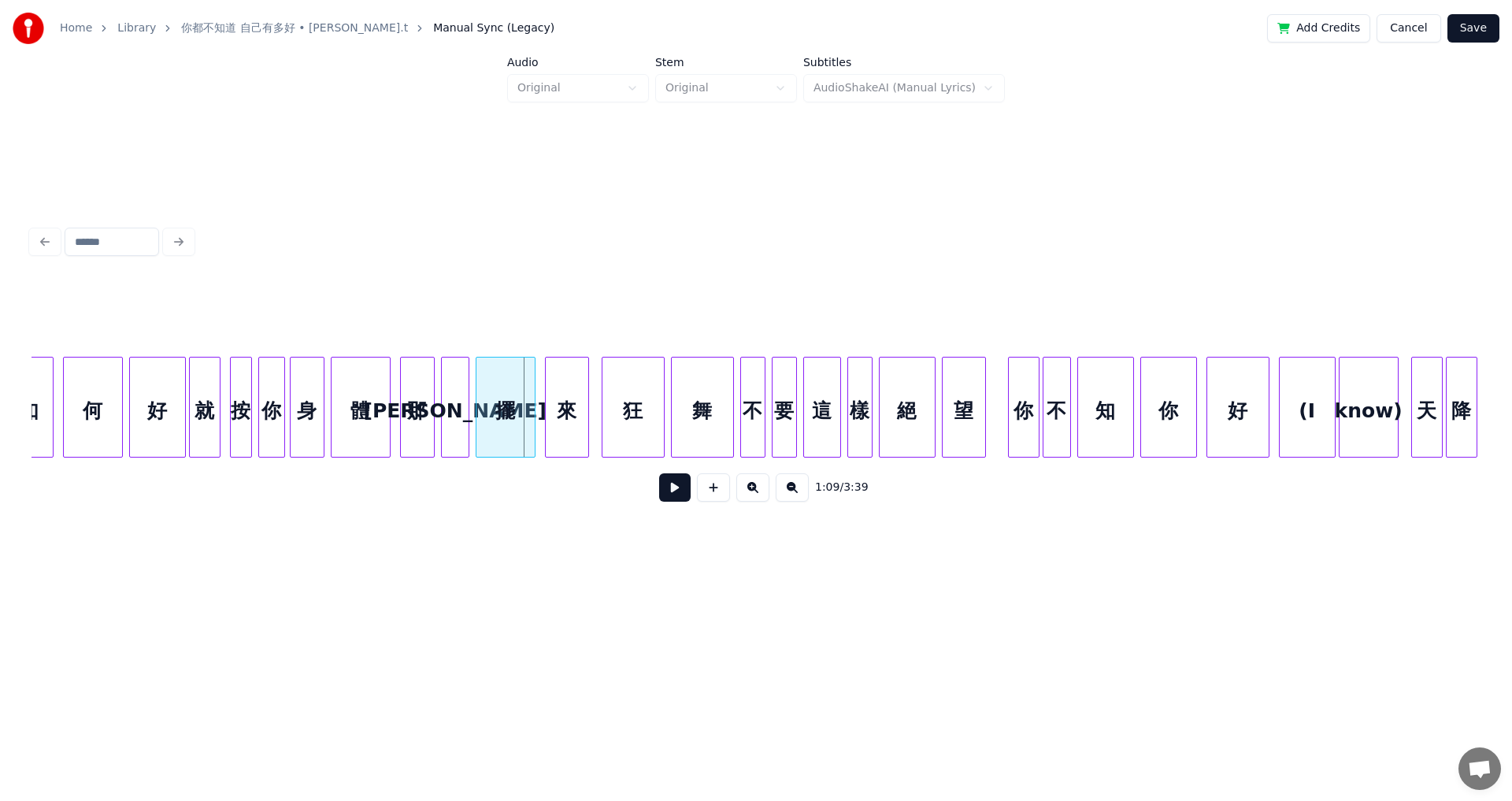
scroll to position [0, 10813]
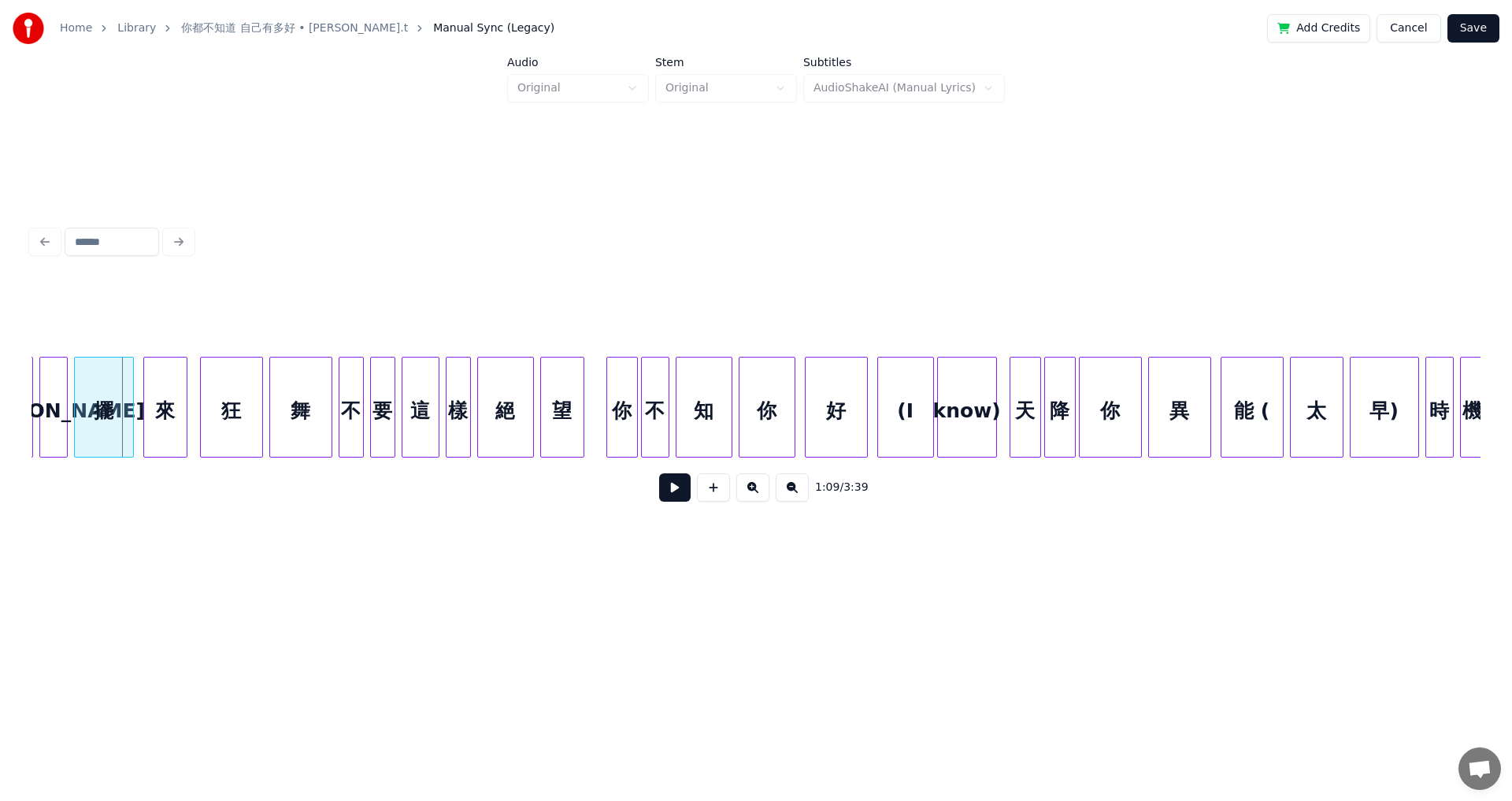
click at [616, 441] on button at bounding box center [675, 487] width 31 height 28
click at [616, 395] on div "(I" at bounding box center [906, 411] width 56 height 107
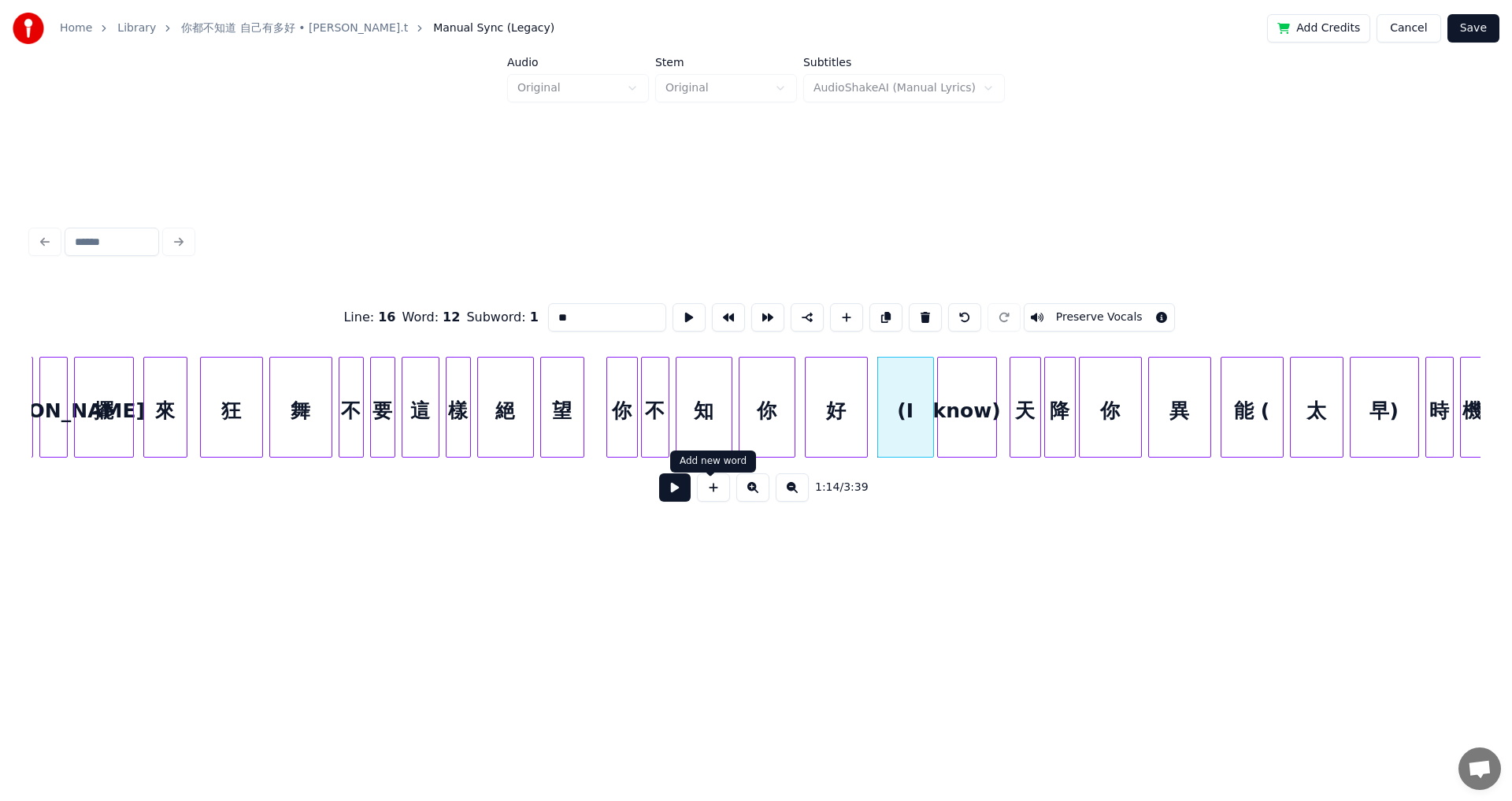
click at [616, 441] on button at bounding box center [675, 487] width 31 height 28
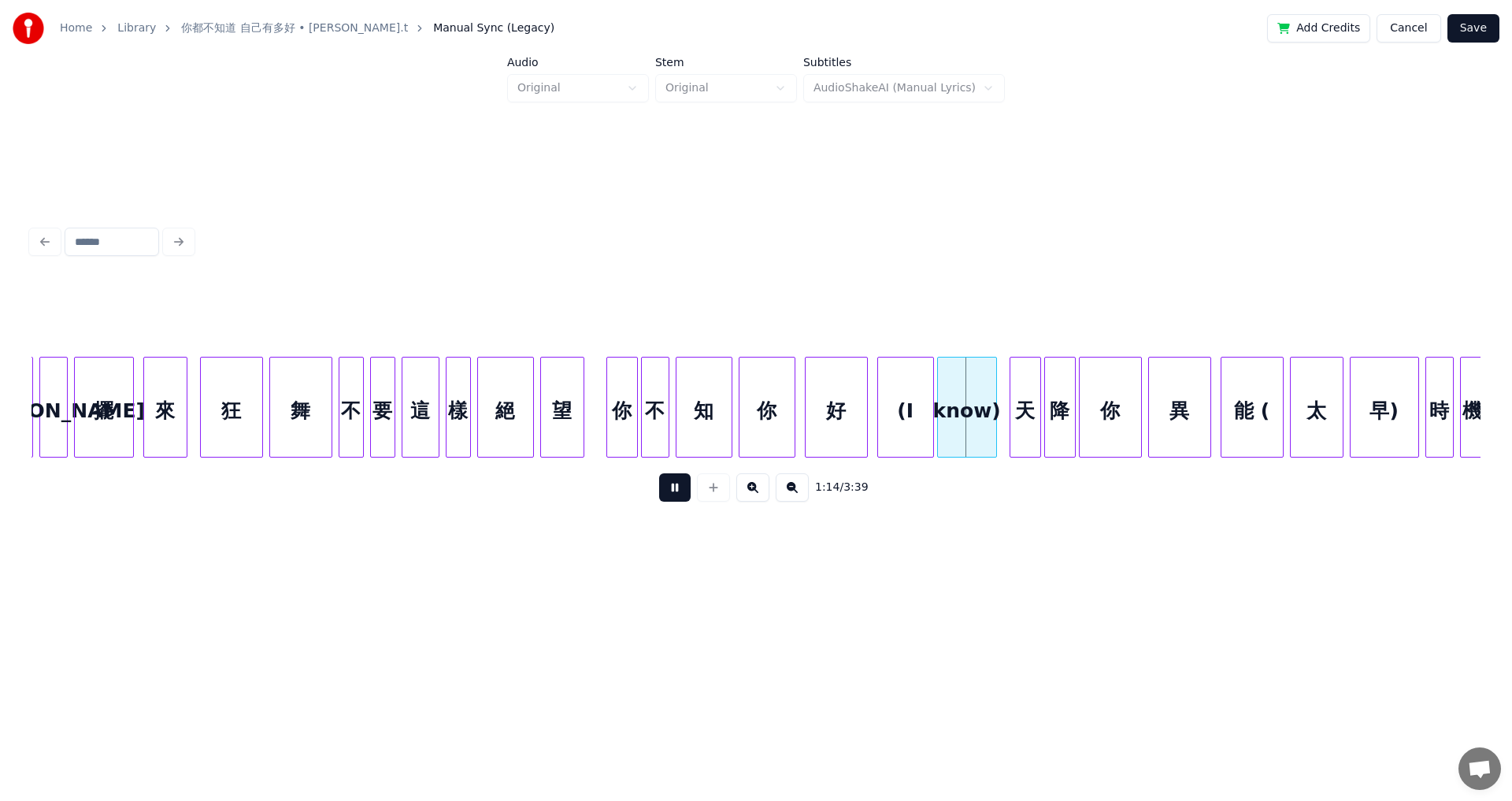
click at [616, 441] on button at bounding box center [675, 487] width 31 height 28
click at [616, 405] on div "能 (" at bounding box center [1252, 411] width 61 height 107
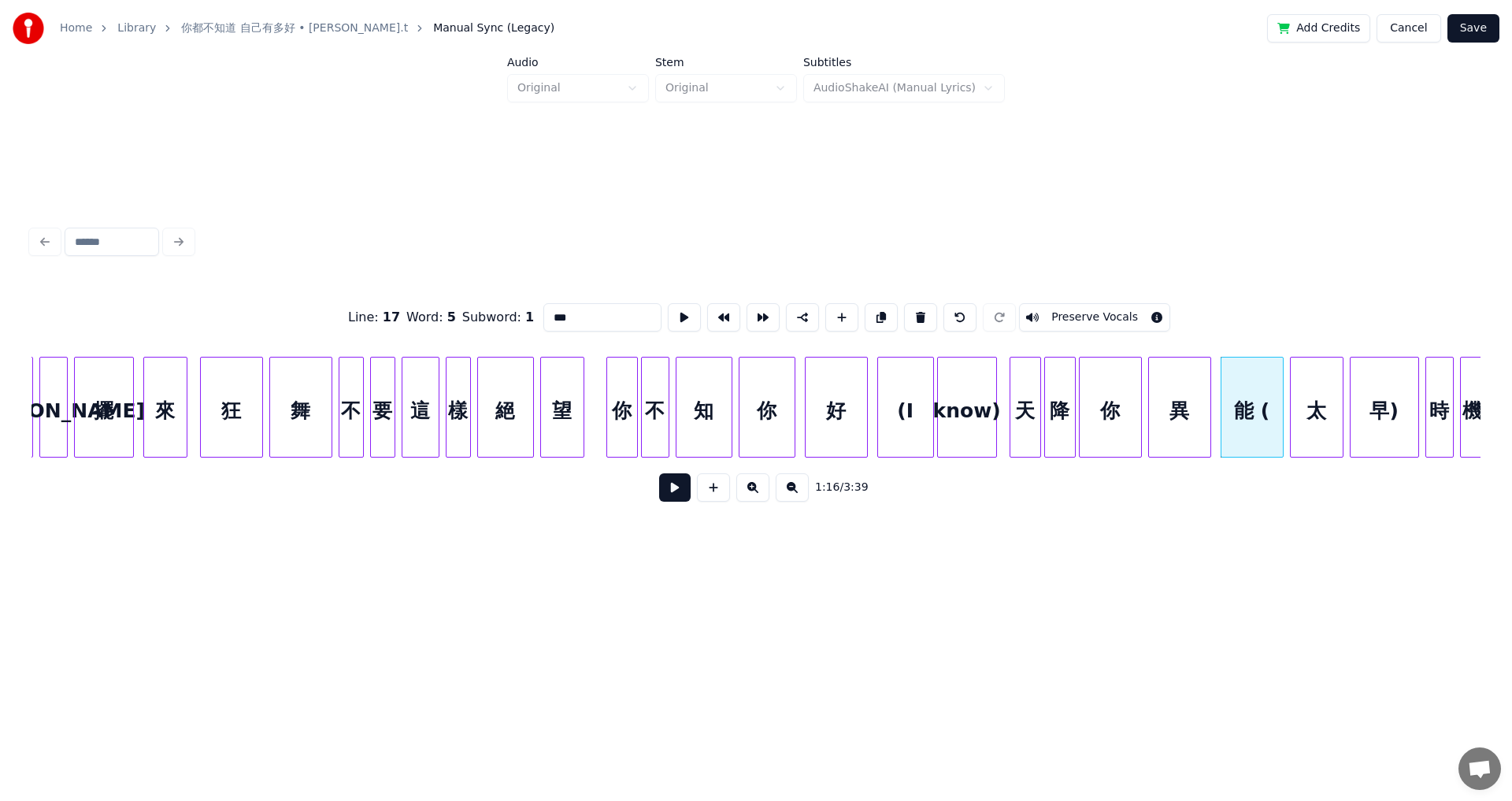
click at [564, 308] on input "***" at bounding box center [602, 317] width 118 height 28
click at [616, 416] on div "太" at bounding box center [1316, 411] width 52 height 107
click at [543, 311] on input "*" at bounding box center [602, 317] width 118 height 28
type input "**"
click at [616, 441] on button at bounding box center [675, 487] width 31 height 28
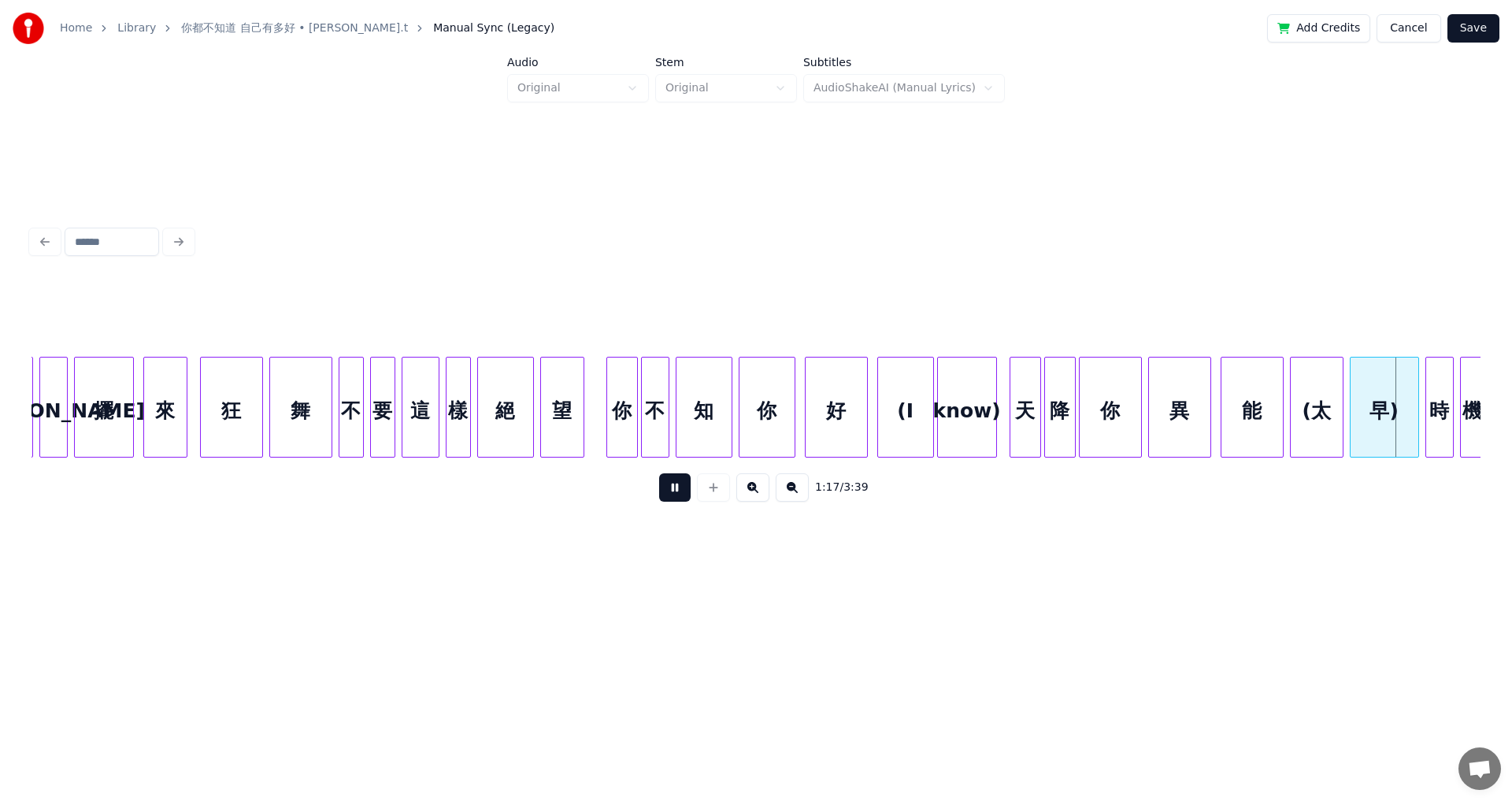
click at [616, 441] on button at bounding box center [675, 487] width 31 height 28
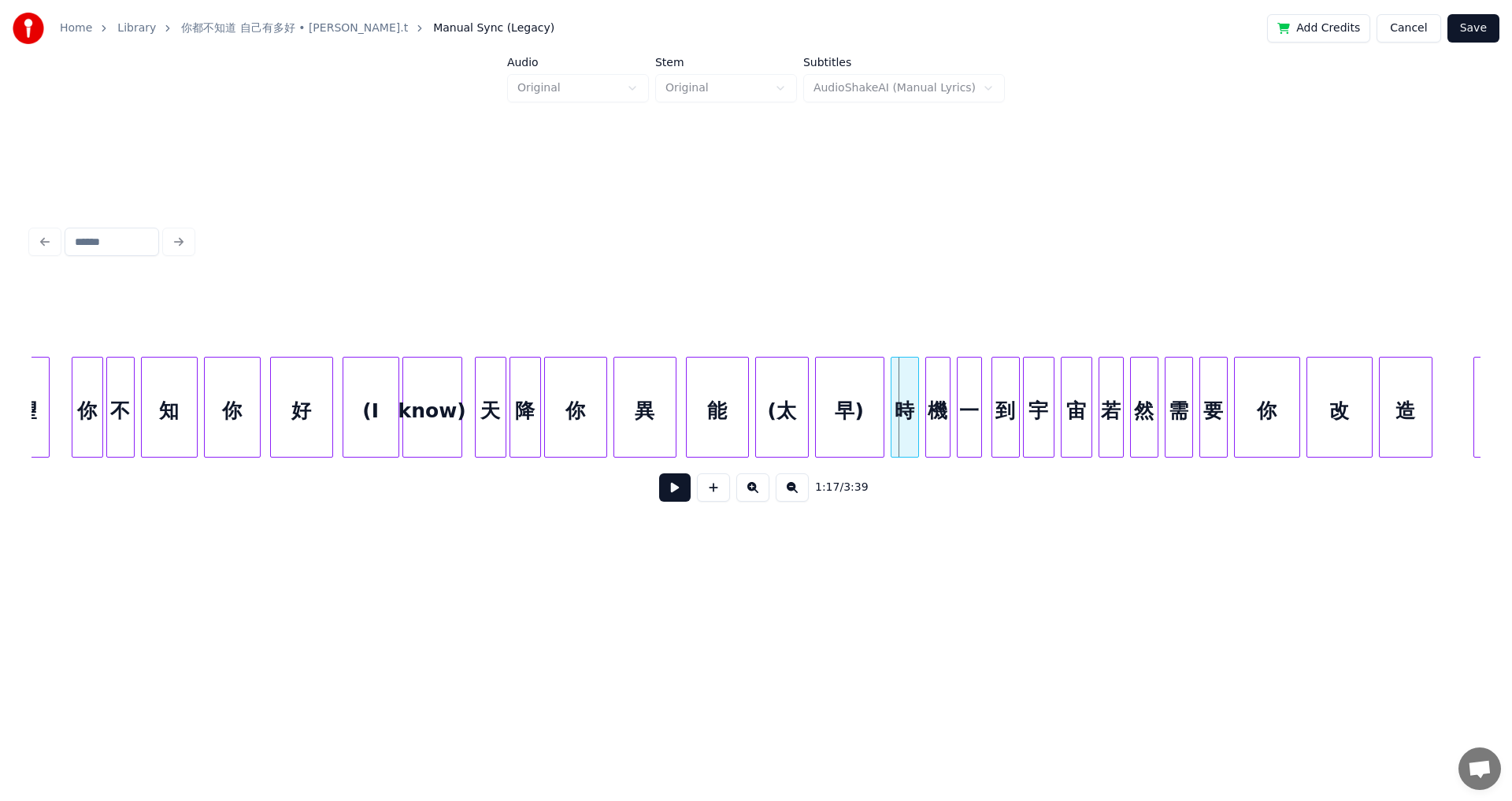
scroll to position [0, 11901]
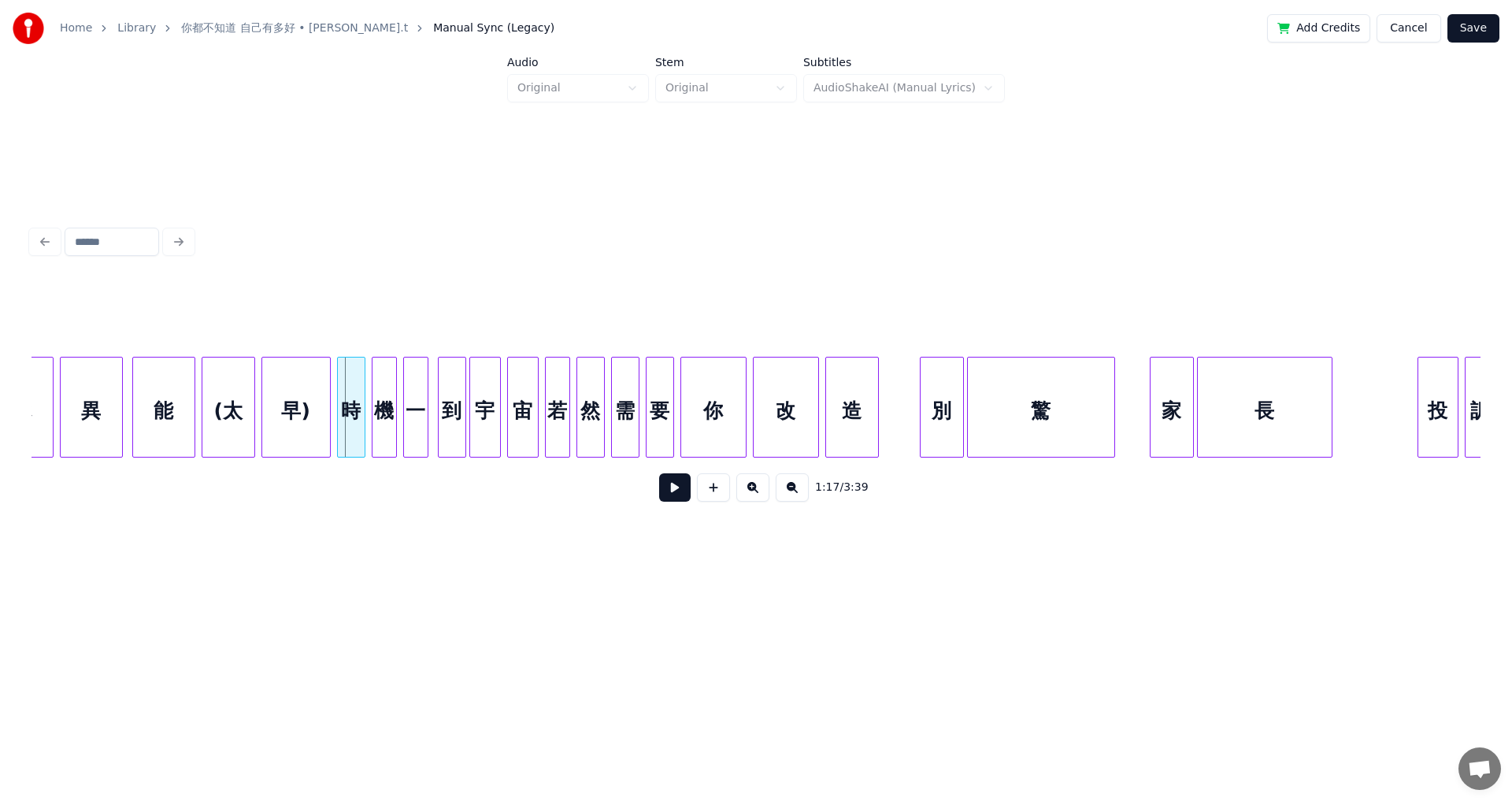
click at [616, 441] on button at bounding box center [675, 487] width 31 height 28
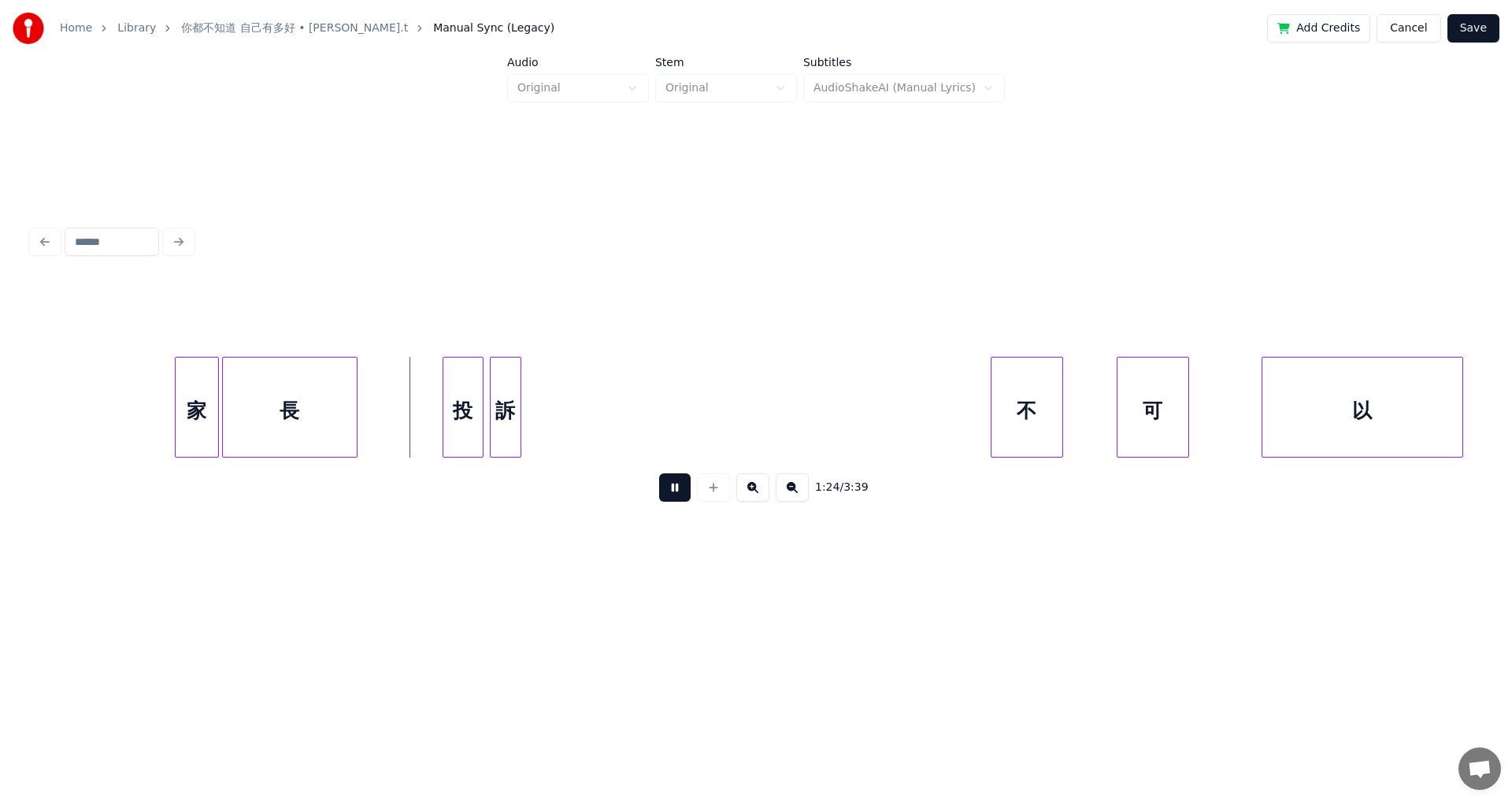
scroll to position [0, 12991]
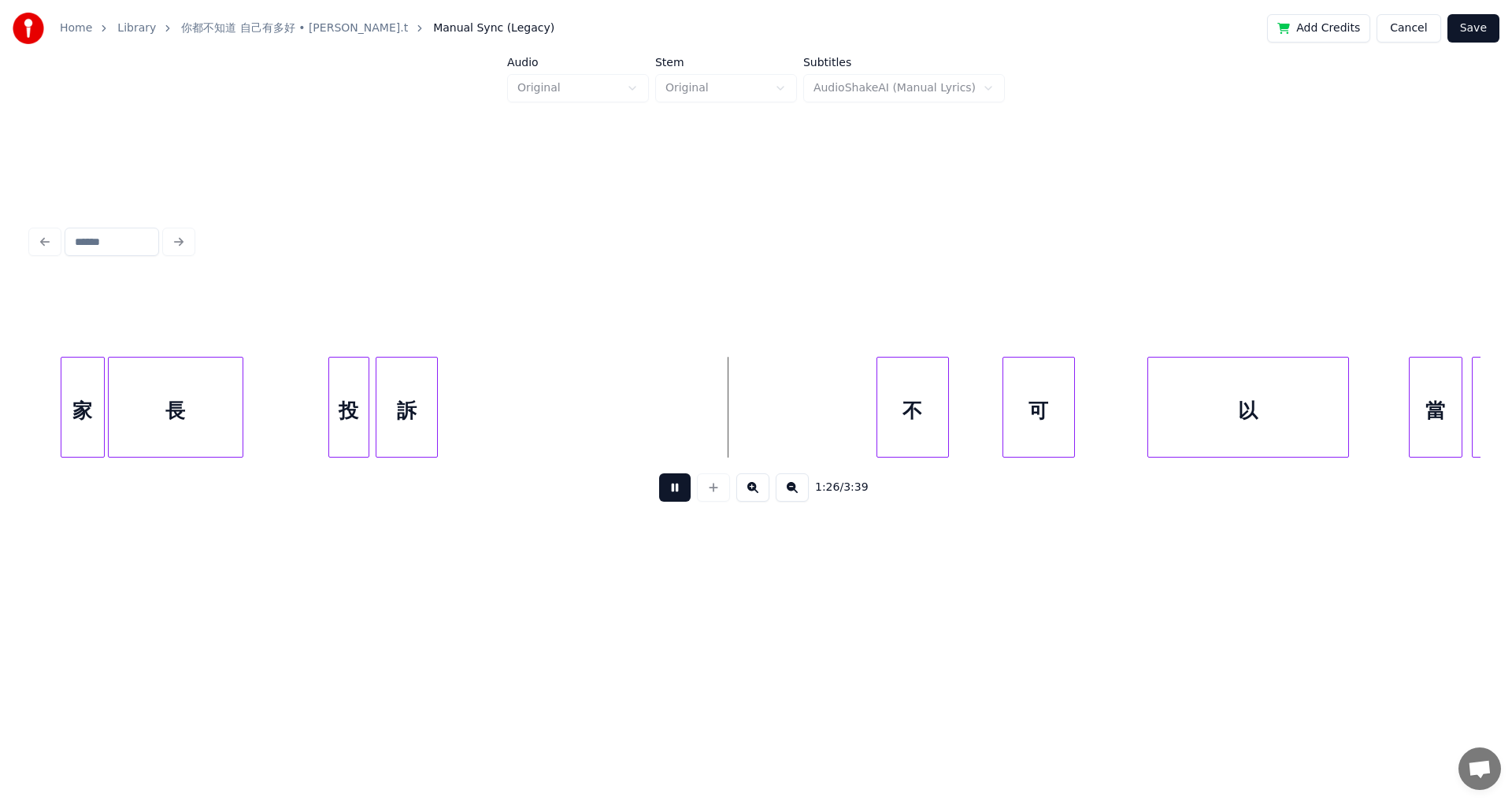
click at [437, 407] on div at bounding box center [435, 408] width 5 height 99
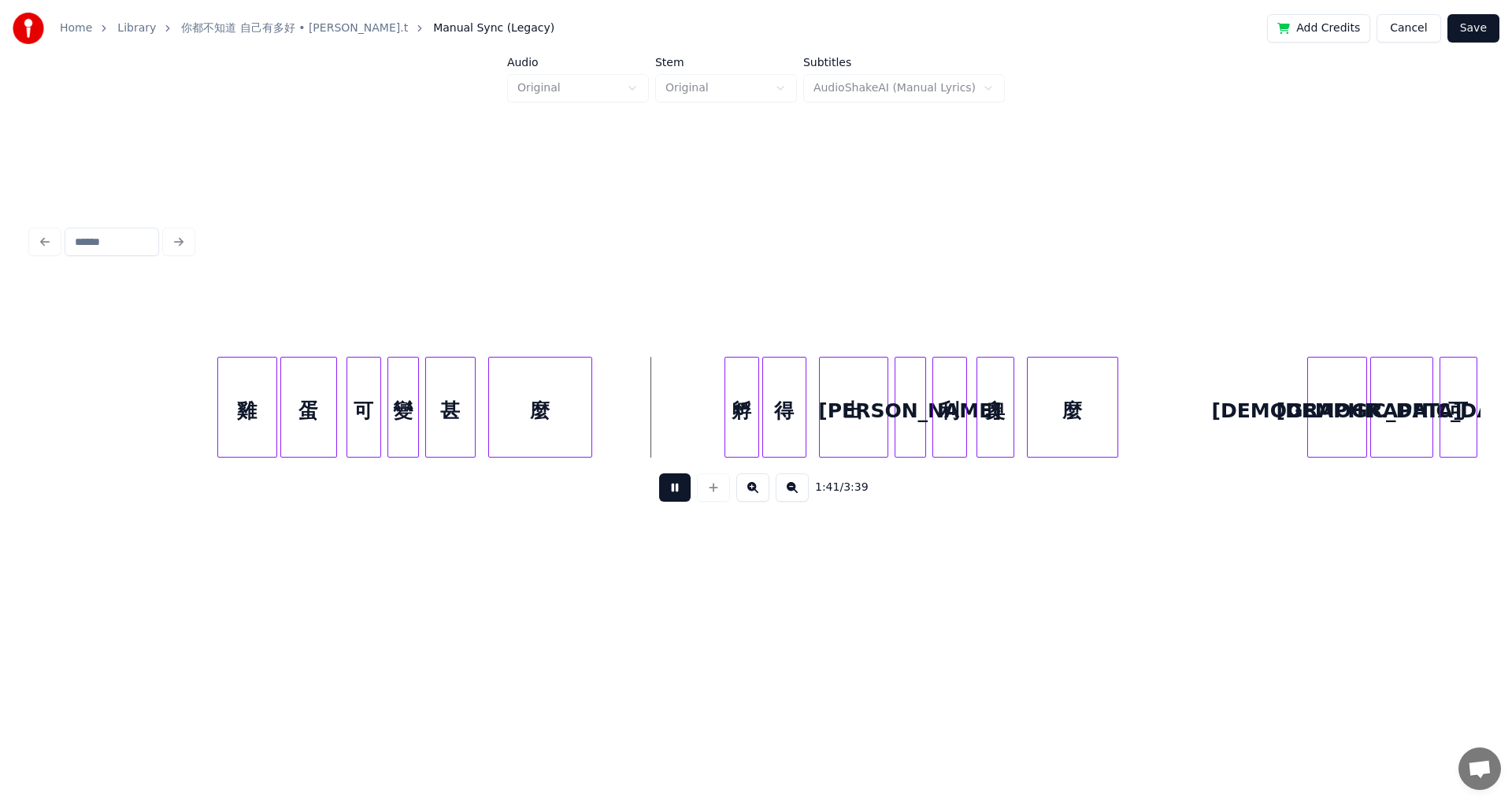
scroll to position [0, 15552]
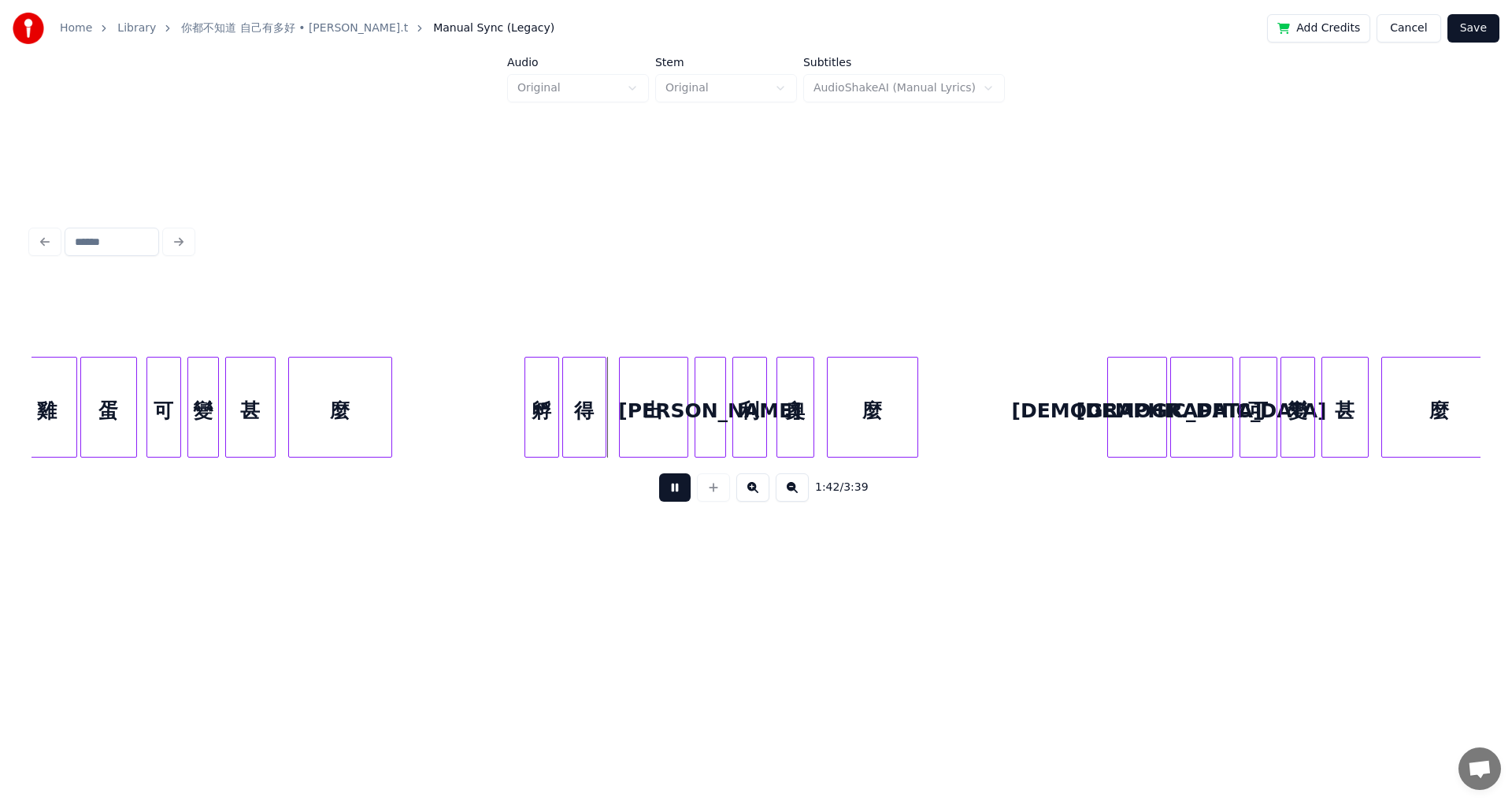
click at [616, 441] on button at bounding box center [675, 487] width 31 height 28
click at [512, 422] on div at bounding box center [514, 408] width 5 height 99
click at [616, 441] on button at bounding box center [675, 487] width 31 height 28
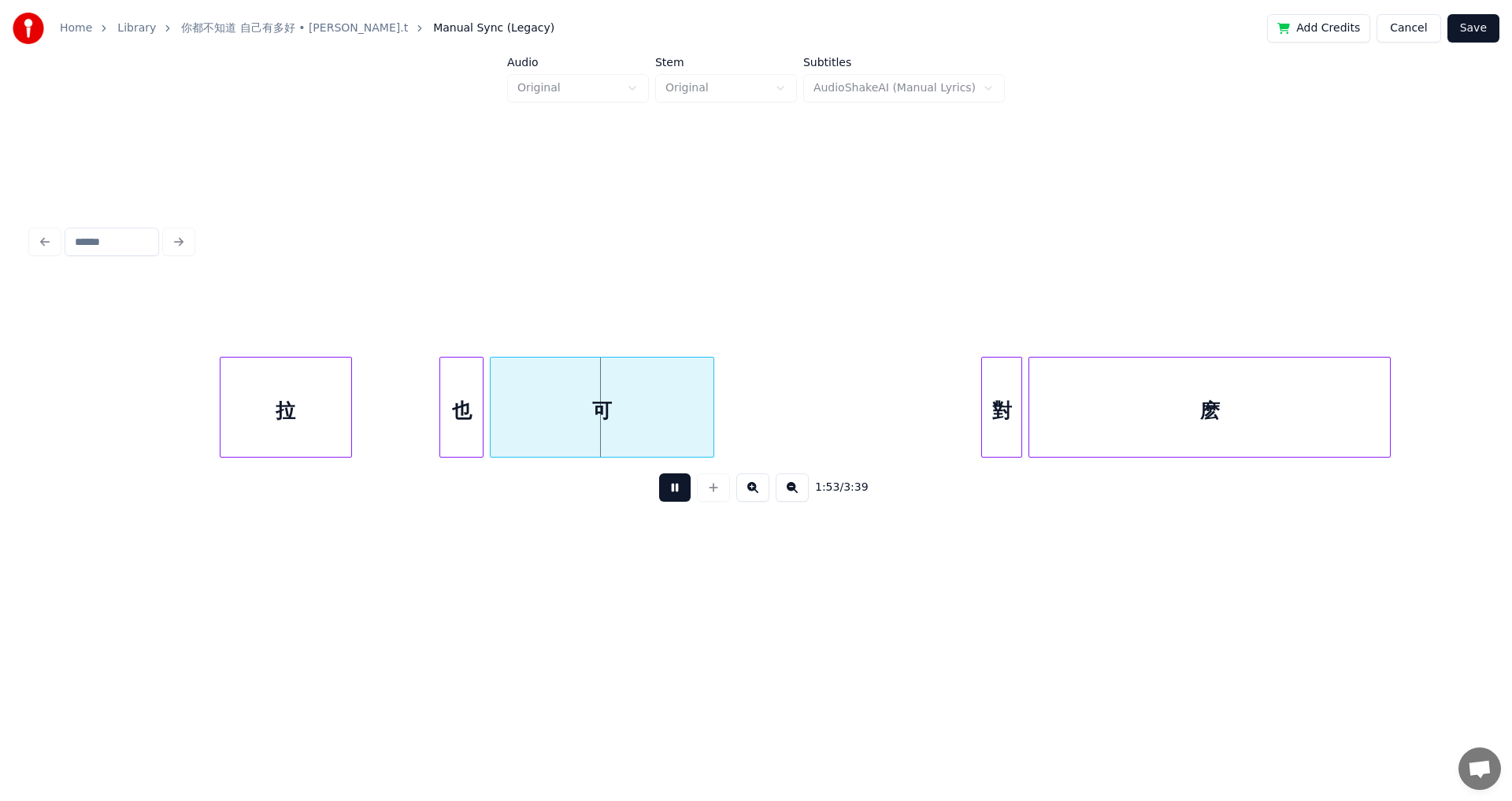
scroll to position [0, 17499]
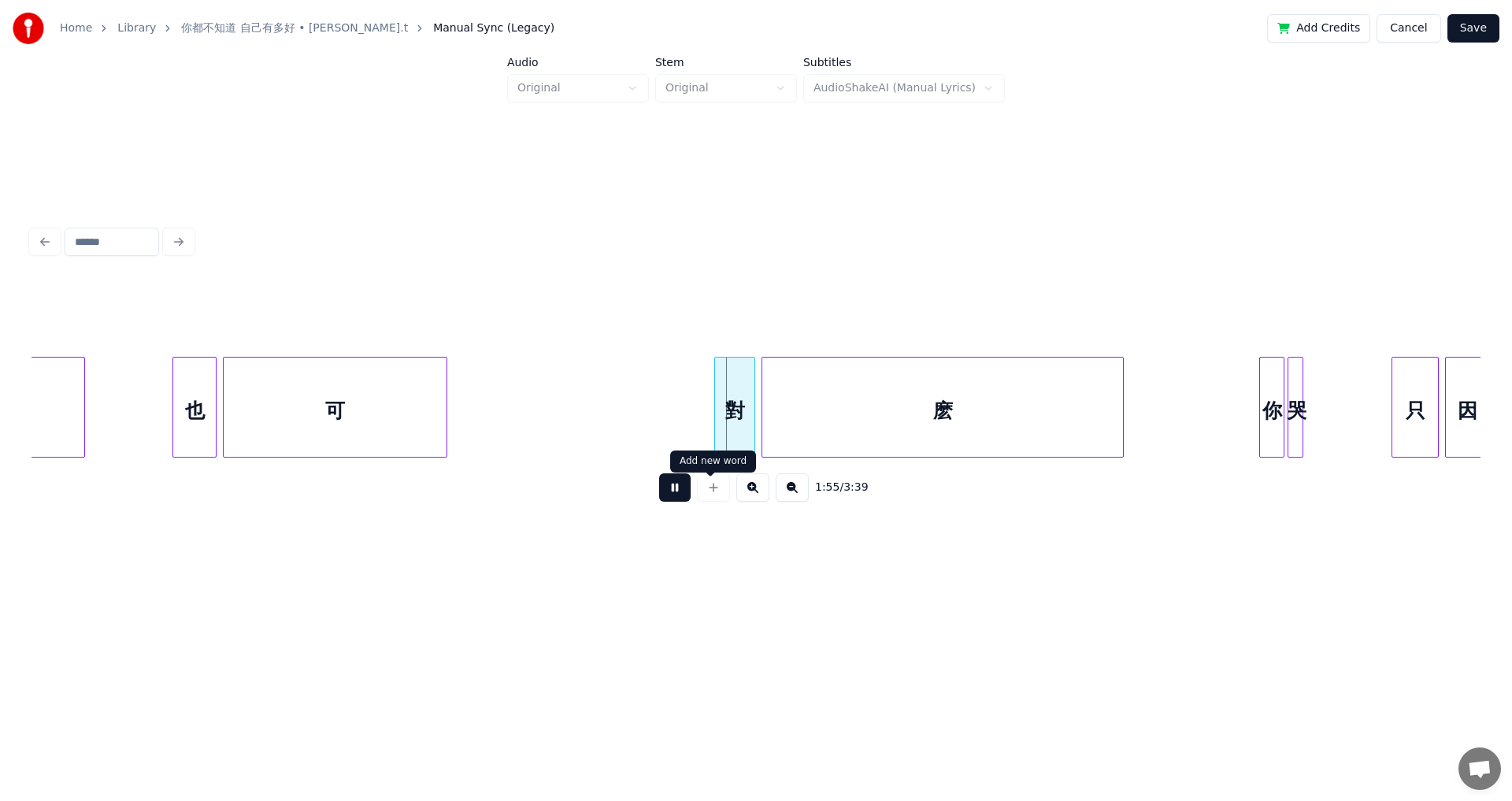
click at [616, 441] on button at bounding box center [675, 487] width 31 height 28
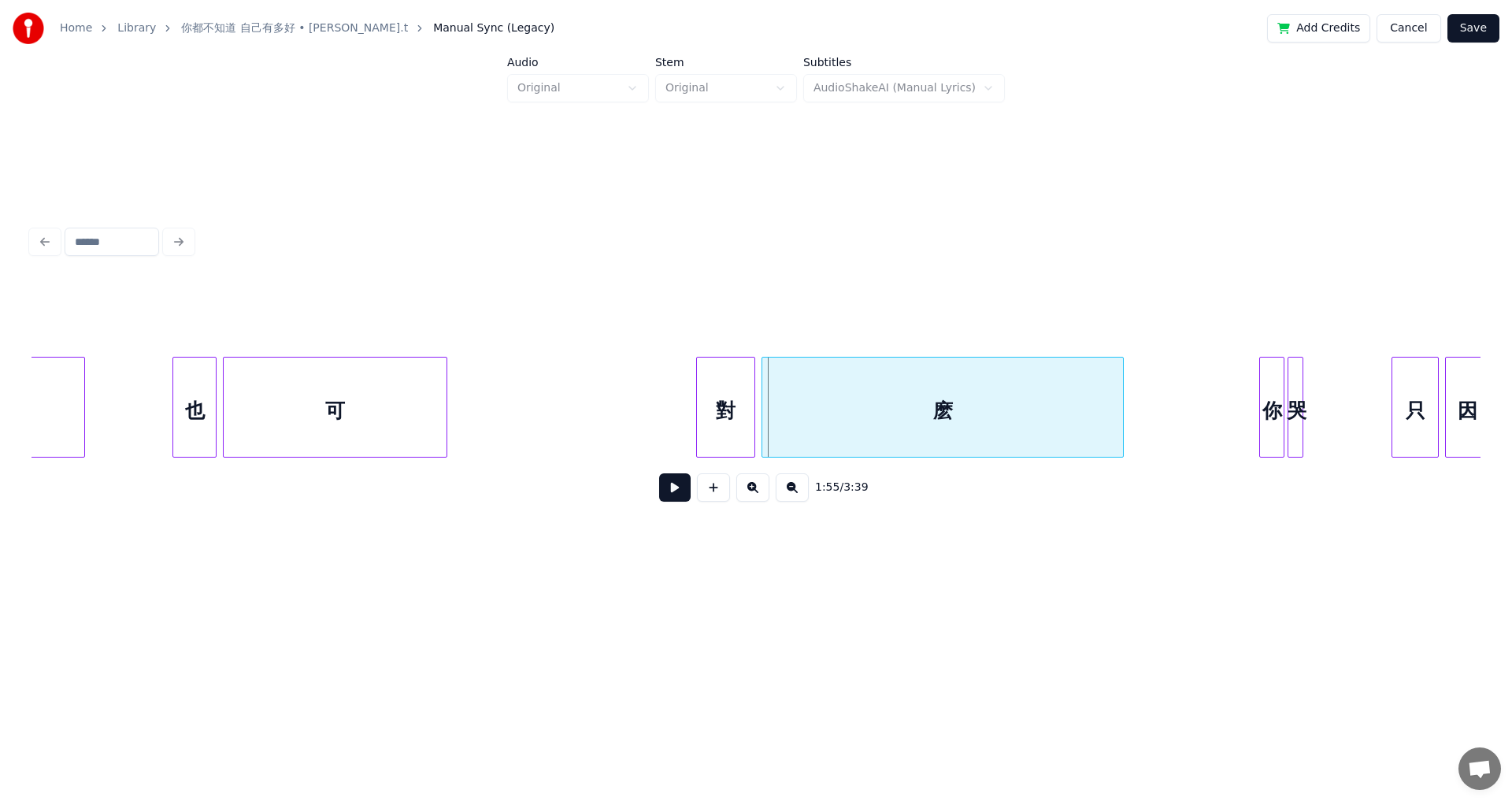
click at [616, 422] on div at bounding box center [699, 408] width 5 height 99
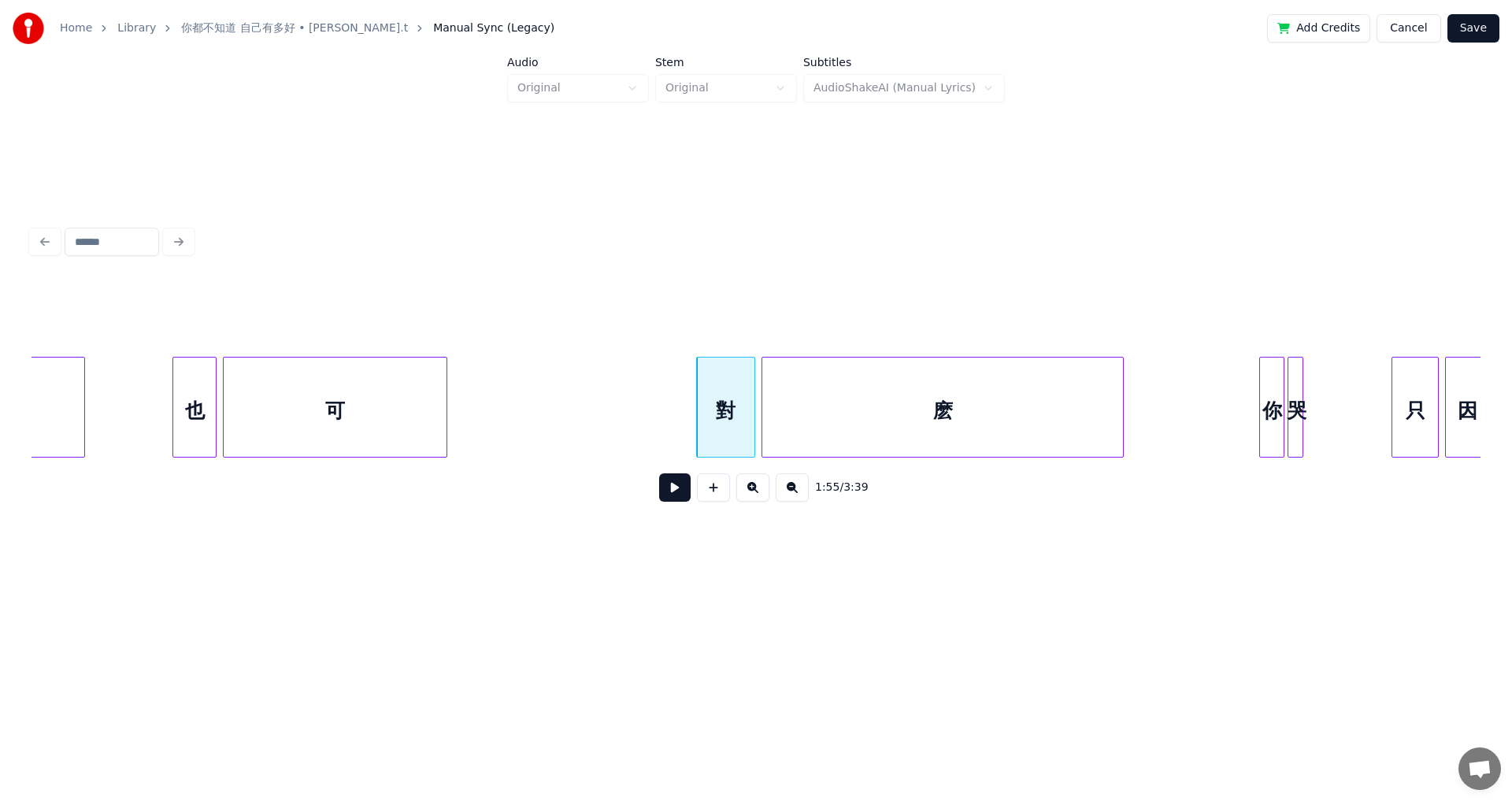
click at [616, 441] on button at bounding box center [675, 487] width 31 height 28
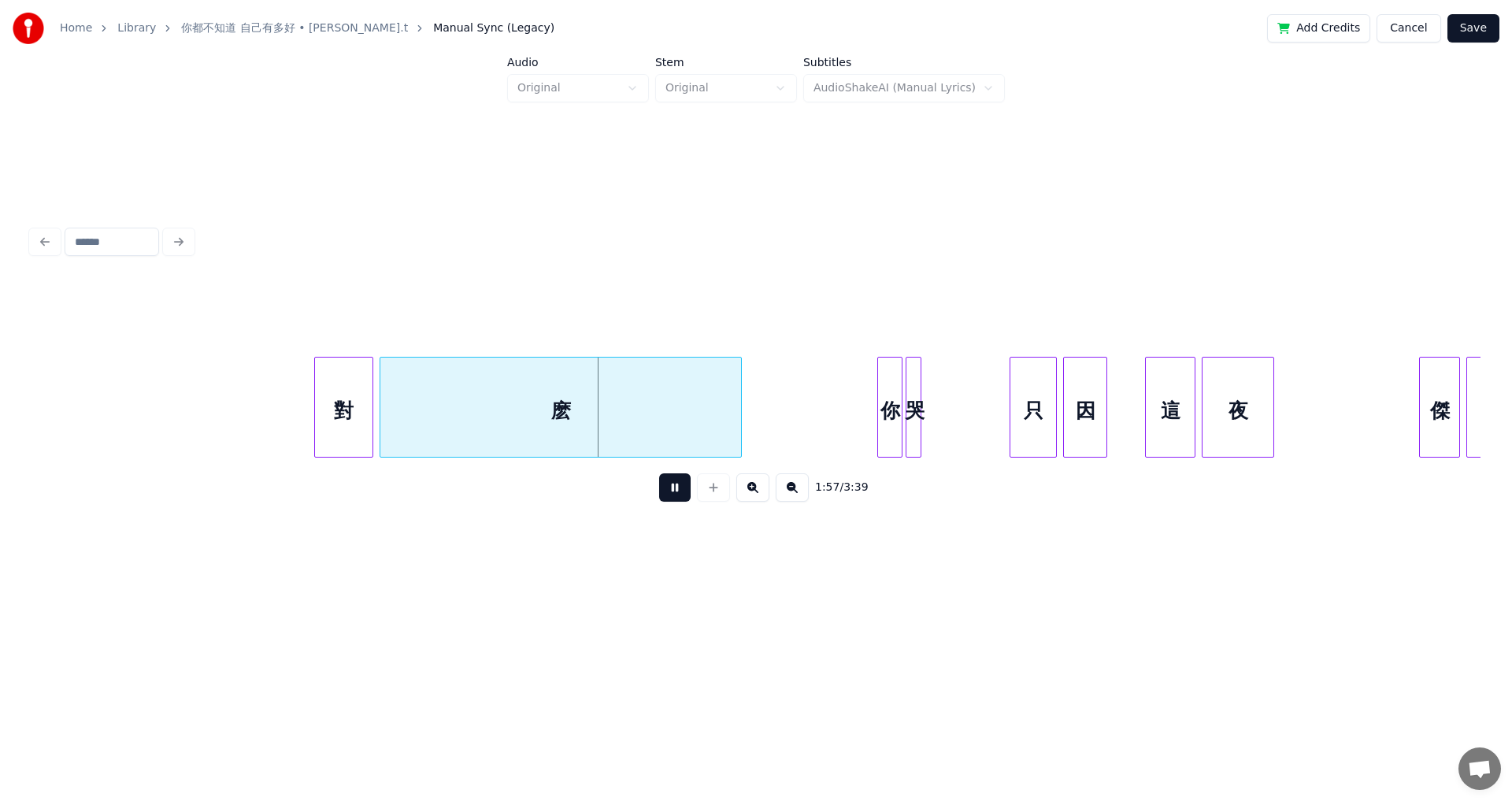
scroll to position [0, 18168]
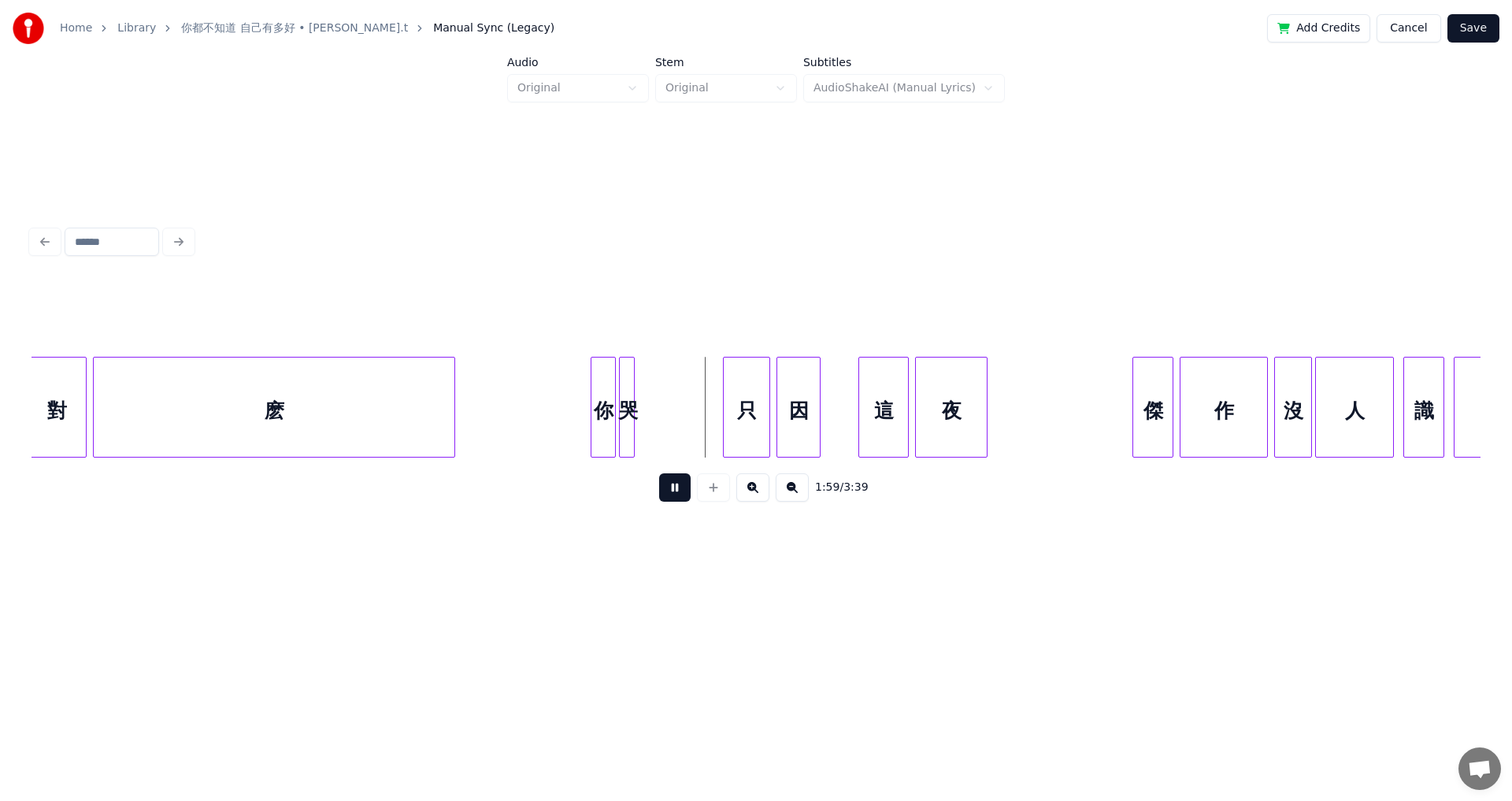
click at [616, 441] on button at bounding box center [675, 487] width 31 height 28
click at [616, 407] on div at bounding box center [706, 408] width 5 height 99
click at [616, 441] on button at bounding box center [675, 487] width 31 height 28
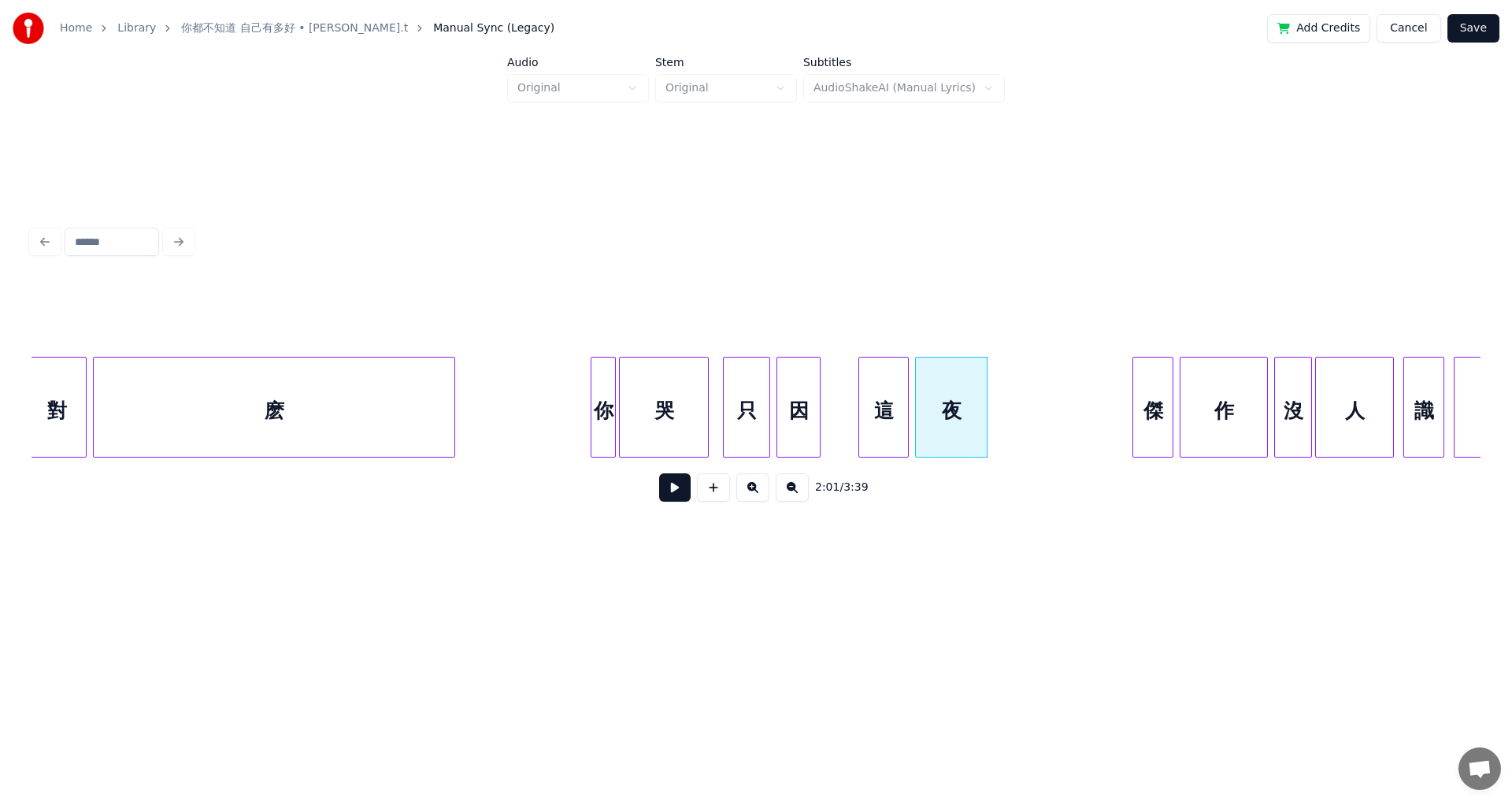
click at [616, 422] on div "哭" at bounding box center [664, 411] width 88 height 107
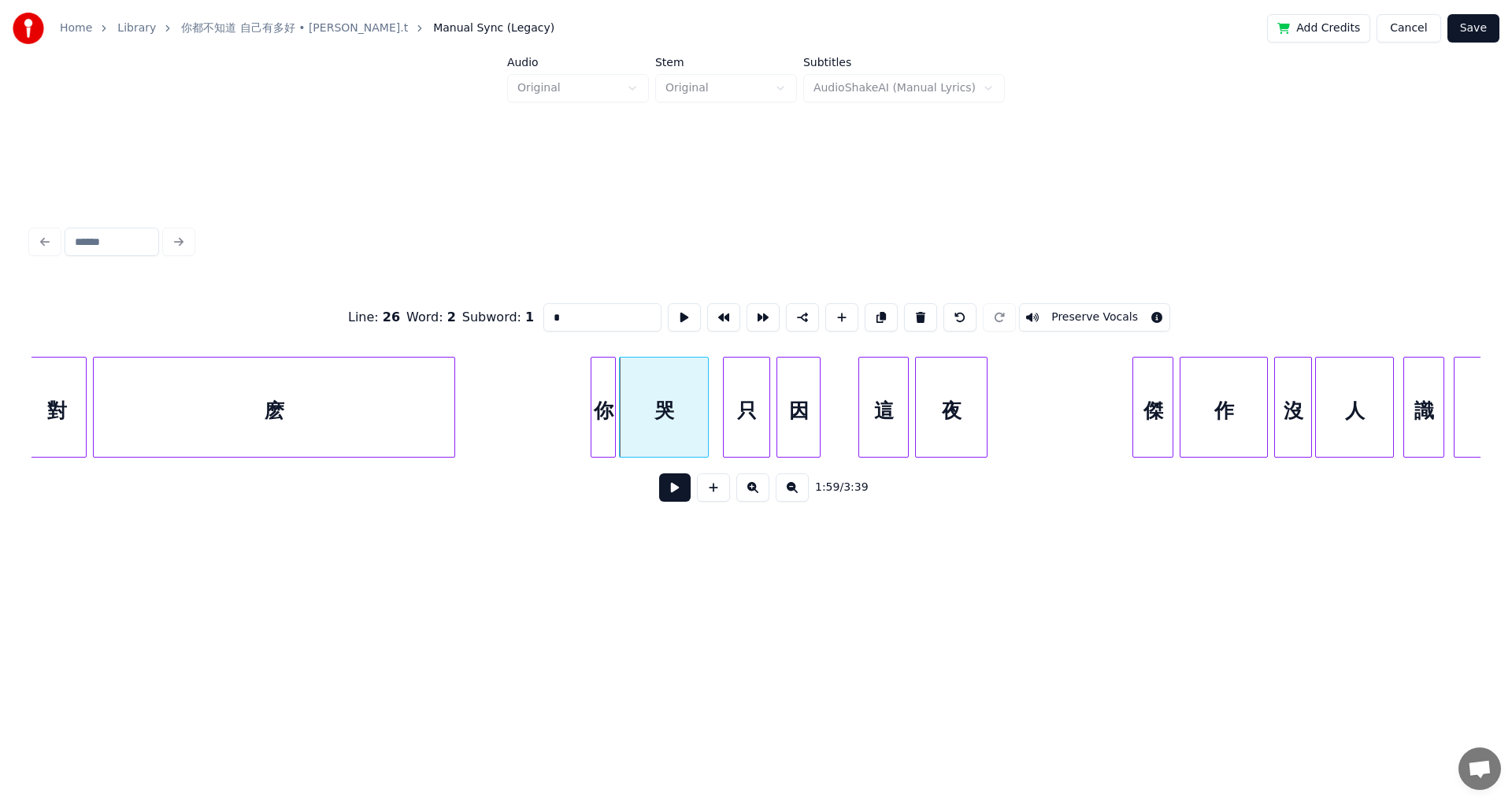
click at [616, 441] on button at bounding box center [675, 487] width 31 height 28
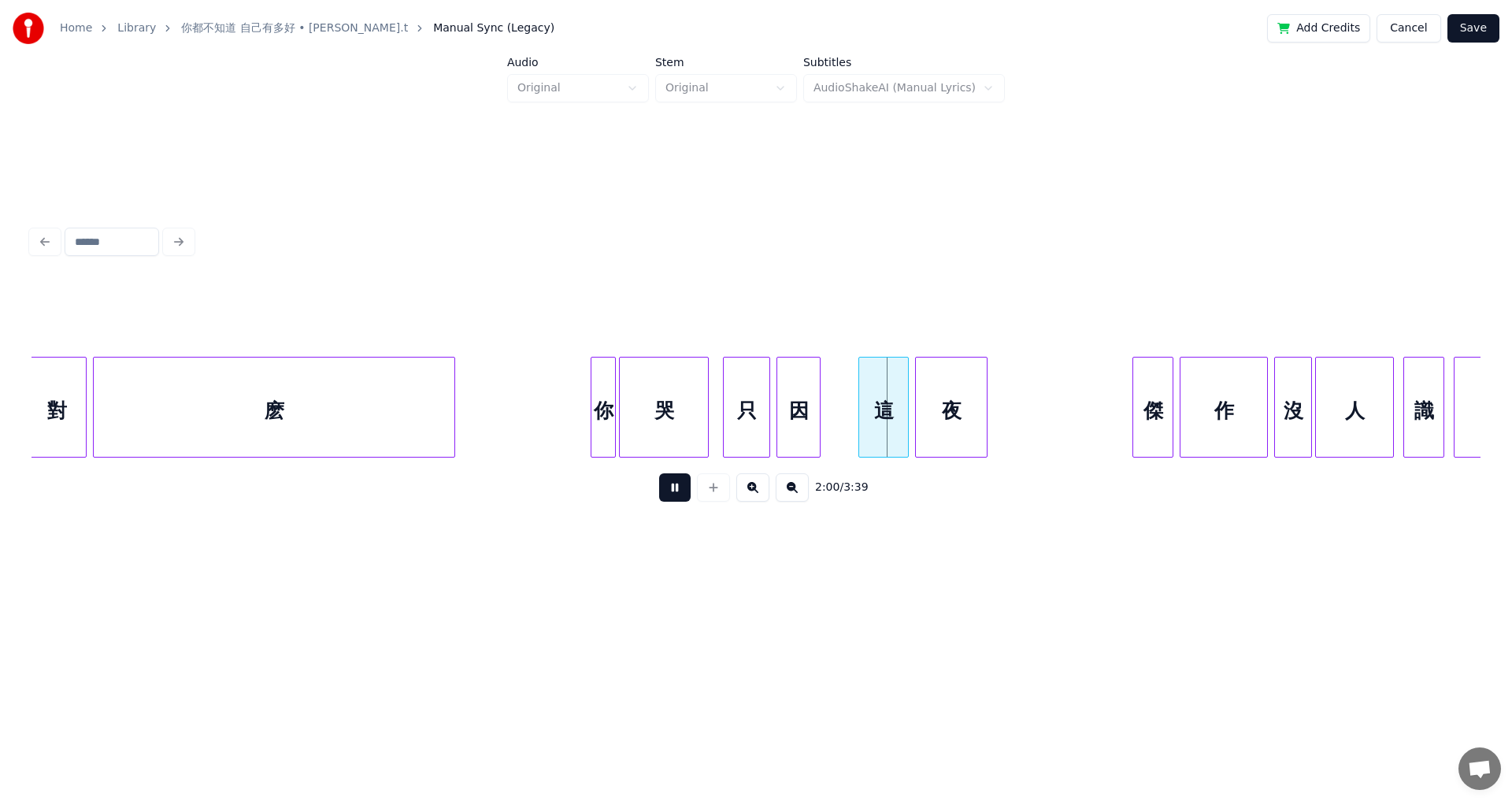
click at [616, 441] on button at bounding box center [675, 487] width 31 height 28
click at [616, 392] on div at bounding box center [851, 408] width 5 height 99
click at [616, 413] on div "因" at bounding box center [798, 411] width 42 height 107
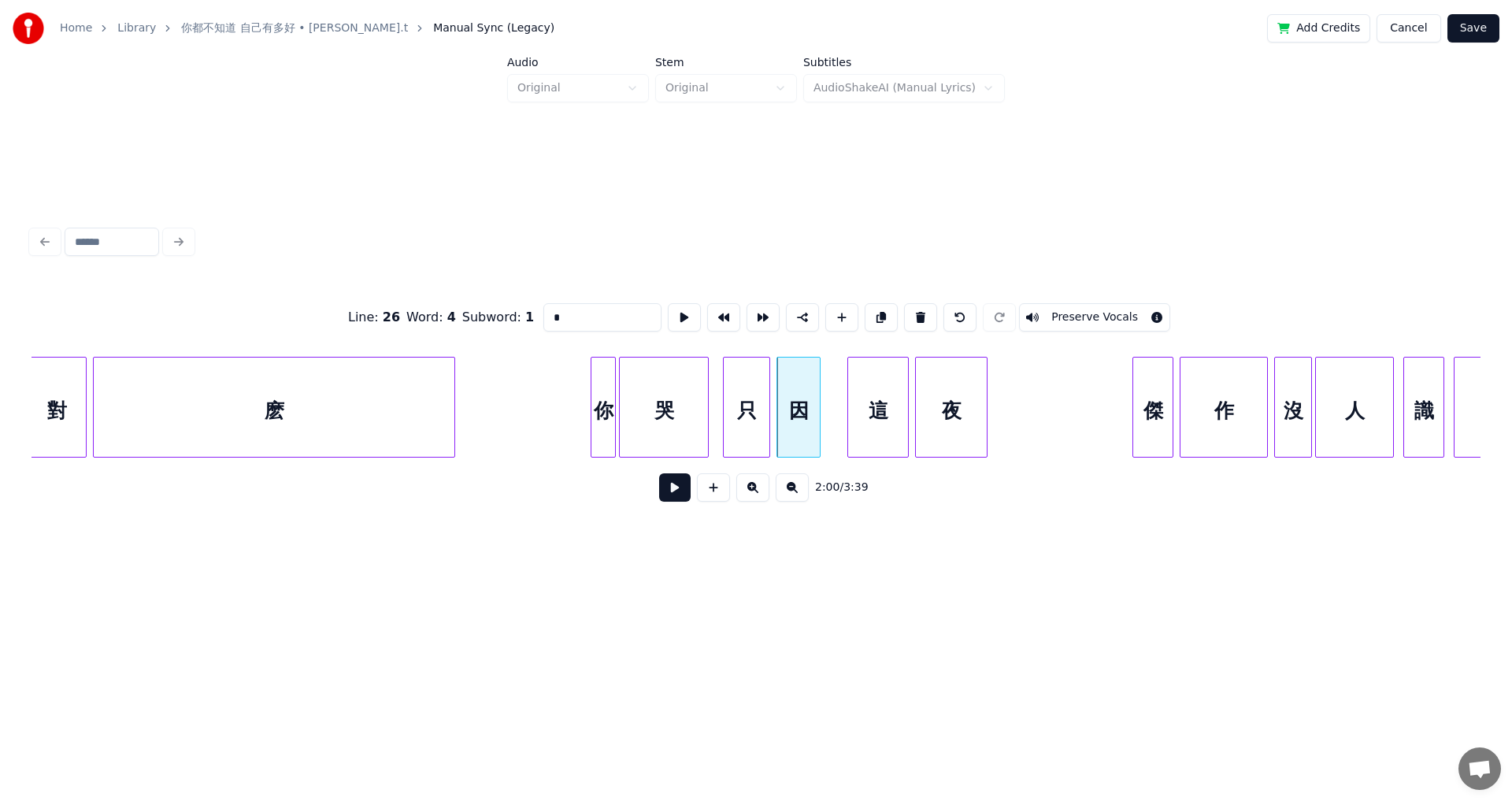
click at [616, 400] on div "因" at bounding box center [798, 408] width 44 height 101
click at [616, 397] on div at bounding box center [836, 408] width 5 height 99
click at [616, 432] on div "哭" at bounding box center [664, 411] width 88 height 107
type input "*"
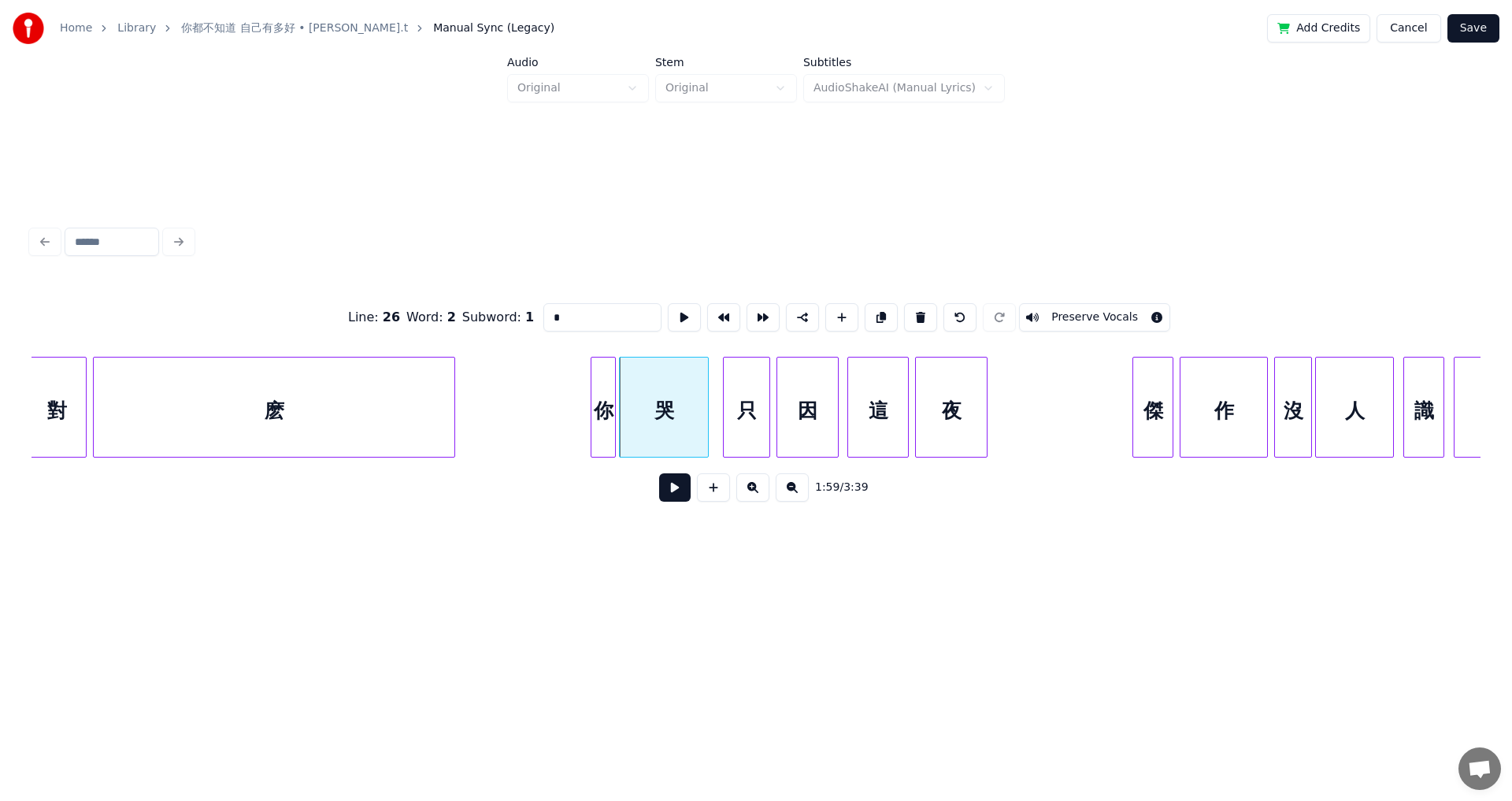
click at [616, 441] on button at bounding box center [675, 487] width 31 height 28
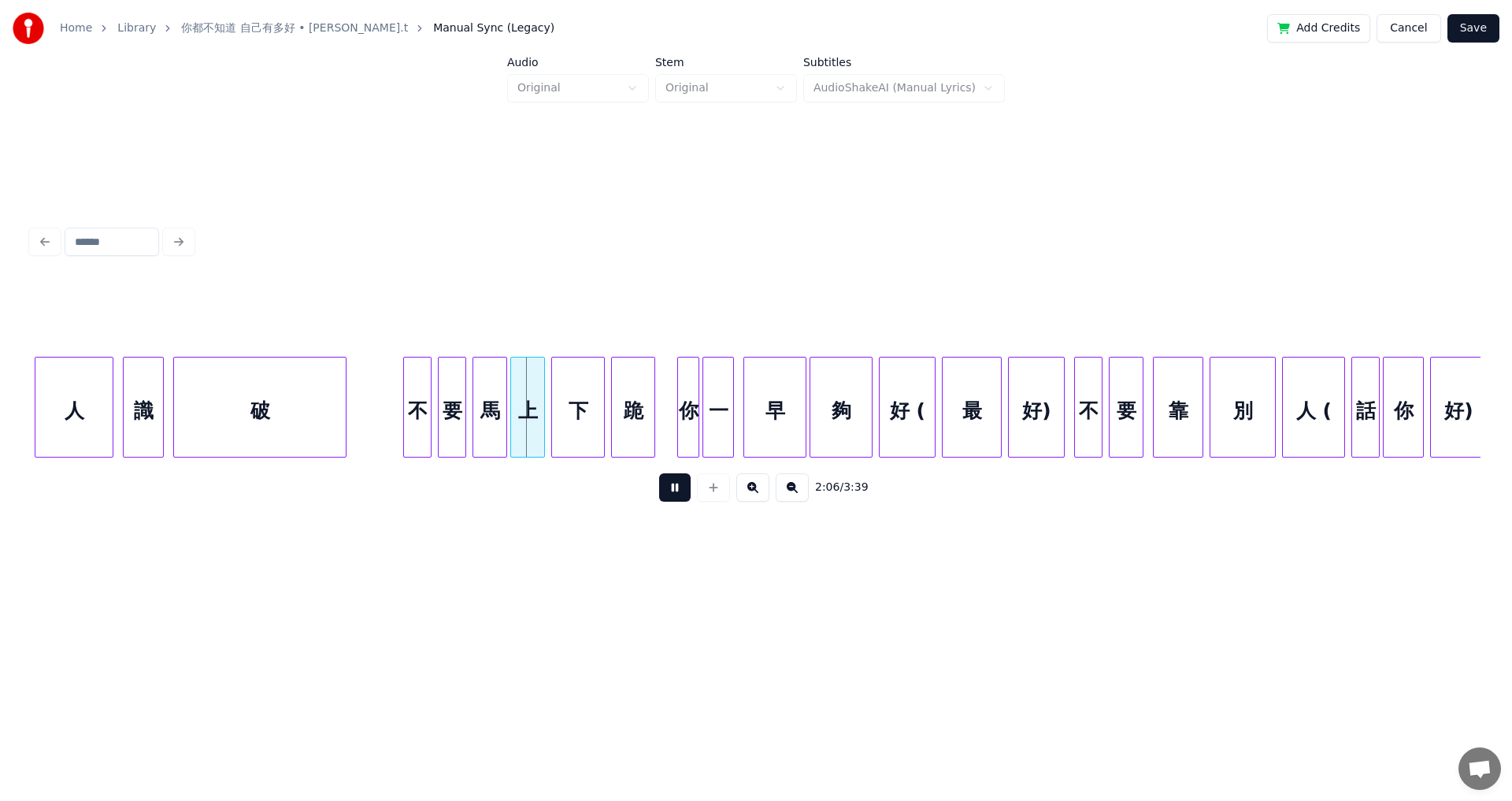
scroll to position [0, 19639]
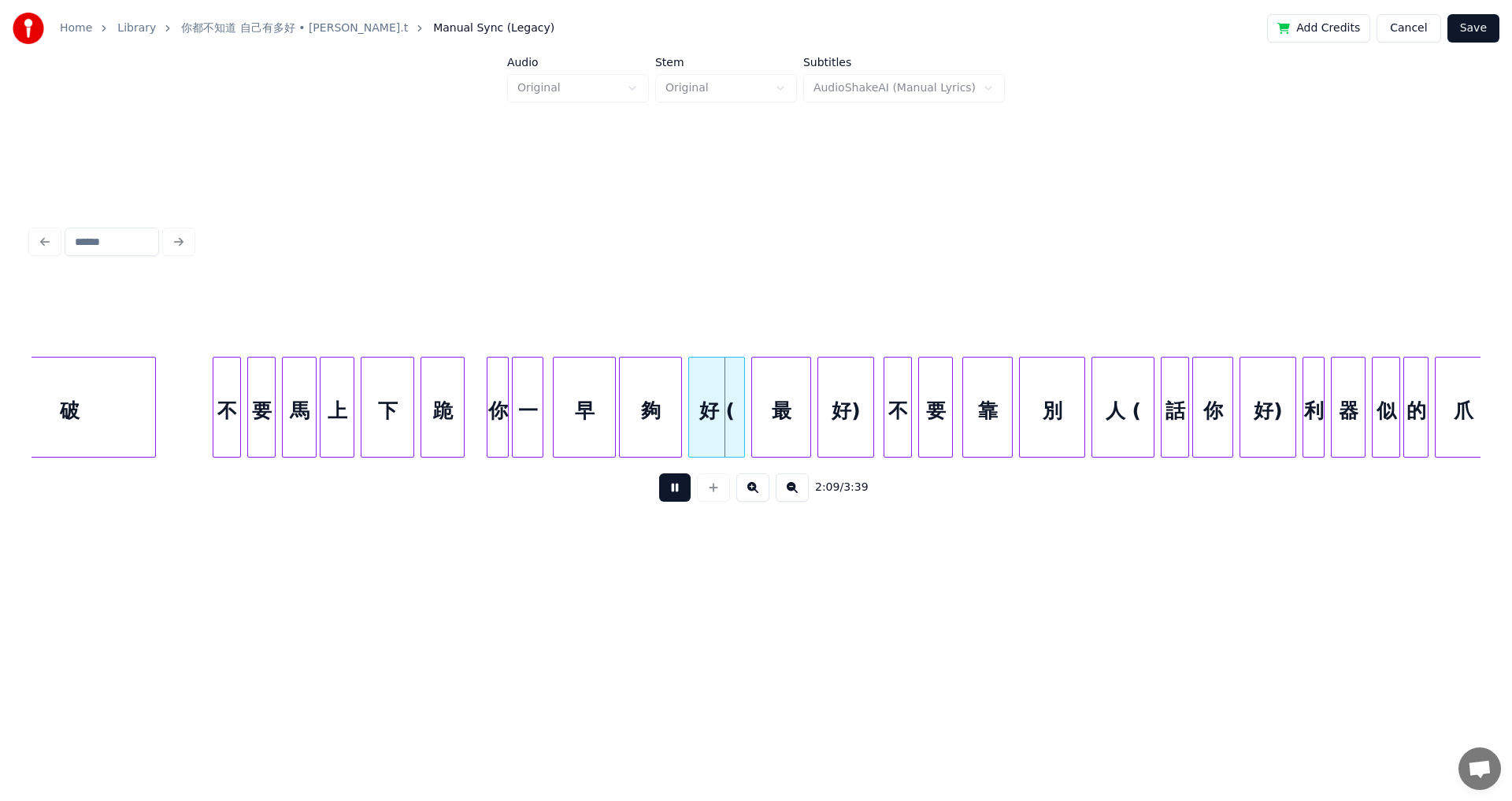
click at [616, 441] on button at bounding box center [675, 487] width 31 height 28
click at [616, 414] on div "好 (" at bounding box center [717, 411] width 56 height 107
click at [567, 314] on input "***" at bounding box center [607, 317] width 118 height 28
click at [616, 416] on div "最" at bounding box center [781, 411] width 58 height 107
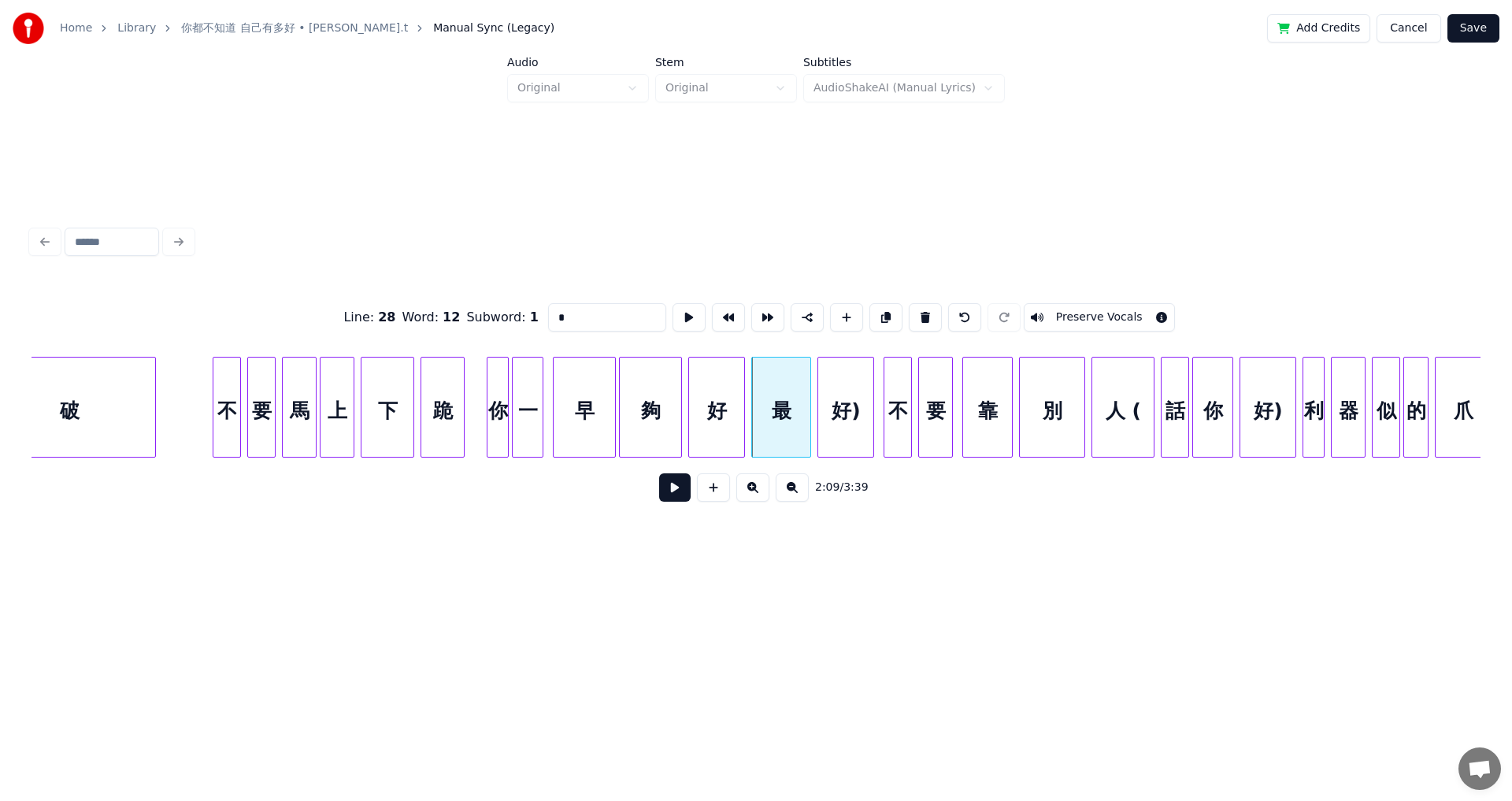
click at [548, 308] on input "*" at bounding box center [607, 317] width 118 height 28
click at [616, 407] on div "好" at bounding box center [717, 411] width 56 height 107
type input "*"
click at [616, 441] on button at bounding box center [675, 487] width 31 height 28
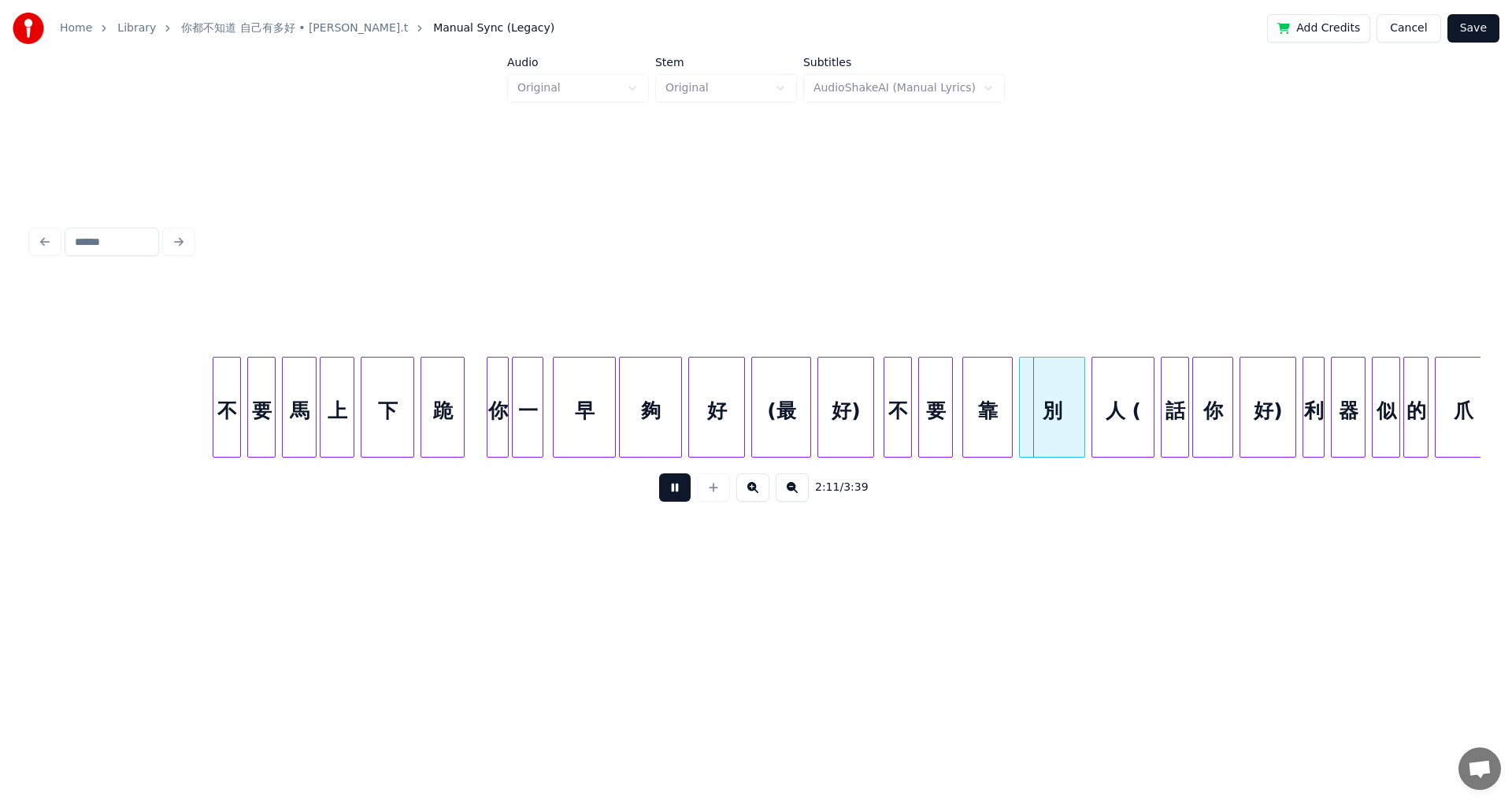
scroll to position [0, 19945]
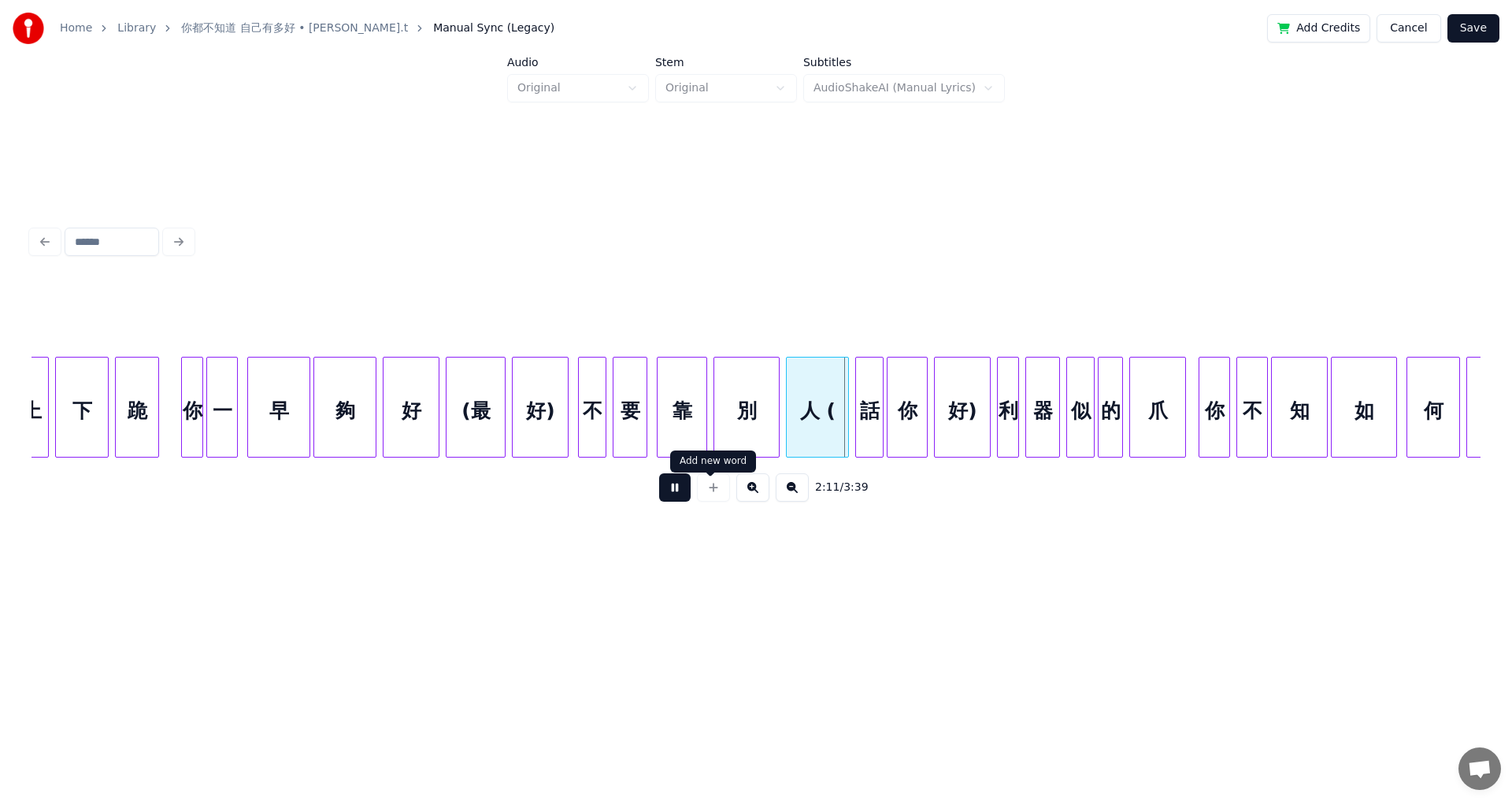
click at [616, 441] on button at bounding box center [675, 487] width 31 height 28
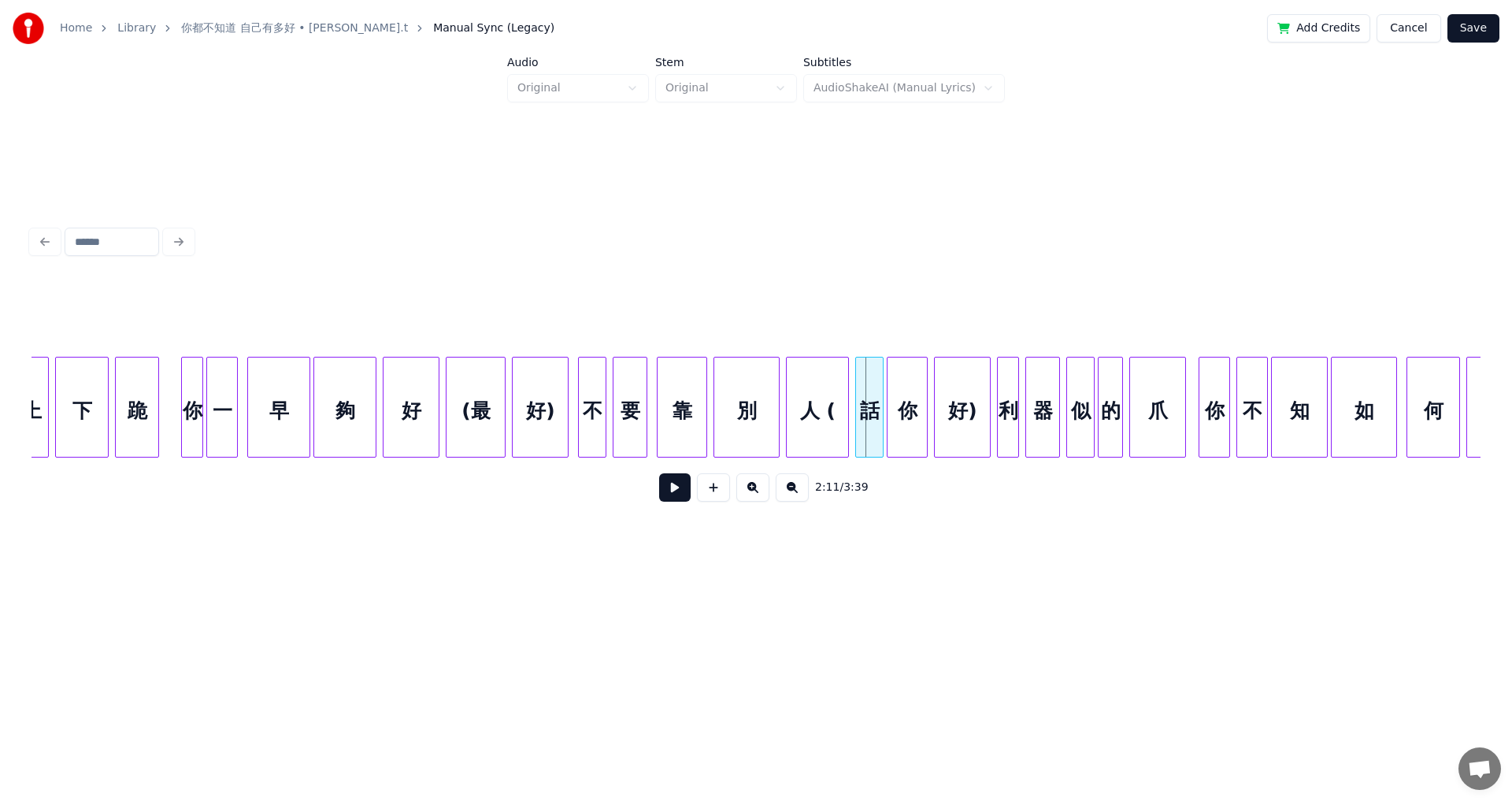
click at [616, 432] on div "人 (" at bounding box center [818, 411] width 61 height 107
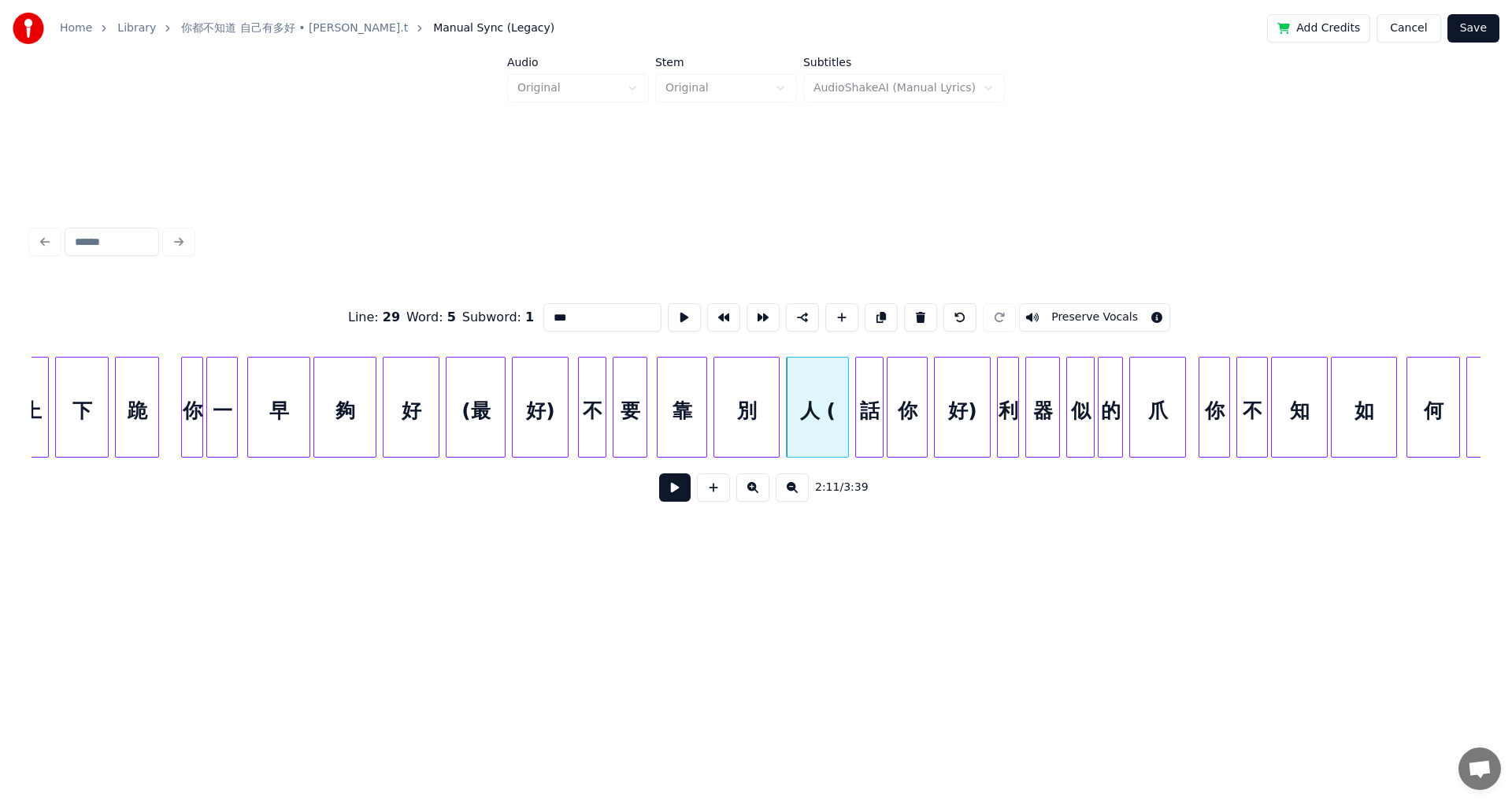
click at [546, 306] on input "***" at bounding box center [602, 317] width 118 height 28
click at [616, 420] on div "話" at bounding box center [869, 411] width 27 height 107
click at [543, 308] on input "*" at bounding box center [602, 317] width 118 height 28
type input "**"
click at [616, 441] on button at bounding box center [675, 487] width 31 height 28
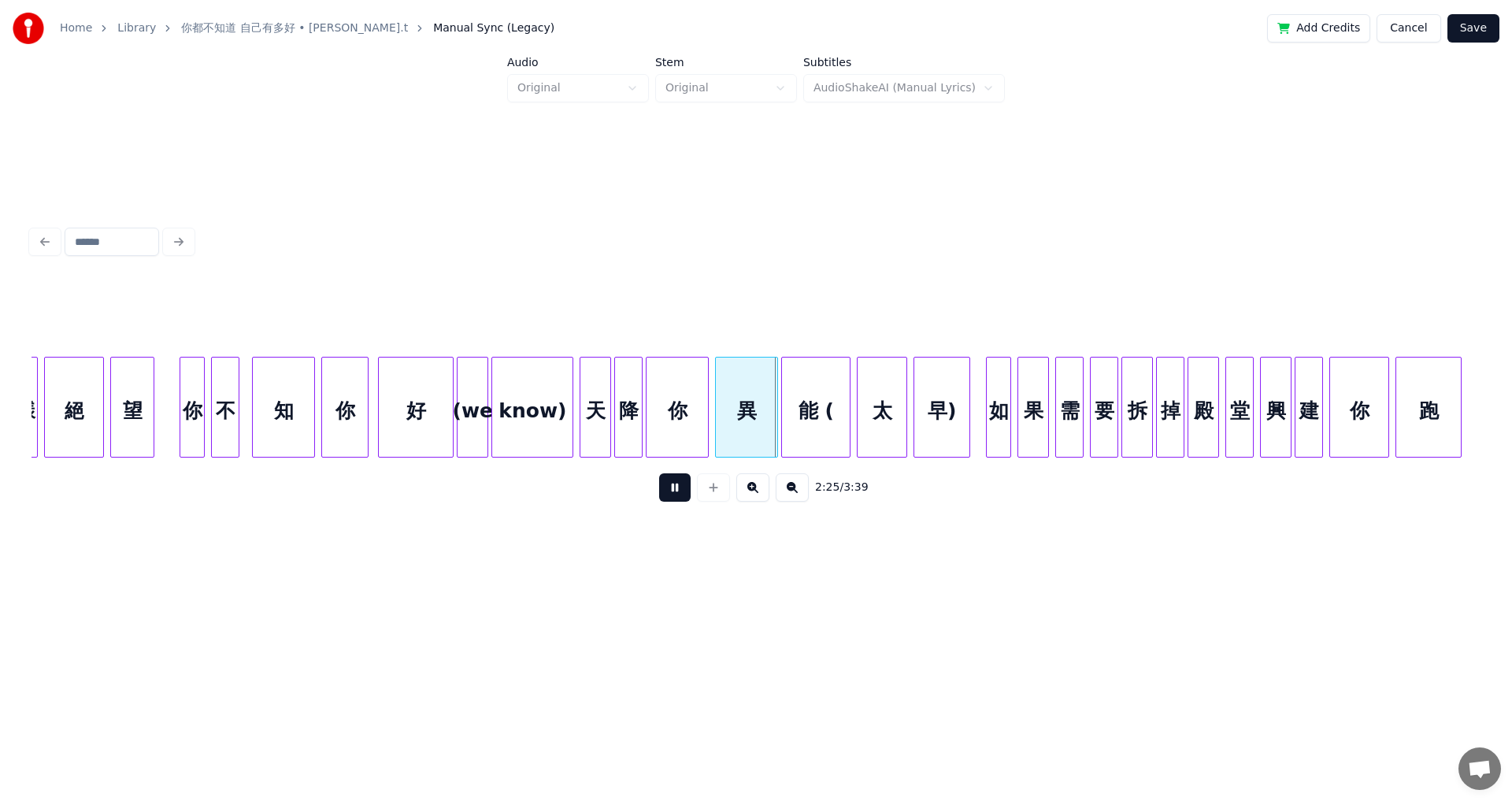
scroll to position [0, 22142]
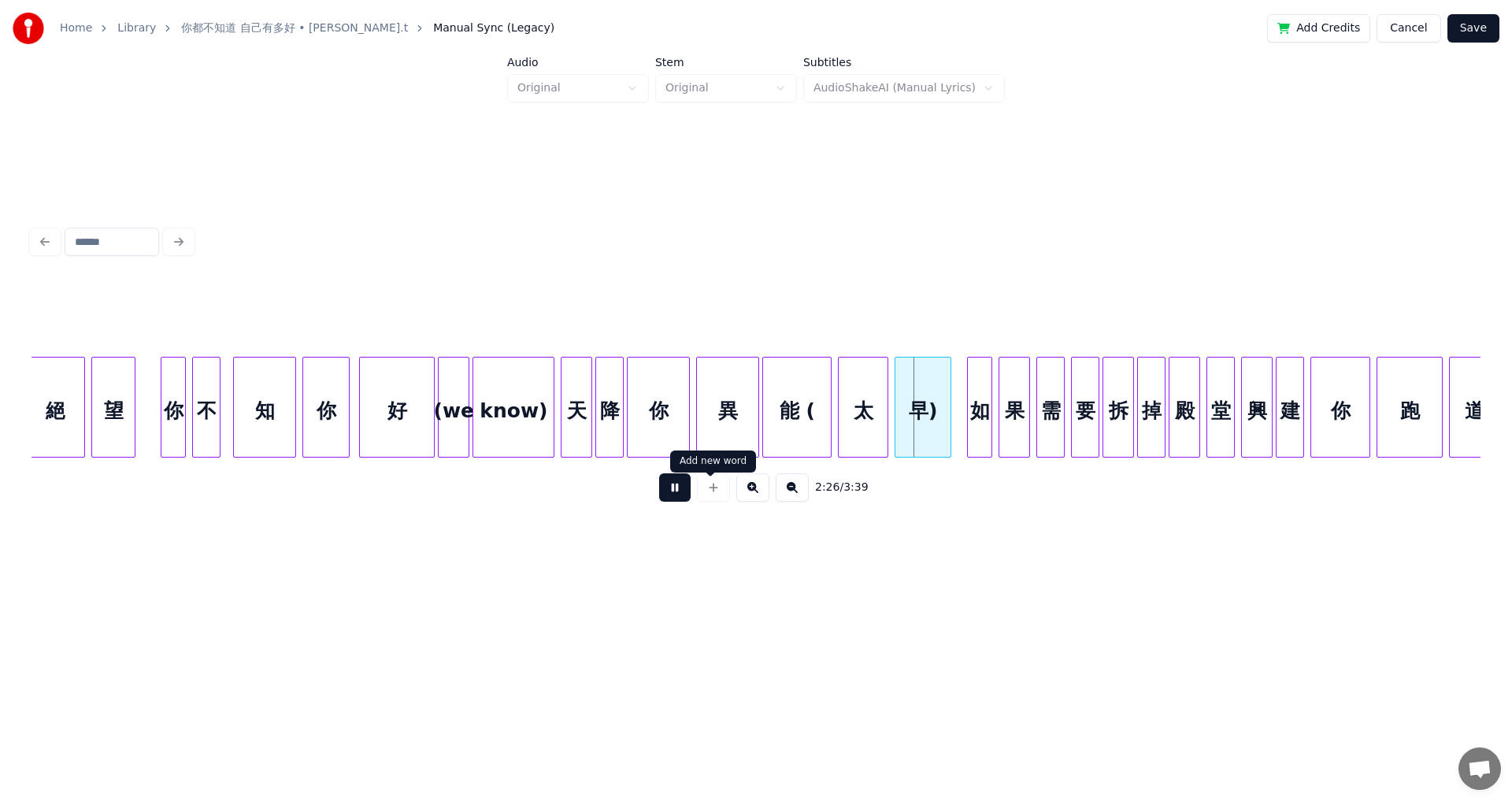
click at [616, 441] on button at bounding box center [675, 487] width 31 height 28
click at [616, 426] on div "能 (" at bounding box center [797, 411] width 68 height 107
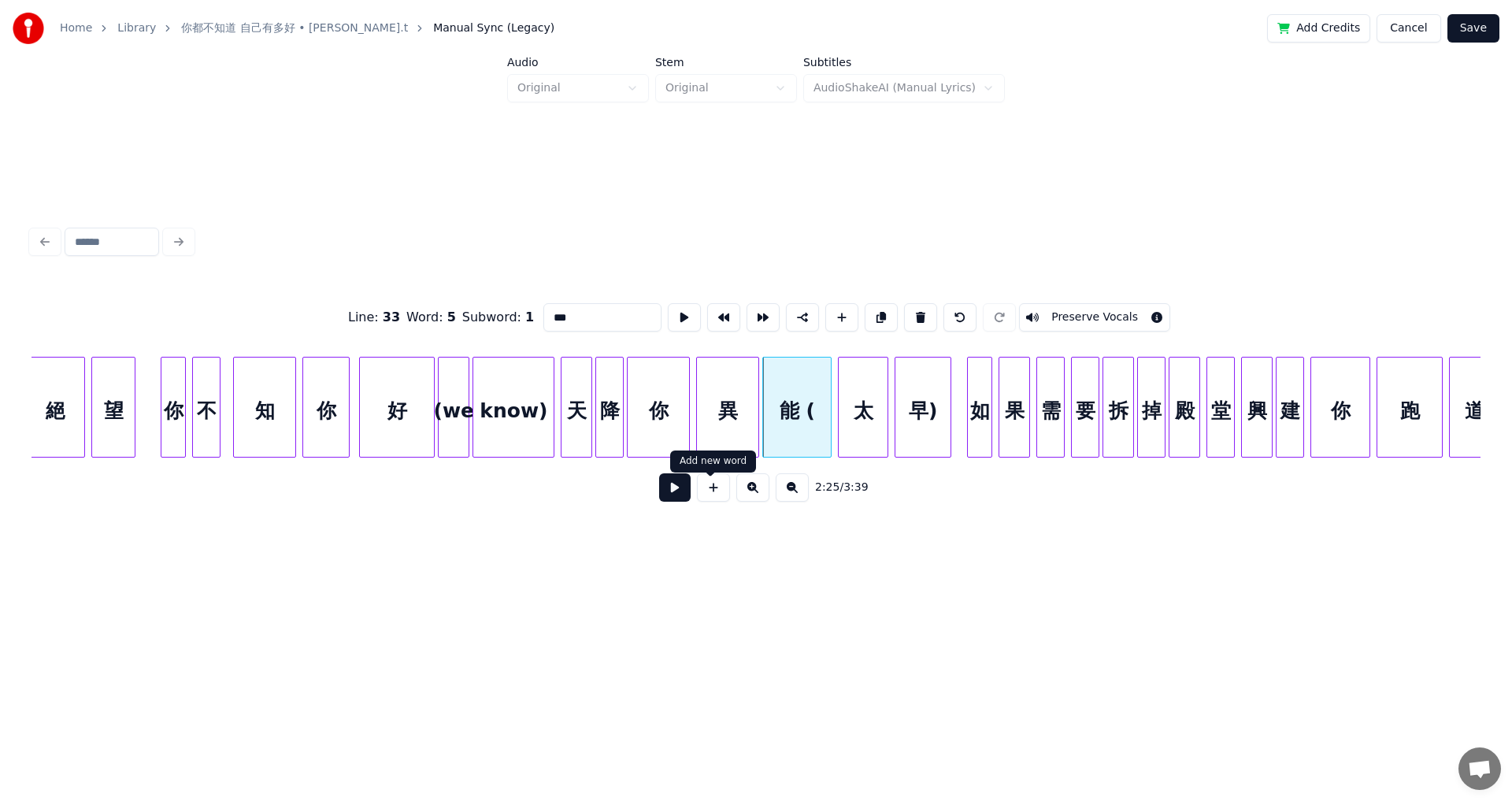
click at [546, 318] on input "***" at bounding box center [602, 317] width 118 height 28
click at [616, 399] on div "太" at bounding box center [862, 411] width 49 height 107
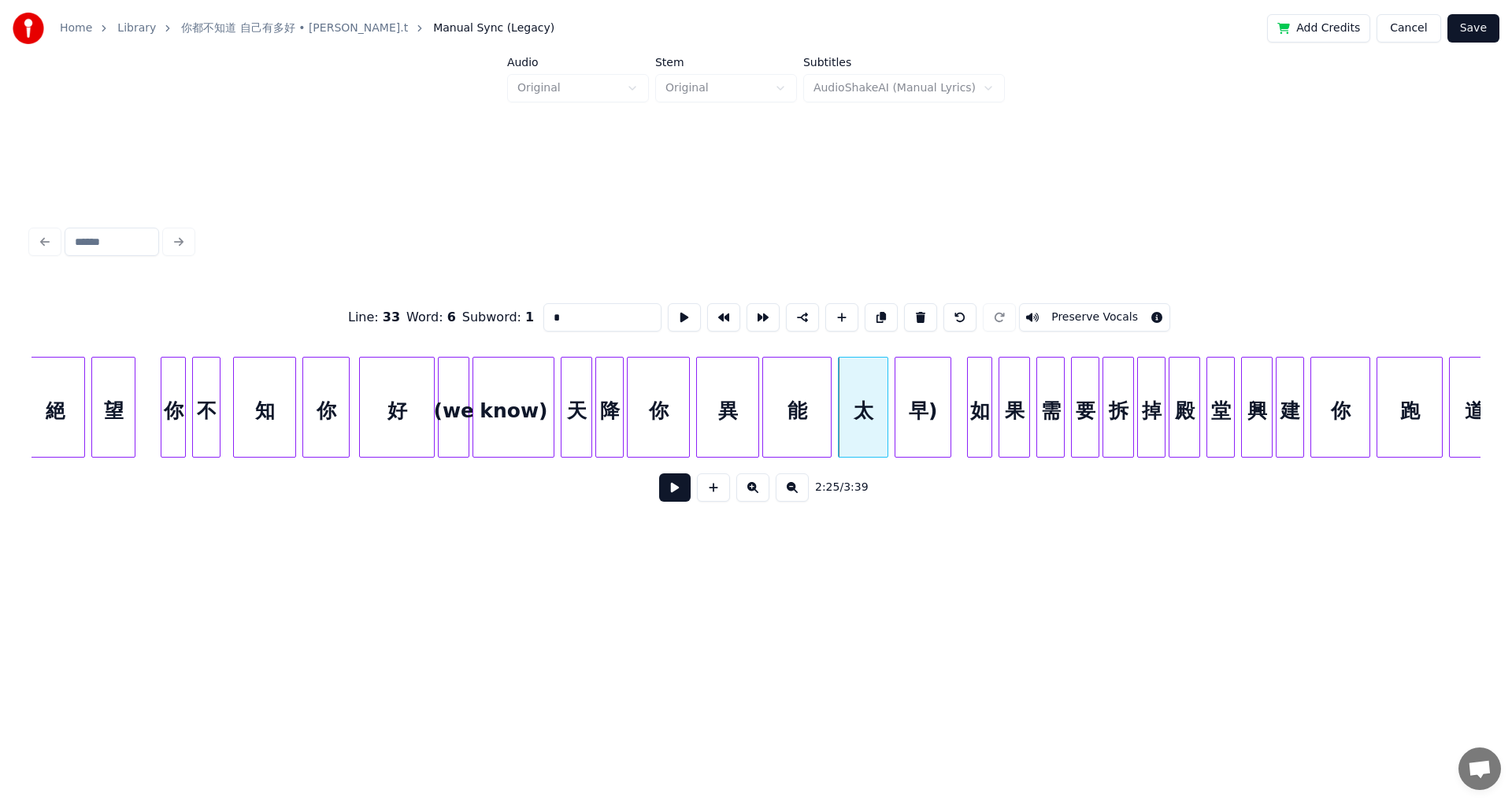
click at [543, 311] on input "*" at bounding box center [602, 317] width 118 height 28
type input "**"
click at [616, 441] on button at bounding box center [675, 487] width 31 height 28
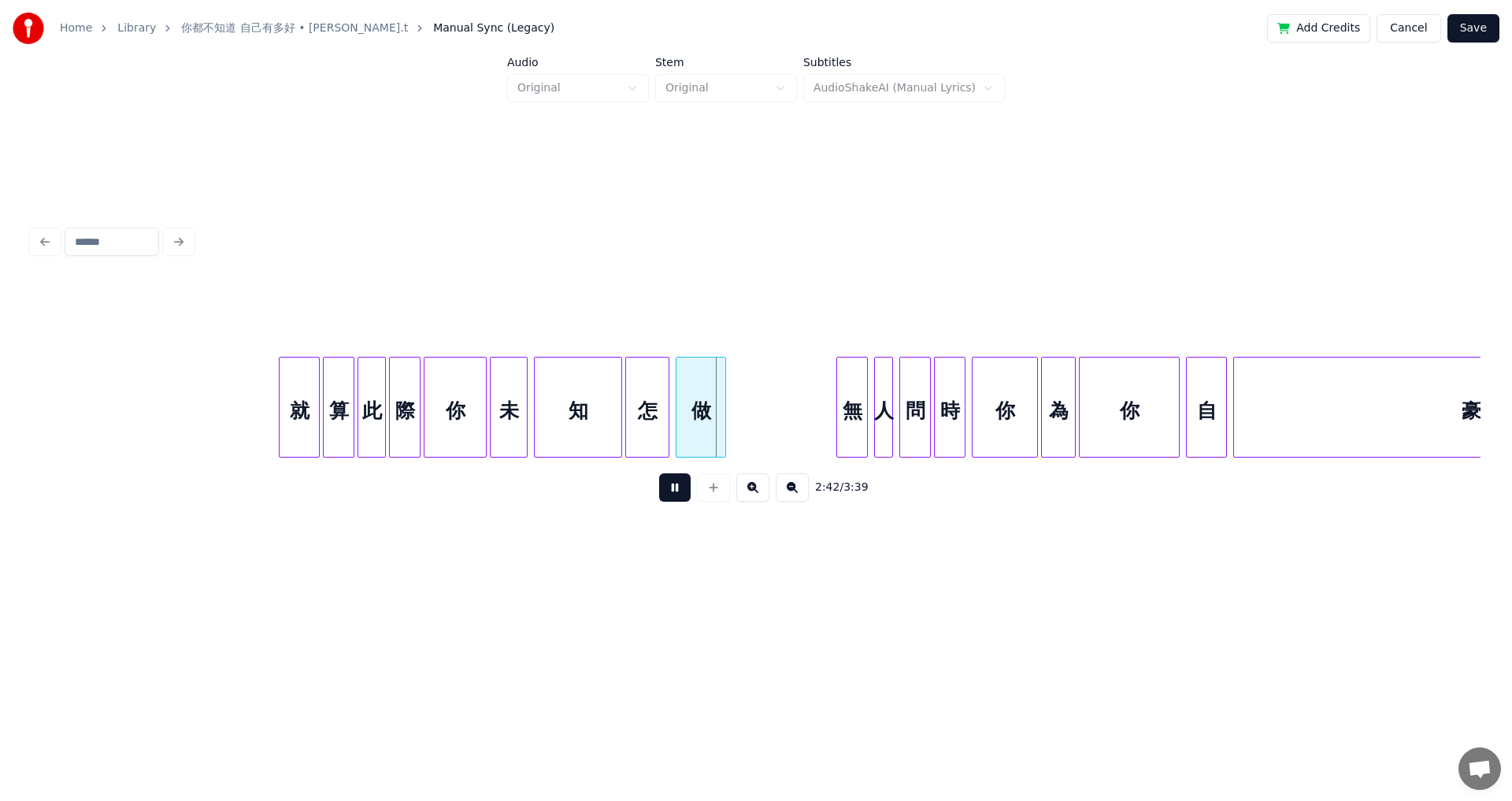
scroll to position [0, 25199]
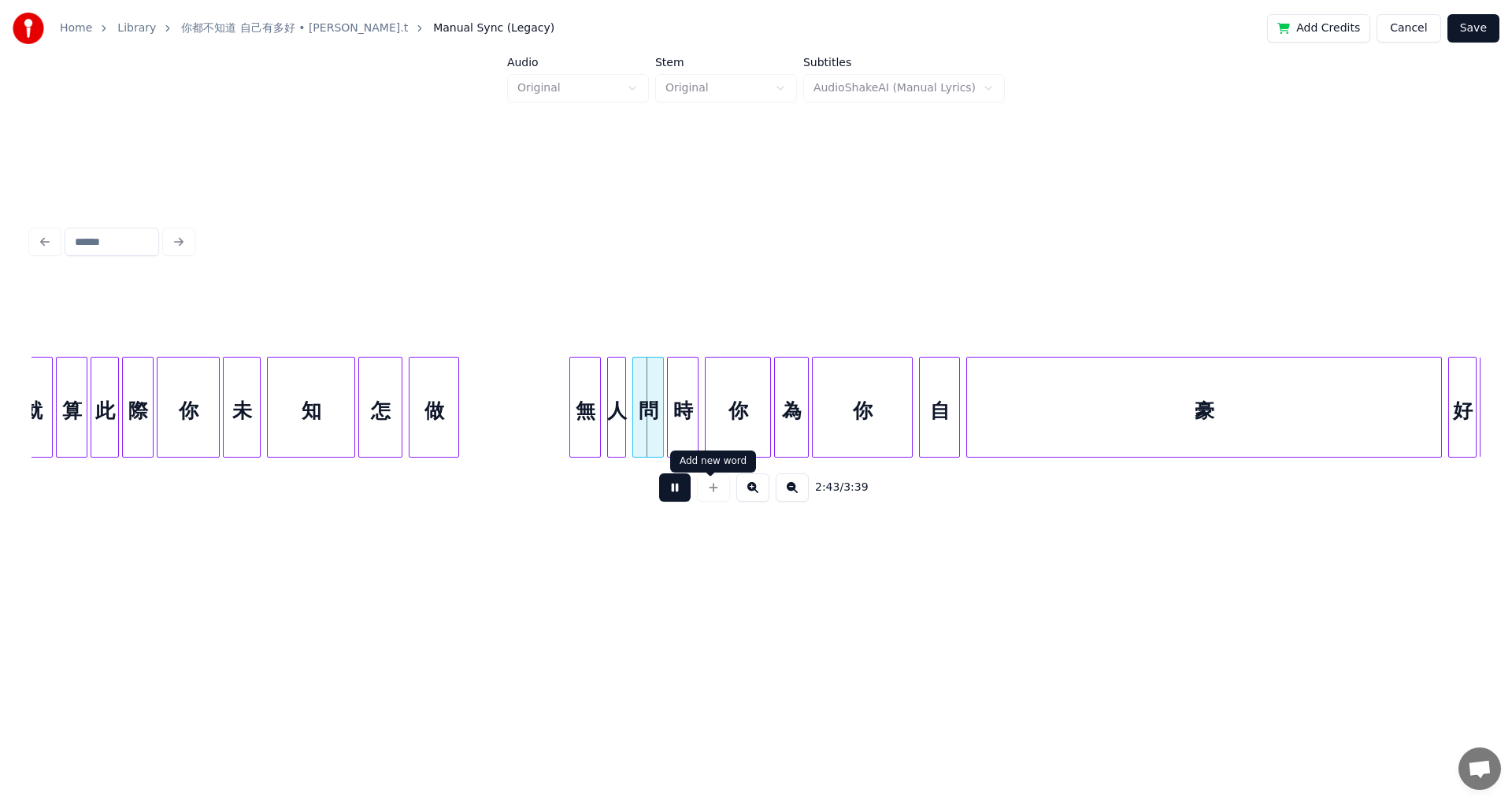
click at [616, 441] on button at bounding box center [675, 487] width 31 height 28
click at [566, 411] on div at bounding box center [568, 408] width 5 height 99
click at [616, 441] on button at bounding box center [675, 487] width 31 height 28
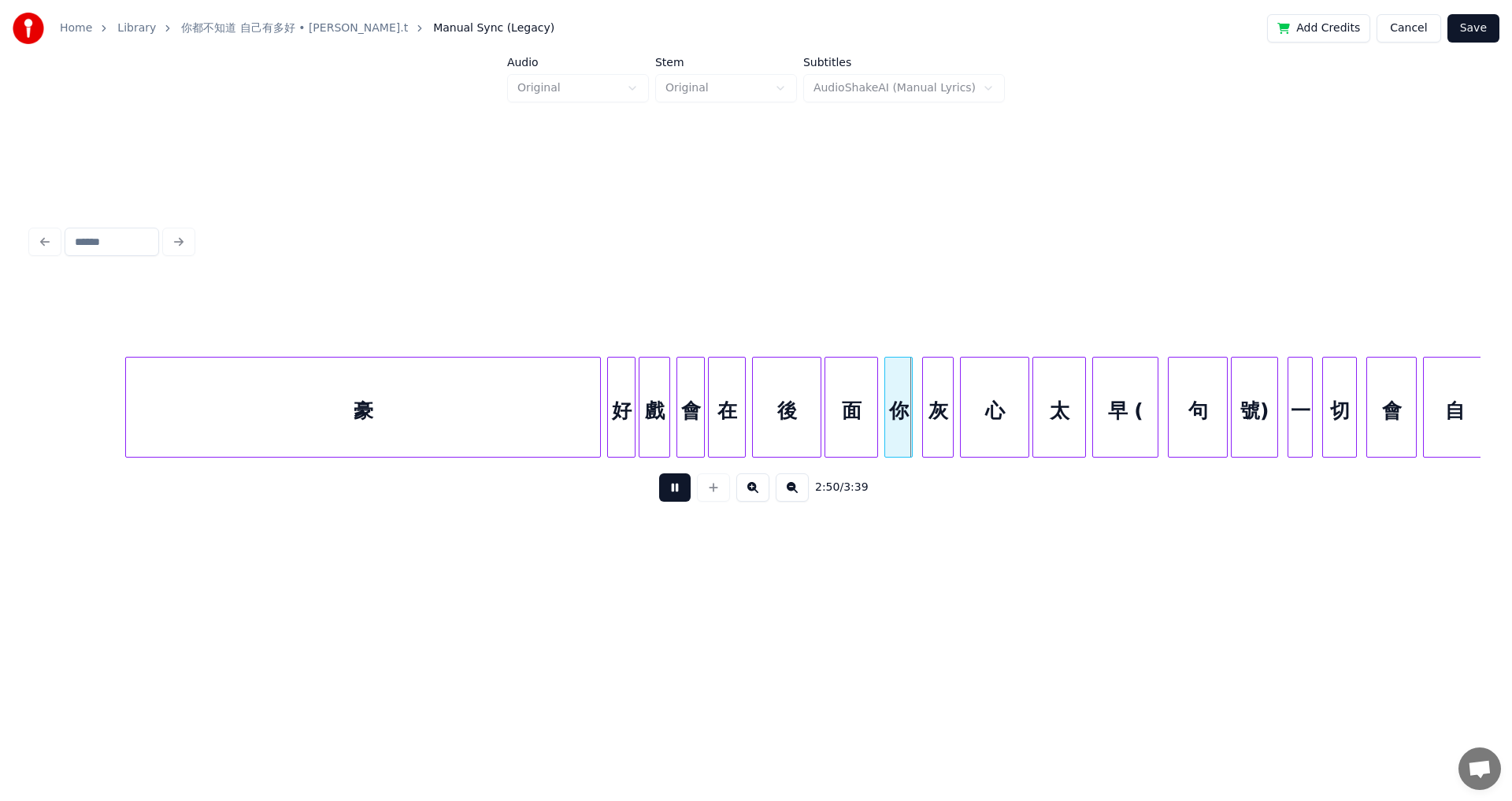
scroll to position [0, 26193]
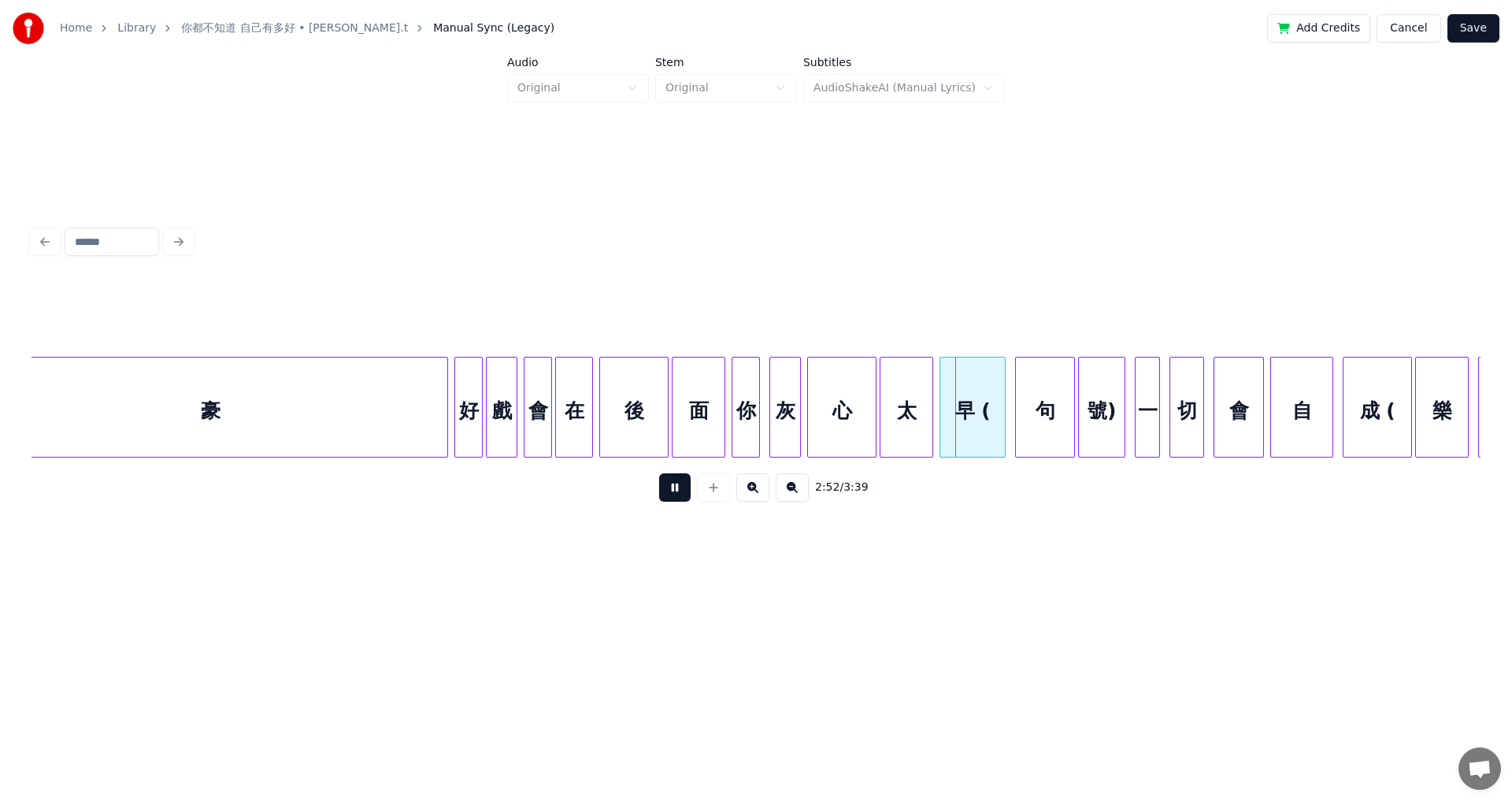
click at [616, 441] on button at bounding box center [675, 487] width 31 height 28
click at [616, 413] on div "早 (" at bounding box center [973, 411] width 65 height 107
click at [580, 310] on input "***" at bounding box center [607, 317] width 118 height 28
click at [616, 418] on div "句" at bounding box center [1045, 411] width 58 height 107
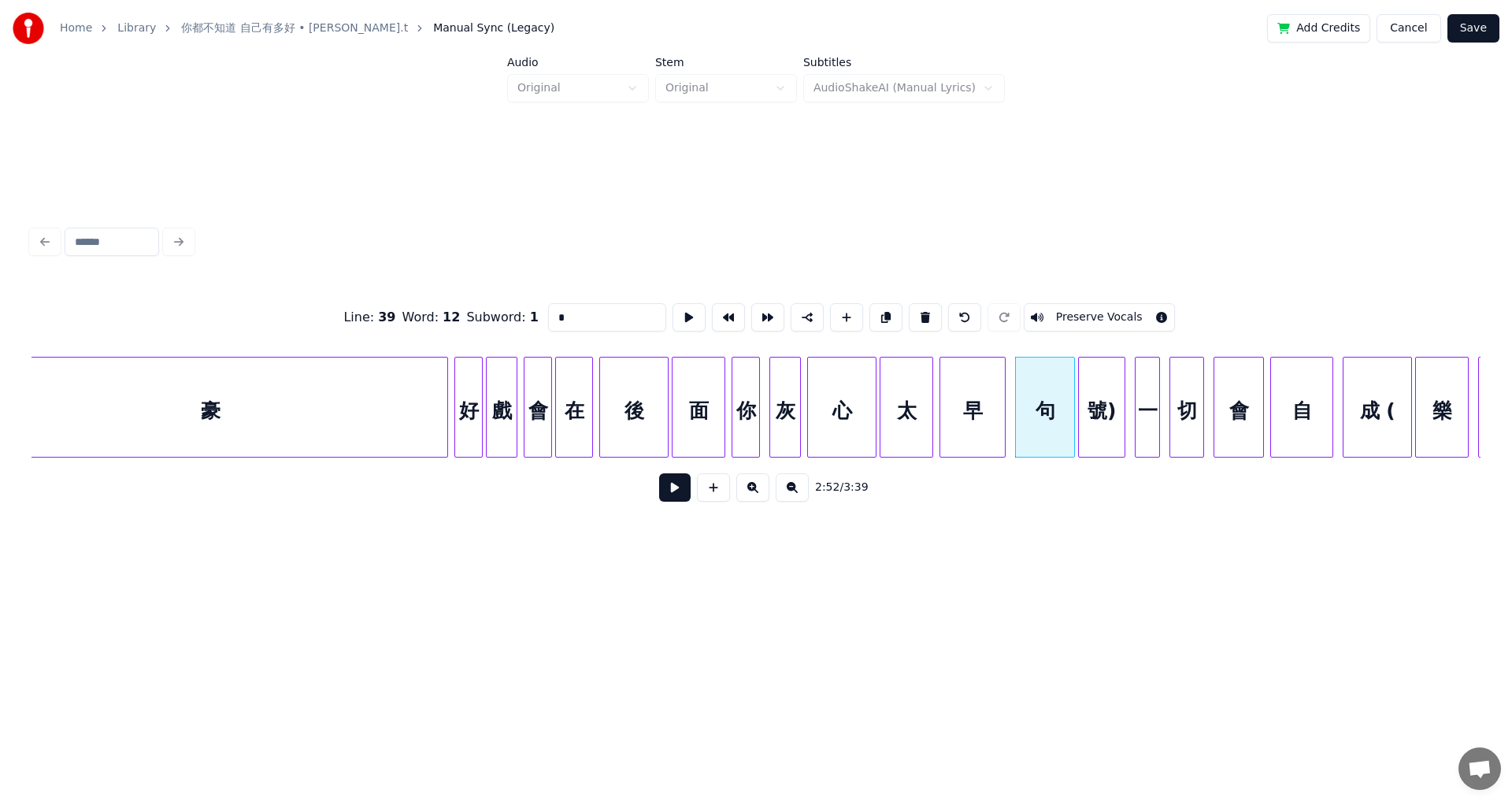
click at [548, 313] on input "*" at bounding box center [607, 317] width 118 height 28
click at [616, 403] on div "心" at bounding box center [842, 411] width 68 height 107
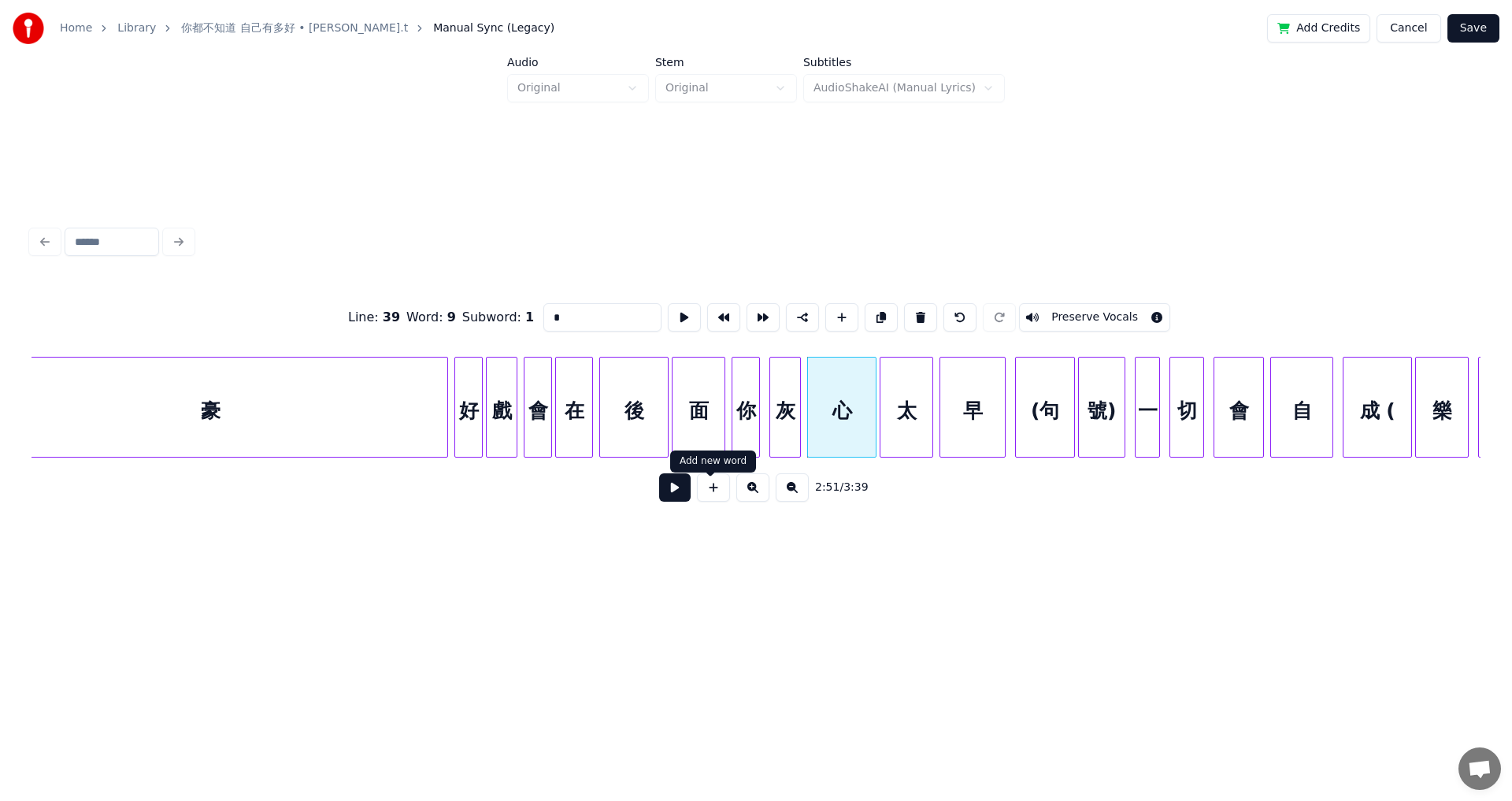
type input "*"
click at [616, 441] on button at bounding box center [675, 487] width 31 height 28
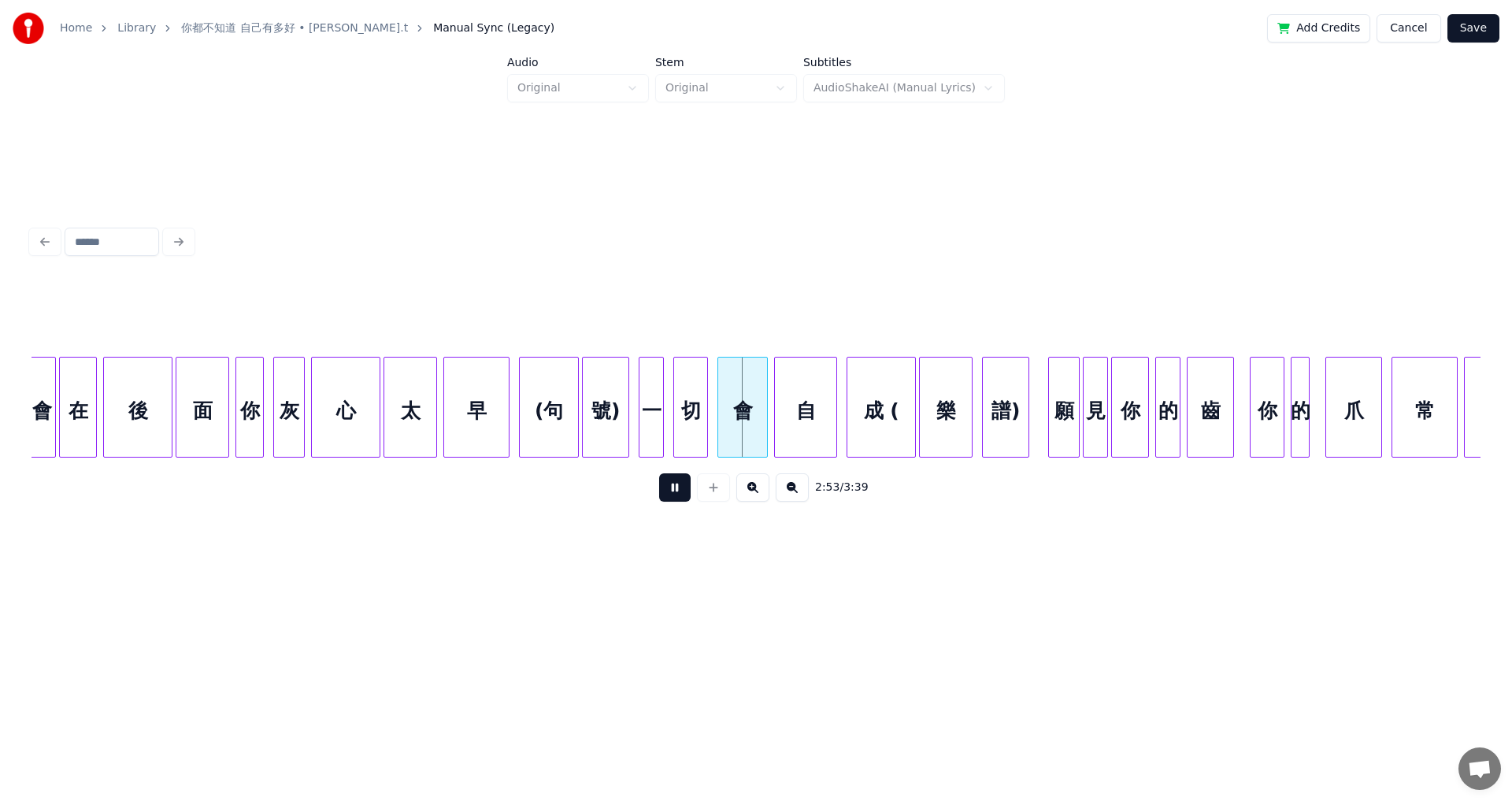
scroll to position [0, 26765]
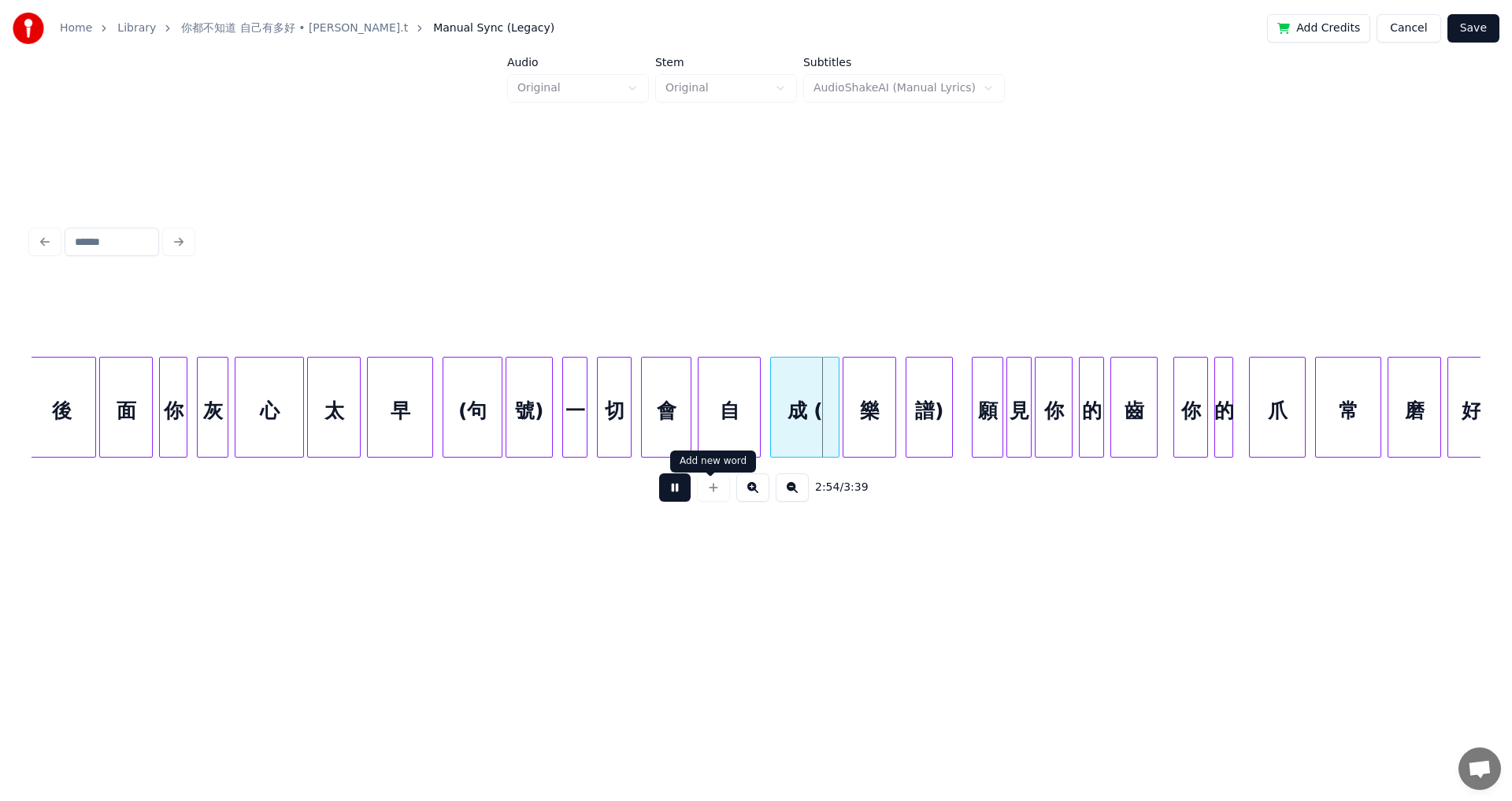
click at [616, 441] on button at bounding box center [675, 487] width 31 height 28
click at [616, 413] on div "成 (" at bounding box center [805, 411] width 68 height 107
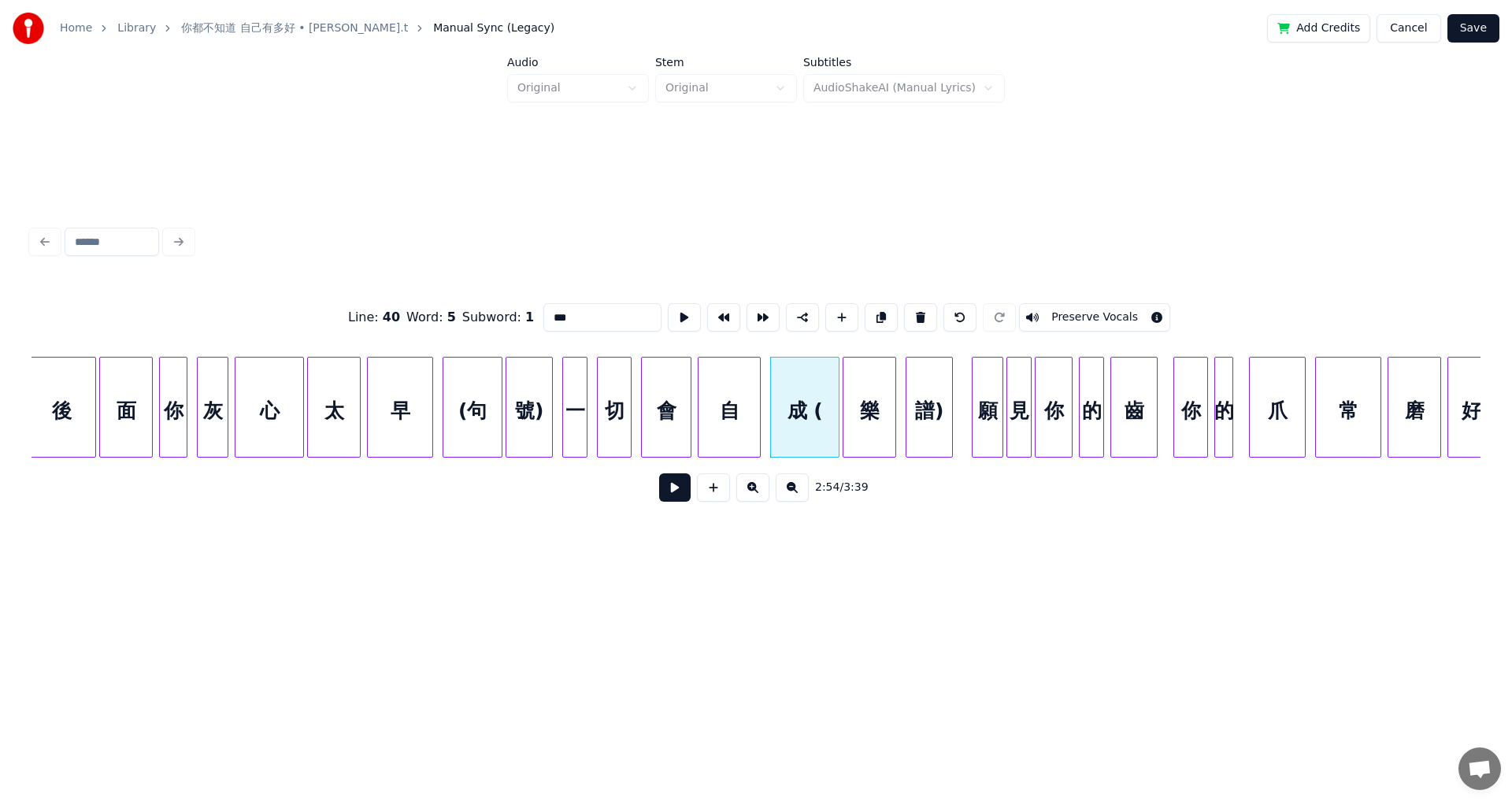
click at [570, 425] on div "一" at bounding box center [575, 411] width 24 height 107
type input "*"
click at [616, 441] on button at bounding box center [675, 487] width 31 height 28
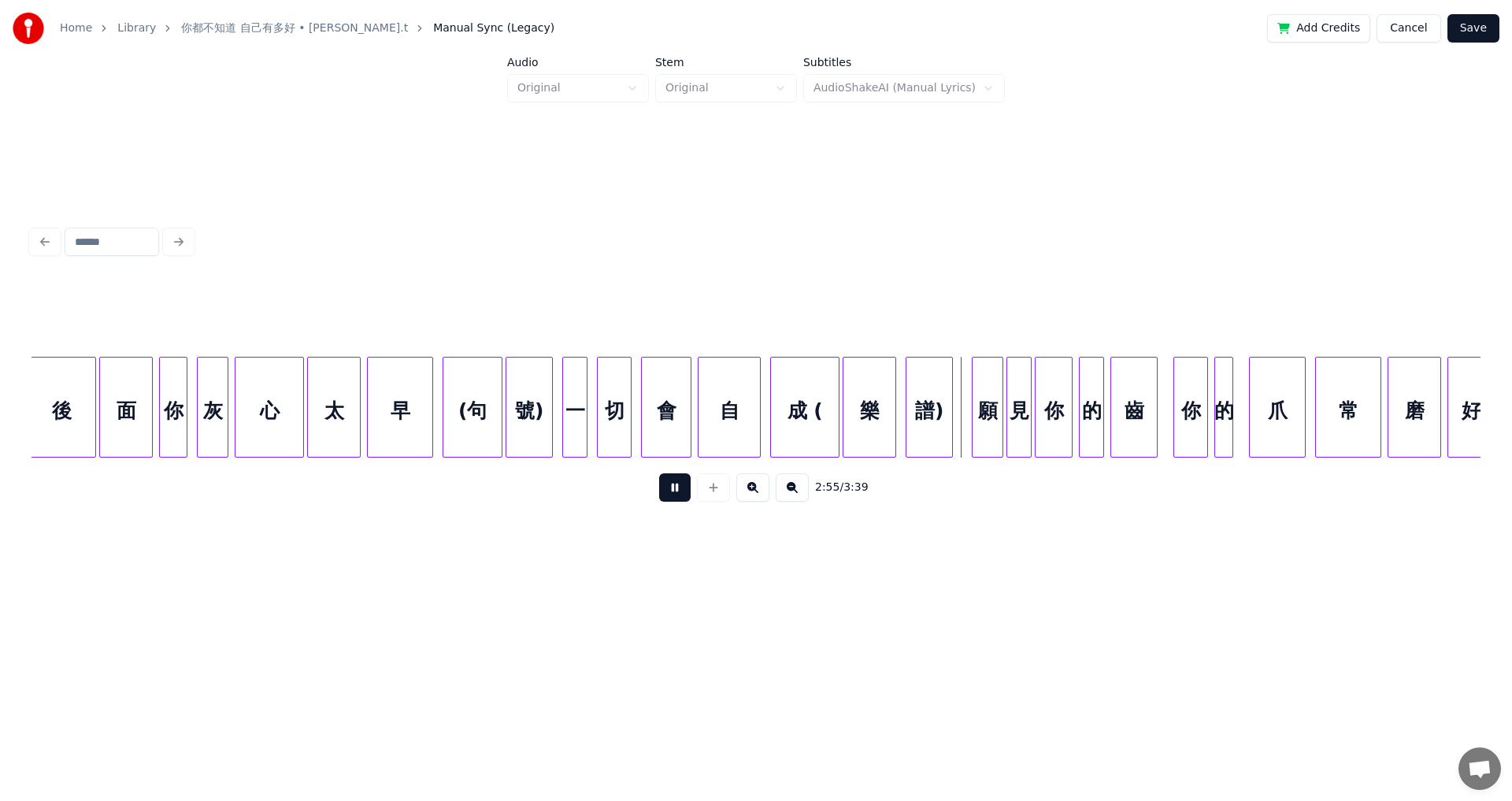
click at [616, 441] on button at bounding box center [675, 487] width 31 height 28
click at [616, 409] on div "成 (" at bounding box center [805, 411] width 68 height 107
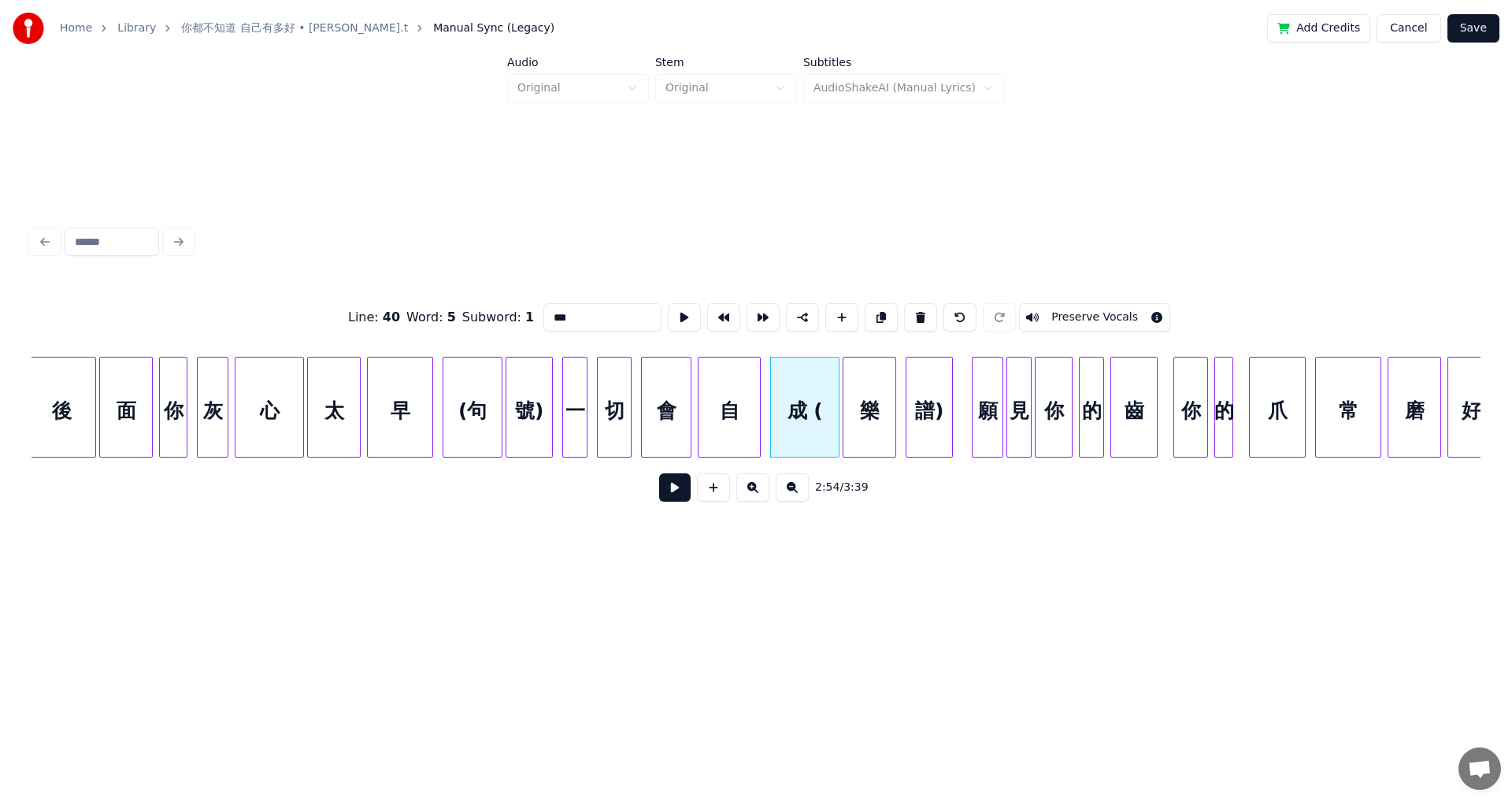
click at [548, 307] on input "***" at bounding box center [602, 317] width 118 height 28
click at [616, 417] on div "譜)" at bounding box center [929, 411] width 46 height 107
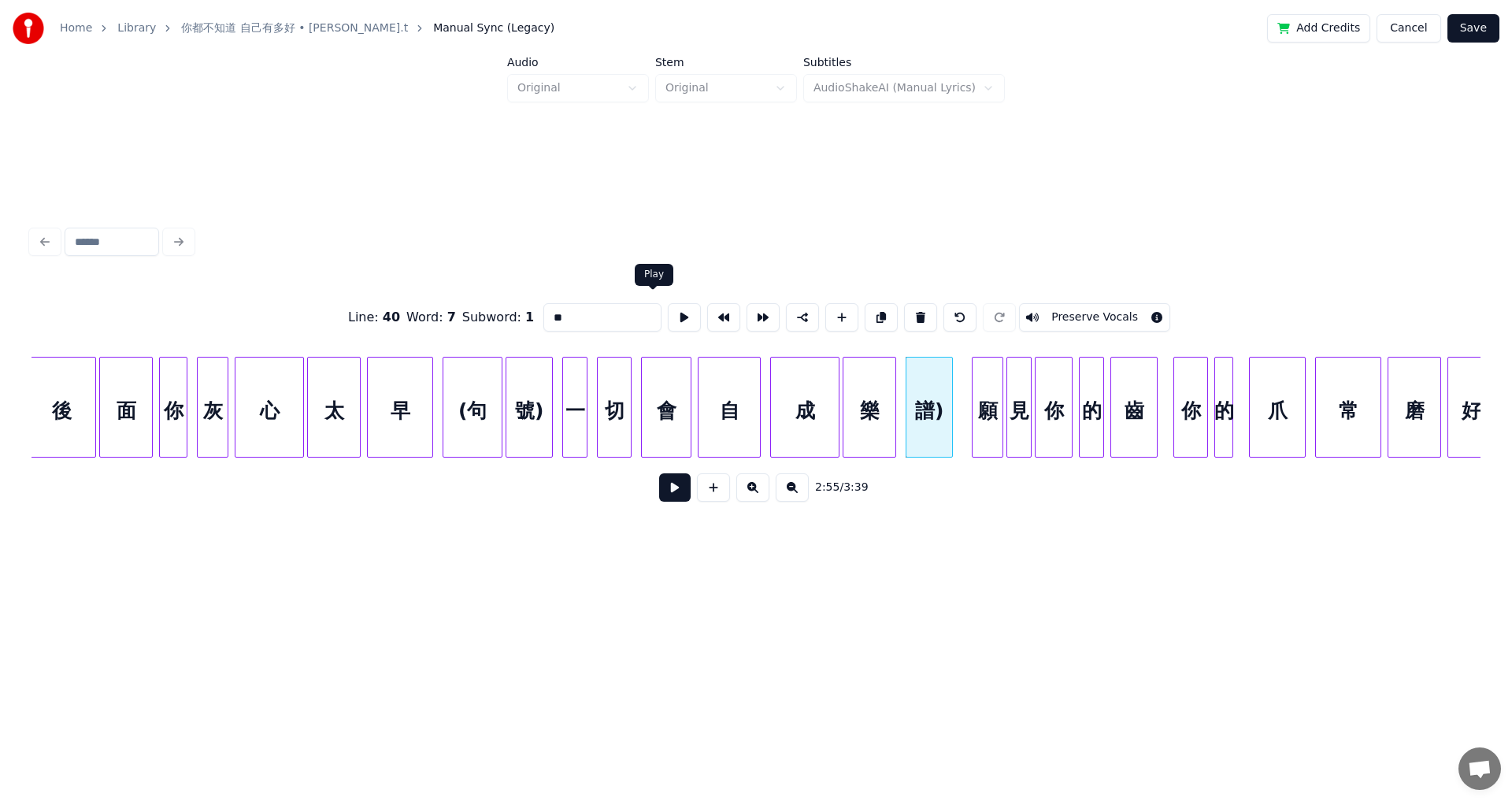
click at [566, 306] on input "**" at bounding box center [602, 317] width 118 height 28
type input "*"
click at [616, 441] on button at bounding box center [675, 487] width 31 height 28
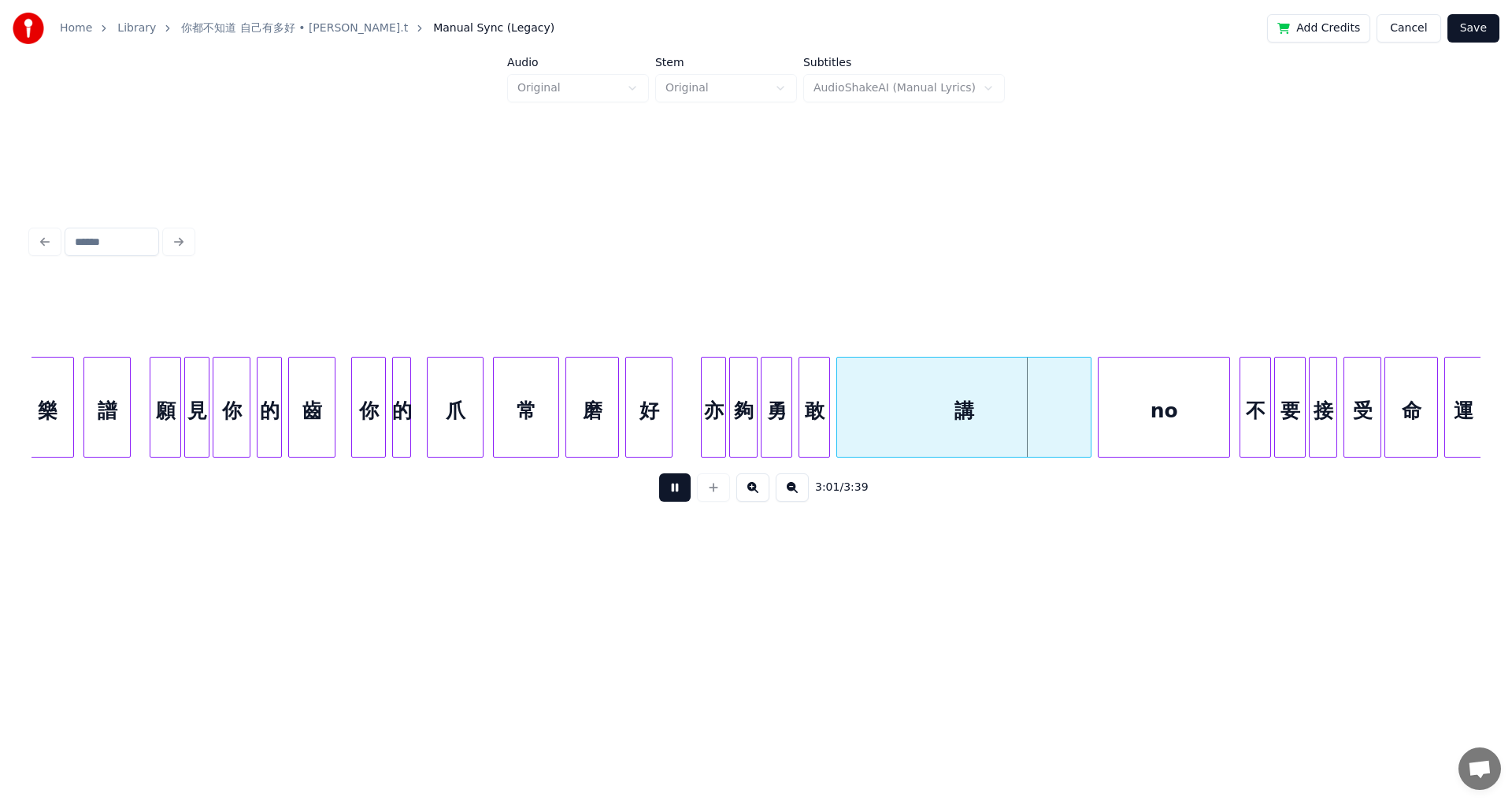
scroll to position [0, 27664]
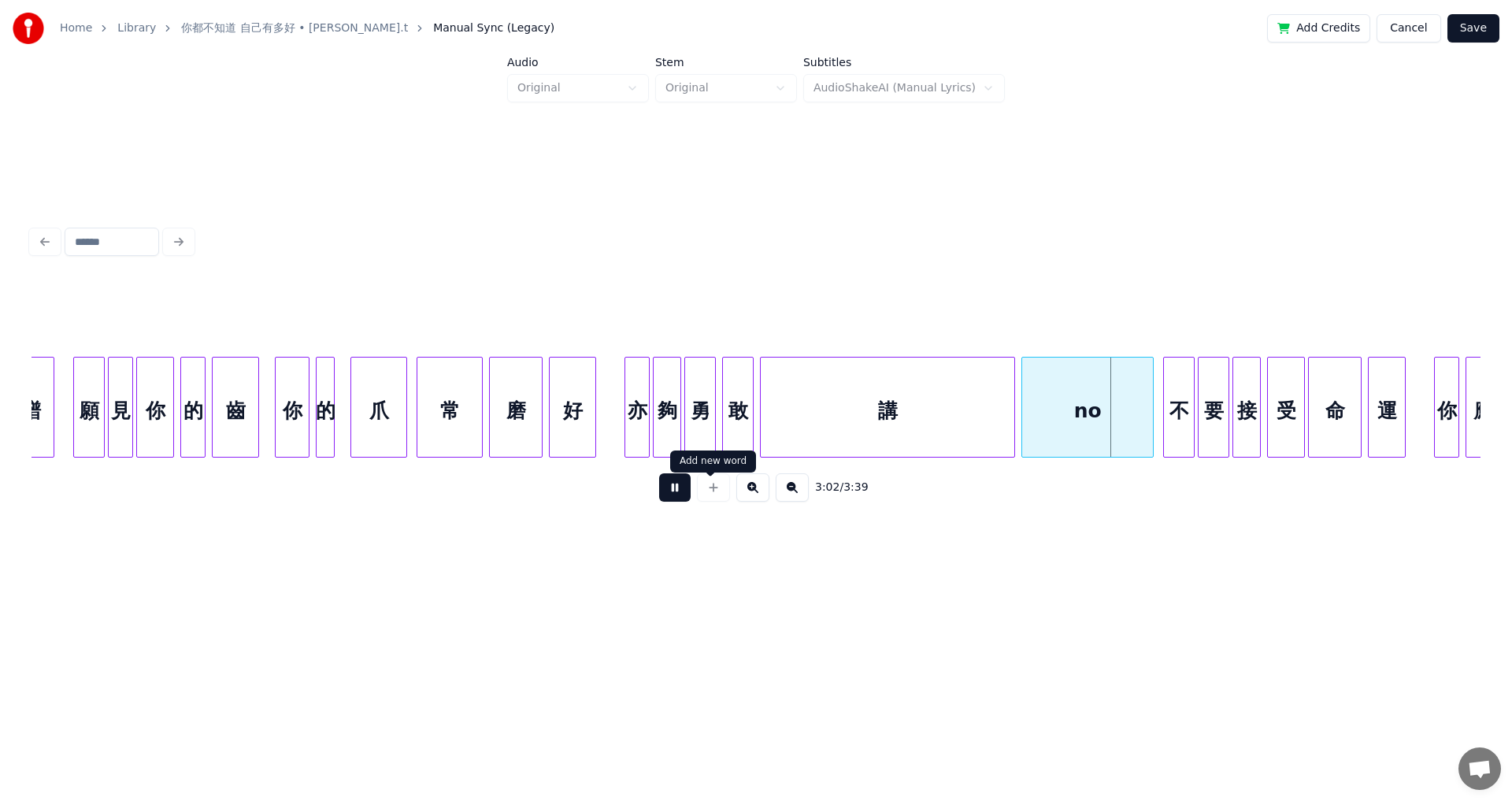
click at [616, 441] on button at bounding box center [675, 487] width 31 height 28
click at [616, 400] on div "講" at bounding box center [887, 411] width 254 height 107
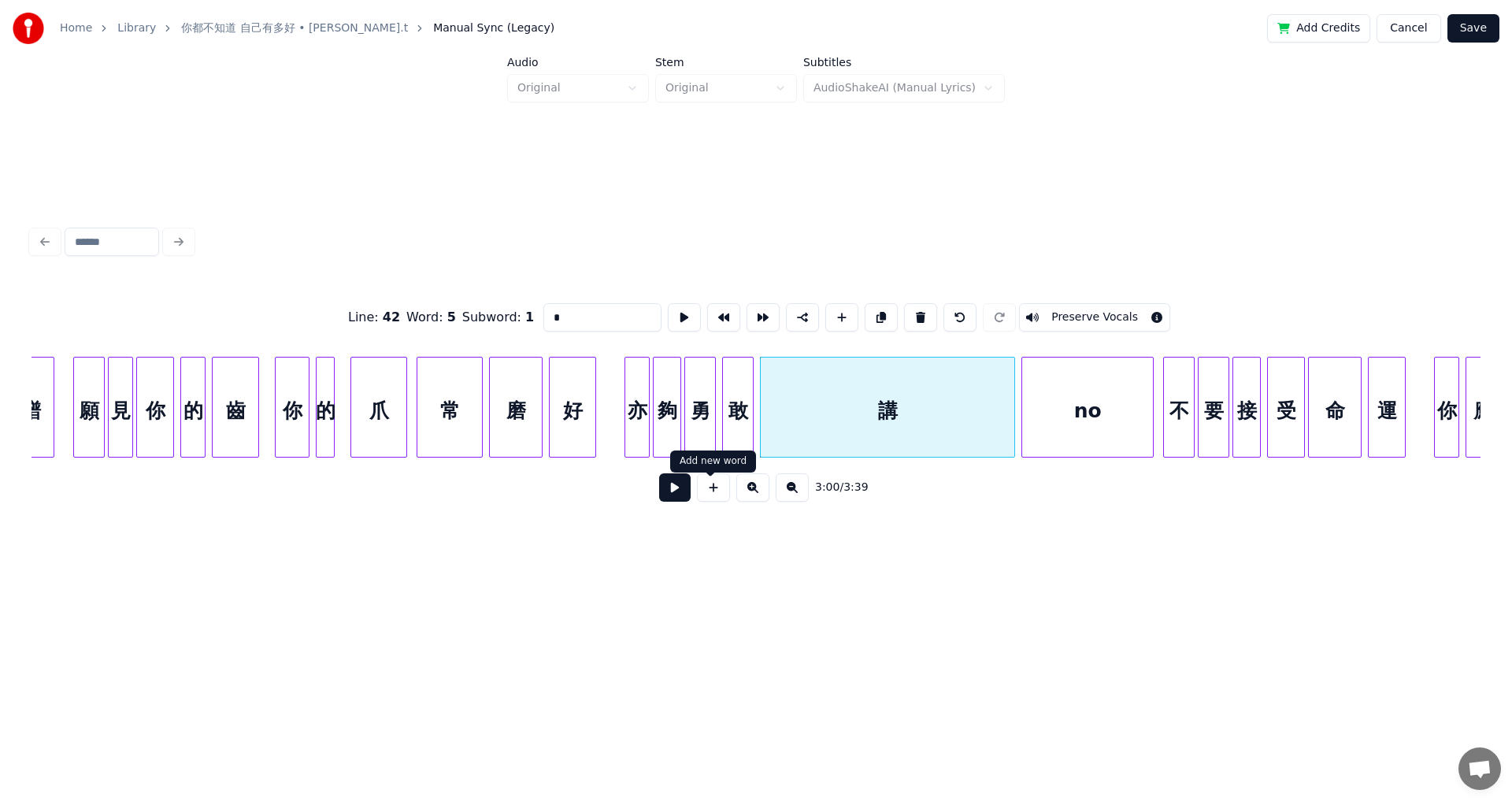
click at [616, 441] on button at bounding box center [675, 487] width 31 height 28
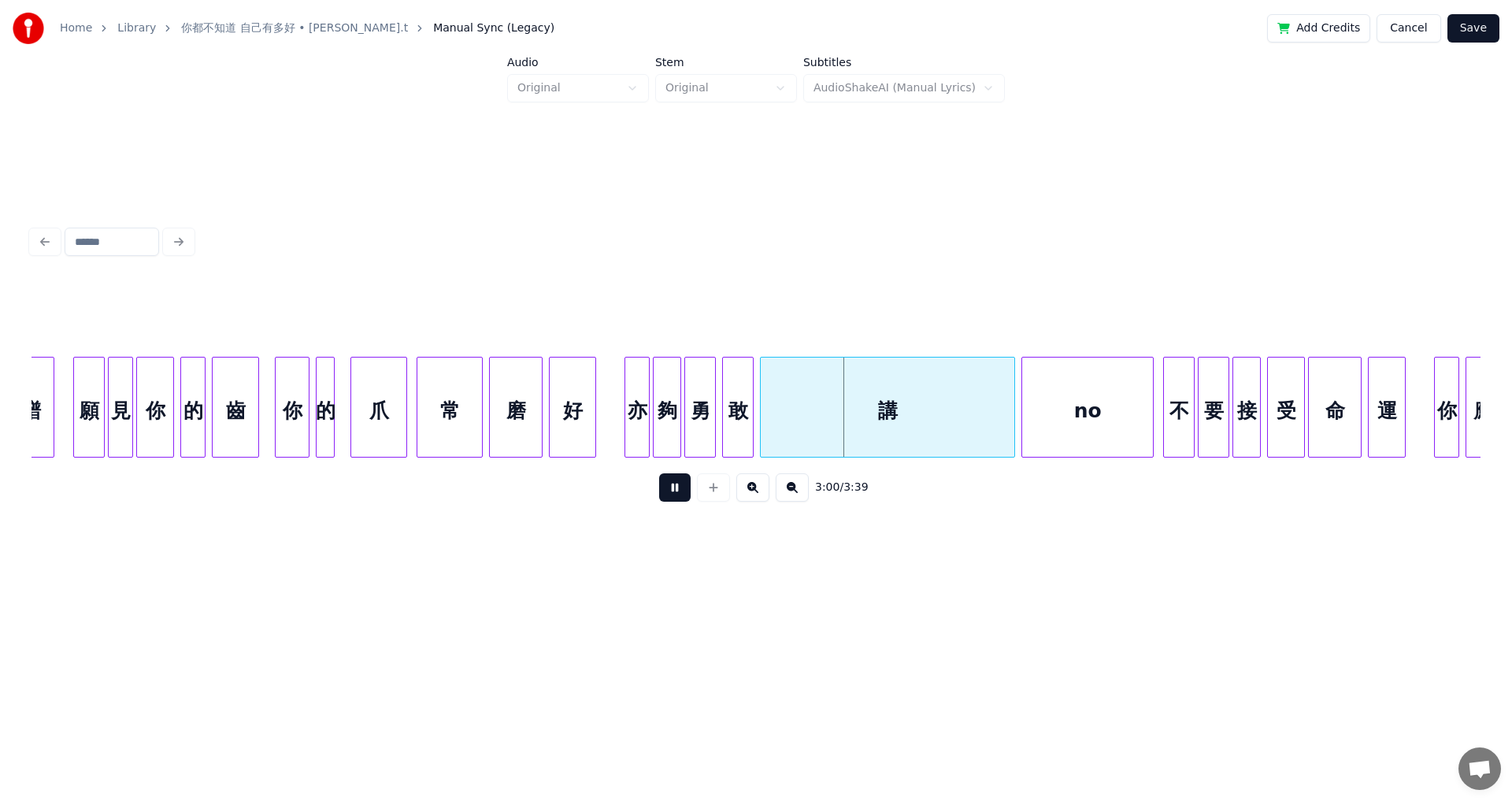
click at [616, 441] on button at bounding box center [675, 487] width 31 height 28
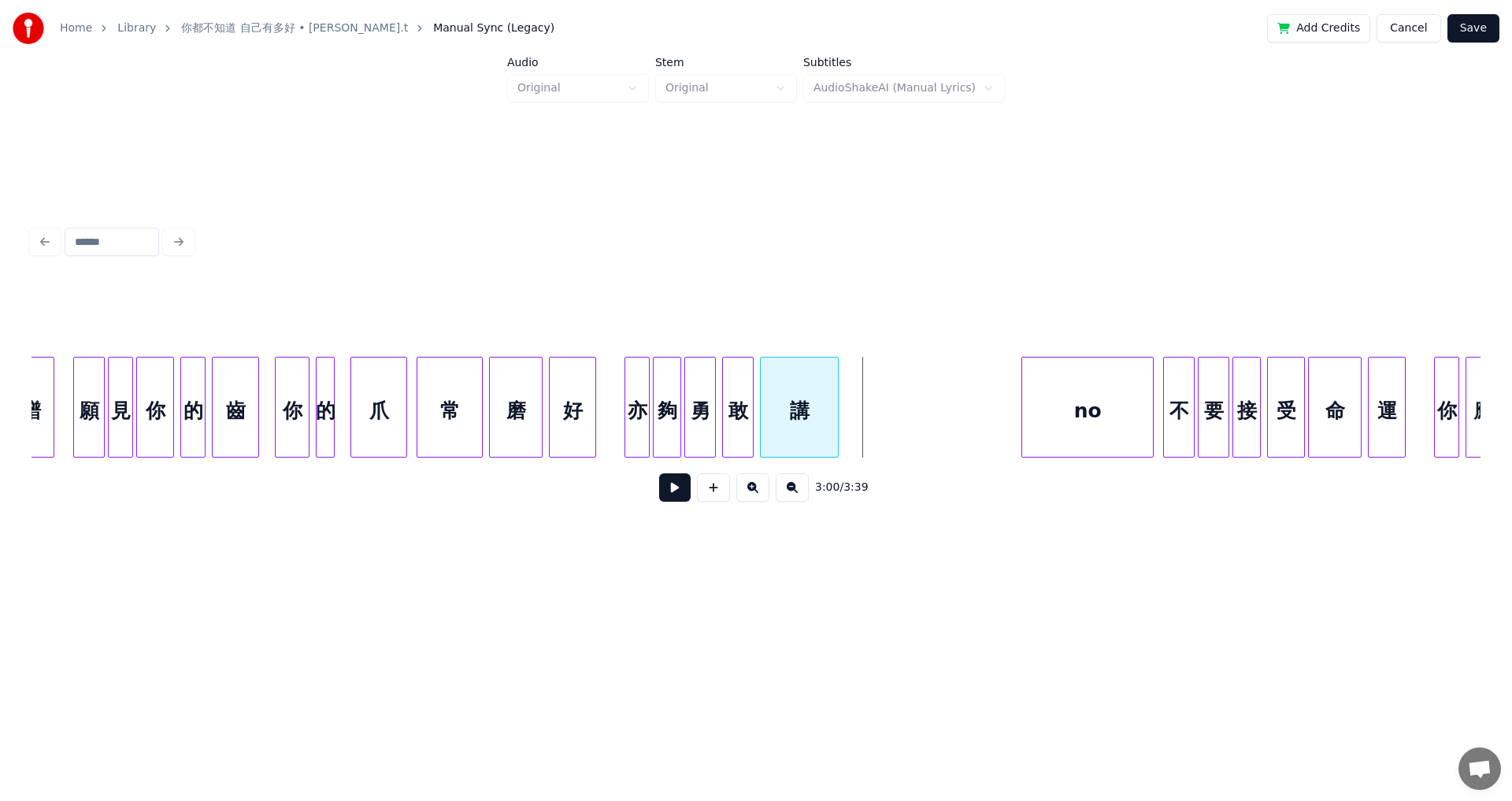
click at [616, 416] on div at bounding box center [836, 408] width 5 height 99
click at [616, 407] on div at bounding box center [848, 408] width 5 height 99
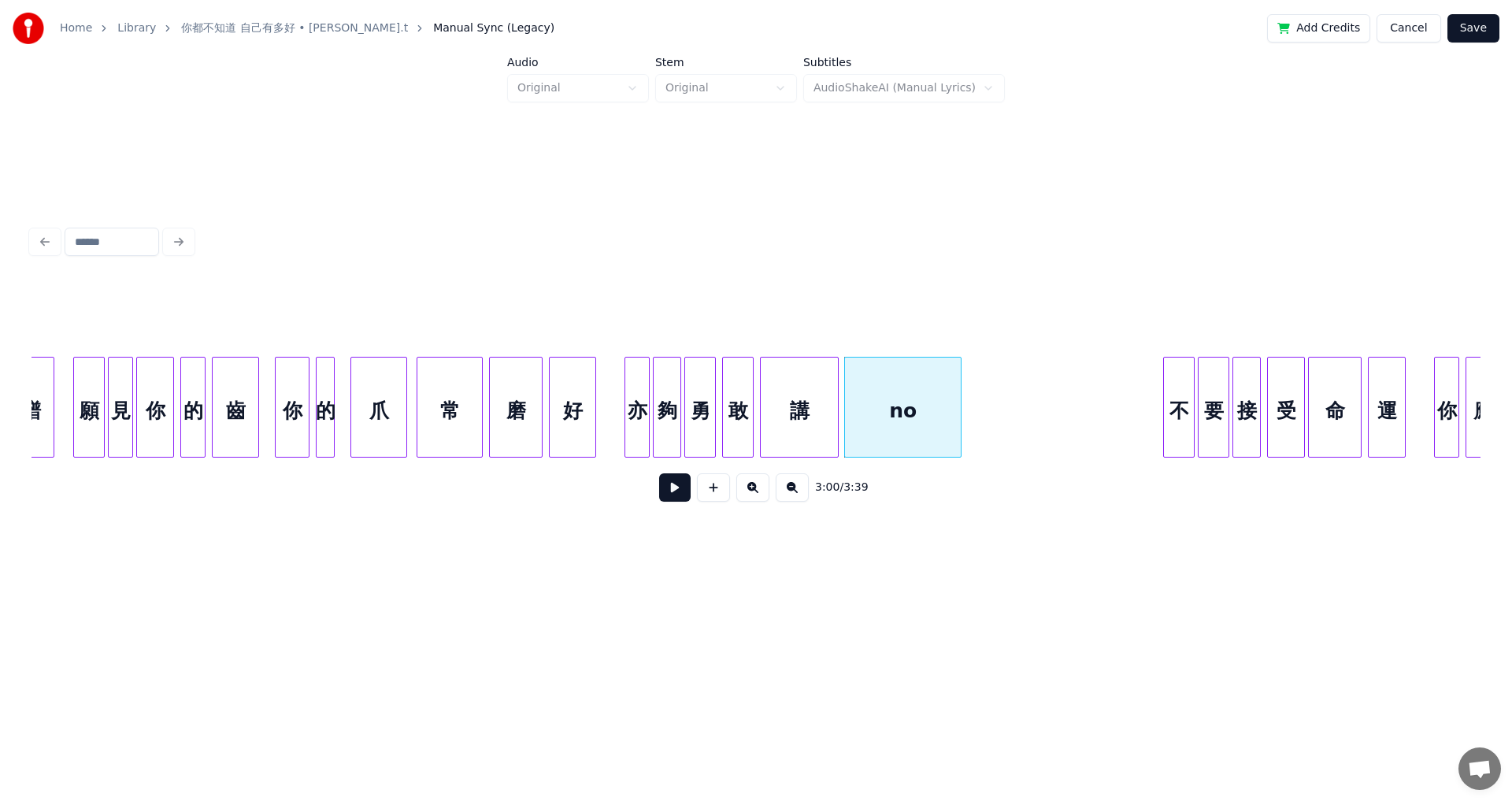
click at [616, 396] on div at bounding box center [959, 408] width 5 height 99
click at [616, 410] on div "講" at bounding box center [799, 411] width 77 height 107
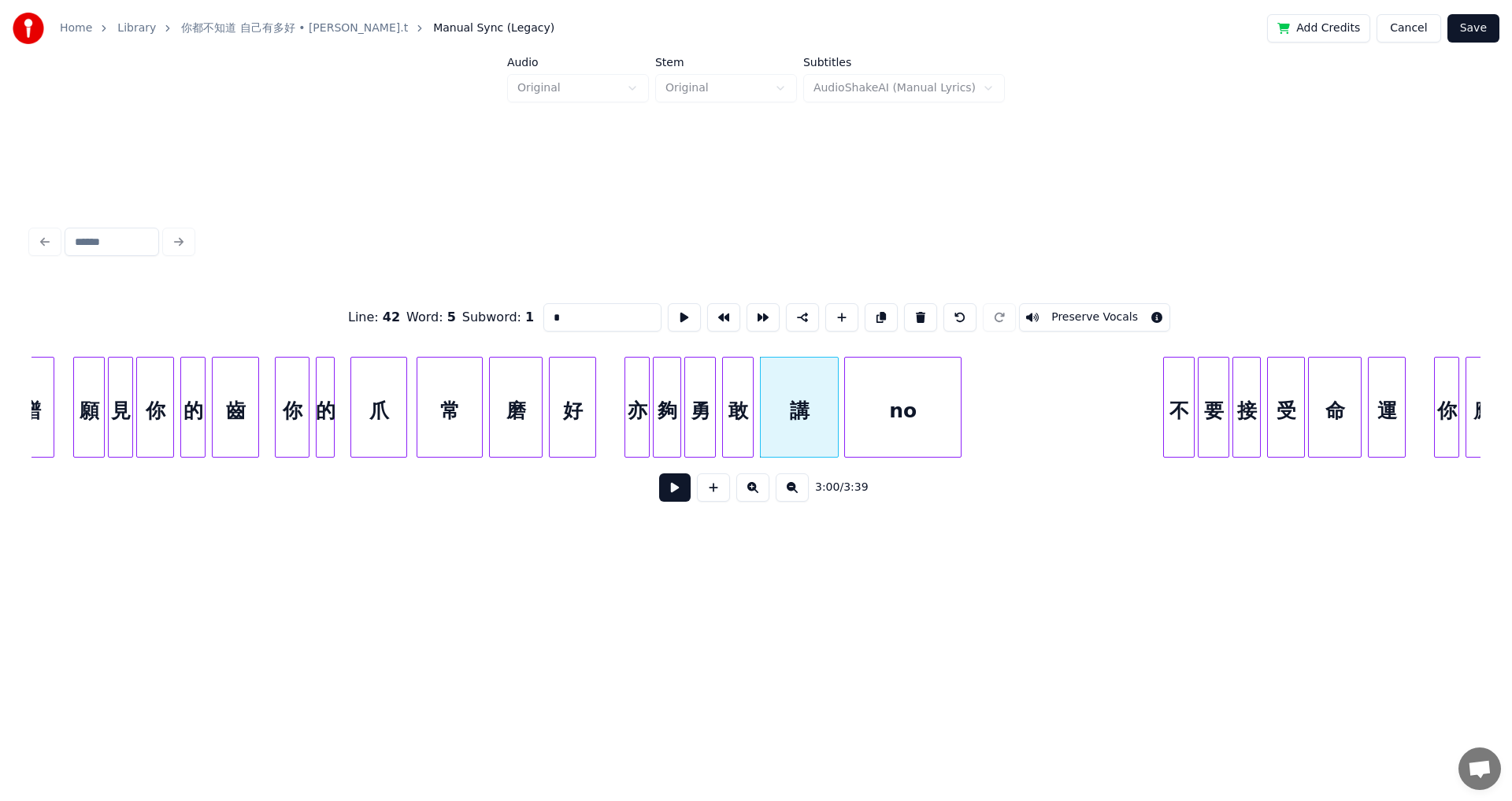
click at [616, 441] on button at bounding box center [675, 487] width 31 height 28
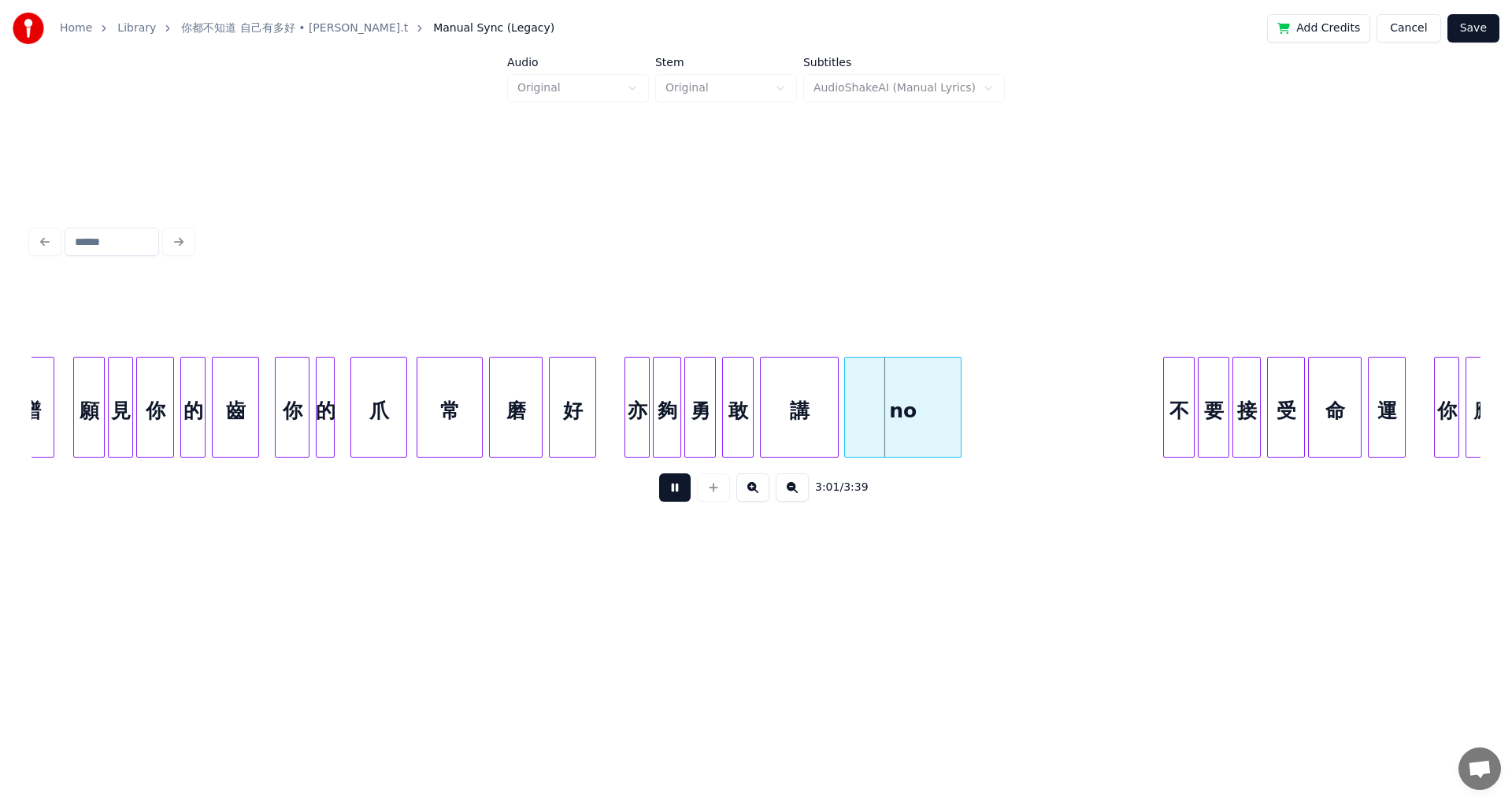
click at [616, 441] on button at bounding box center [675, 487] width 31 height 28
click at [616, 389] on div at bounding box center [818, 408] width 5 height 99
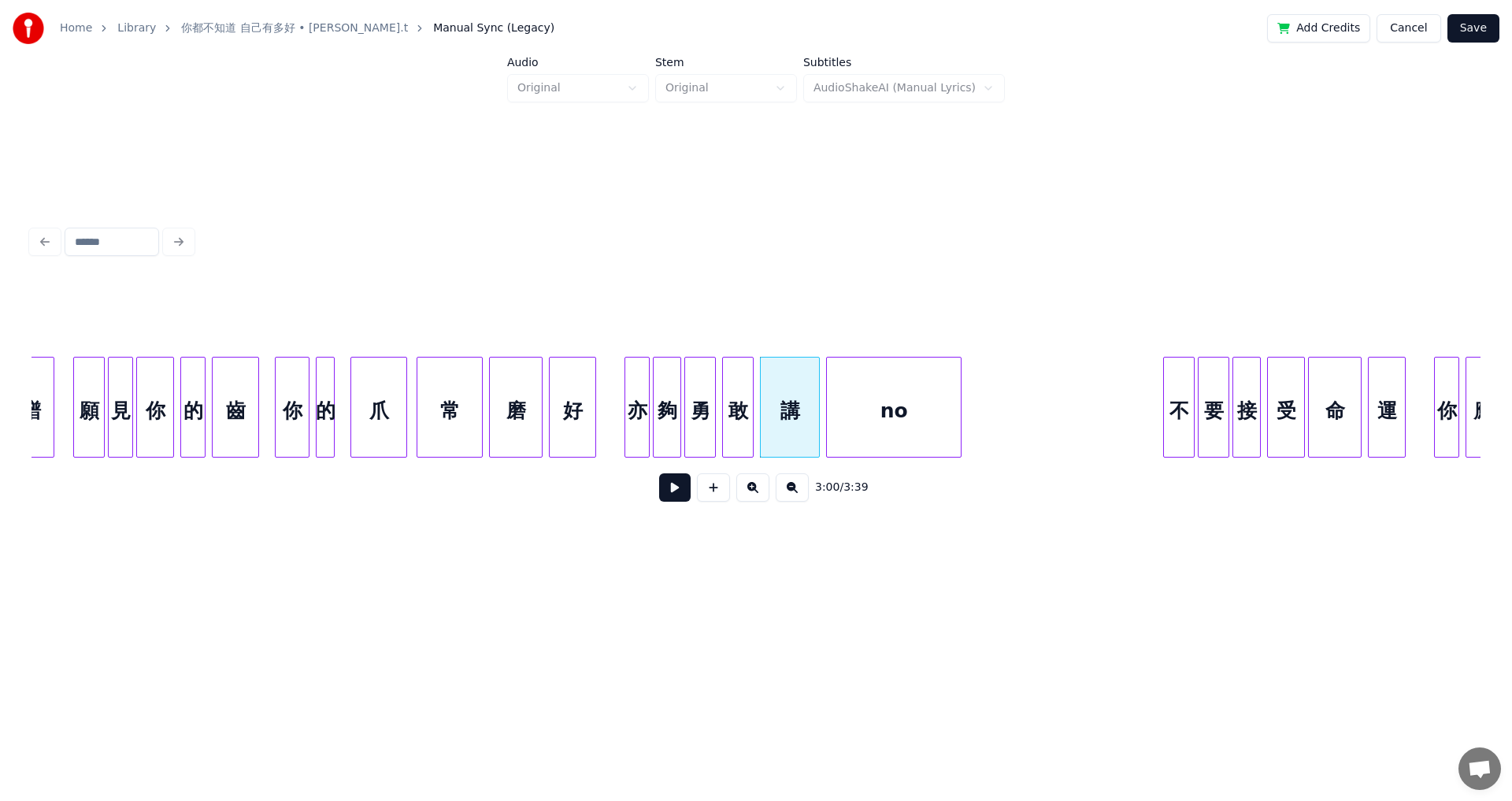
click at [616, 396] on div at bounding box center [829, 408] width 5 height 99
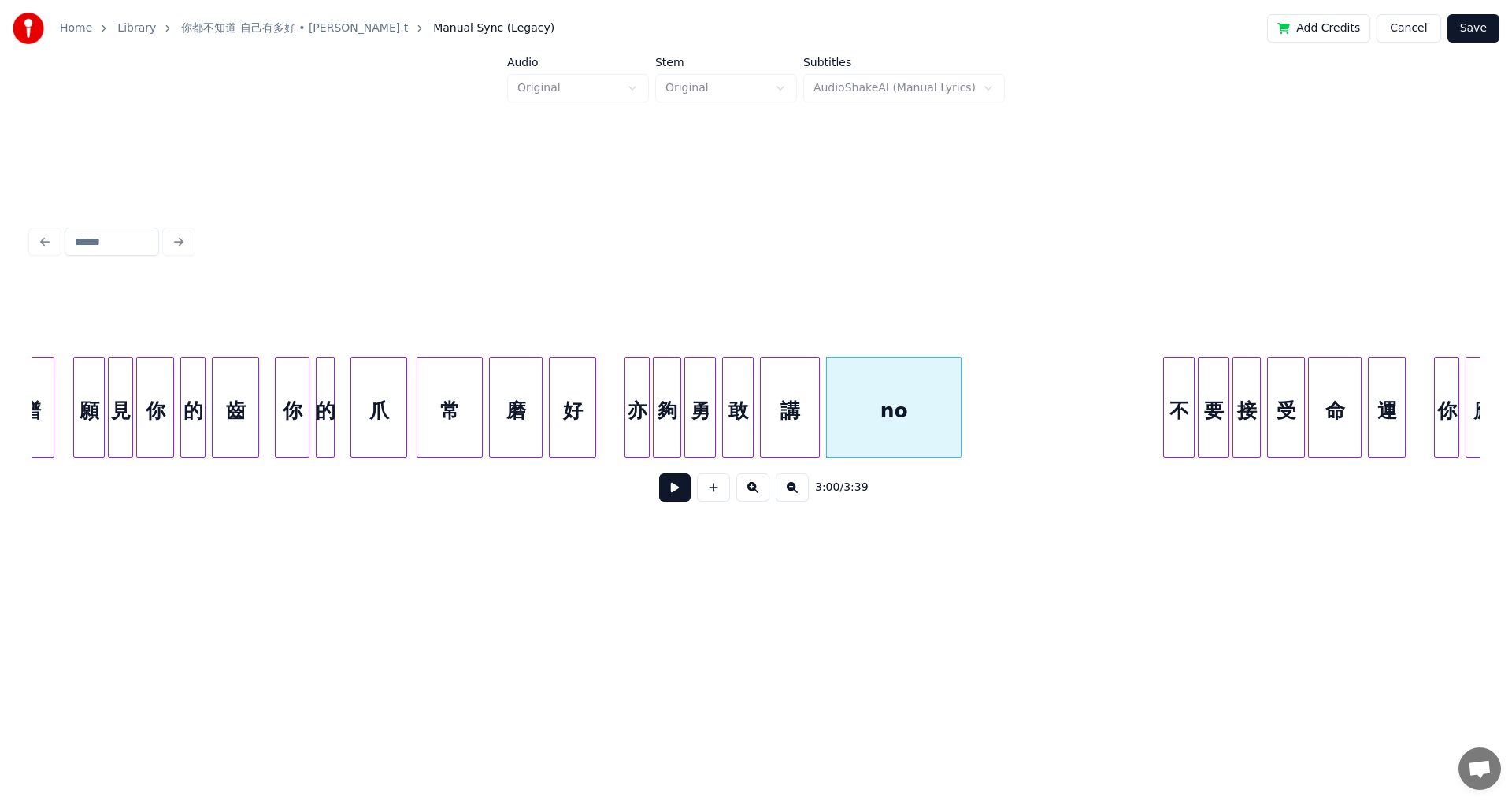
click at [616, 401] on div at bounding box center [628, 408] width 5 height 99
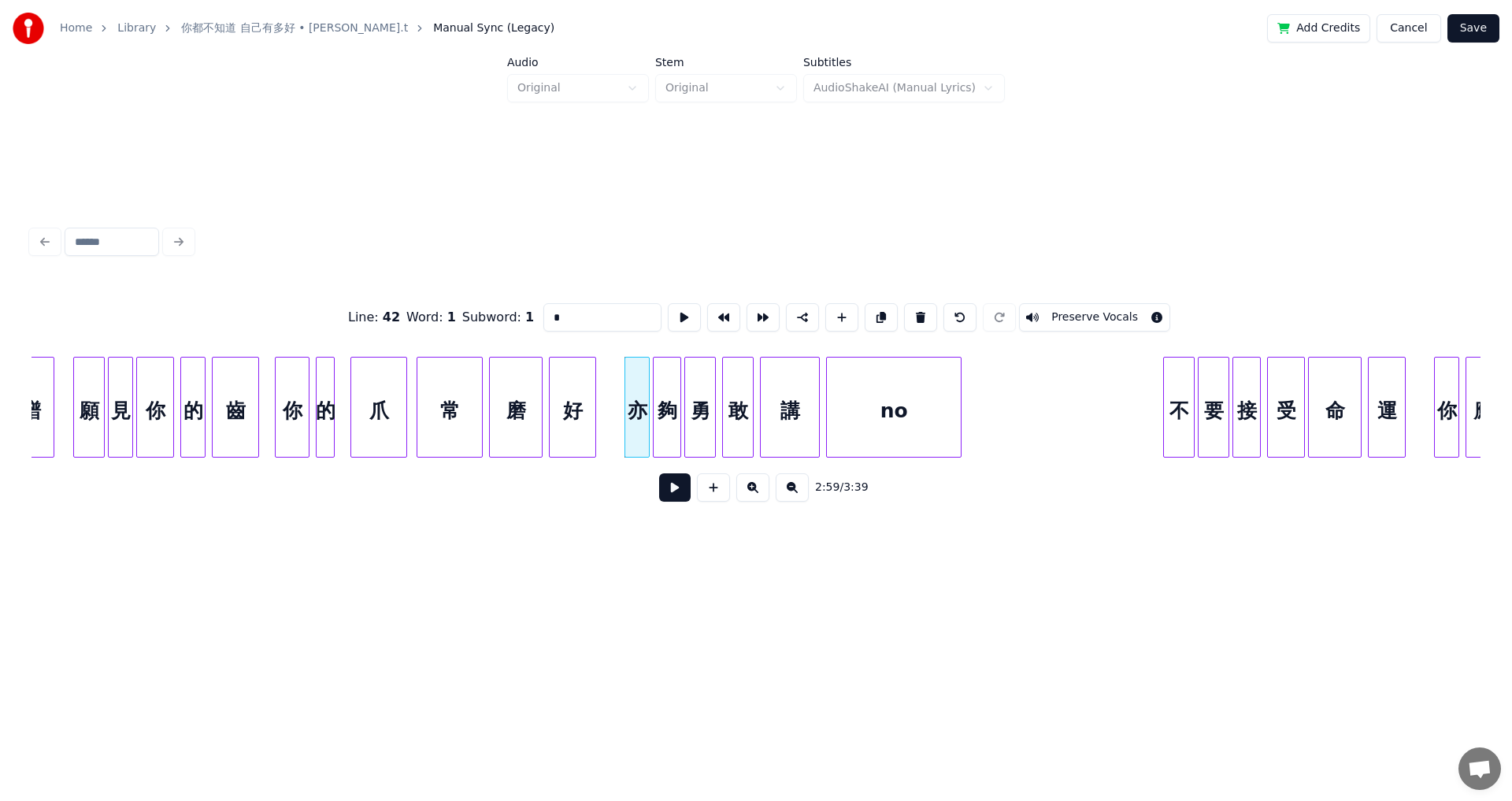
click at [616, 441] on button at bounding box center [675, 487] width 31 height 28
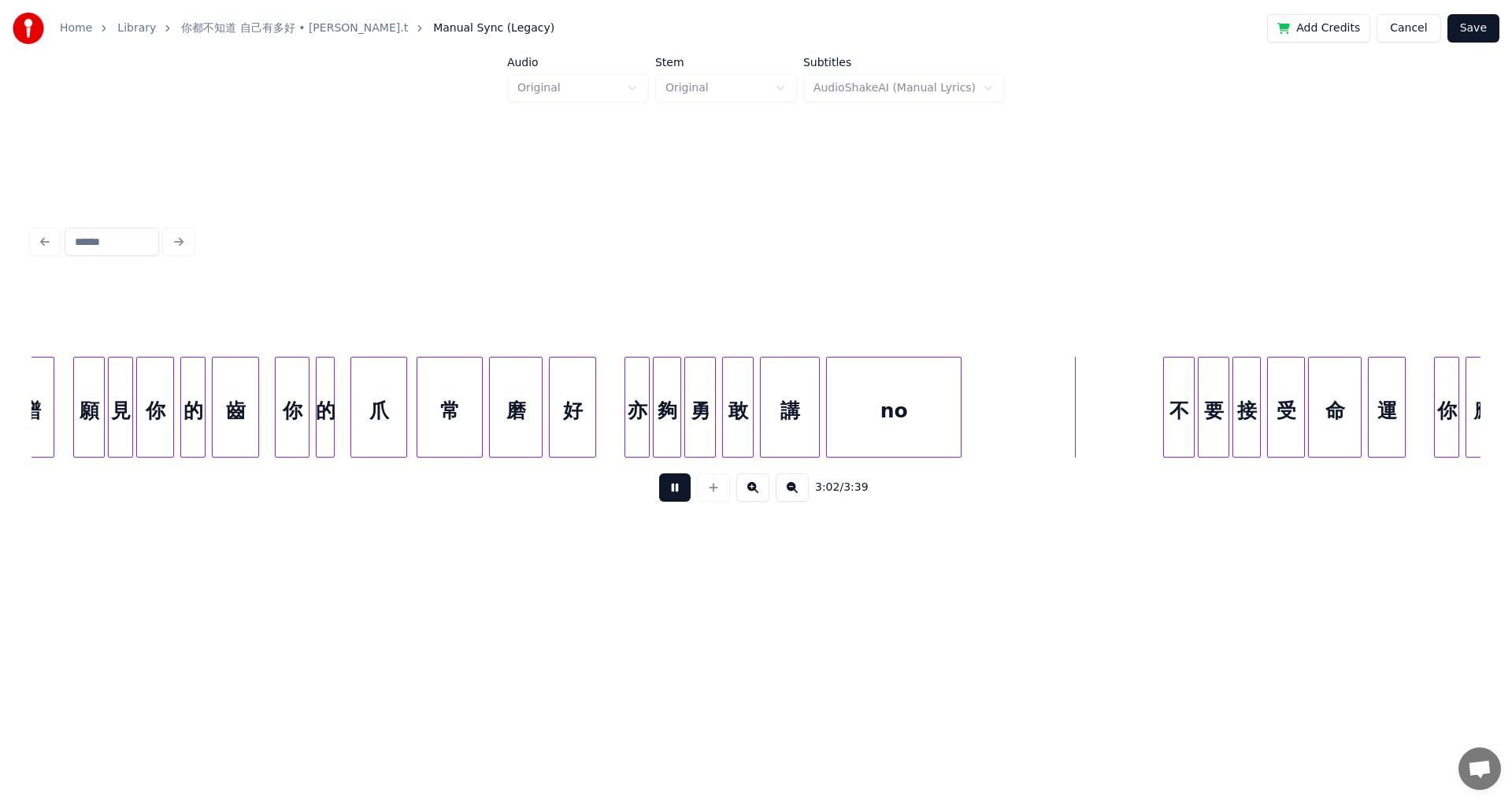
click at [616, 441] on button at bounding box center [675, 487] width 31 height 28
click at [616, 383] on div "no" at bounding box center [894, 408] width 136 height 101
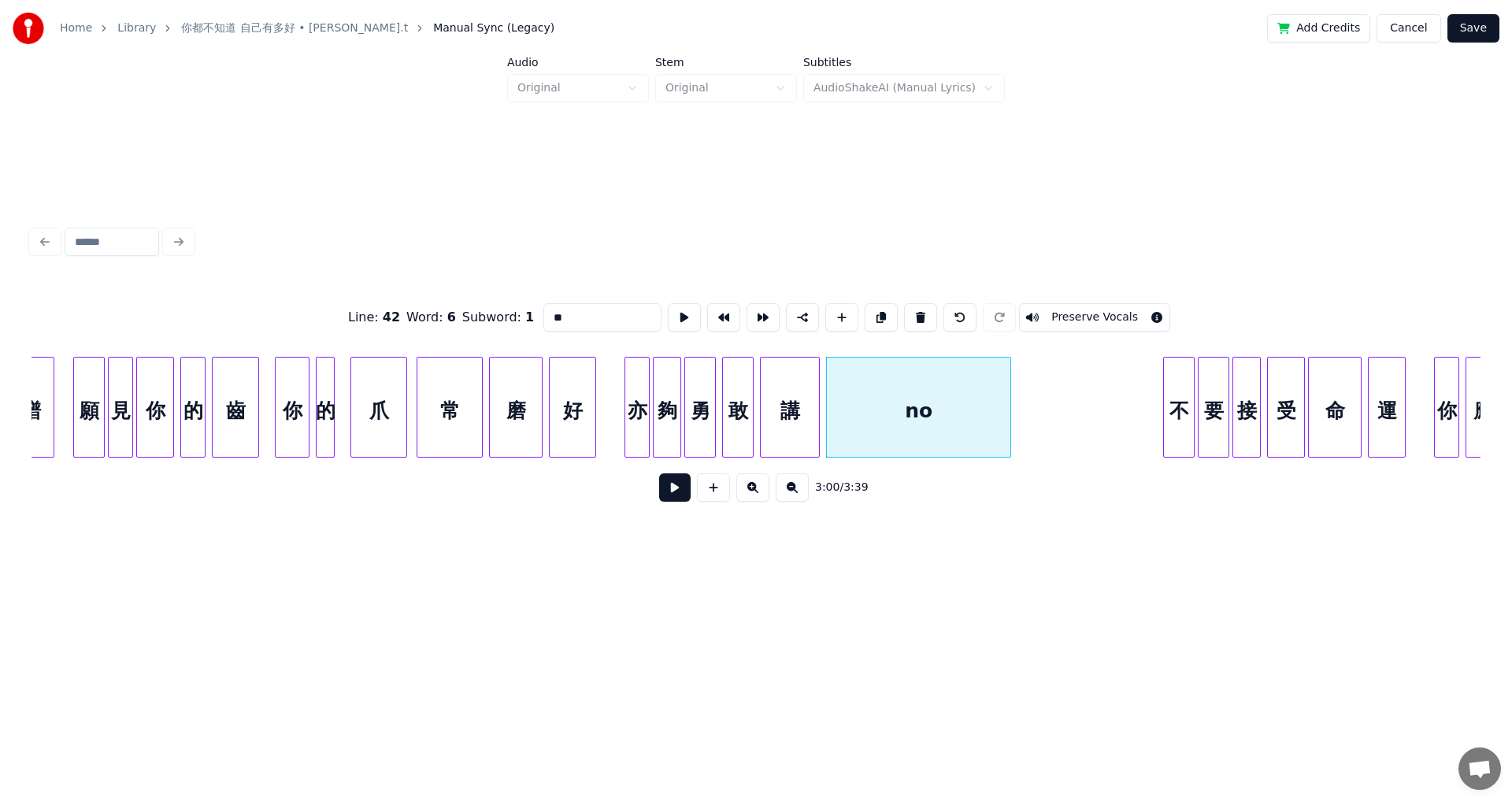
click at [616, 384] on div at bounding box center [1008, 408] width 5 height 99
click at [616, 404] on div "no" at bounding box center [920, 411] width 188 height 107
click at [616, 441] on button at bounding box center [675, 487] width 31 height 28
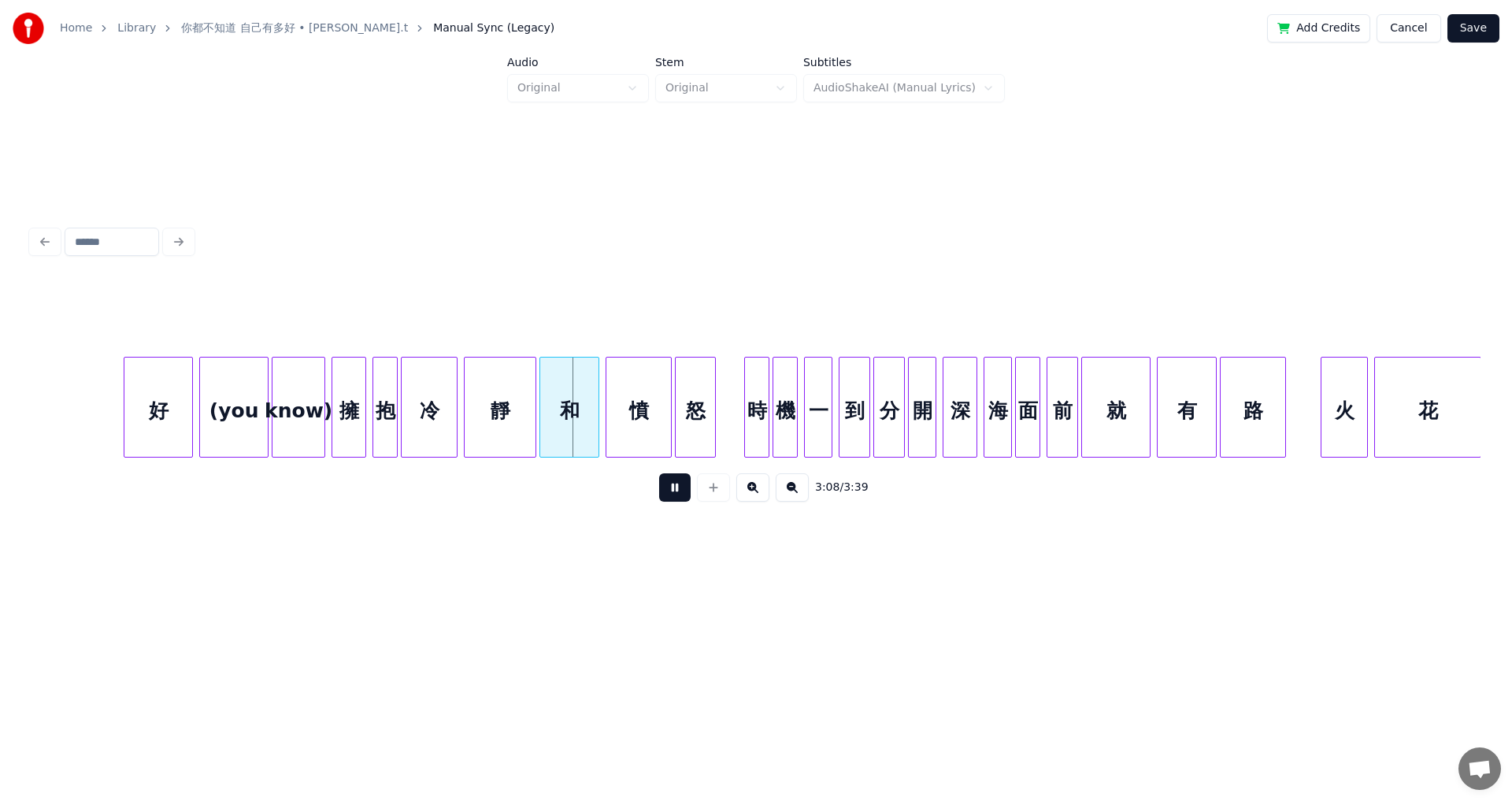
scroll to position [0, 29288]
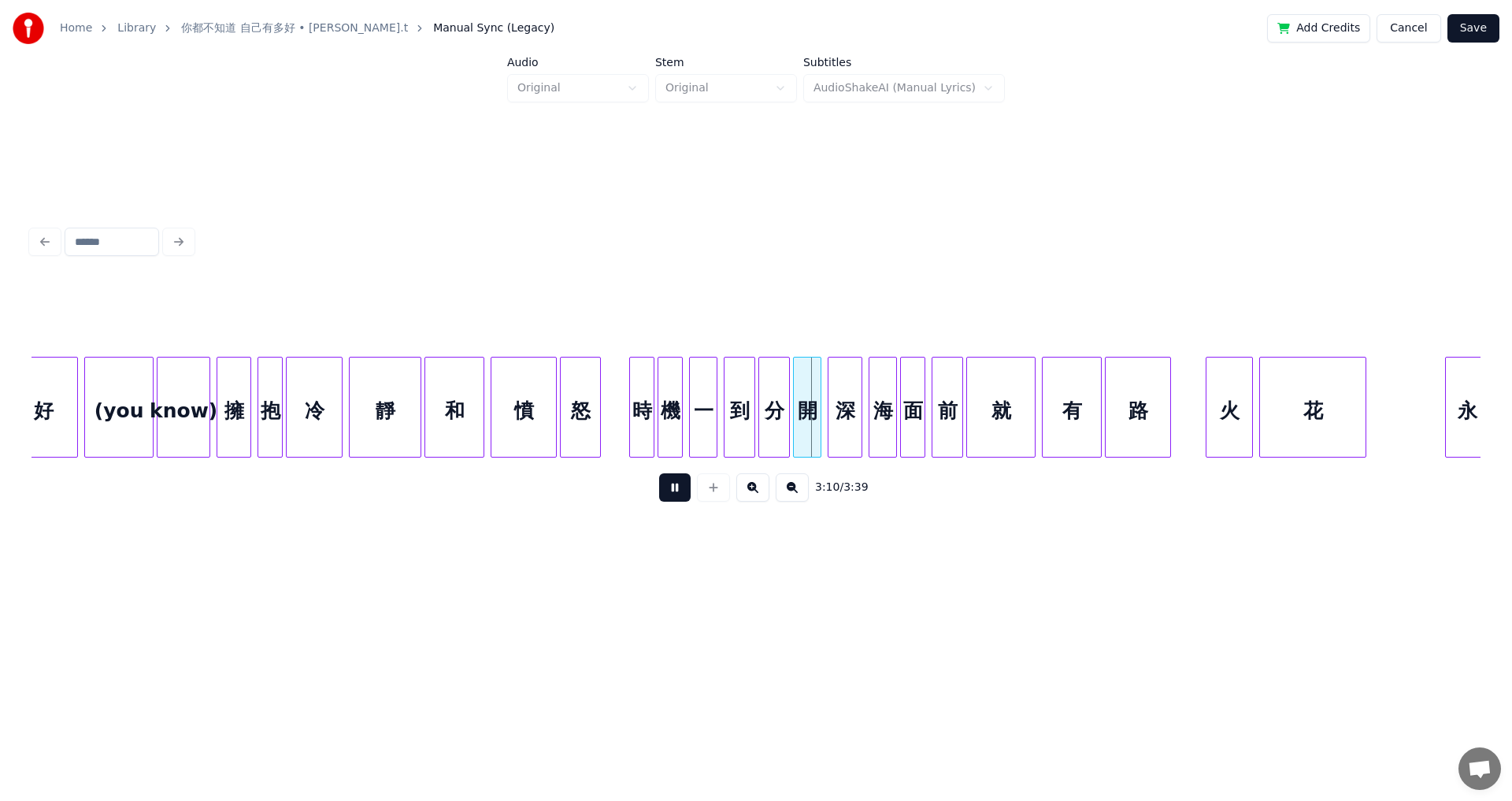
click at [616, 441] on button at bounding box center [675, 487] width 31 height 28
click at [616, 411] on div at bounding box center [622, 408] width 5 height 99
click at [616, 441] on button at bounding box center [675, 487] width 31 height 28
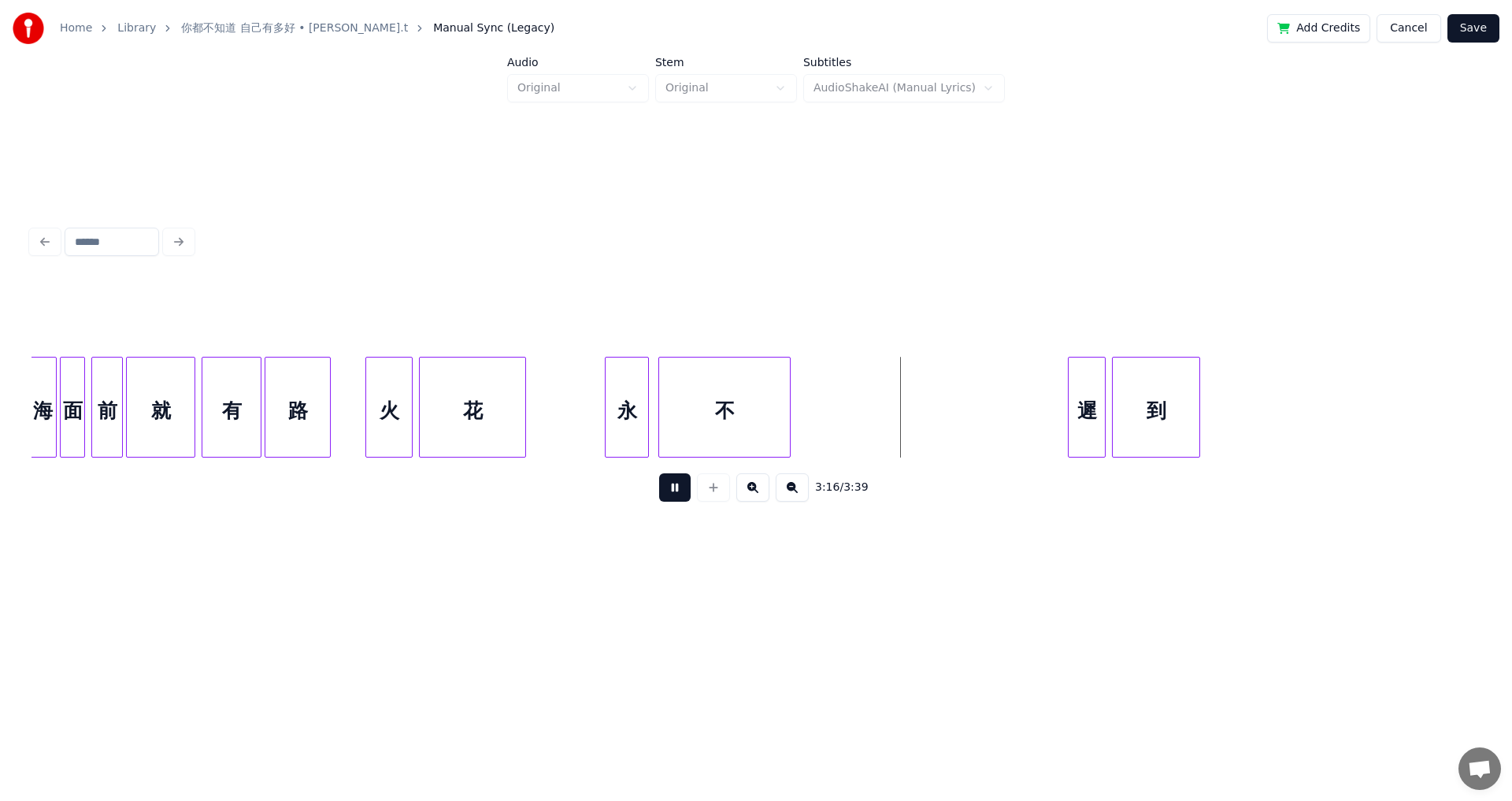
scroll to position [0, 30147]
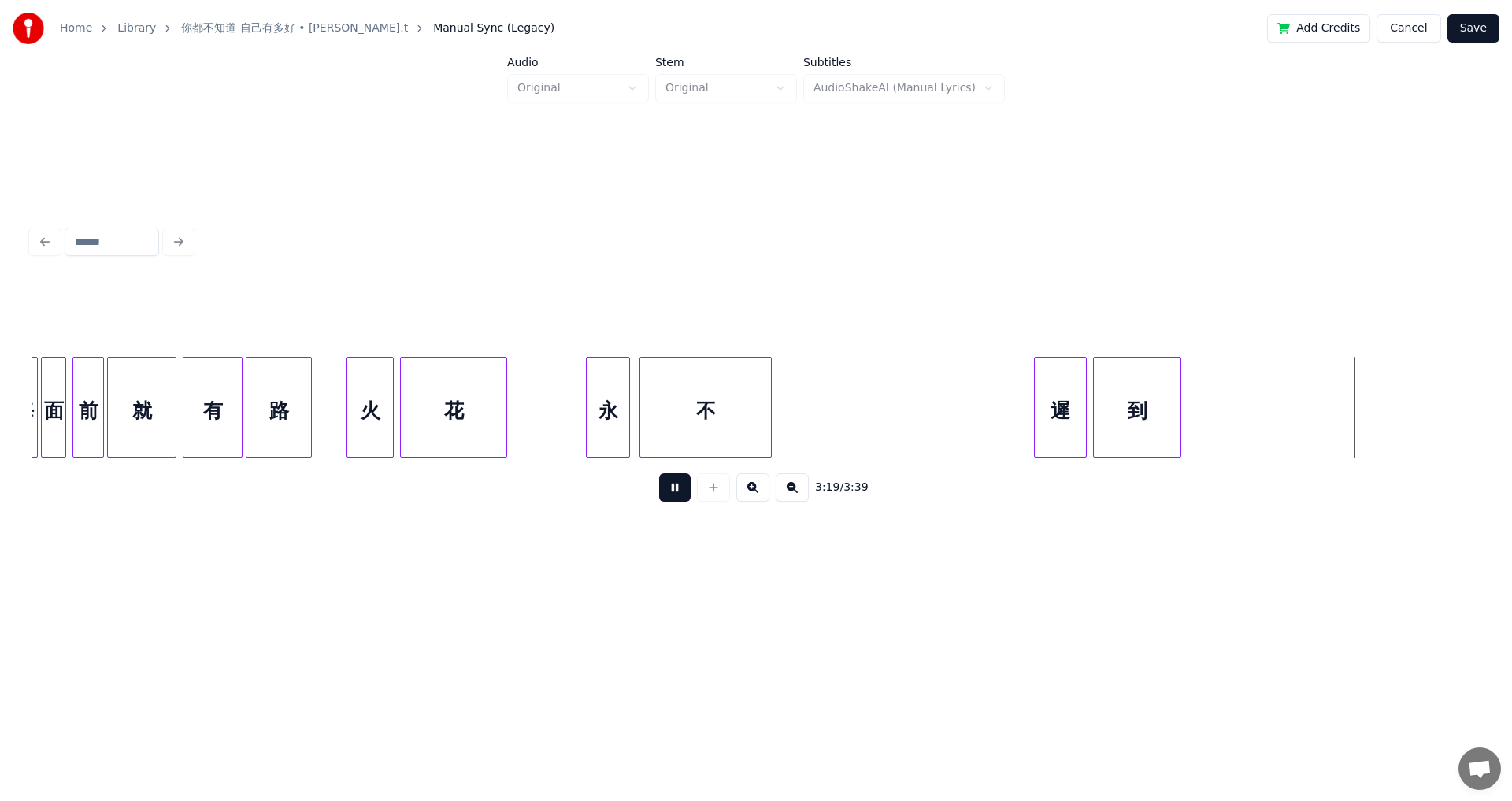
click at [616, 422] on div at bounding box center [1037, 408] width 5 height 99
click at [616, 441] on button at bounding box center [675, 487] width 31 height 28
click at [616, 28] on button "Save" at bounding box center [1473, 28] width 52 height 28
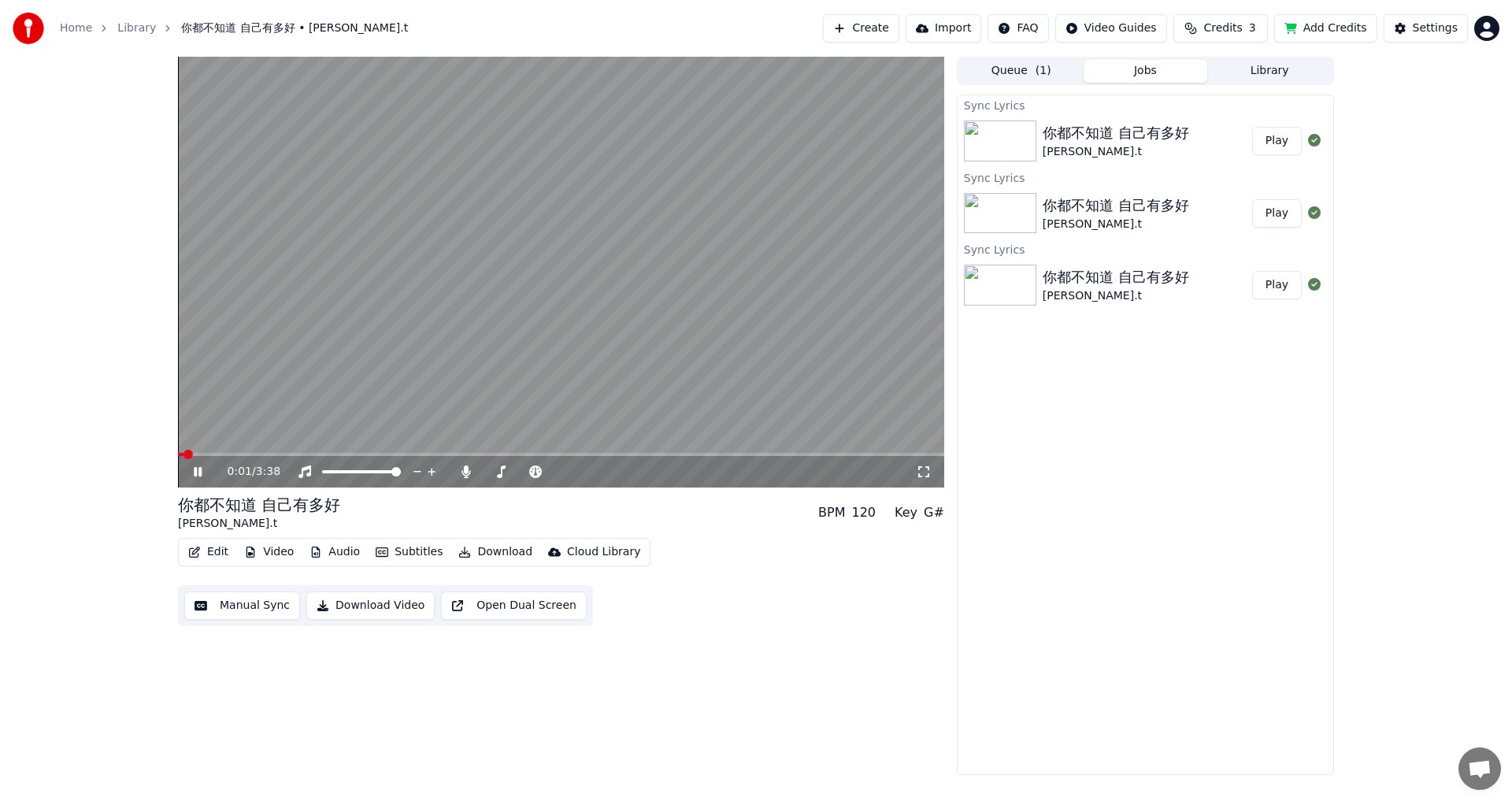
click at [290, 394] on video at bounding box center [561, 272] width 766 height 431
click at [424, 337] on video at bounding box center [561, 272] width 766 height 431
click at [516, 441] on span at bounding box center [561, 455] width 766 height 3
click at [548, 441] on span at bounding box center [561, 455] width 766 height 3
click at [574, 441] on icon at bounding box center [571, 454] width 11 height 11
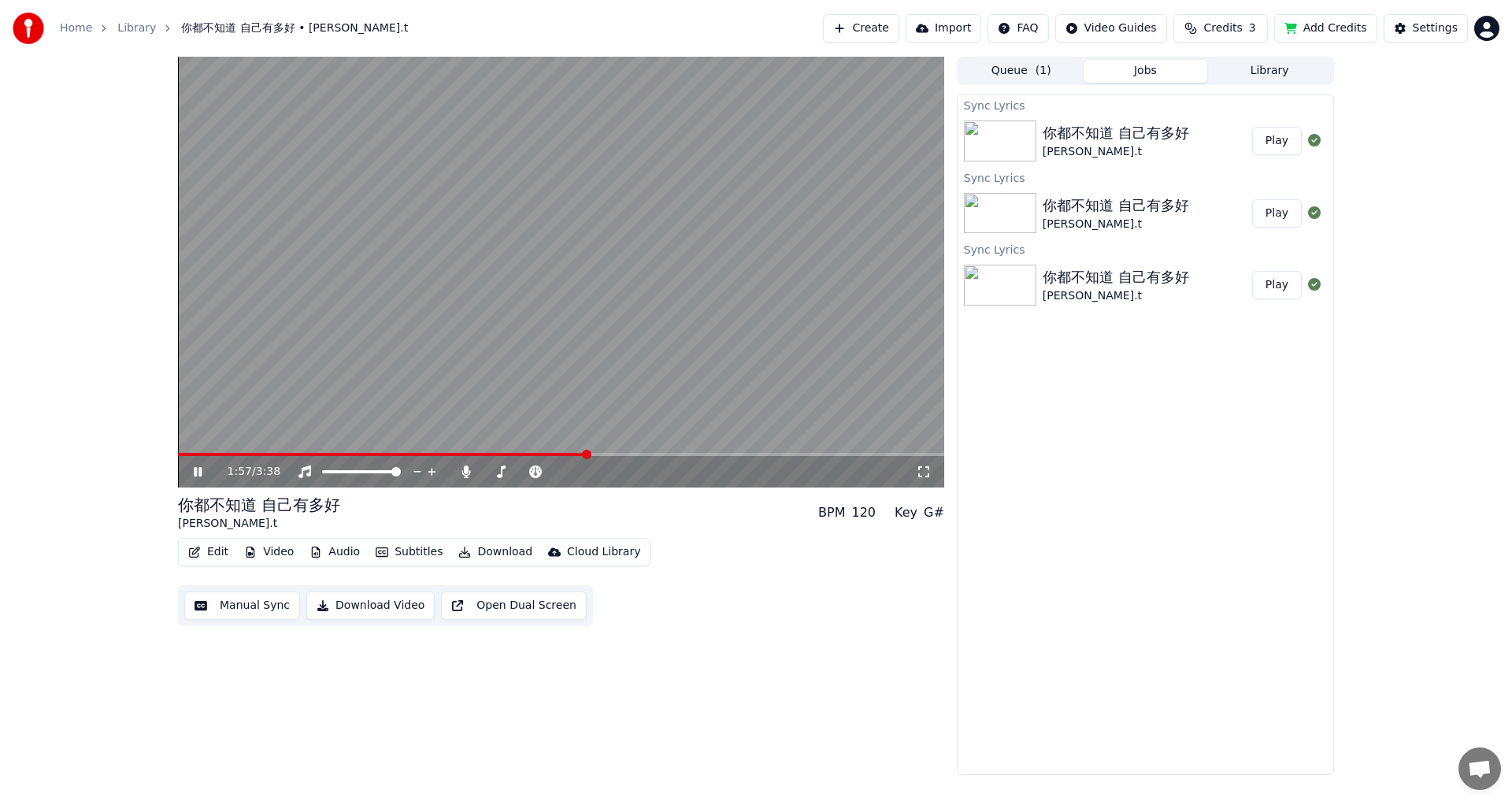
click at [588, 441] on span at bounding box center [561, 455] width 766 height 3
click at [607, 441] on span at bounding box center [561, 455] width 766 height 3
click at [591, 287] on video at bounding box center [561, 272] width 766 height 431
click at [616, 441] on span at bounding box center [527, 455] width 698 height 3
click at [616, 390] on video at bounding box center [561, 272] width 766 height 431
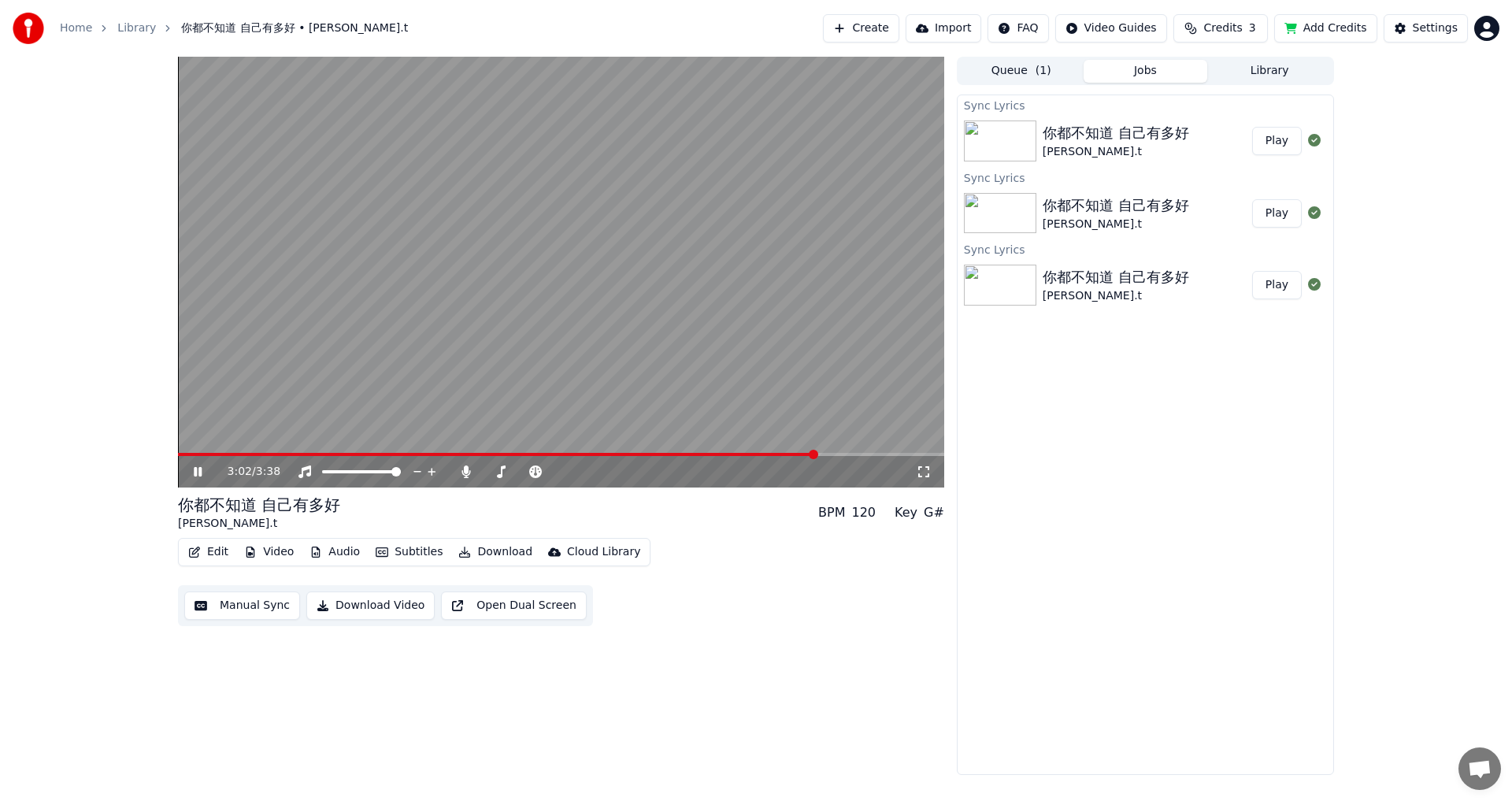
click at [611, 340] on video at bounding box center [561, 272] width 766 height 431
click at [480, 441] on div at bounding box center [537, 471] width 127 height 16
click at [476, 441] on div at bounding box center [537, 471] width 127 height 16
click at [469, 441] on icon at bounding box center [466, 471] width 8 height 12
click at [616, 441] on span at bounding box center [487, 455] width 619 height 3
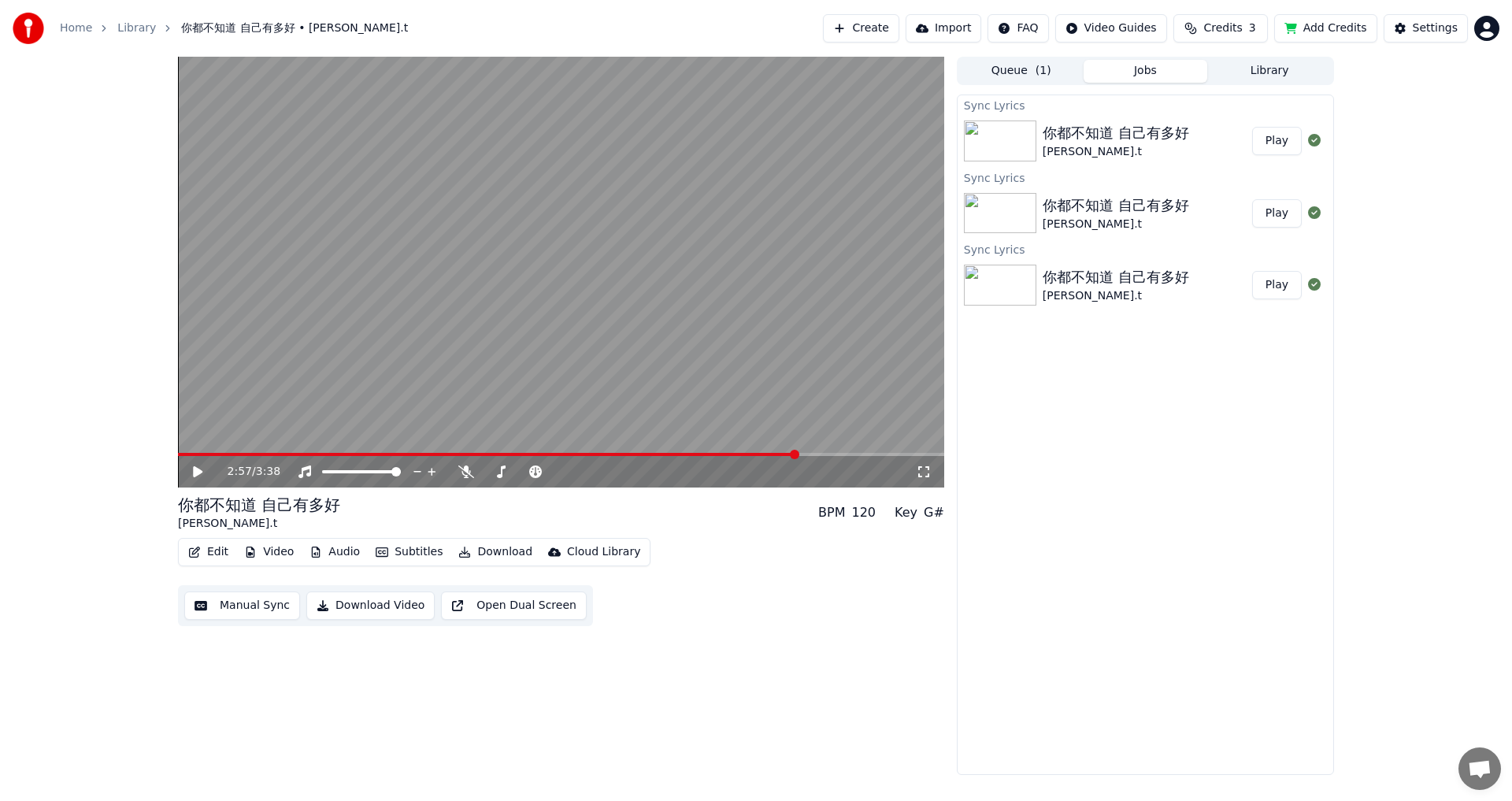
click at [616, 369] on video at bounding box center [561, 272] width 766 height 431
click at [501, 381] on video at bounding box center [561, 272] width 766 height 431
click at [486, 441] on button "Download" at bounding box center [495, 552] width 87 height 22
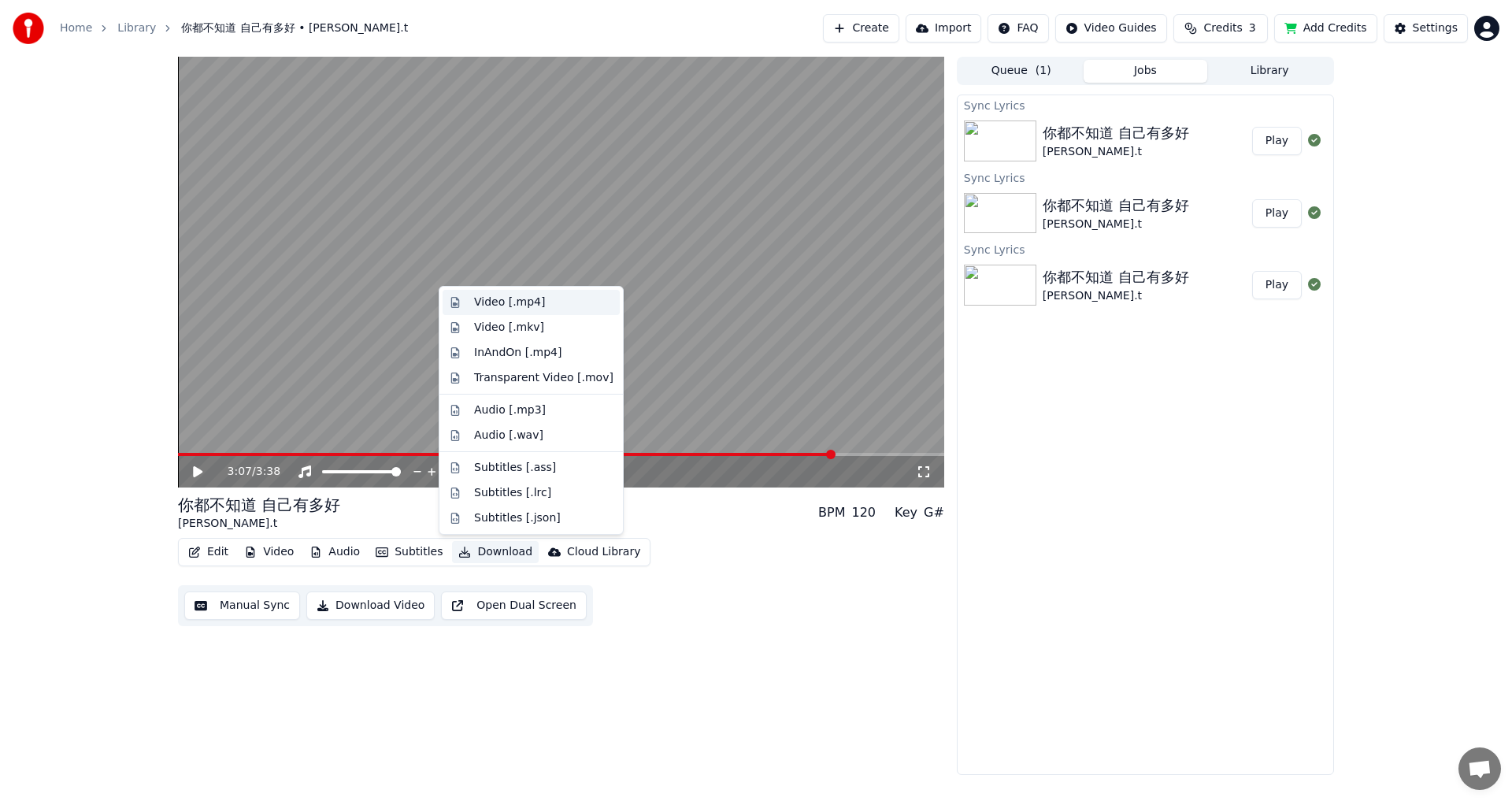
click at [507, 302] on div "Video [.mp4]" at bounding box center [510, 302] width 71 height 16
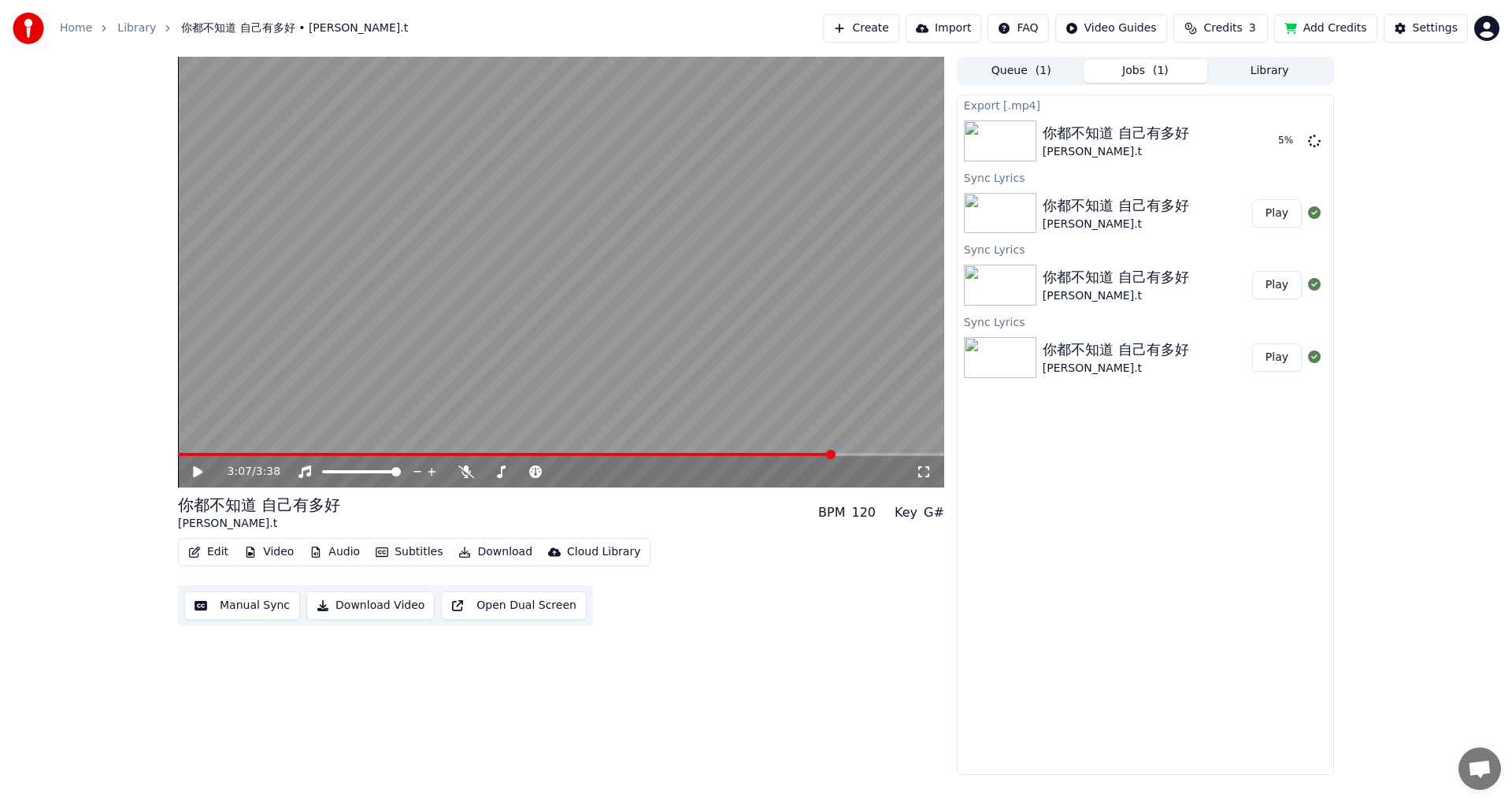
click at [616, 36] on span "Credits" at bounding box center [1223, 28] width 39 height 16
click at [616, 89] on th "Topup" at bounding box center [1128, 75] width 45 height 31
click at [616, 145] on button "Refresh" at bounding box center [1218, 146] width 81 height 28
click at [616, 33] on span "Credits" at bounding box center [1223, 28] width 39 height 16
click at [616, 32] on button "Settings" at bounding box center [1426, 28] width 85 height 28
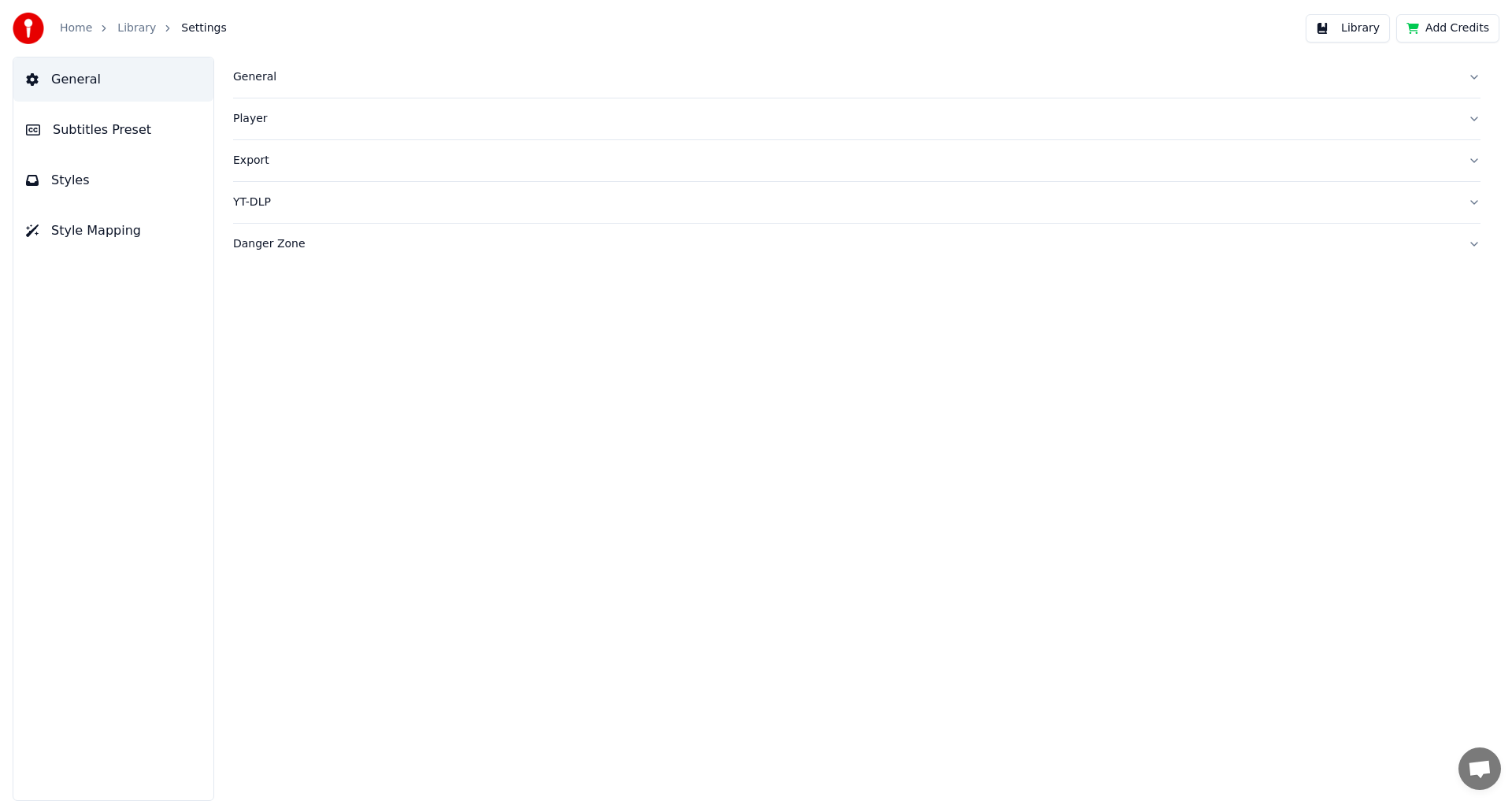
click at [262, 79] on div "General" at bounding box center [843, 77] width 1222 height 16
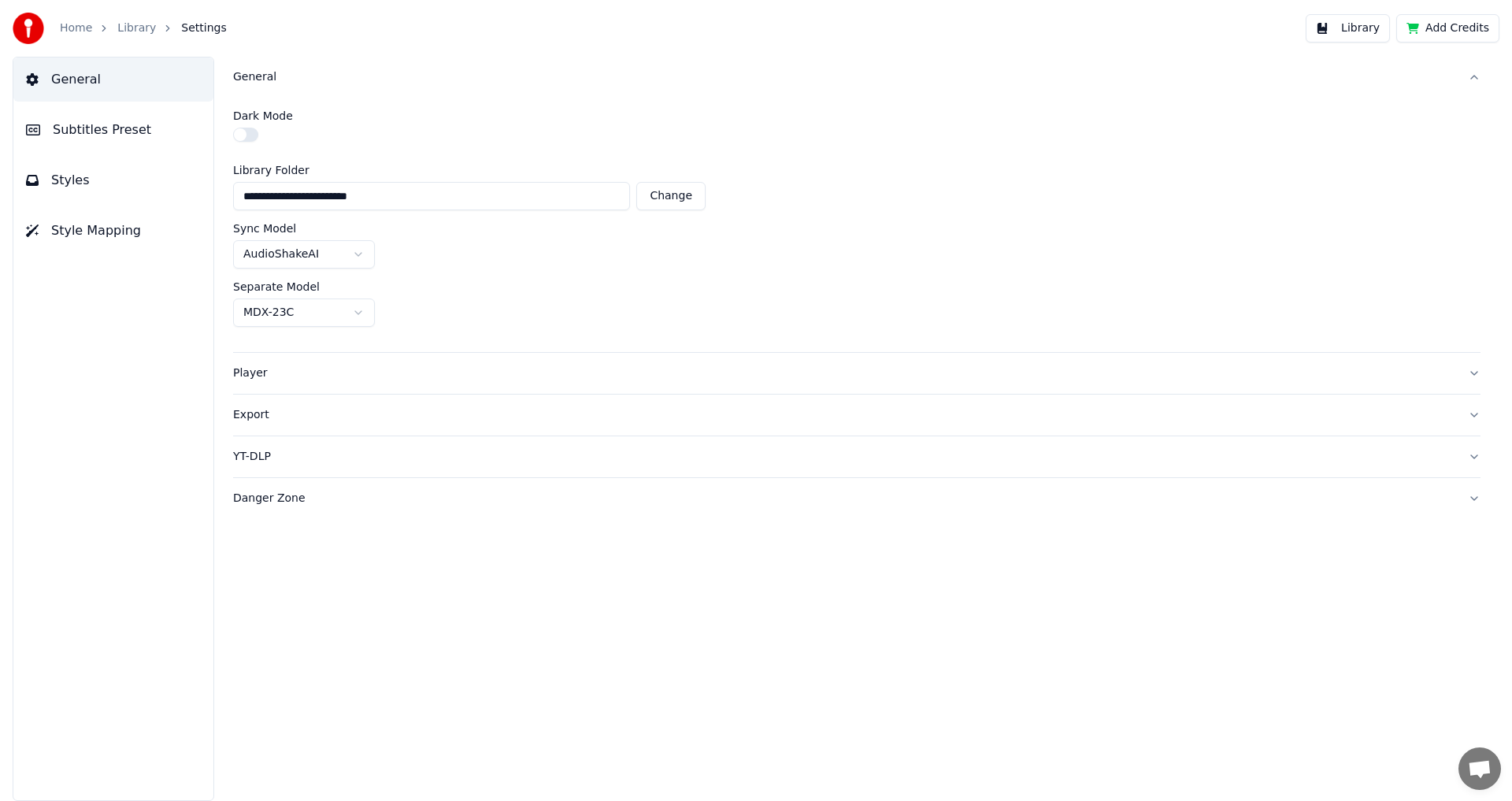
click at [72, 29] on link "Home" at bounding box center [75, 28] width 32 height 16
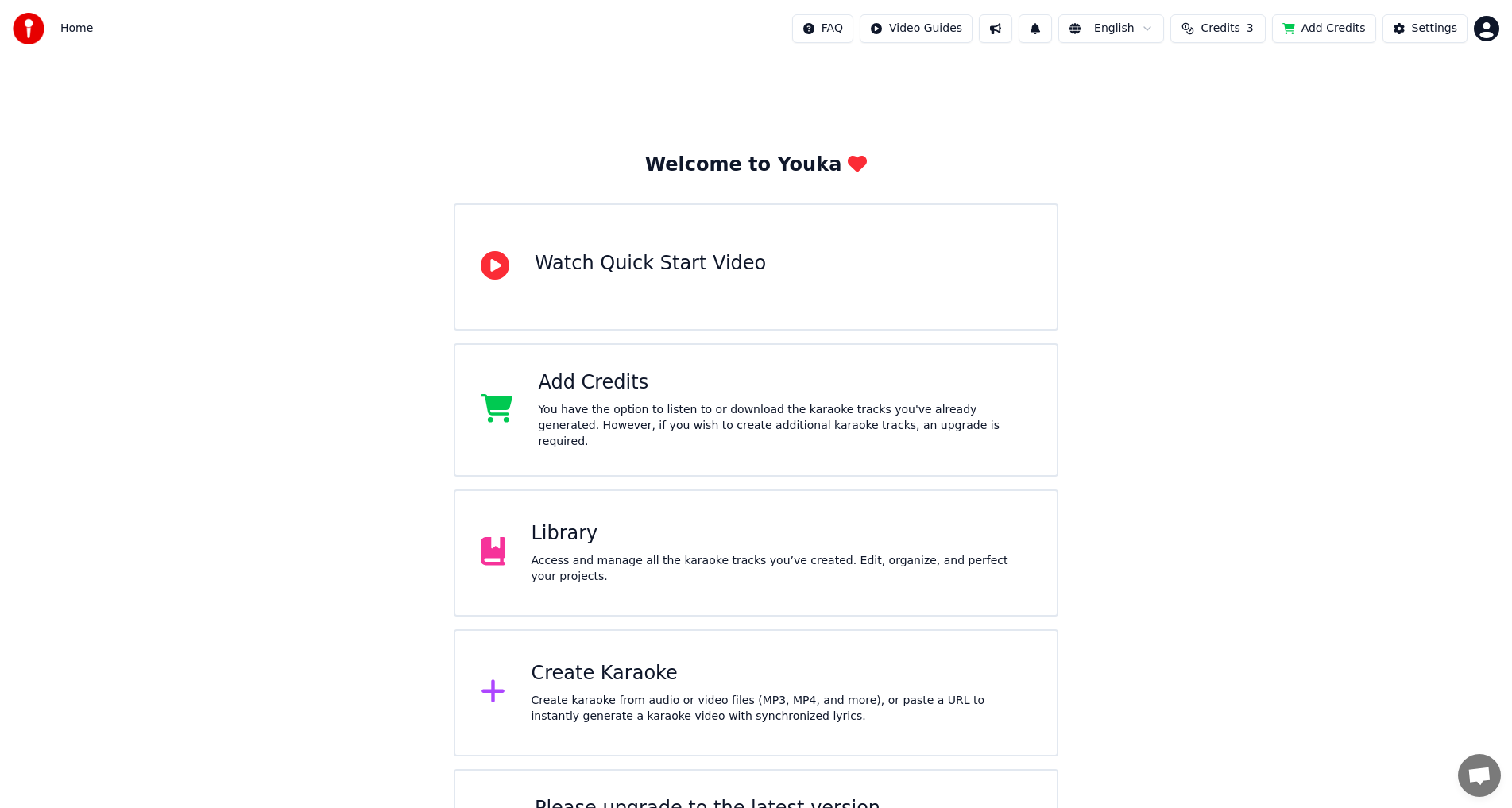
click at [588, 445] on div "Library" at bounding box center [781, 534] width 501 height 25
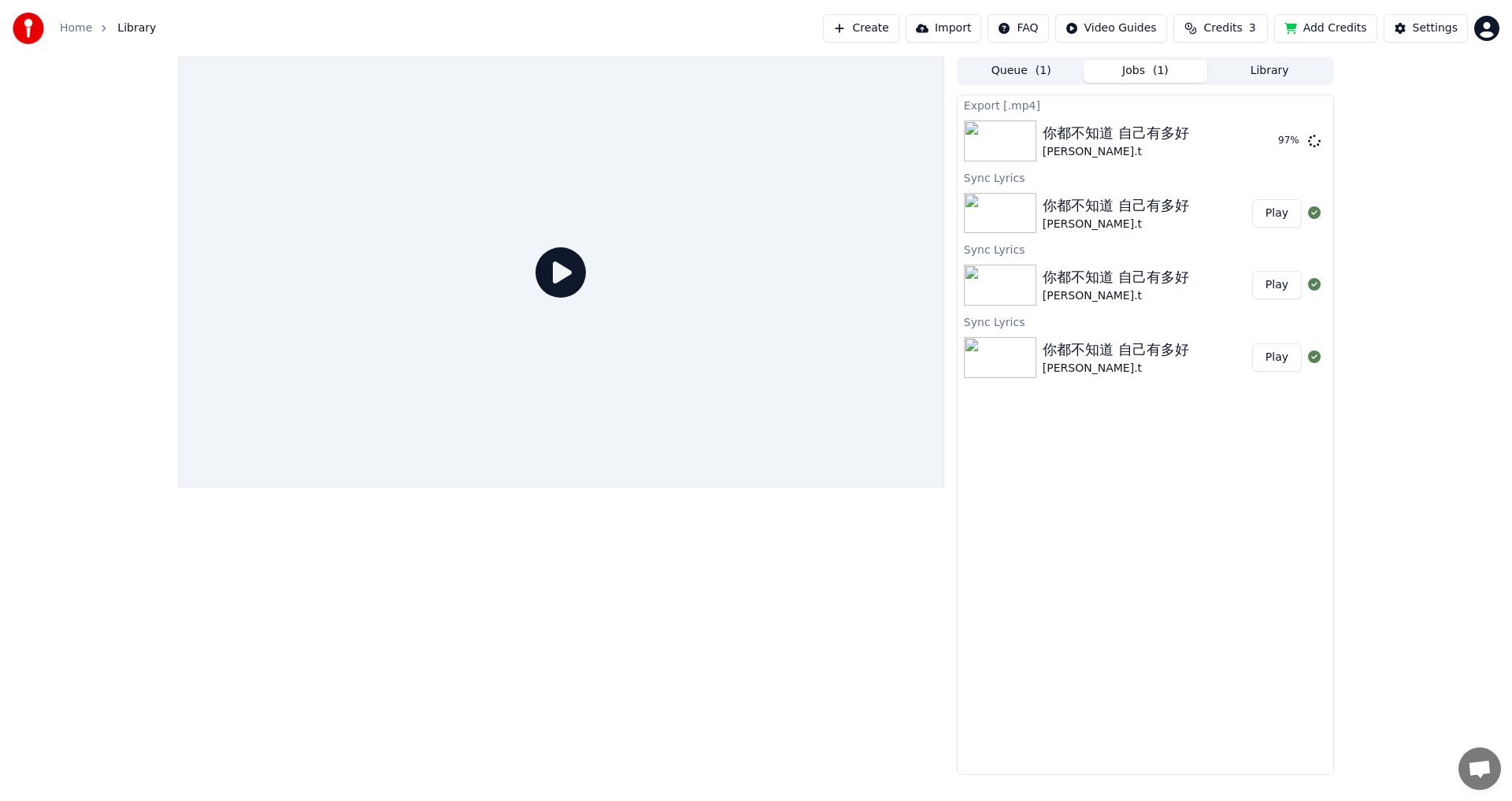
drag, startPoint x: 1268, startPoint y: 68, endPoint x: 1223, endPoint y: 73, distance: 45.3
click at [616, 68] on button "Library" at bounding box center [1269, 71] width 124 height 23
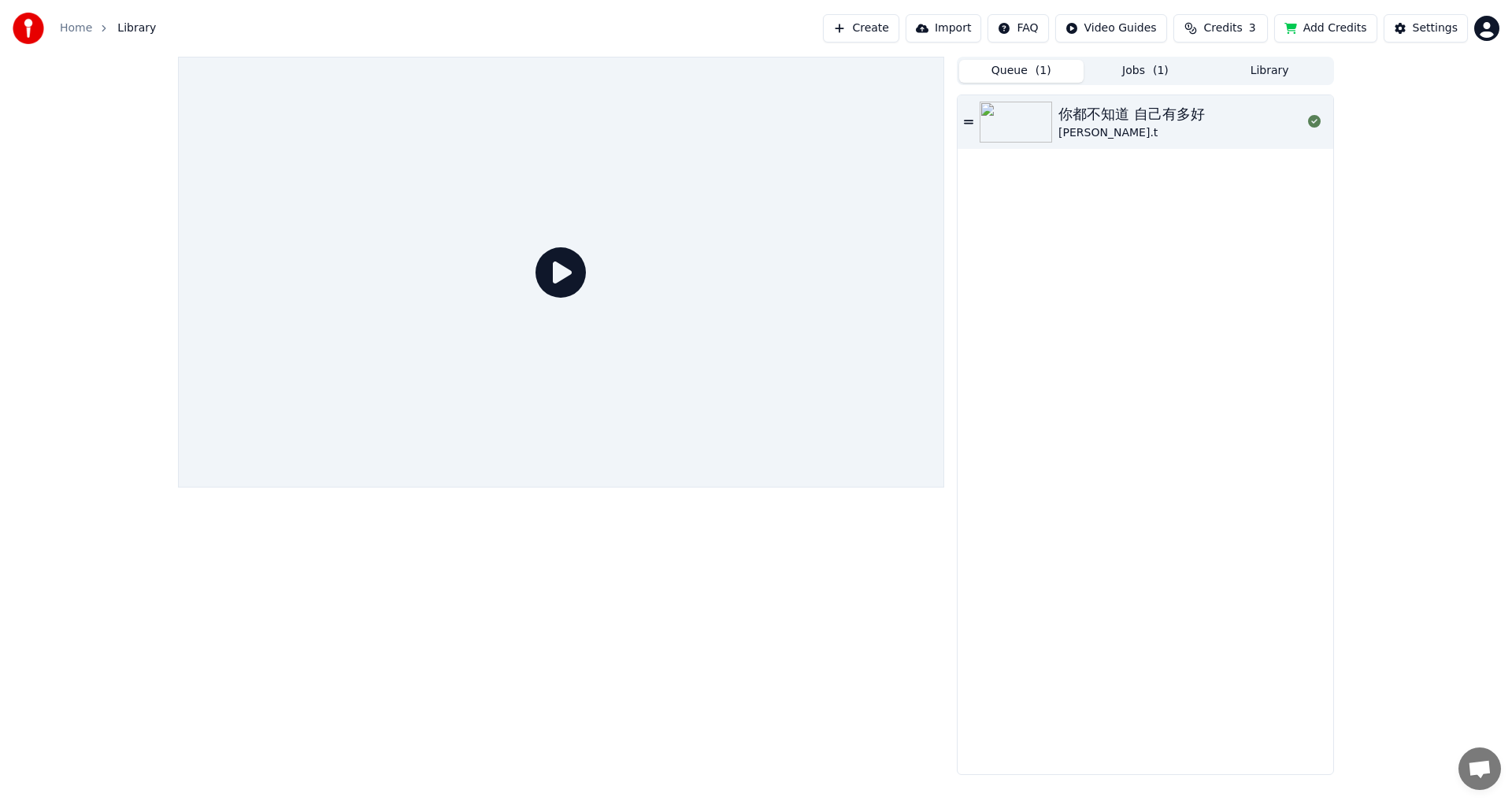
click at [616, 72] on button "Queue ( 1 )" at bounding box center [1022, 71] width 124 height 23
click at [616, 81] on button "Library" at bounding box center [1269, 71] width 124 height 23
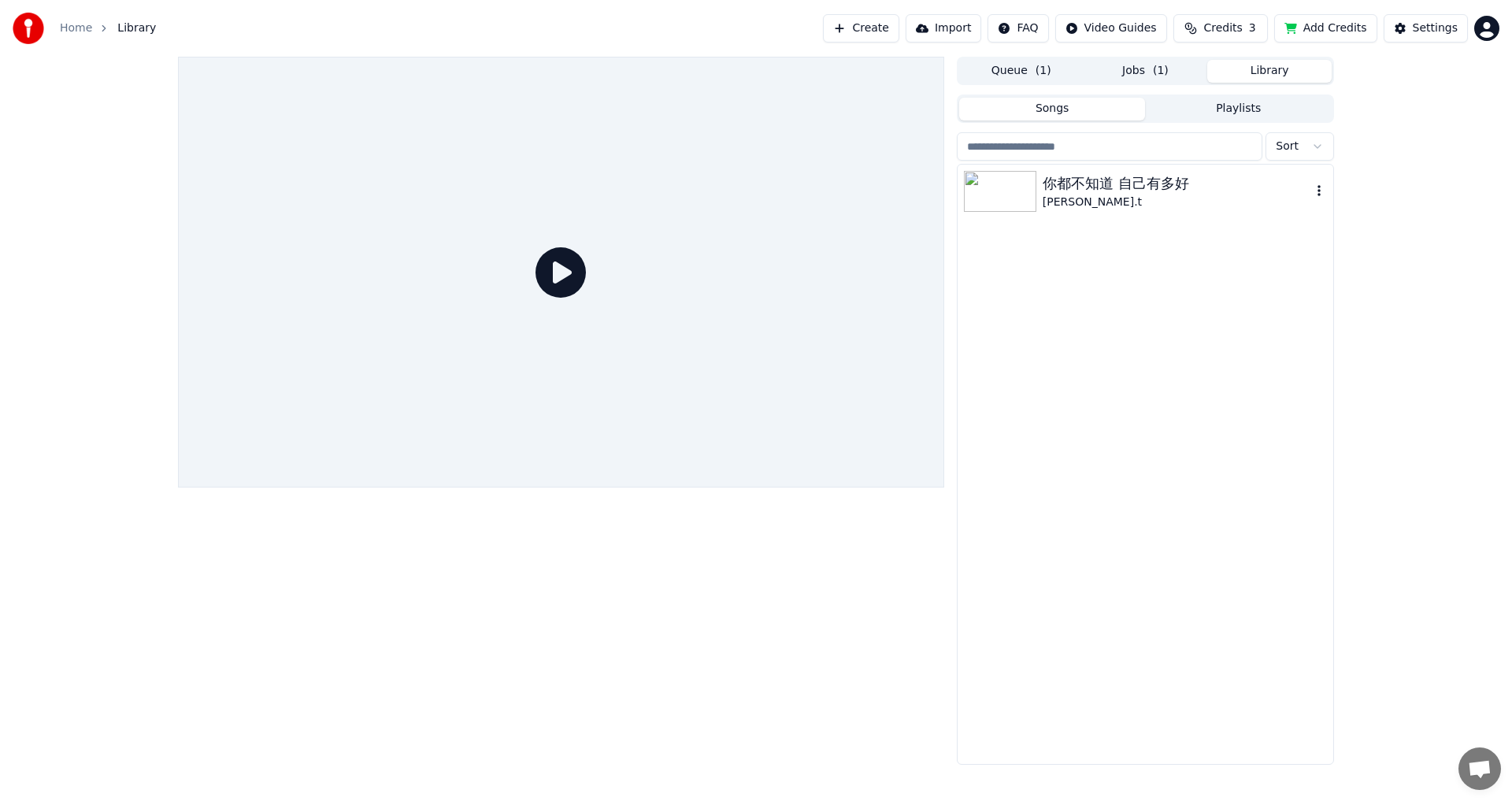
click at [616, 195] on div "[PERSON_NAME].t" at bounding box center [1177, 202] width 268 height 16
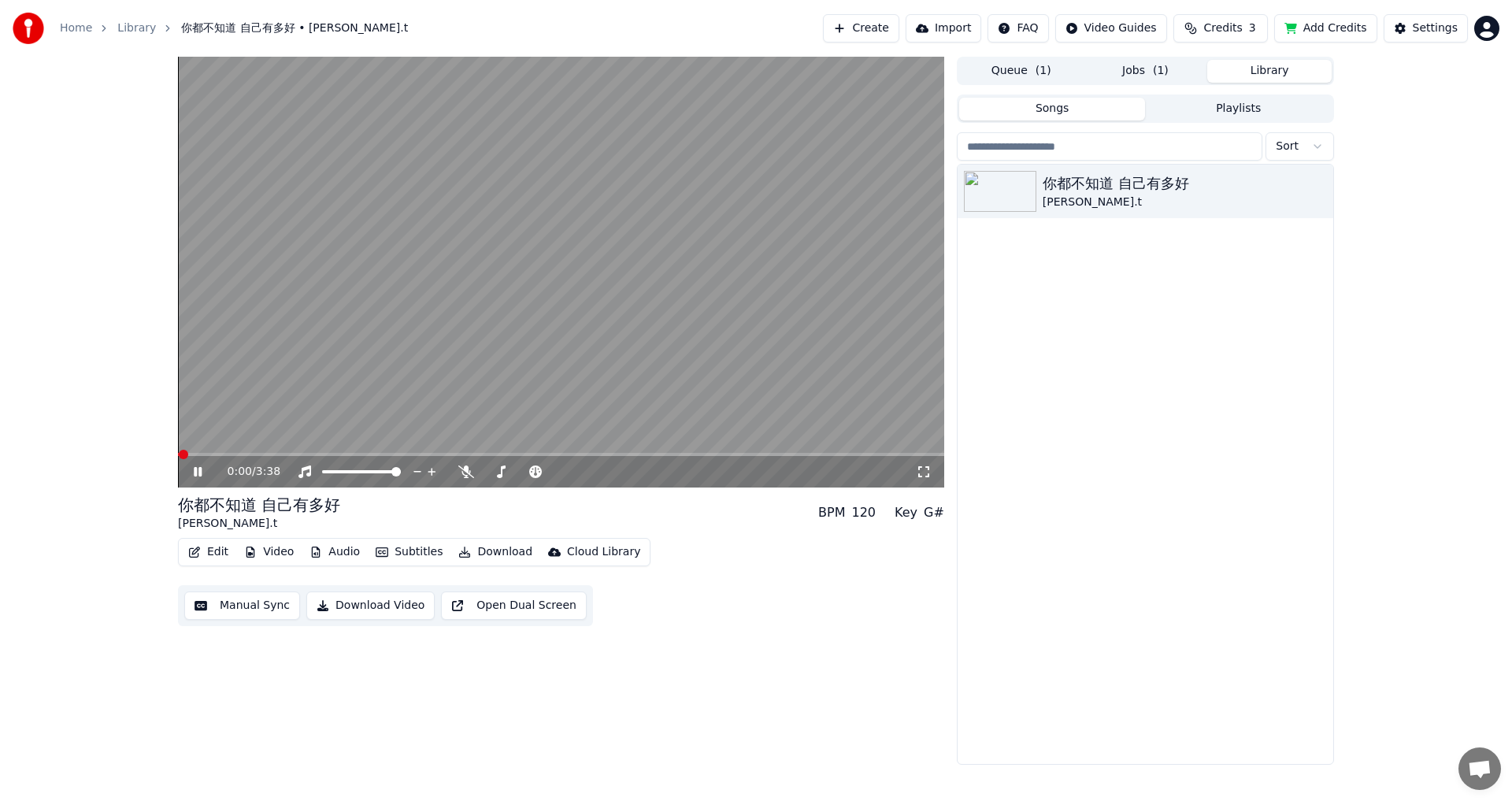
click at [192, 441] on icon at bounding box center [209, 471] width 37 height 12
click at [616, 69] on button "Jobs" at bounding box center [1146, 71] width 124 height 23
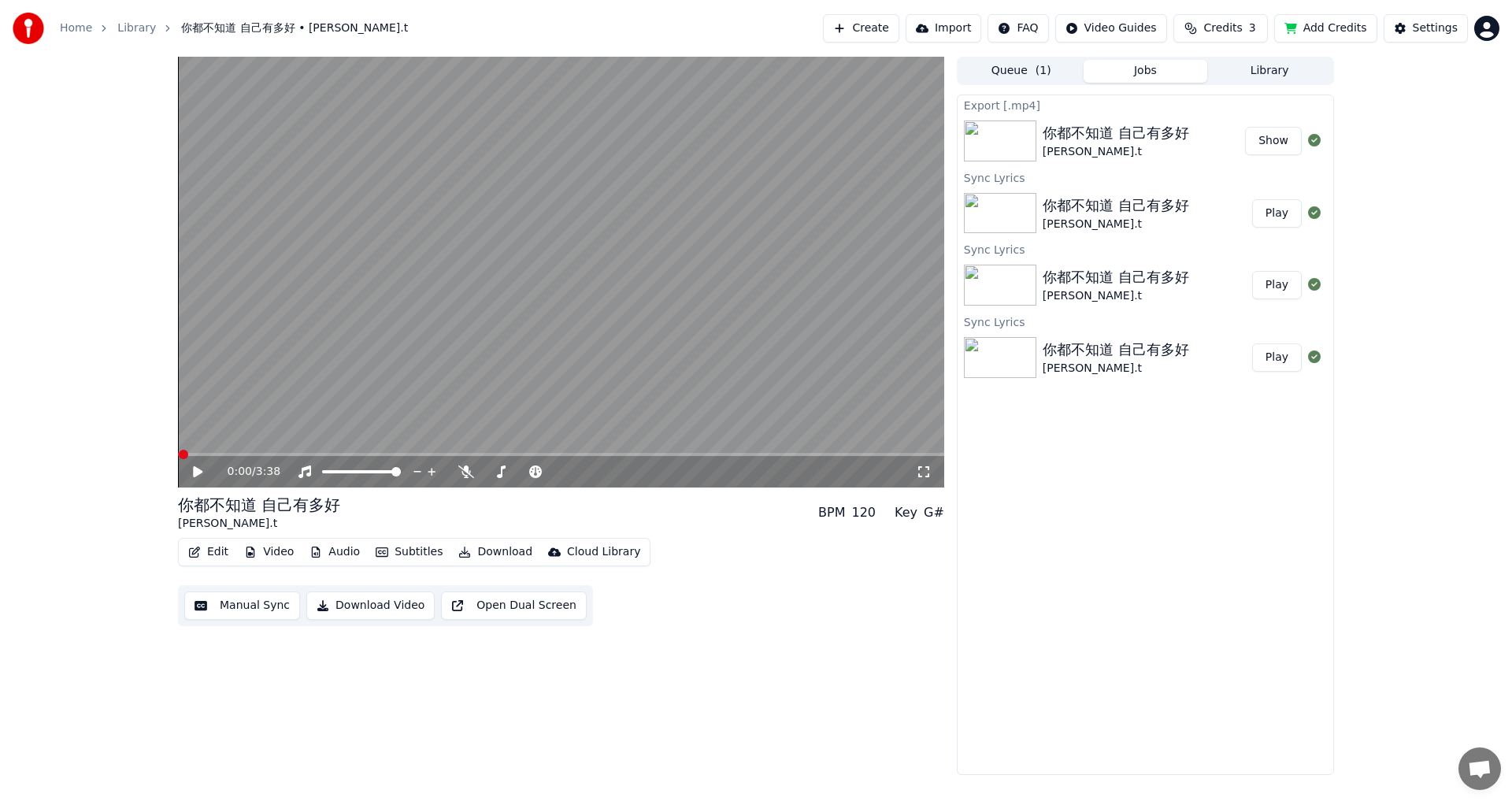
click at [473, 441] on button "Download" at bounding box center [495, 552] width 87 height 22
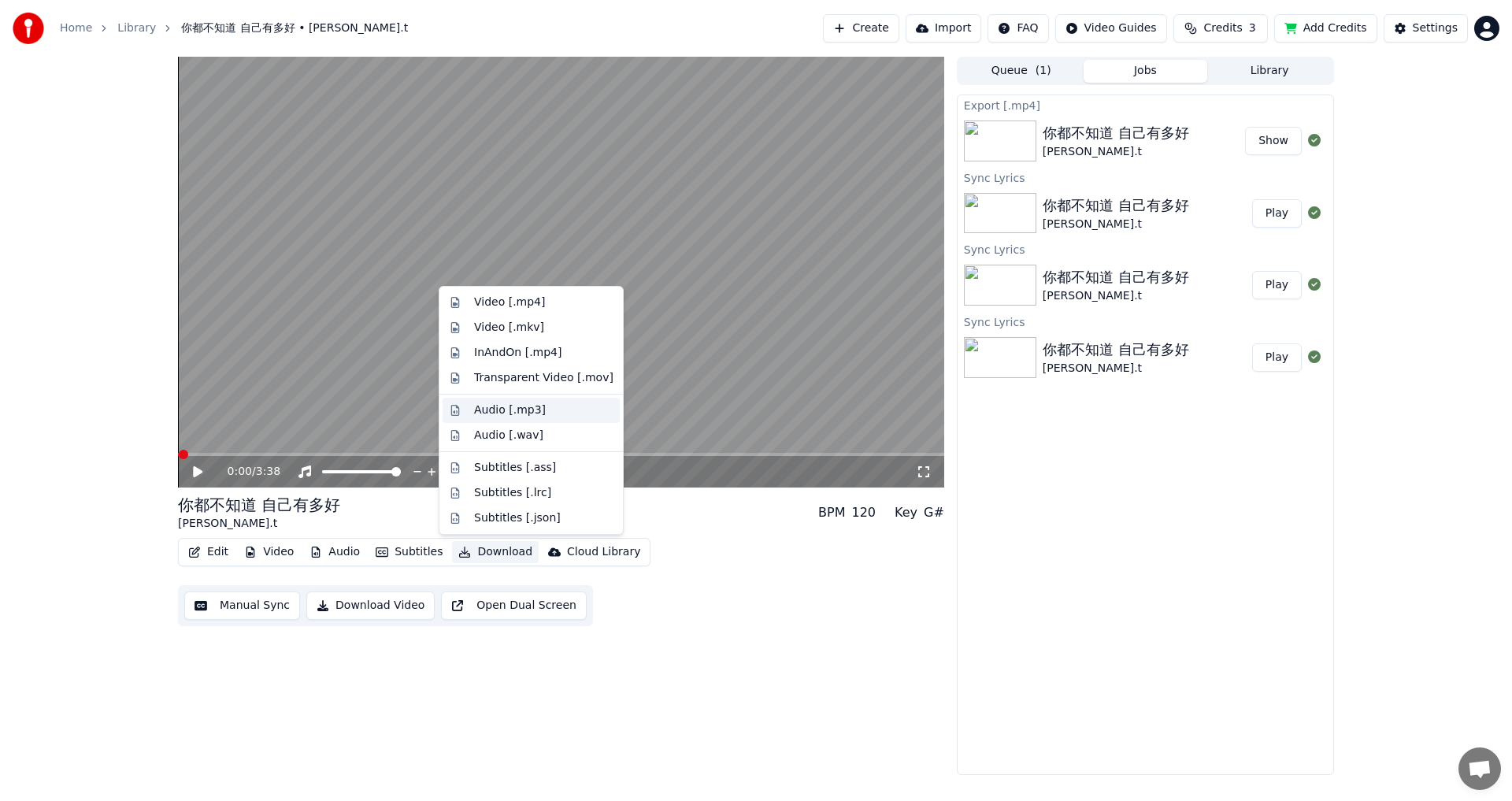
click at [512, 413] on div "Audio [.mp3]" at bounding box center [510, 410] width 72 height 16
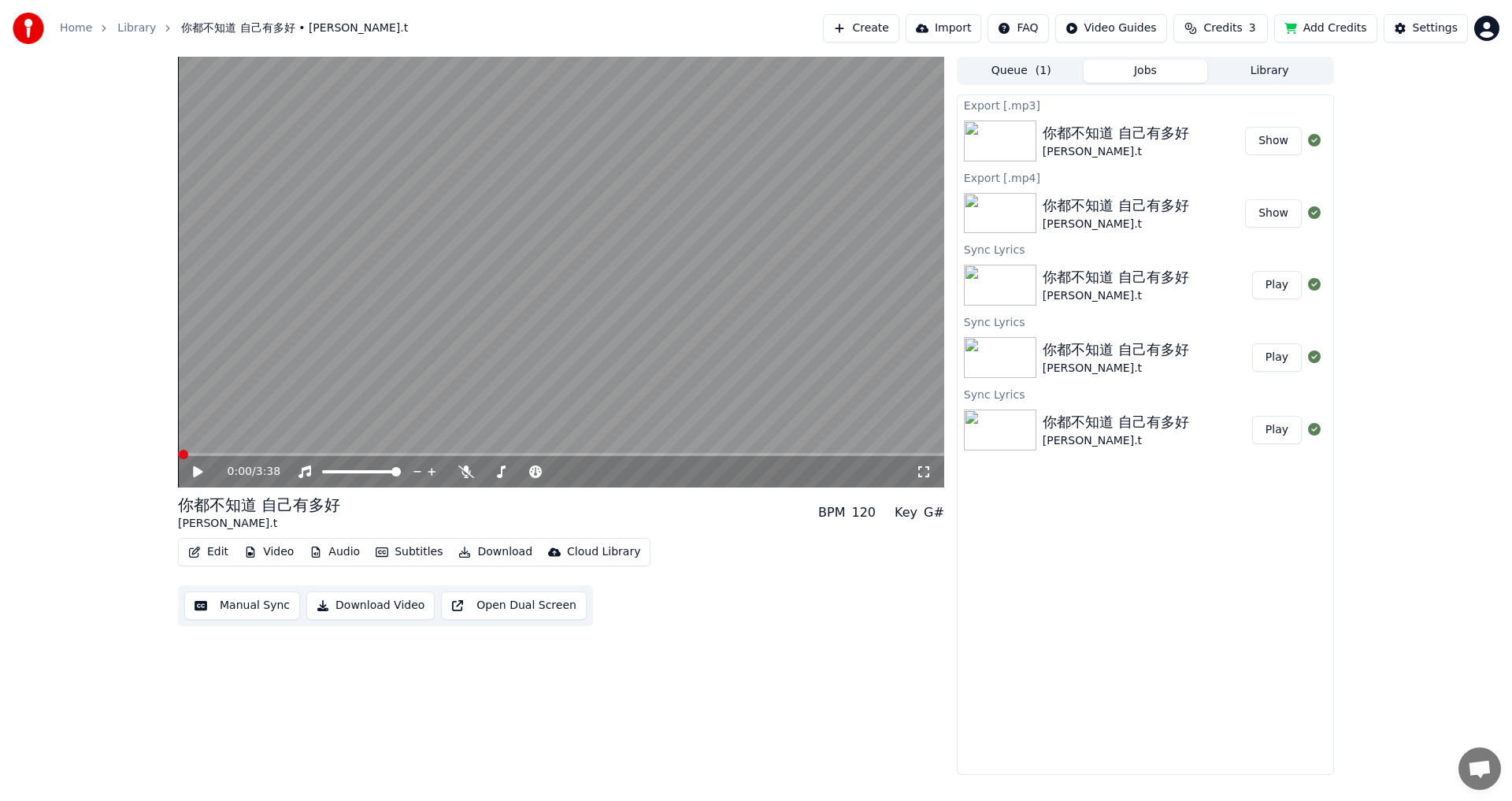
click at [616, 40] on button "Create" at bounding box center [861, 28] width 76 height 28
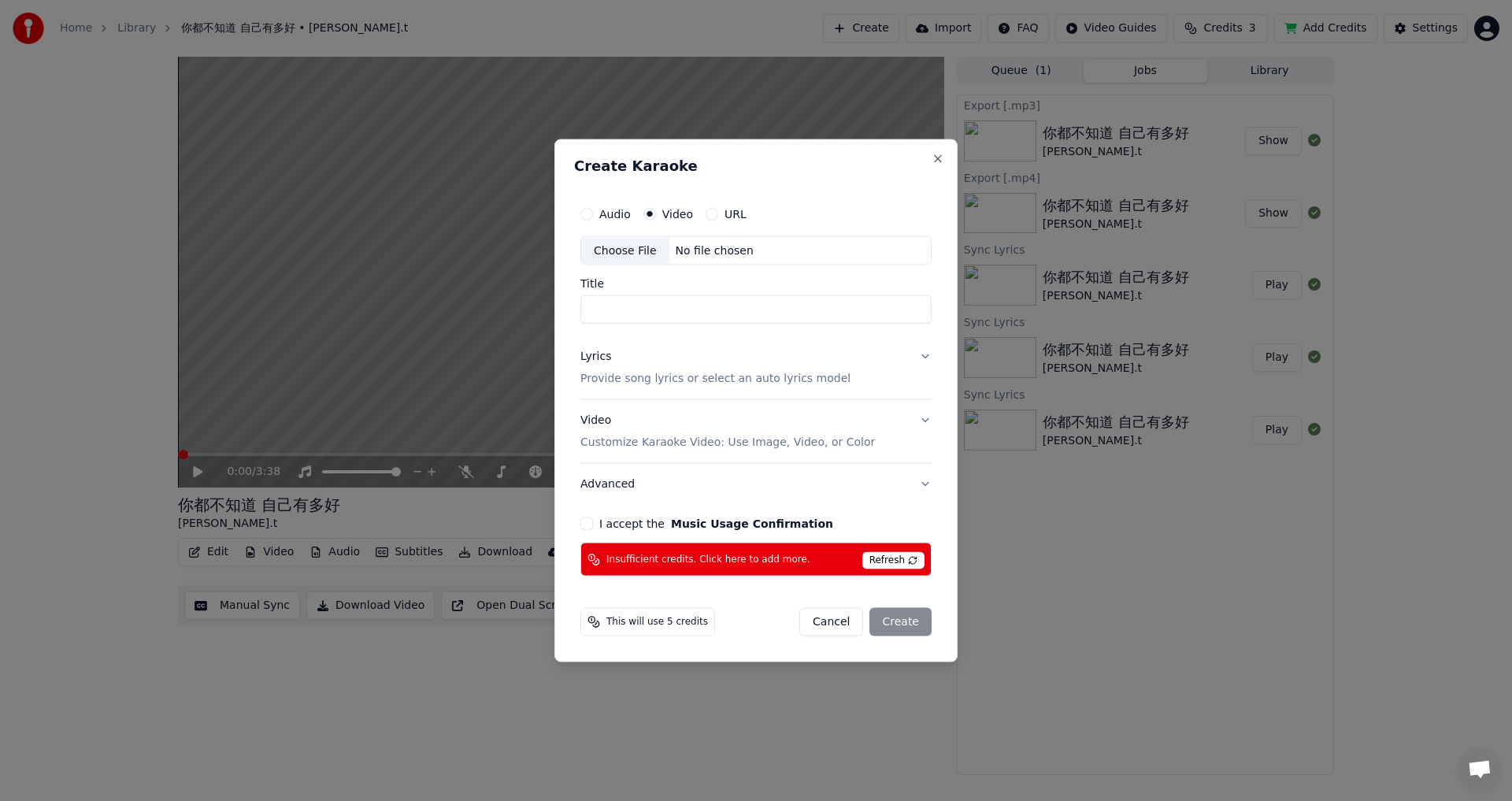
click at [616, 441] on button "Cancel" at bounding box center [831, 622] width 64 height 28
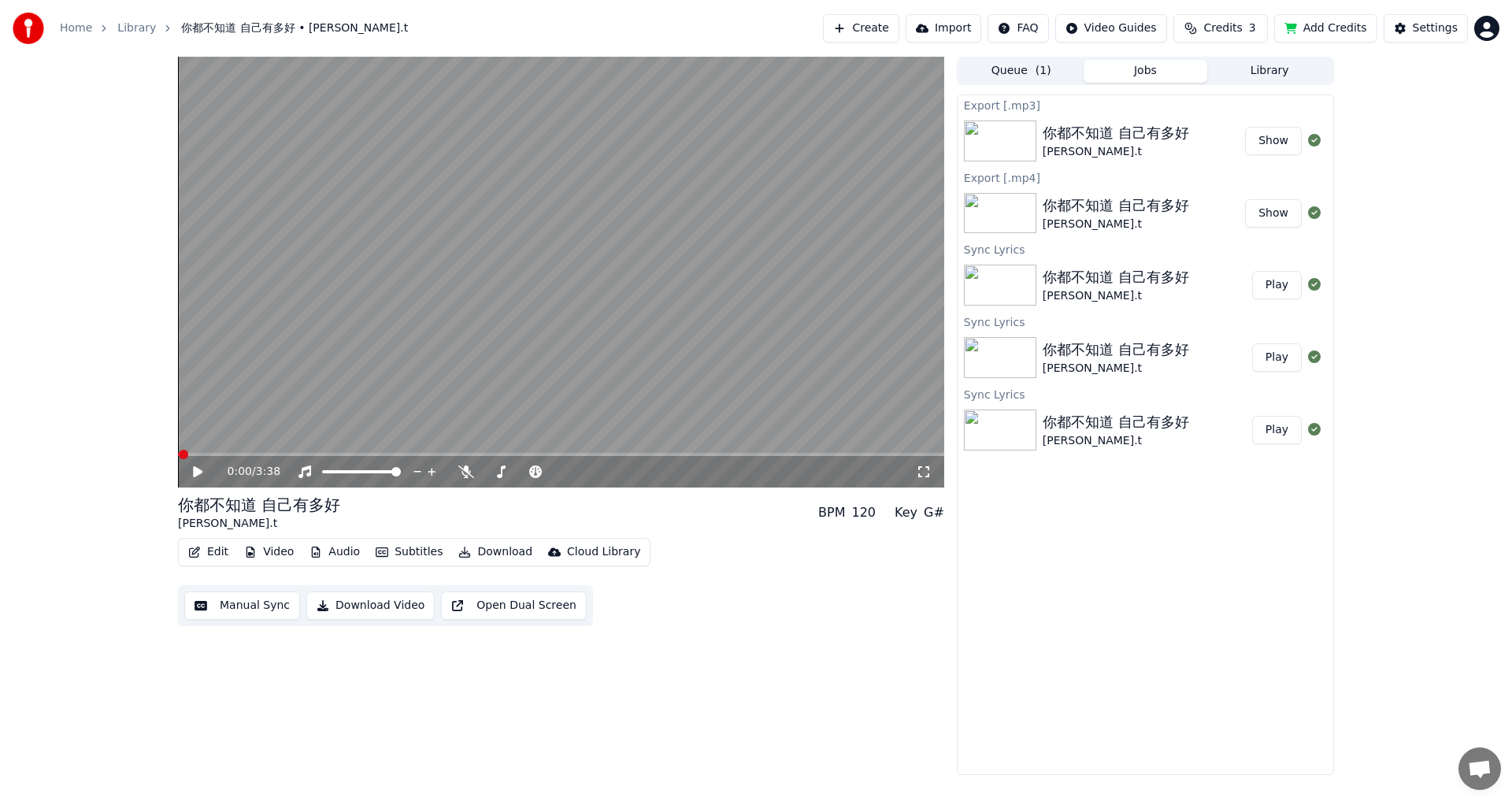
click at [616, 23] on html "Home Library 你都不知道 自己有多好 • [PERSON_NAME].t Create Import FAQ Video Guides Credi…" at bounding box center [756, 400] width 1512 height 801
click at [616, 158] on span "Sign Out" at bounding box center [1382, 166] width 47 height 16
